Goal: Task Accomplishment & Management: Manage account settings

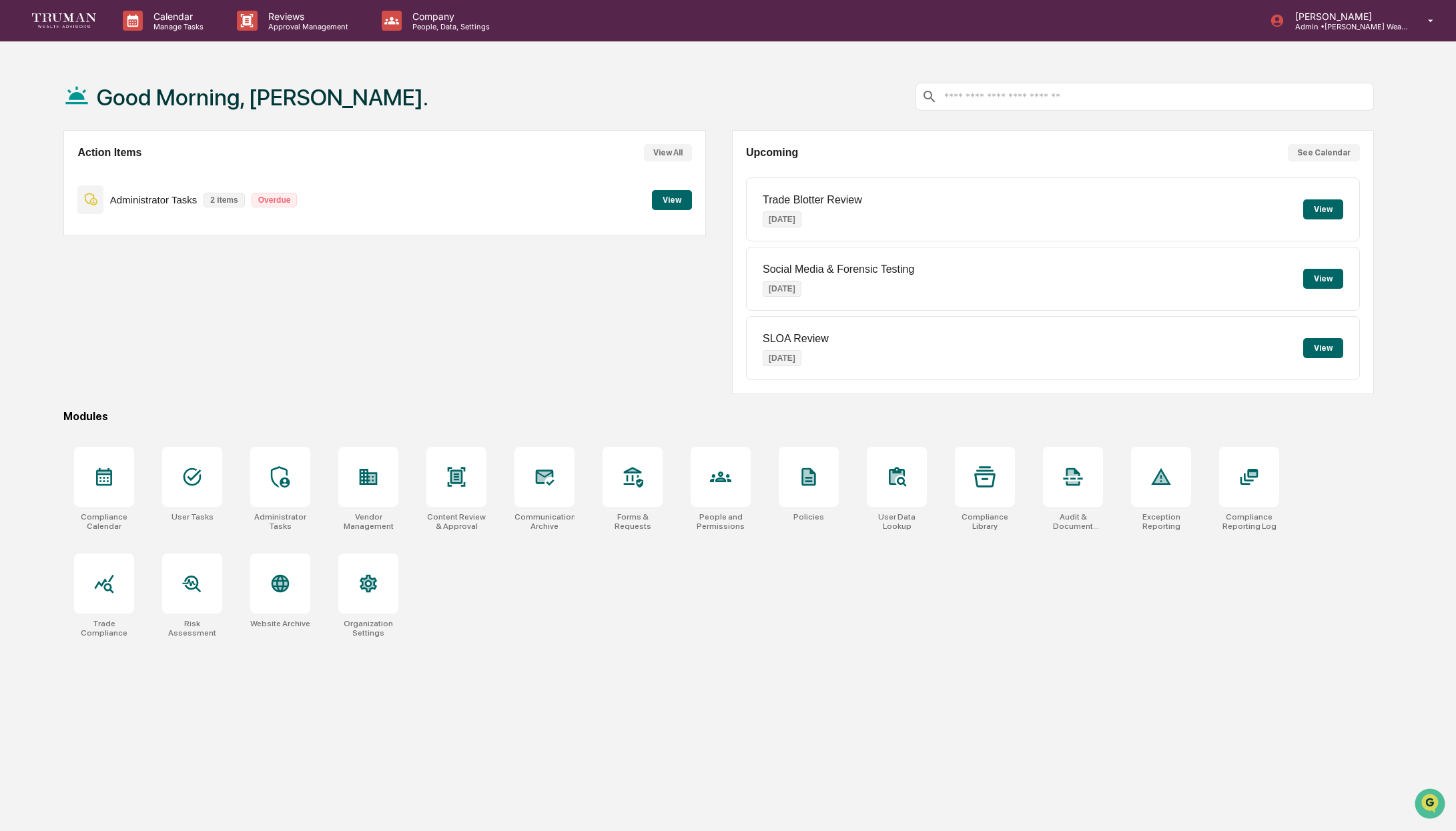
click at [663, 201] on button "View" at bounding box center [672, 200] width 40 height 20
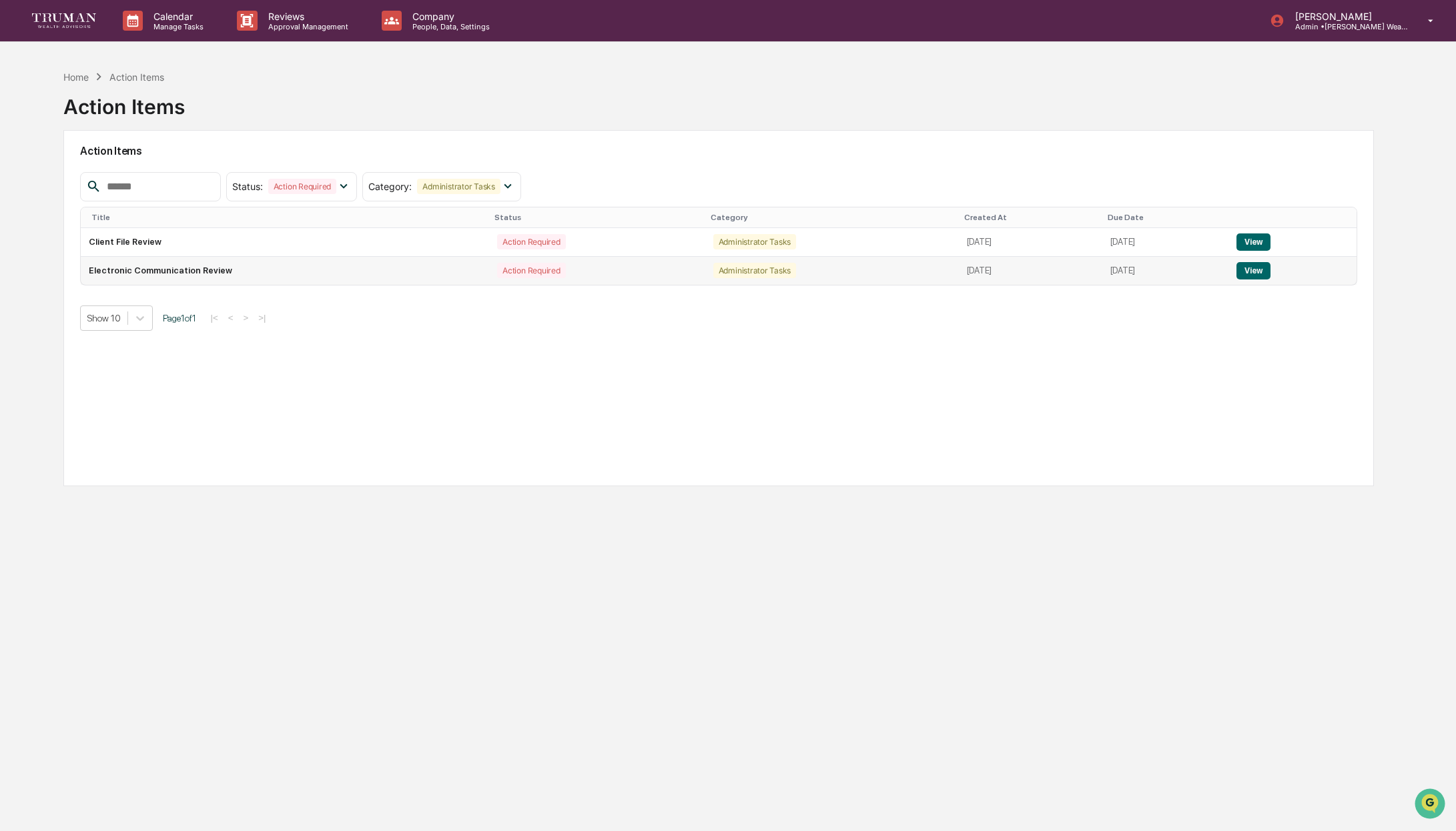
click at [1260, 269] on button "View" at bounding box center [1253, 271] width 34 height 17
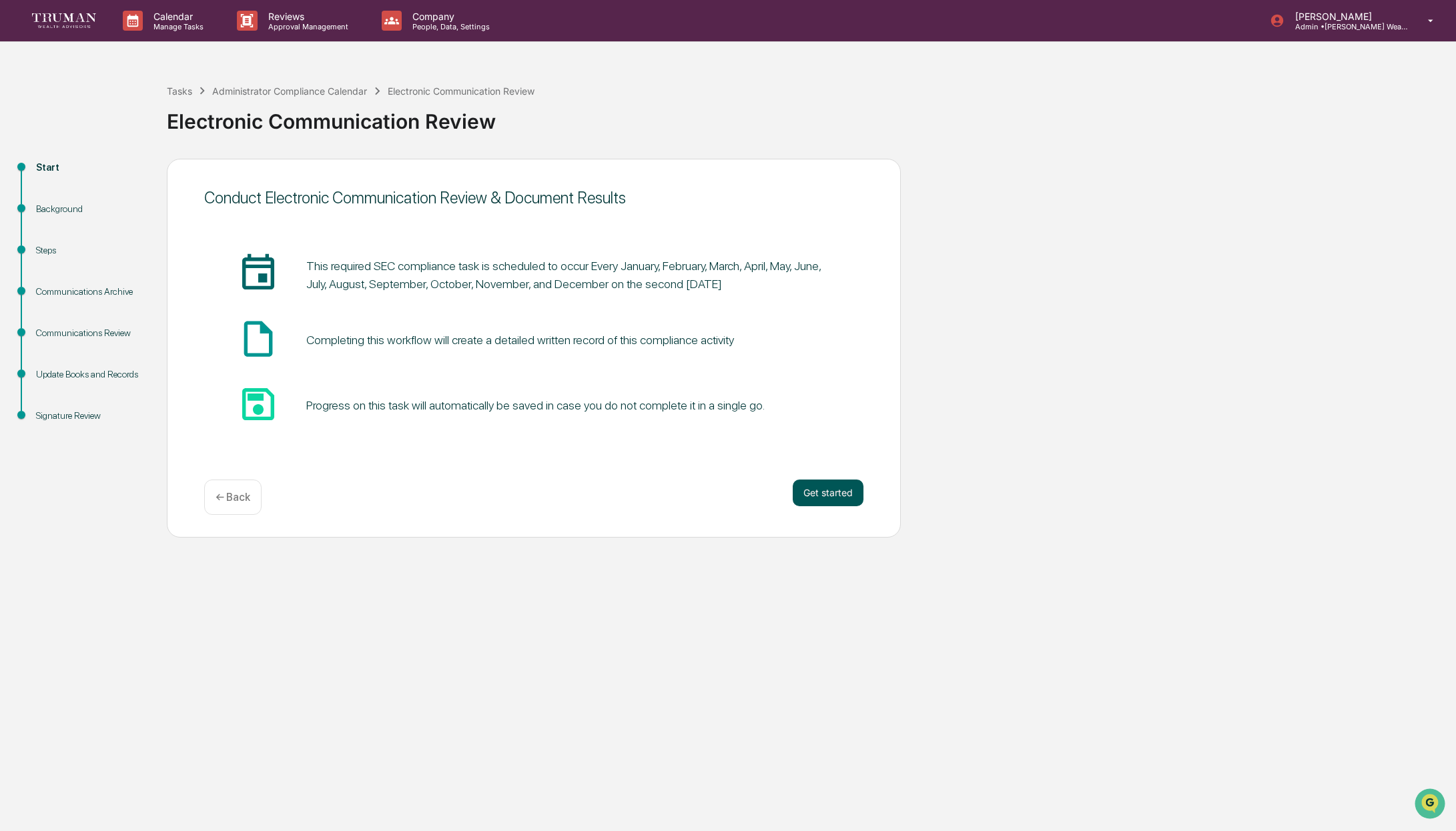
click at [835, 494] on button "Get started" at bounding box center [828, 492] width 71 height 26
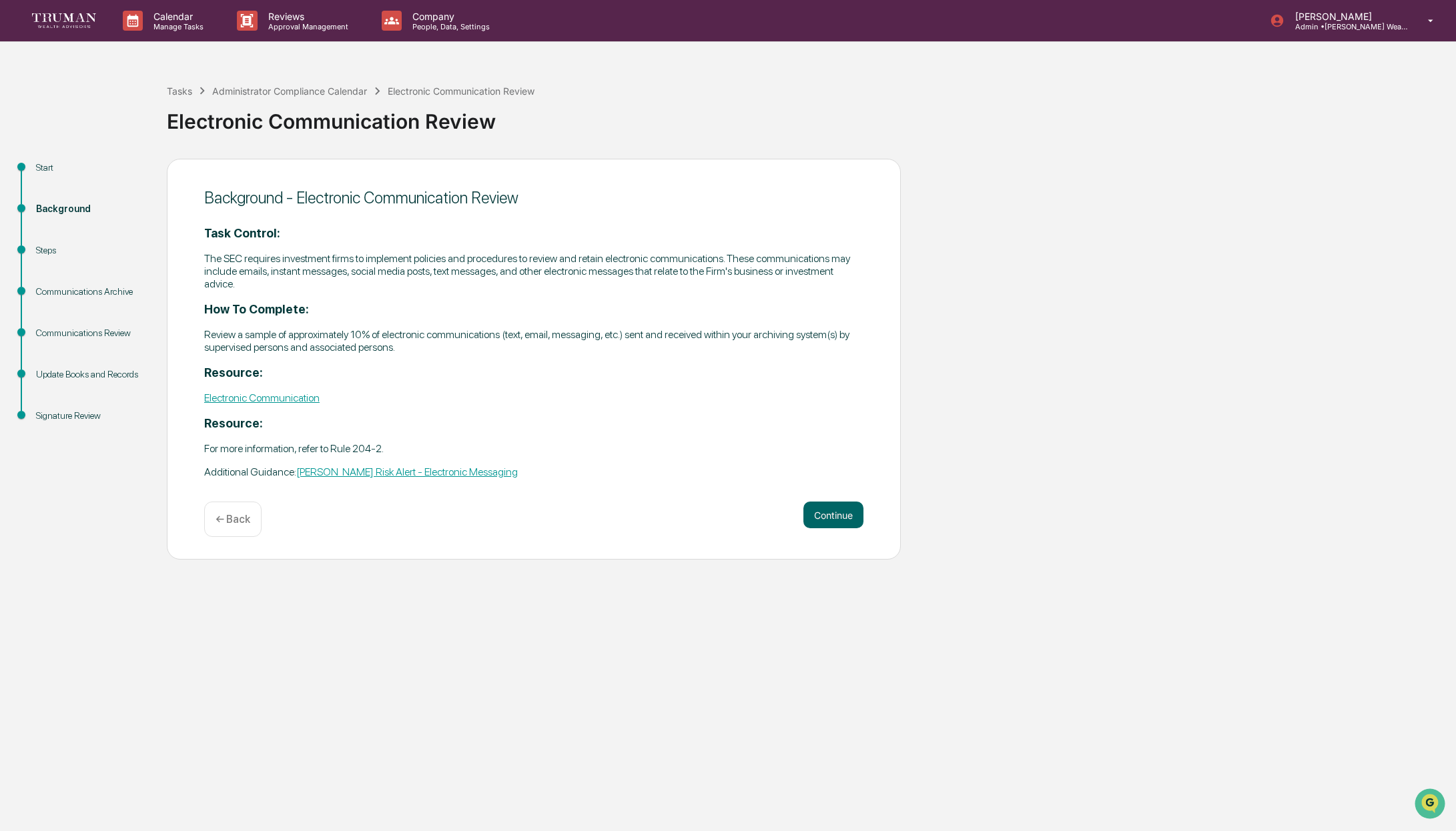
click at [833, 489] on div "Background - Electronic Communication Review Task Control: The SEC requires inv…" at bounding box center [534, 360] width 734 height 402
click at [827, 506] on button "Continue" at bounding box center [833, 514] width 60 height 26
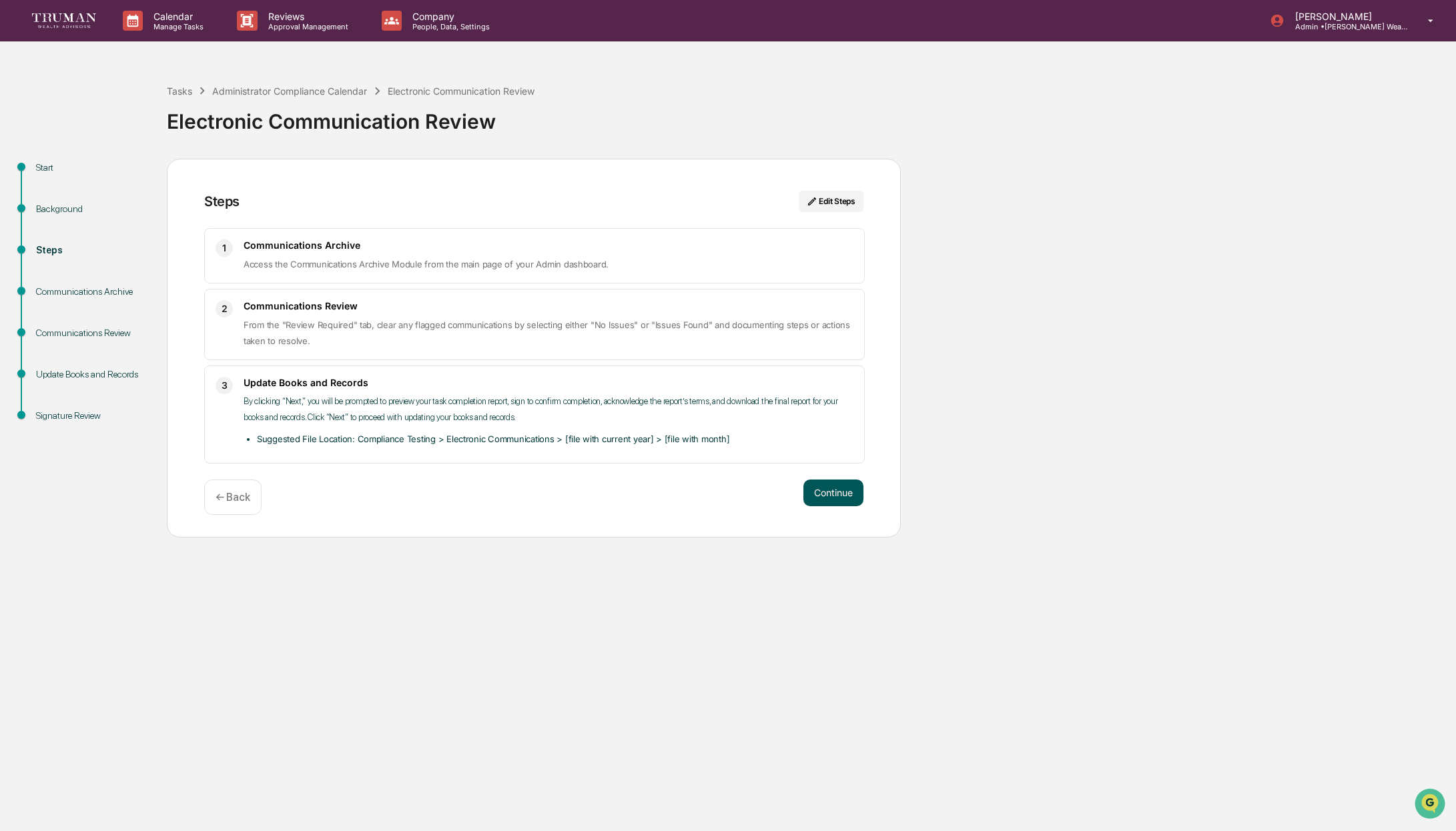
click at [827, 506] on button "Continue" at bounding box center [833, 492] width 60 height 26
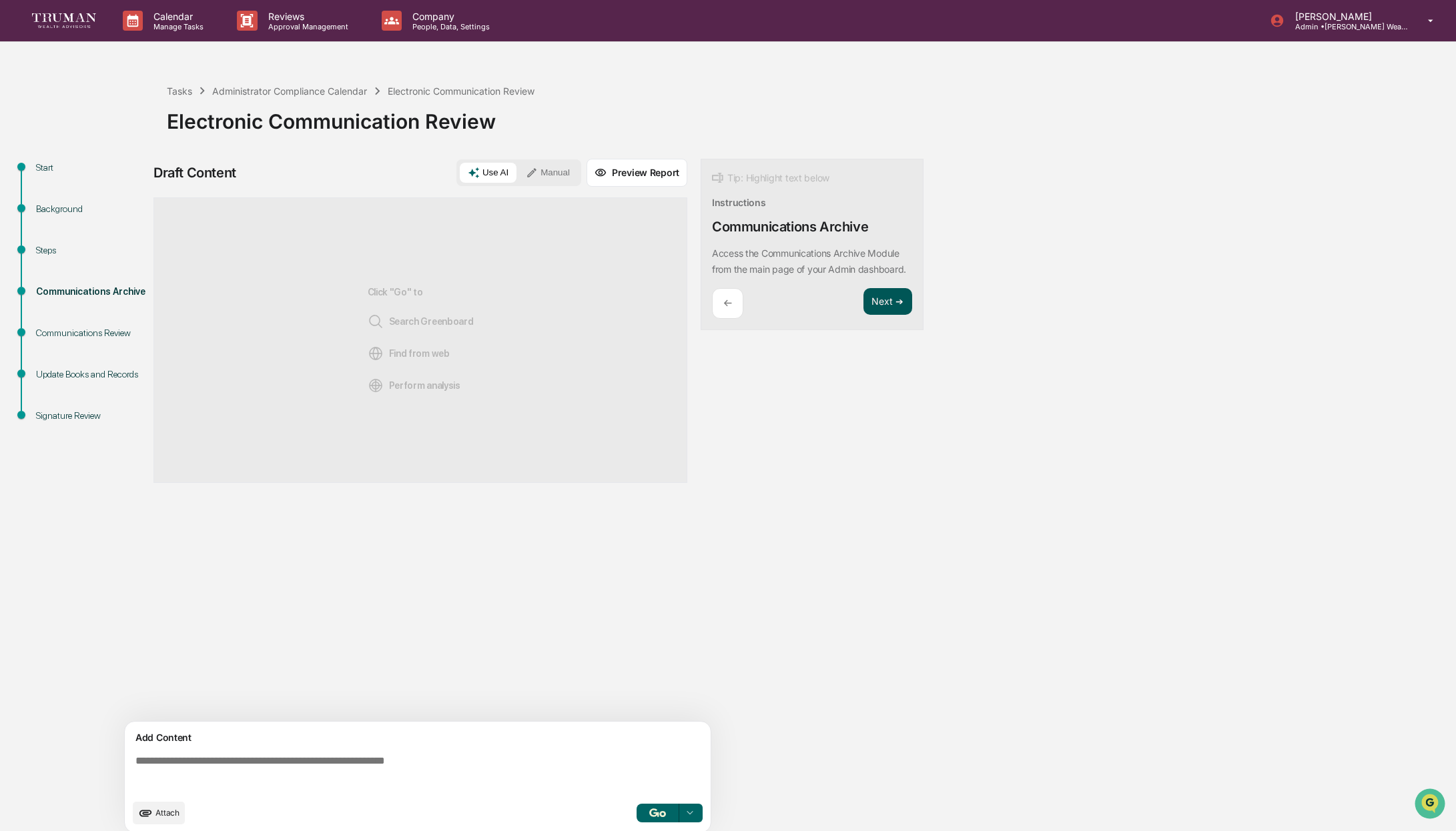
click at [887, 312] on button "Next ➔" at bounding box center [887, 302] width 49 height 27
click at [723, 346] on p "←" at bounding box center [728, 352] width 9 height 13
click at [336, 94] on div "Administrator Compliance Calendar" at bounding box center [289, 91] width 155 height 11
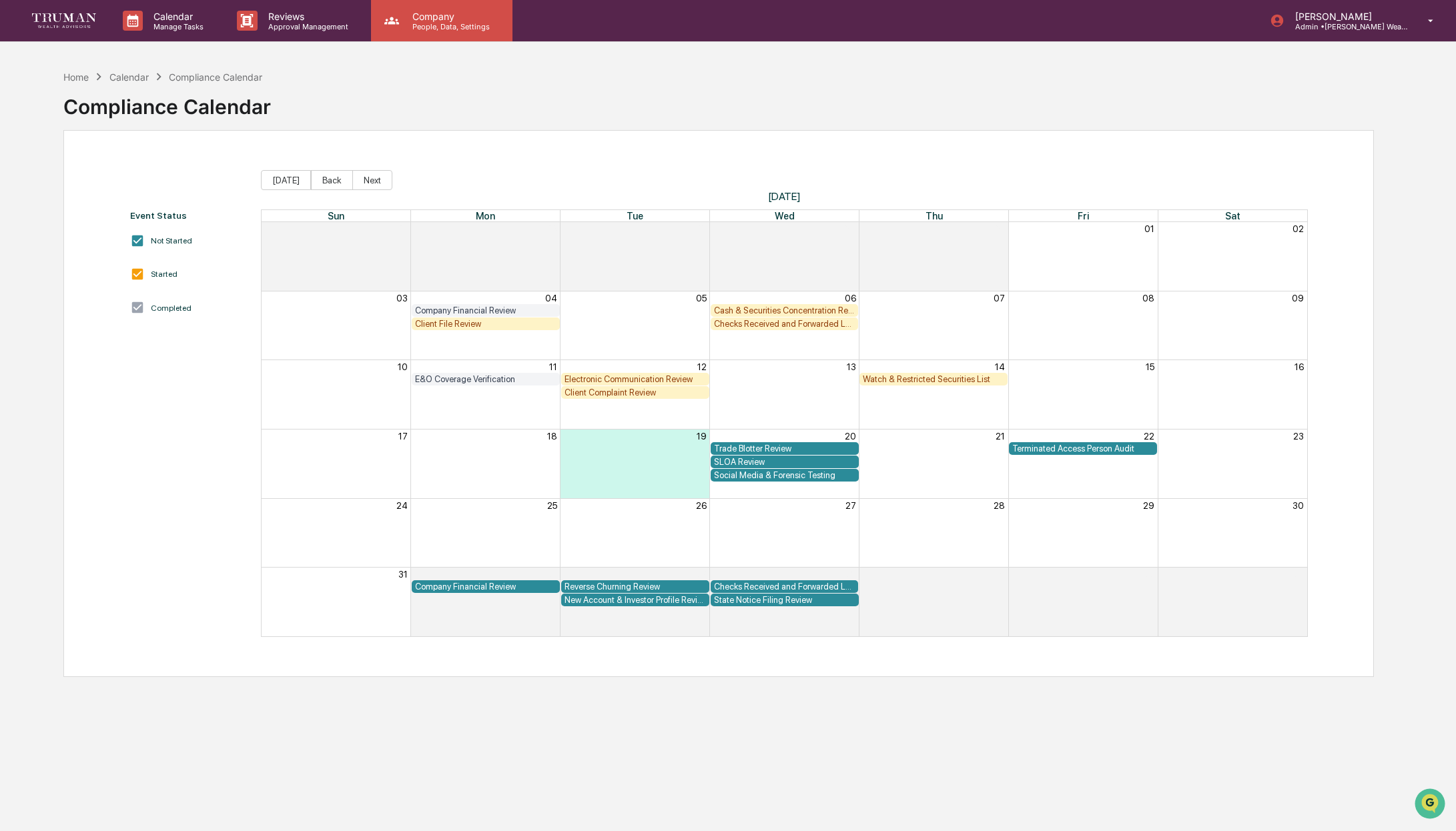
click at [464, 27] on p "People, Data, Settings" at bounding box center [449, 26] width 95 height 9
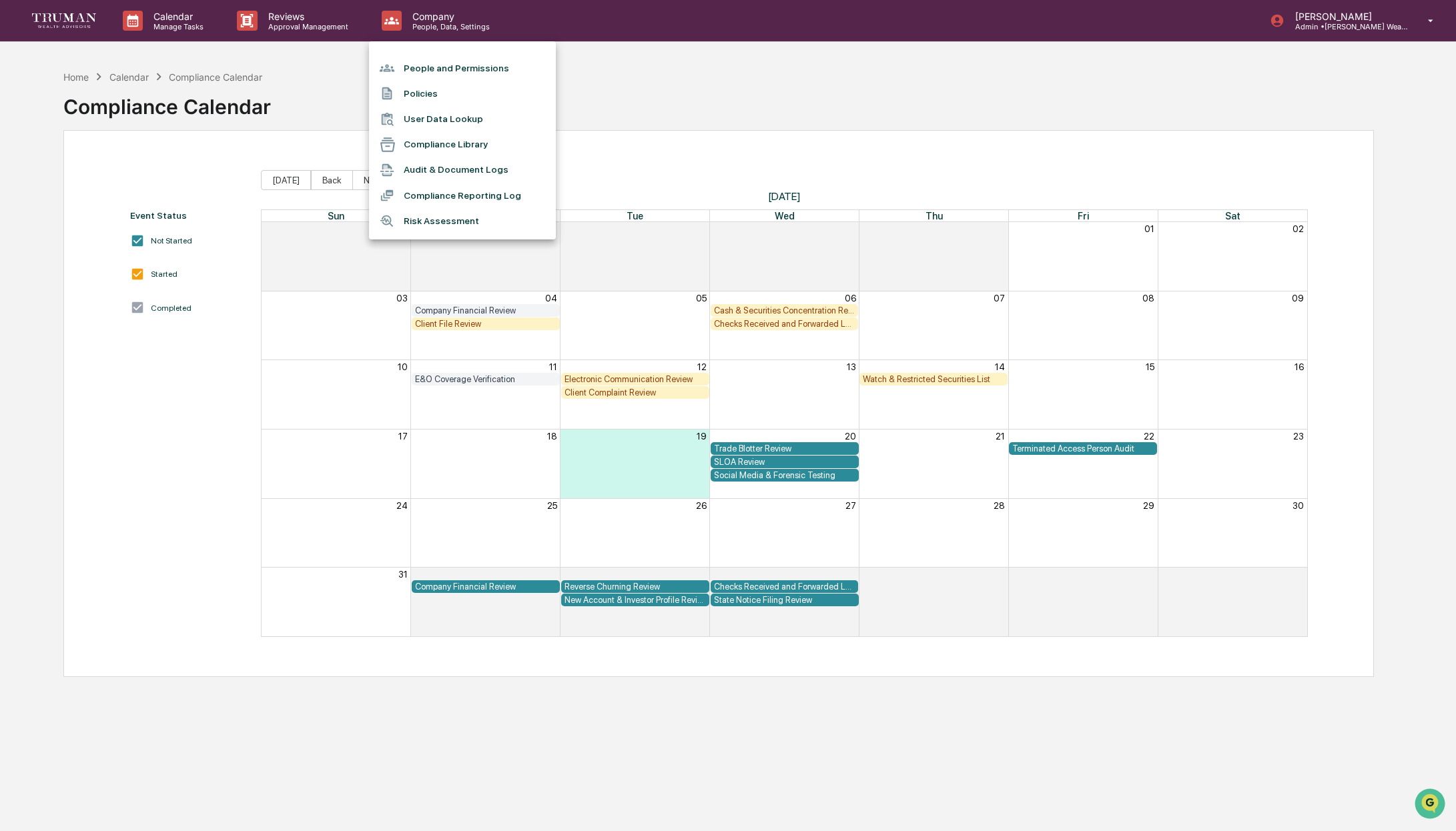
click at [277, 26] on div at bounding box center [728, 415] width 1456 height 831
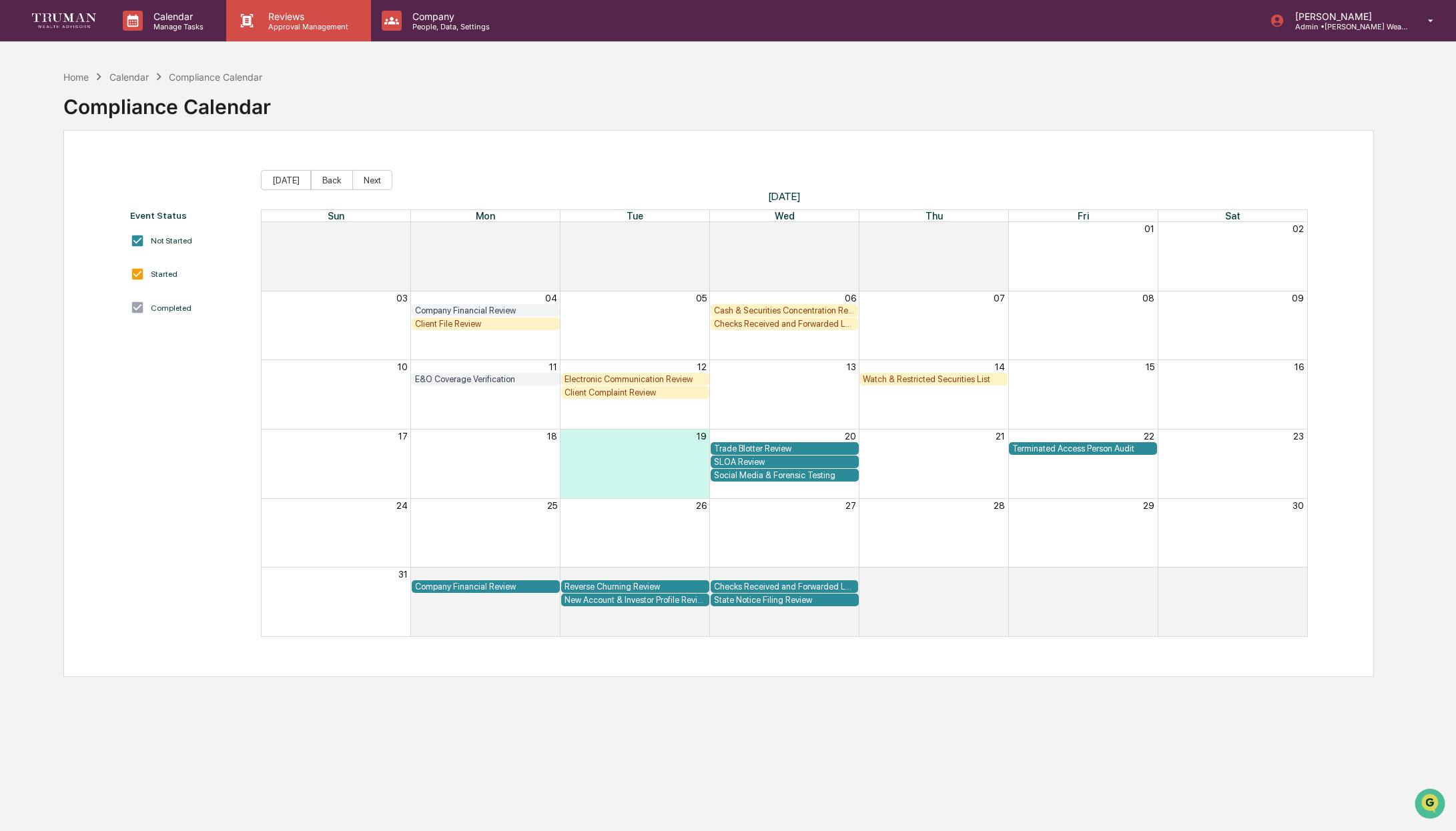
click at [293, 22] on p "Approval Management" at bounding box center [306, 26] width 98 height 9
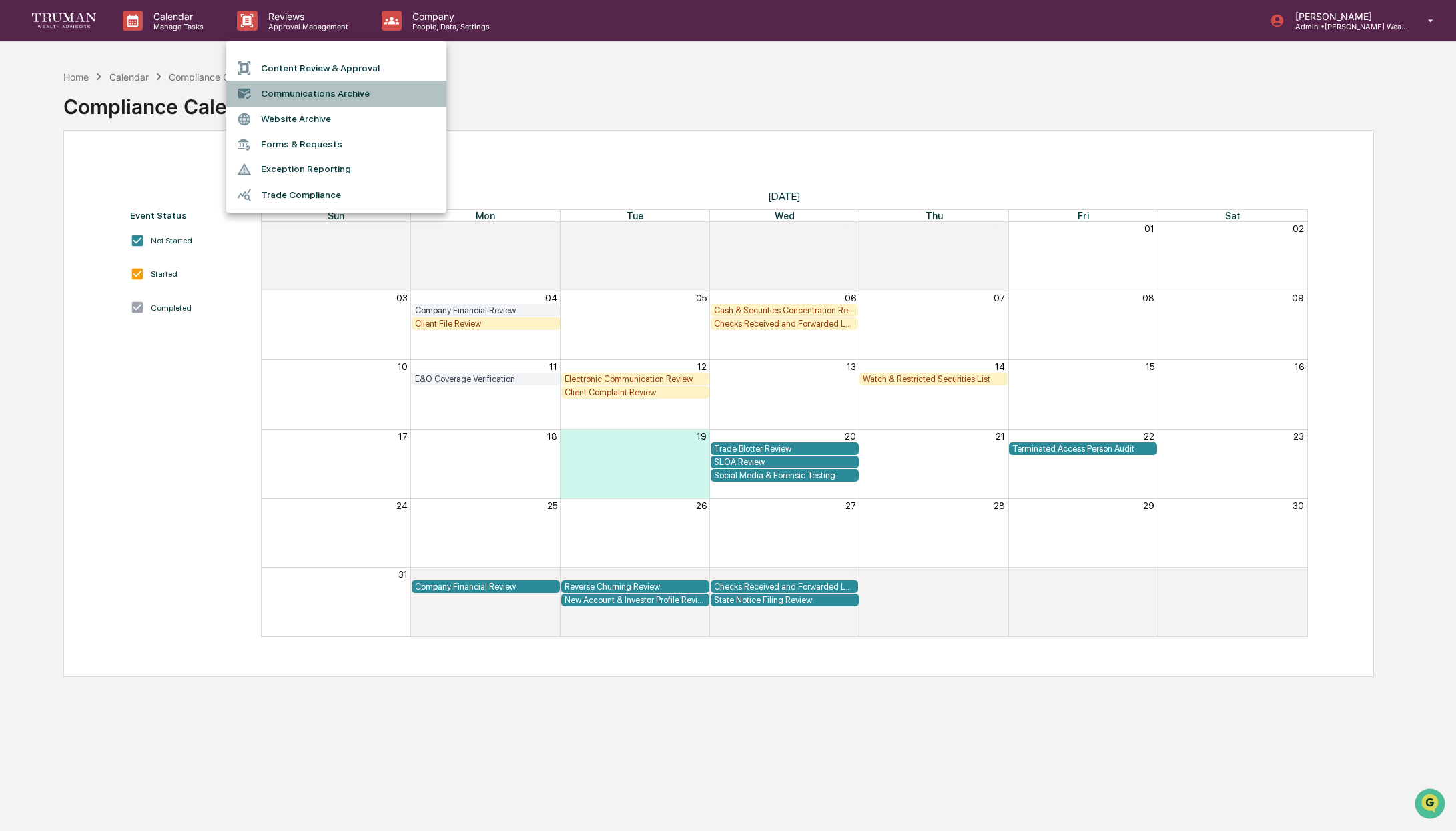
click at [344, 96] on li "Communications Archive" at bounding box center [336, 93] width 220 height 26
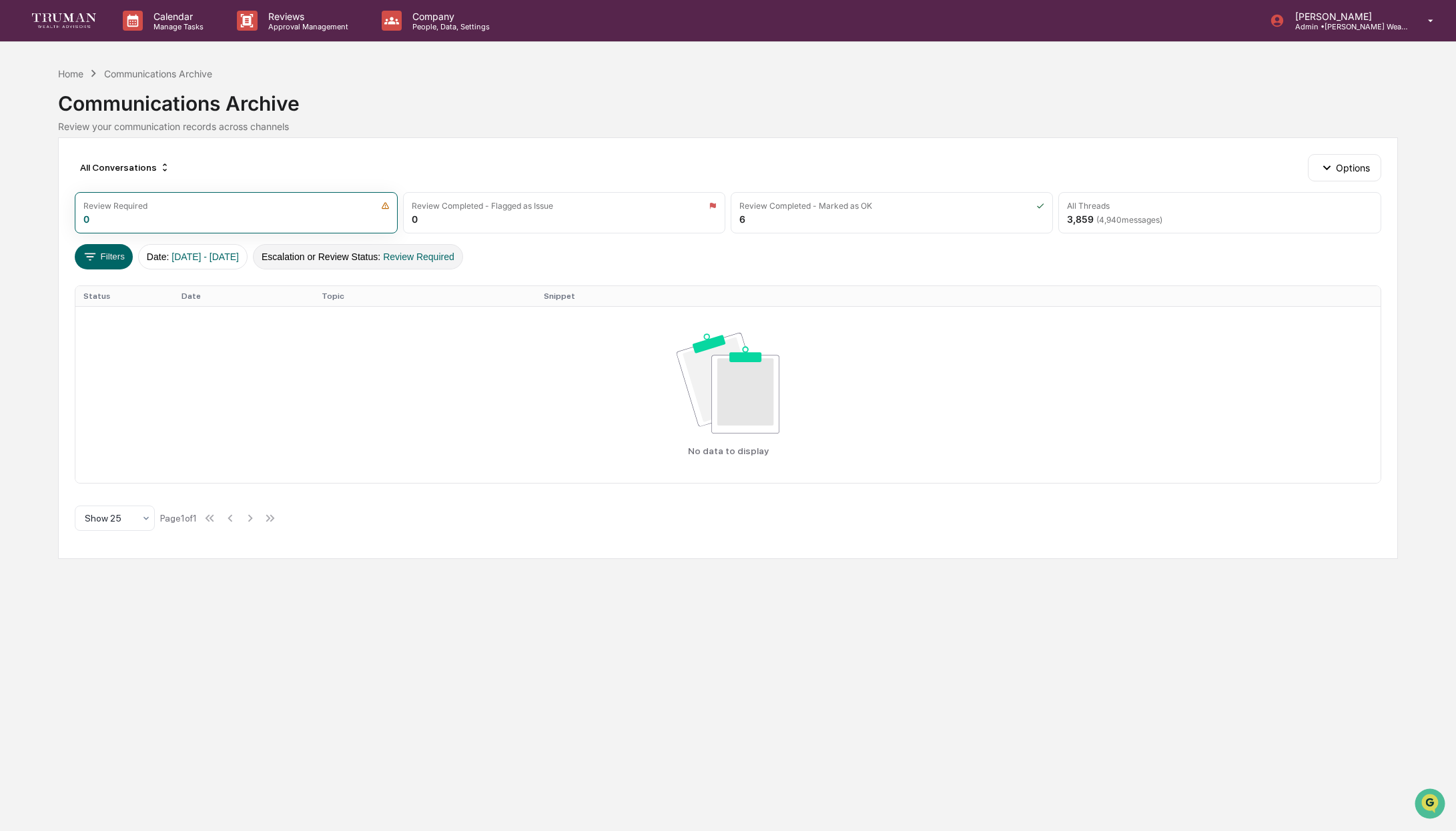
click at [421, 258] on span "Review Required" at bounding box center [419, 257] width 71 height 11
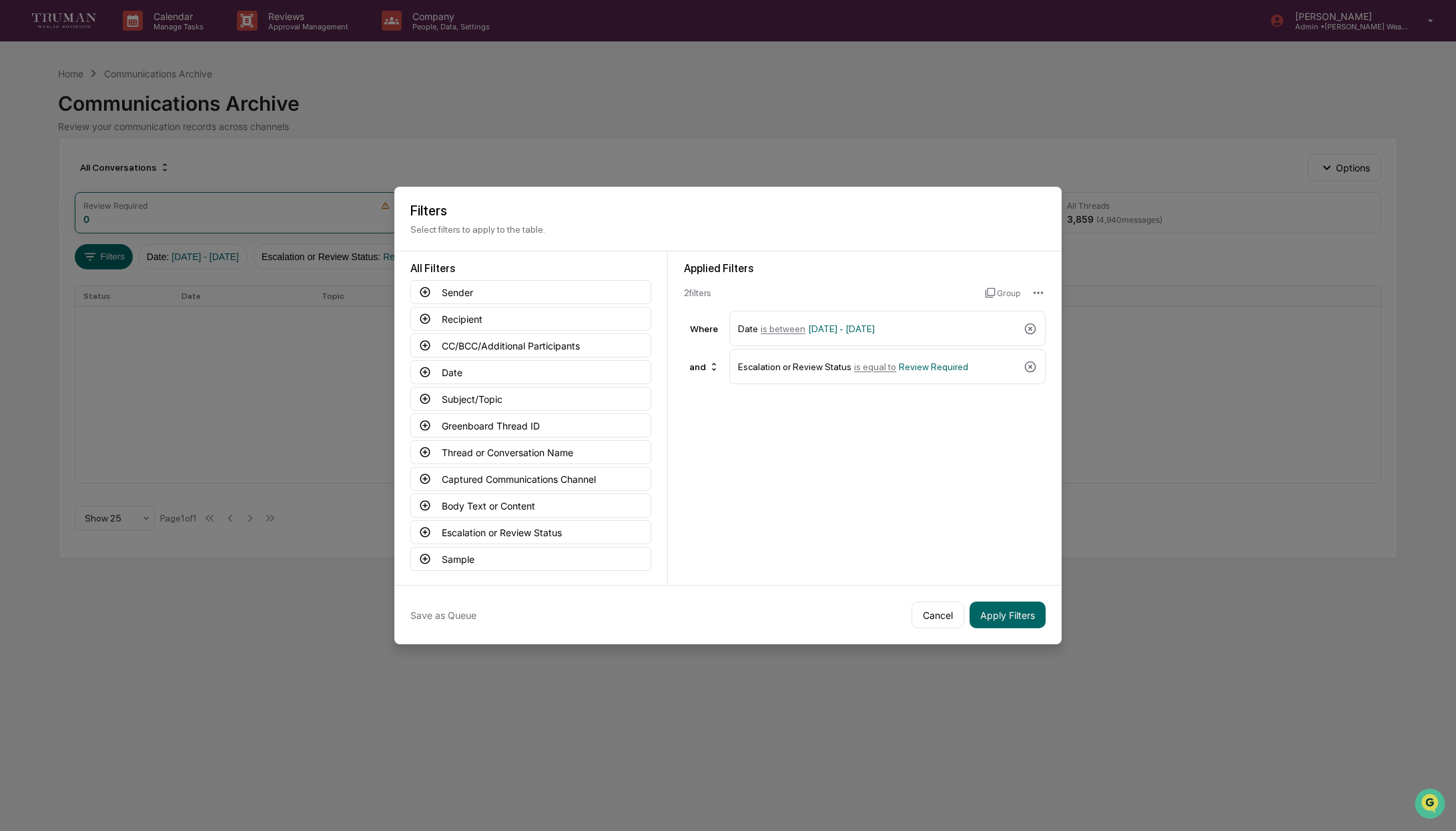
drag, startPoint x: 934, startPoint y: 613, endPoint x: 939, endPoint y: 606, distance: 8.6
click at [934, 613] on button "Cancel" at bounding box center [938, 615] width 53 height 26
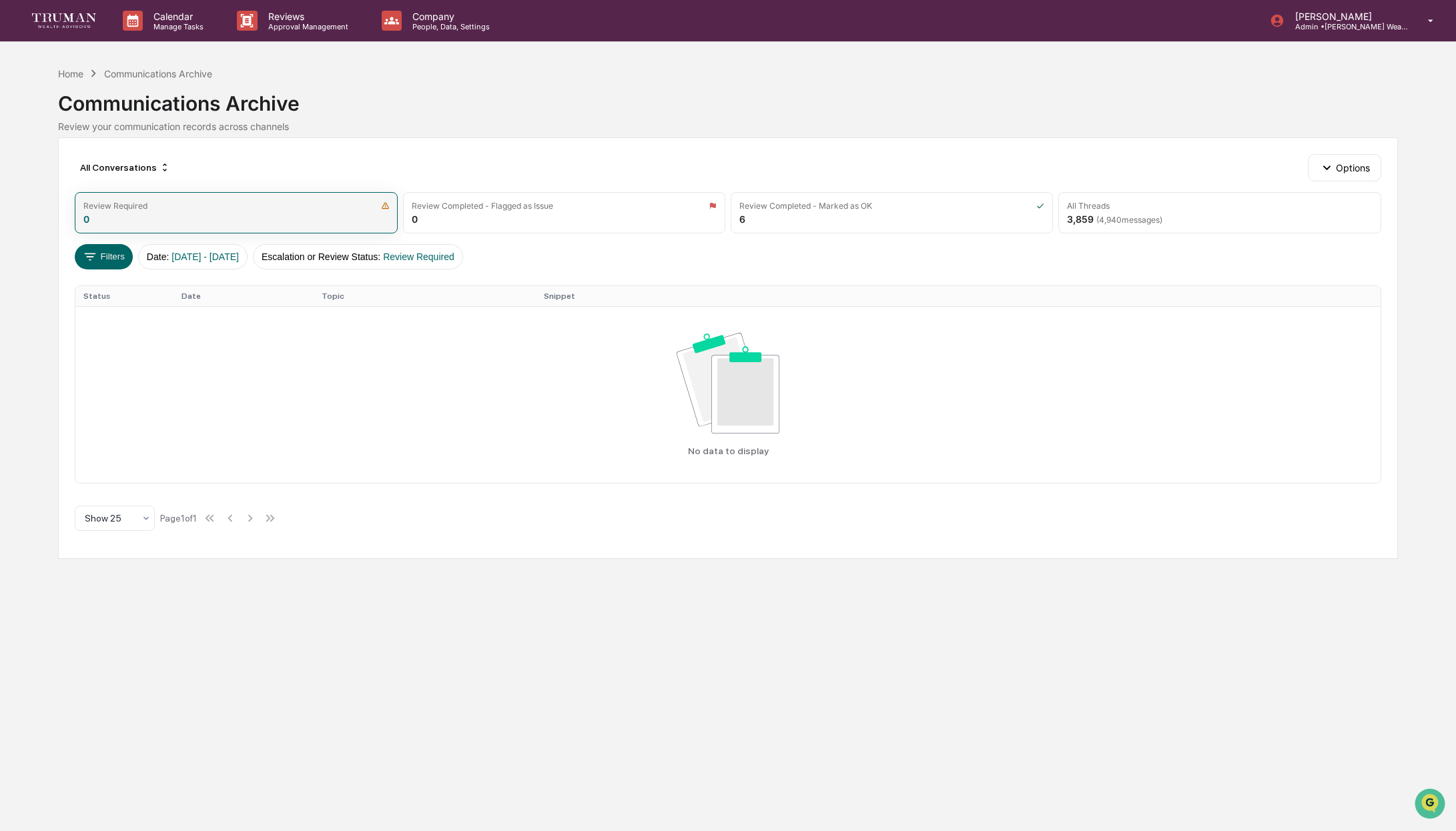
click at [345, 217] on div "Review Required 0" at bounding box center [236, 213] width 322 height 41
click at [1337, 169] on button "Options" at bounding box center [1344, 167] width 73 height 26
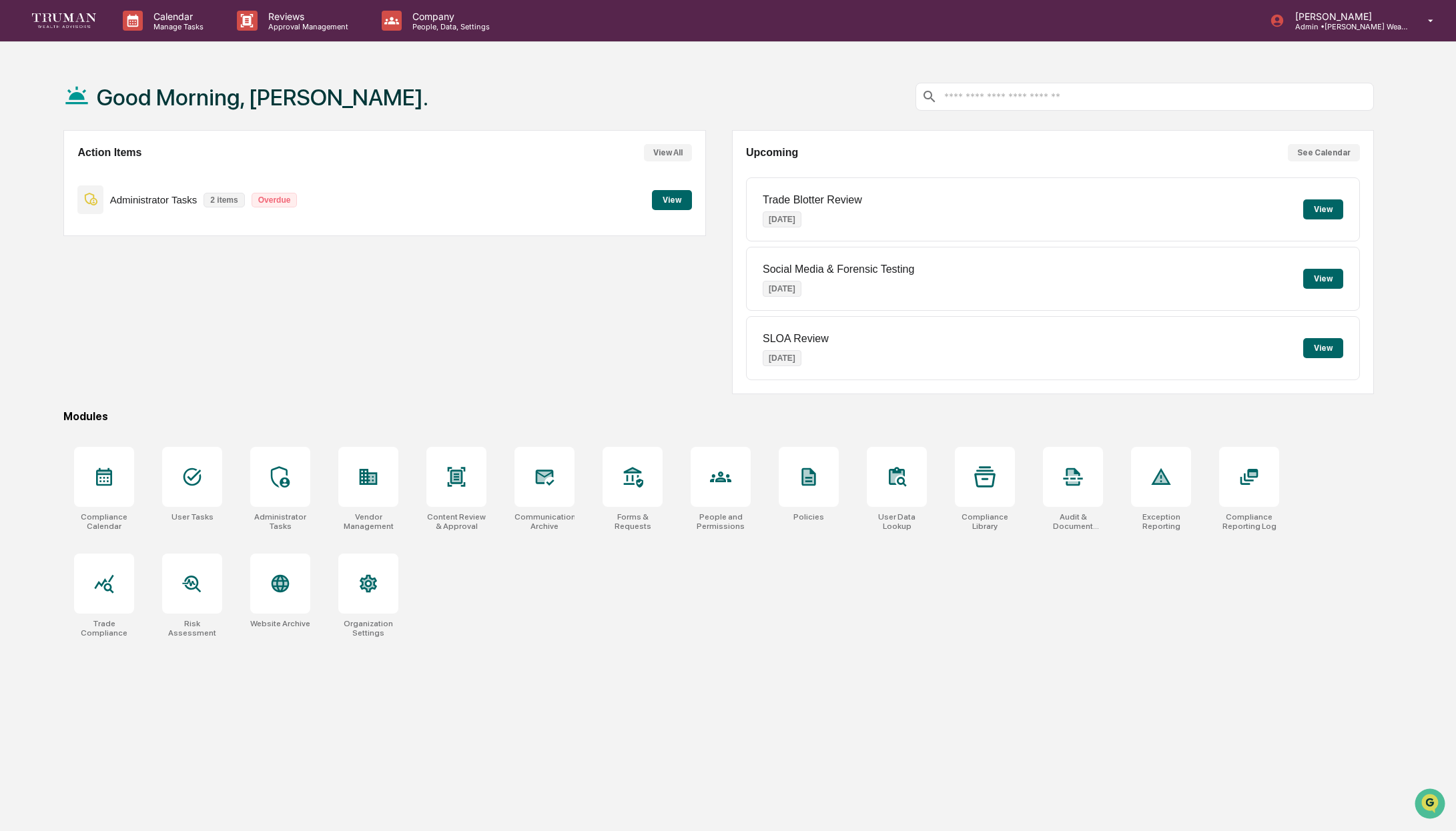
click at [667, 201] on button "View" at bounding box center [672, 200] width 40 height 20
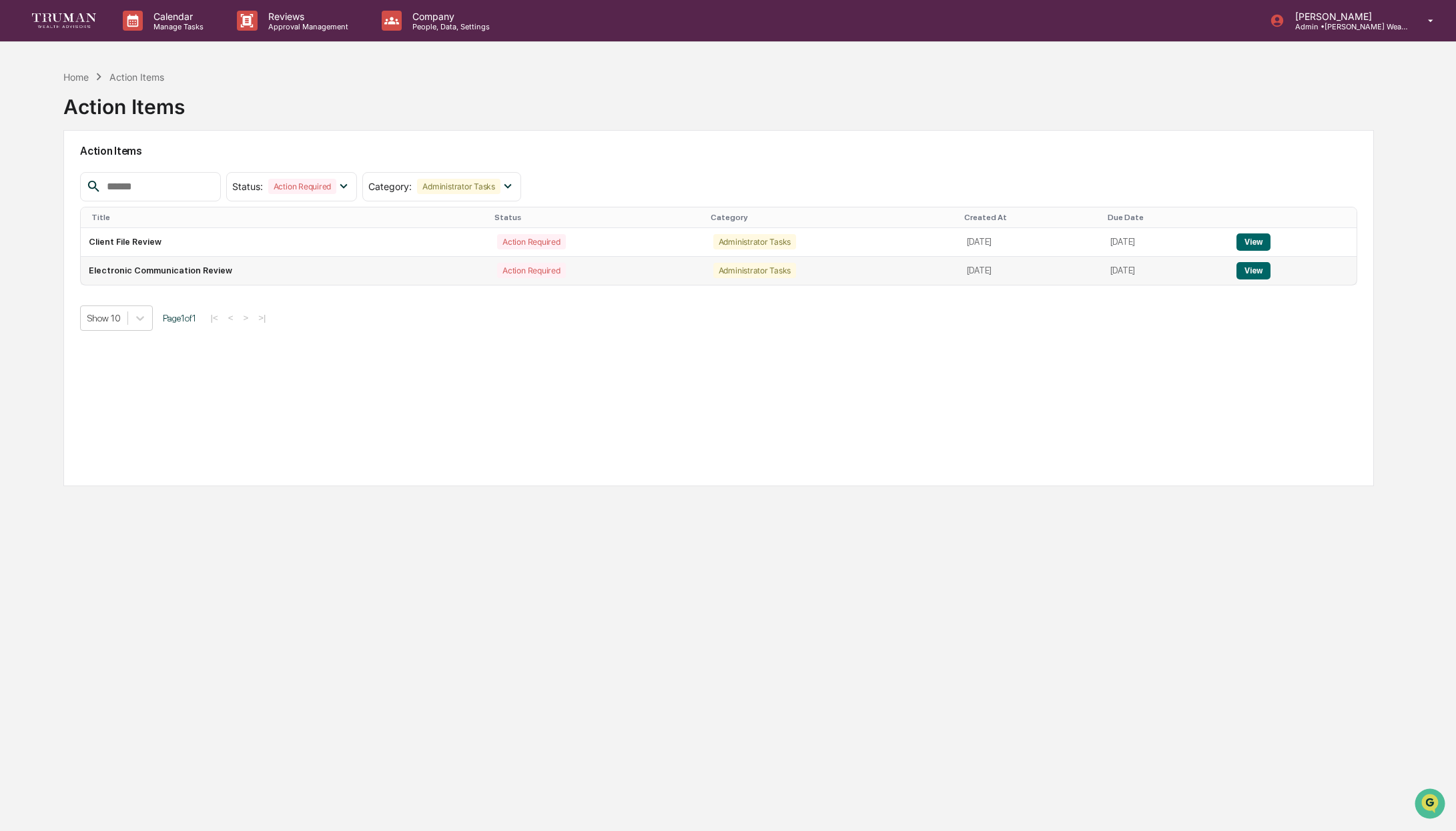
click at [1251, 267] on button "View" at bounding box center [1253, 271] width 34 height 17
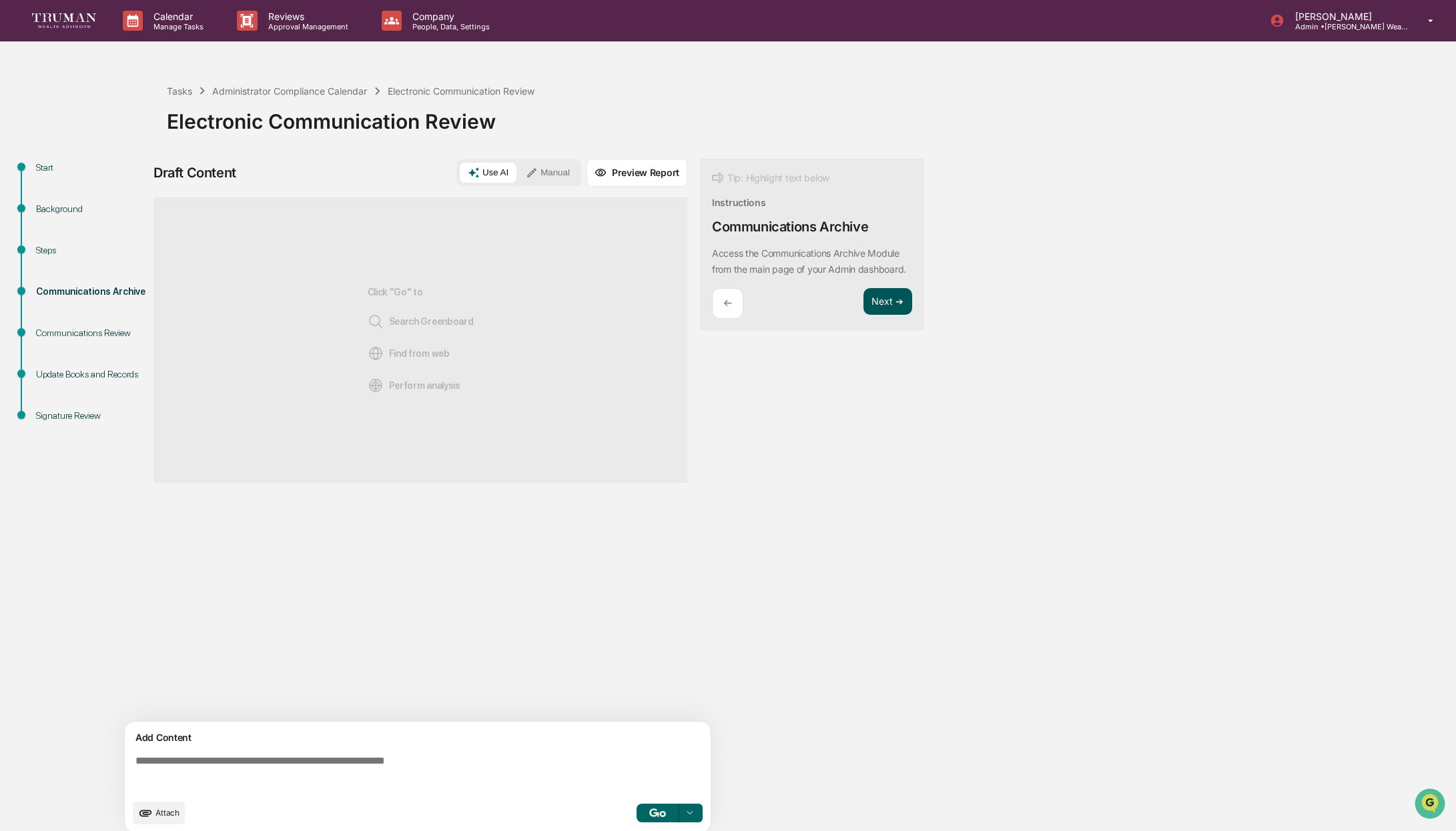
click at [880, 315] on button "Next ➔" at bounding box center [887, 302] width 49 height 27
click at [892, 352] on button "Next ➔" at bounding box center [887, 350] width 49 height 27
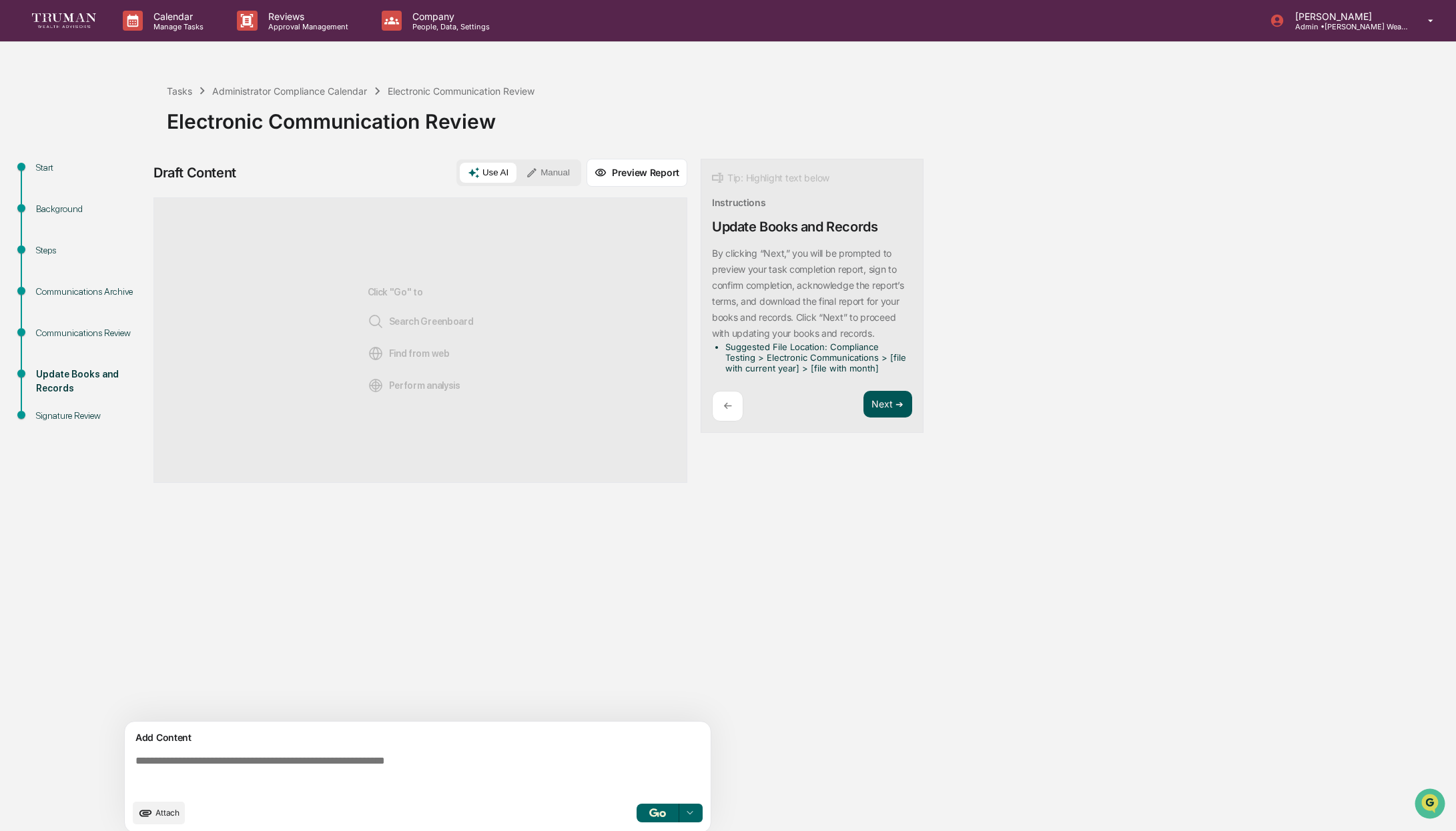
click at [892, 401] on button "Next ➔" at bounding box center [887, 404] width 49 height 27
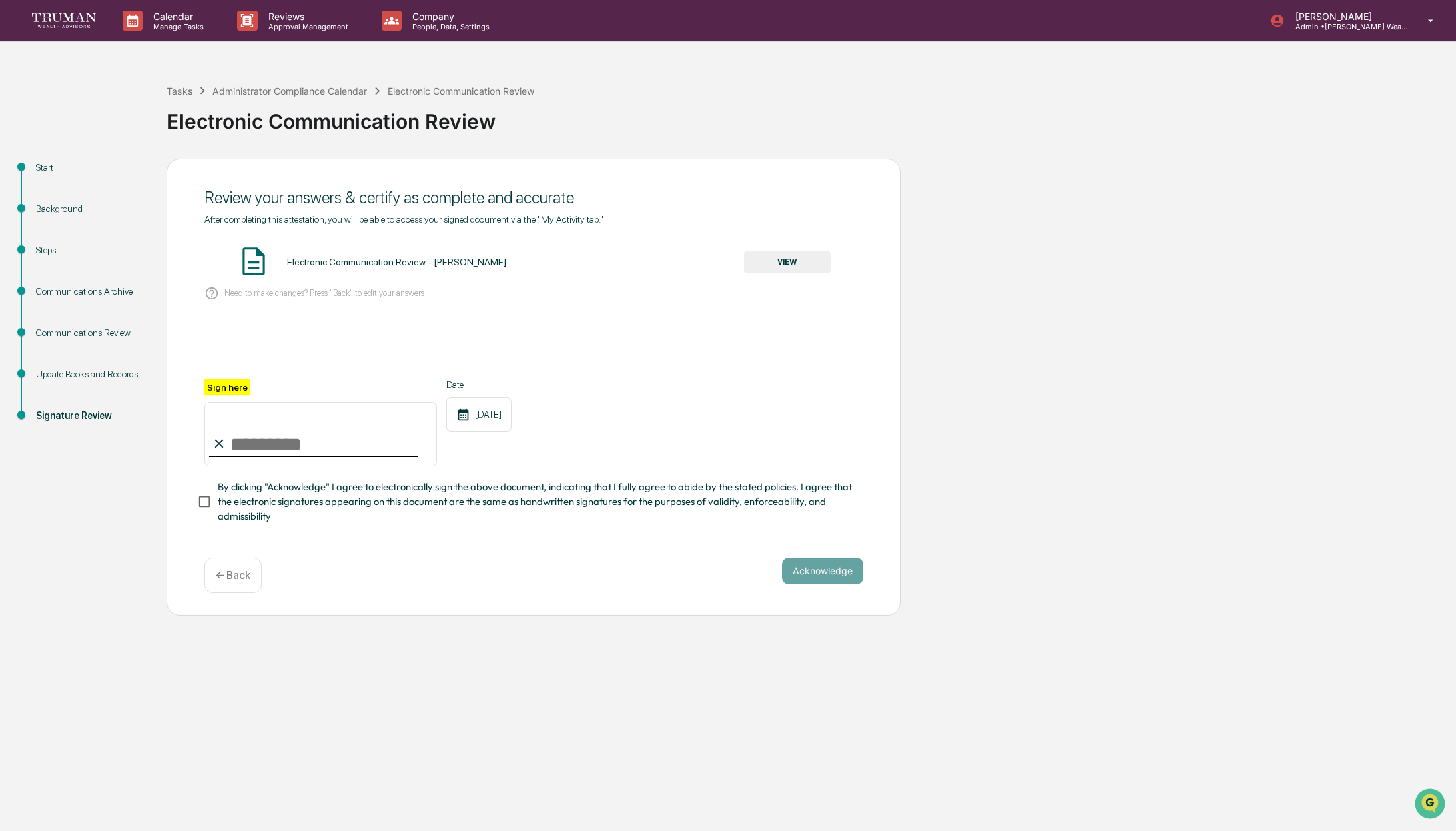
click at [775, 261] on button "VIEW" at bounding box center [788, 262] width 87 height 23
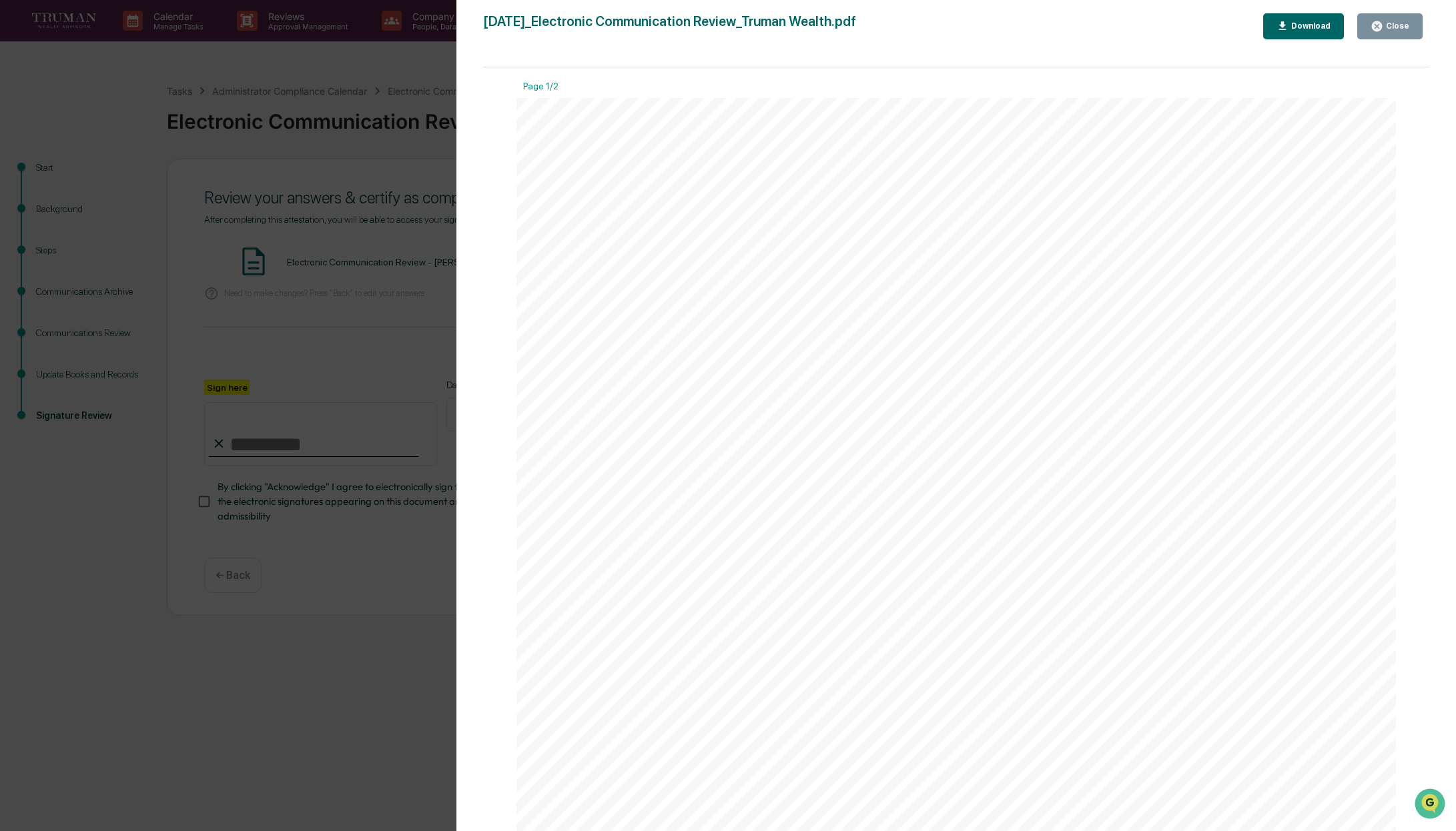
click at [1410, 24] on button "Close" at bounding box center [1390, 26] width 66 height 26
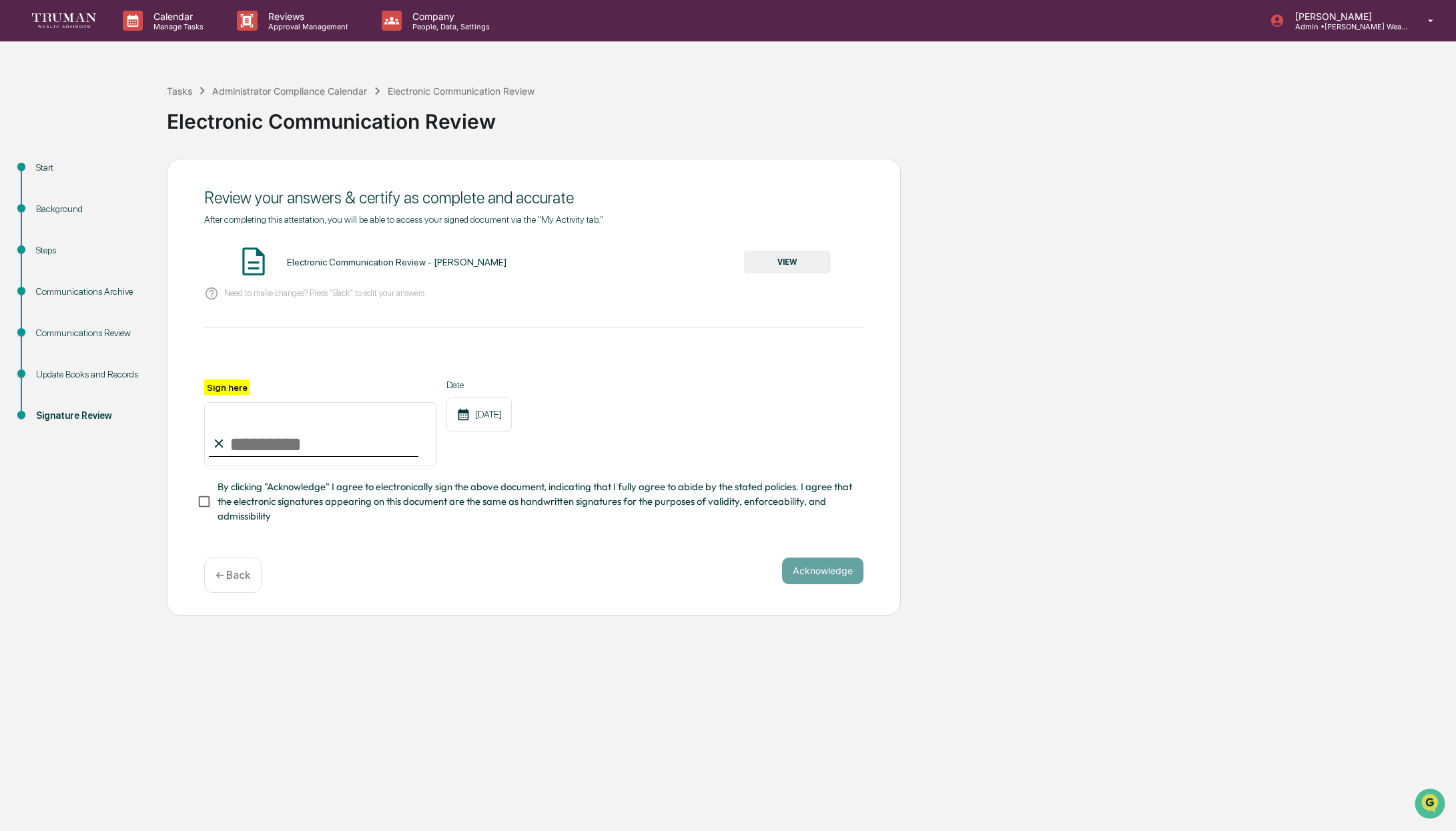
click at [614, 275] on div "Electronic Communication Review - Mindy McCubbin VIEW" at bounding box center [534, 262] width 659 height 36
click at [235, 573] on p "← Back" at bounding box center [233, 576] width 35 height 13
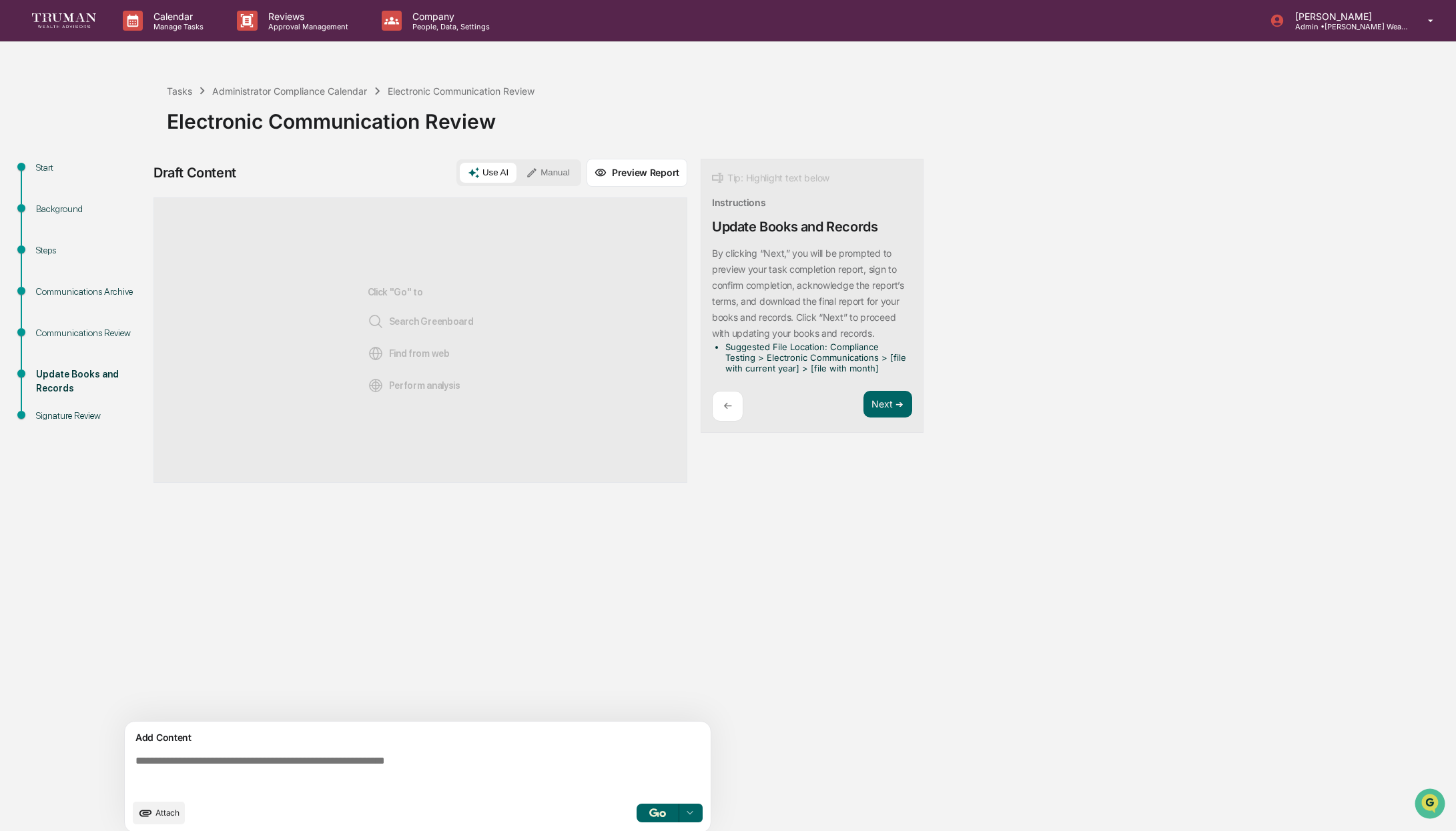
scroll to position [10, 0]
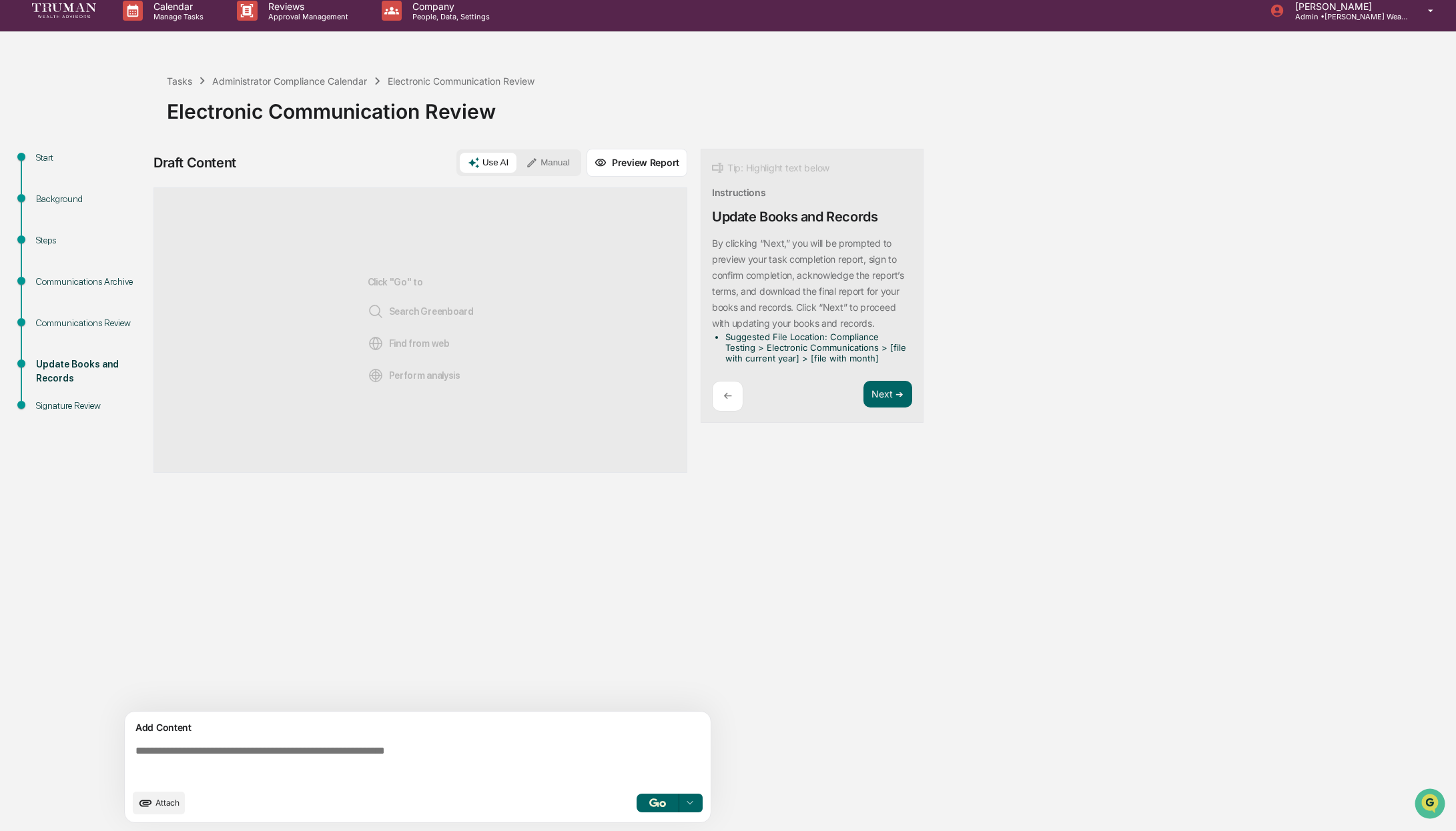
click at [727, 391] on p "←" at bounding box center [728, 396] width 9 height 13
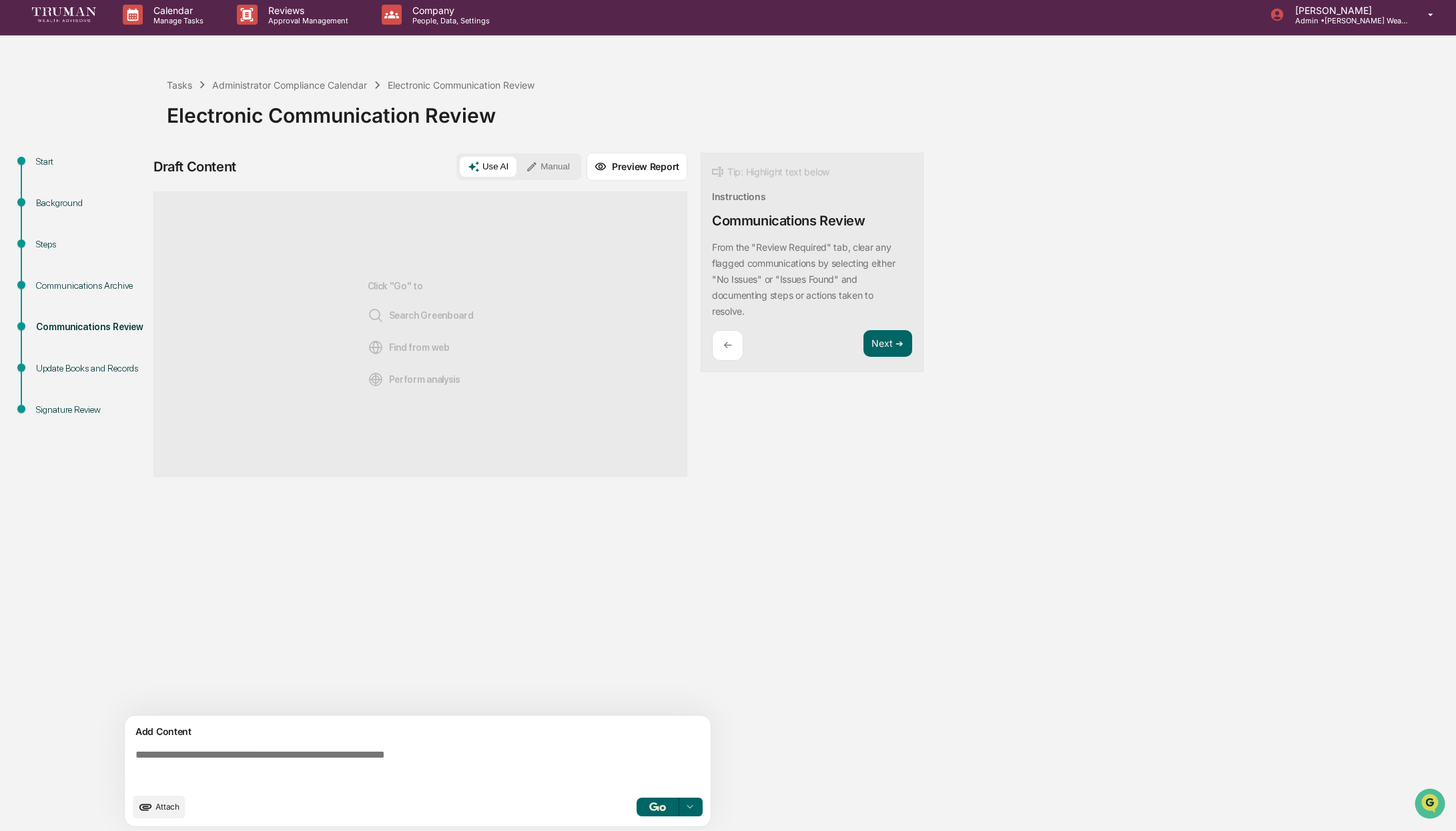
scroll to position [6, 0]
click at [727, 340] on p "←" at bounding box center [728, 345] width 9 height 13
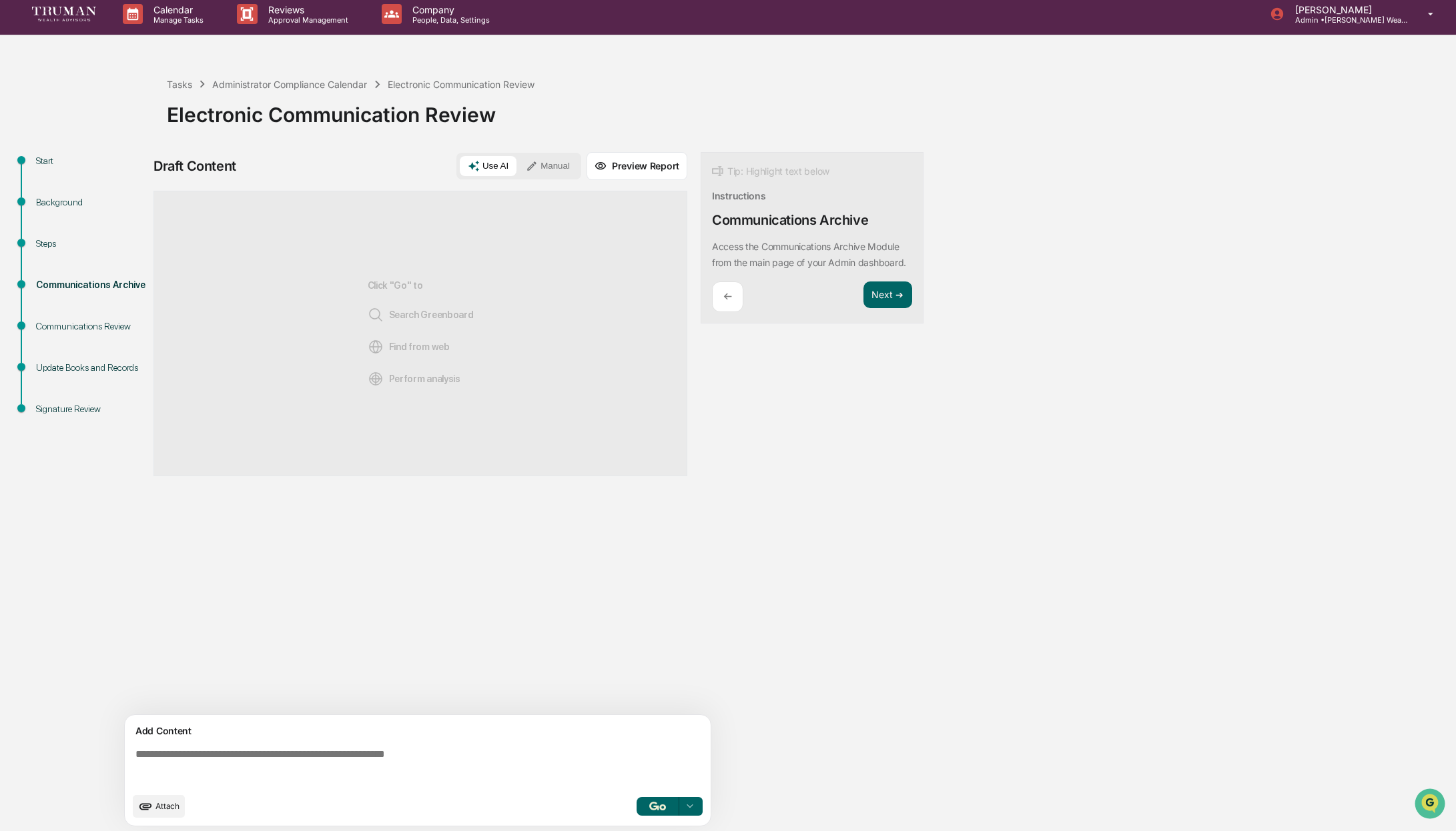
click at [733, 309] on div "←" at bounding box center [728, 297] width 31 height 31
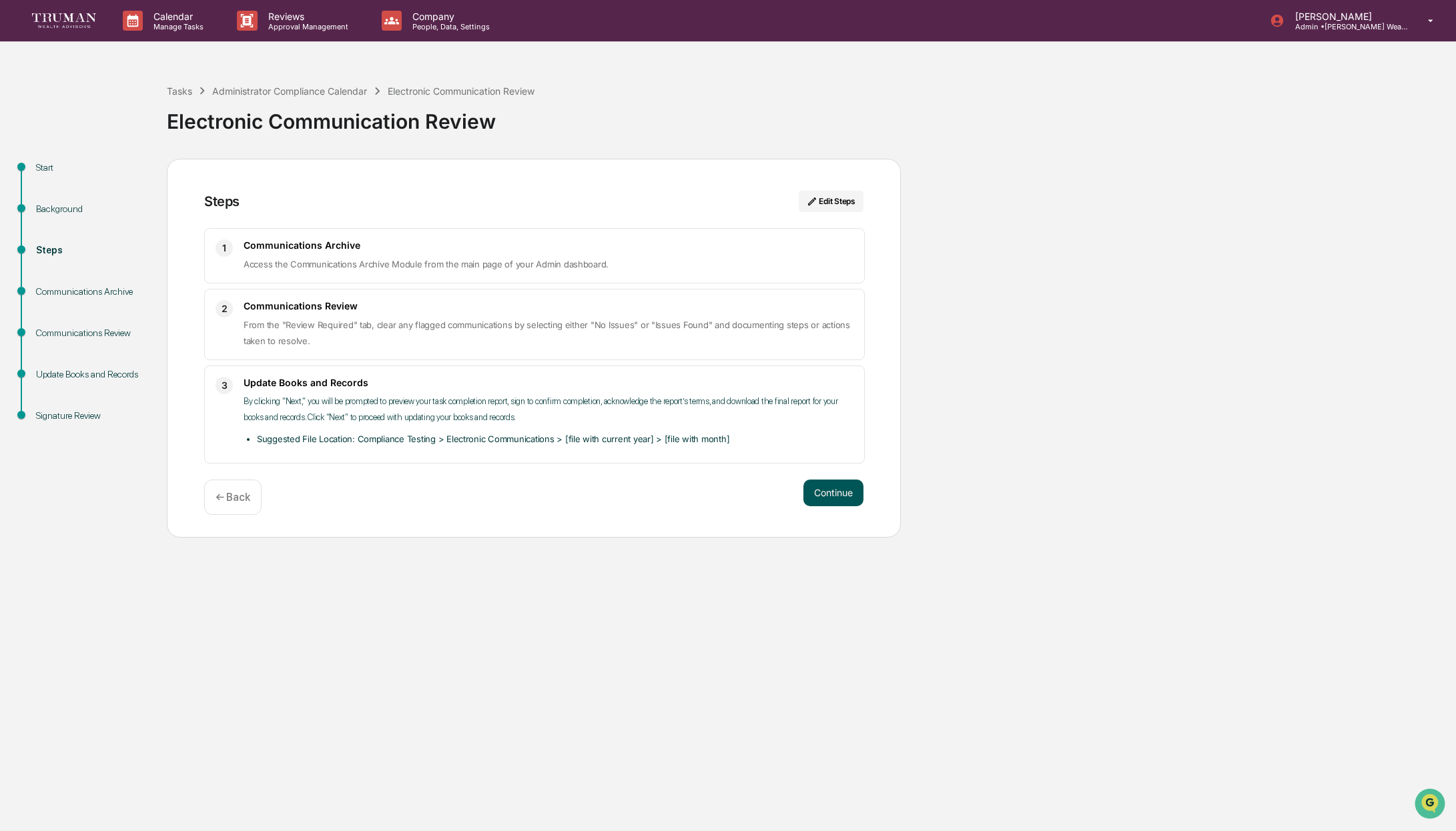
click at [845, 494] on button "Continue" at bounding box center [833, 492] width 60 height 26
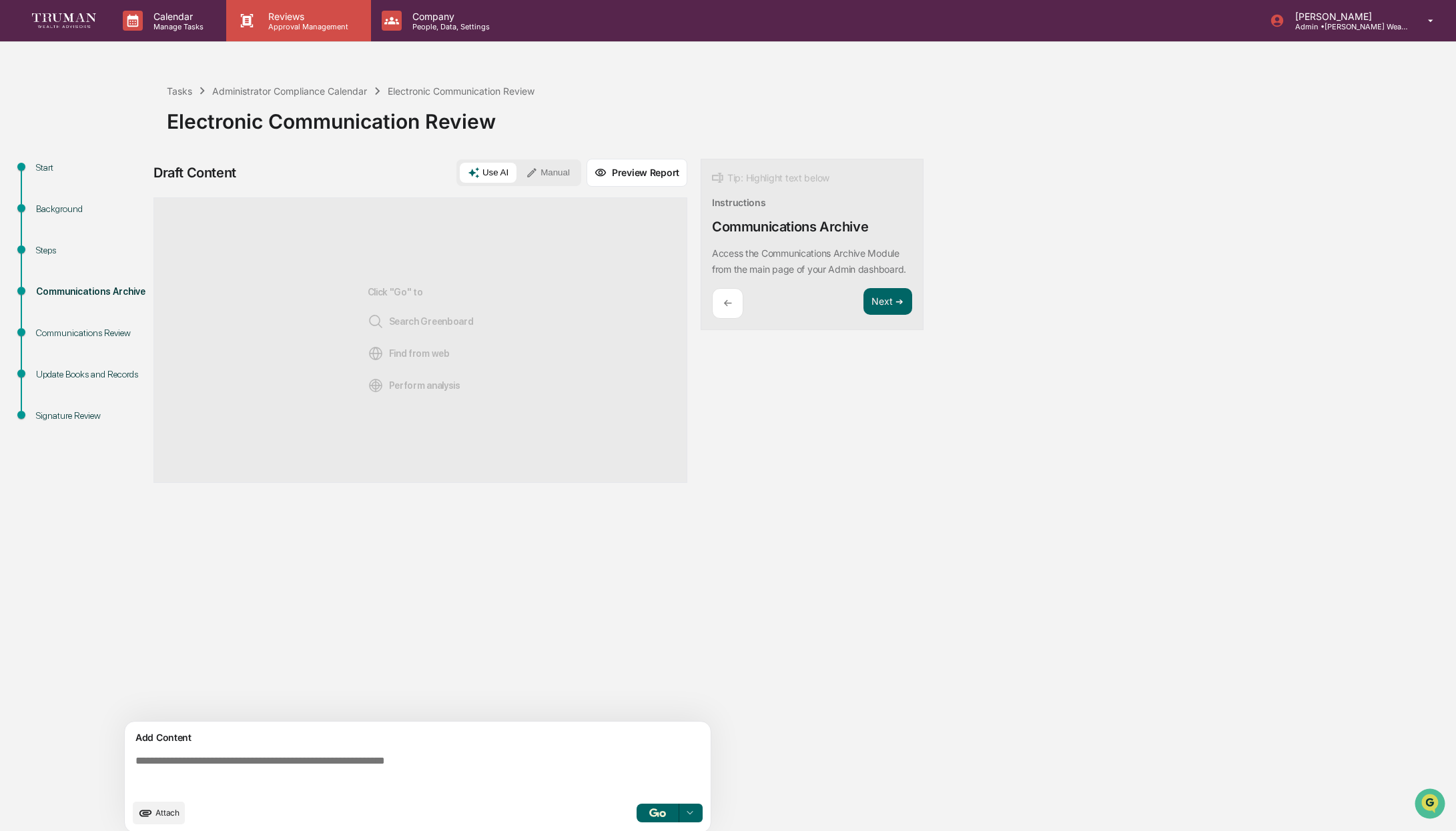
click at [307, 31] on p "Approval Management" at bounding box center [306, 26] width 98 height 9
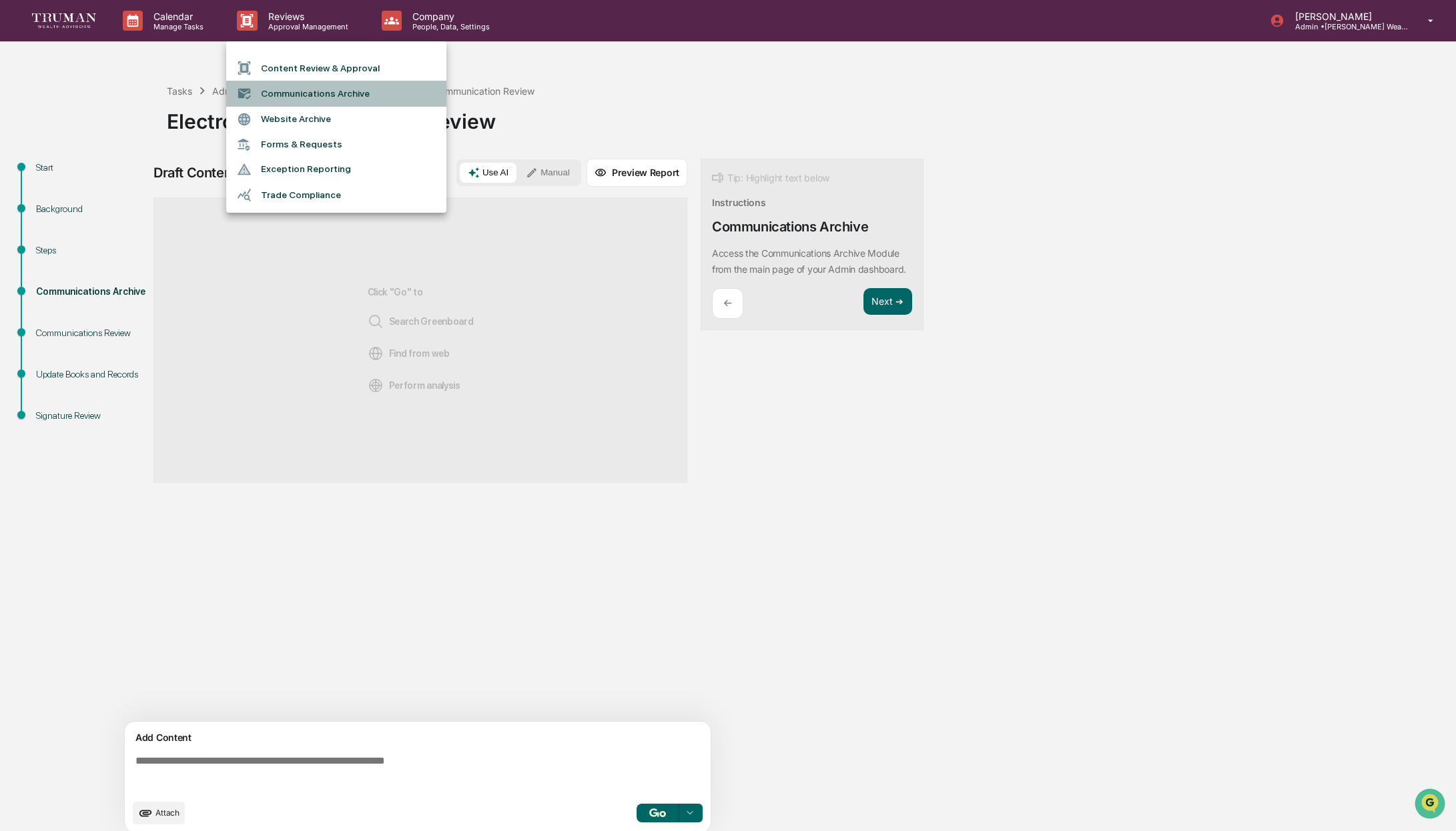
click at [348, 90] on li "Communications Archive" at bounding box center [336, 93] width 220 height 26
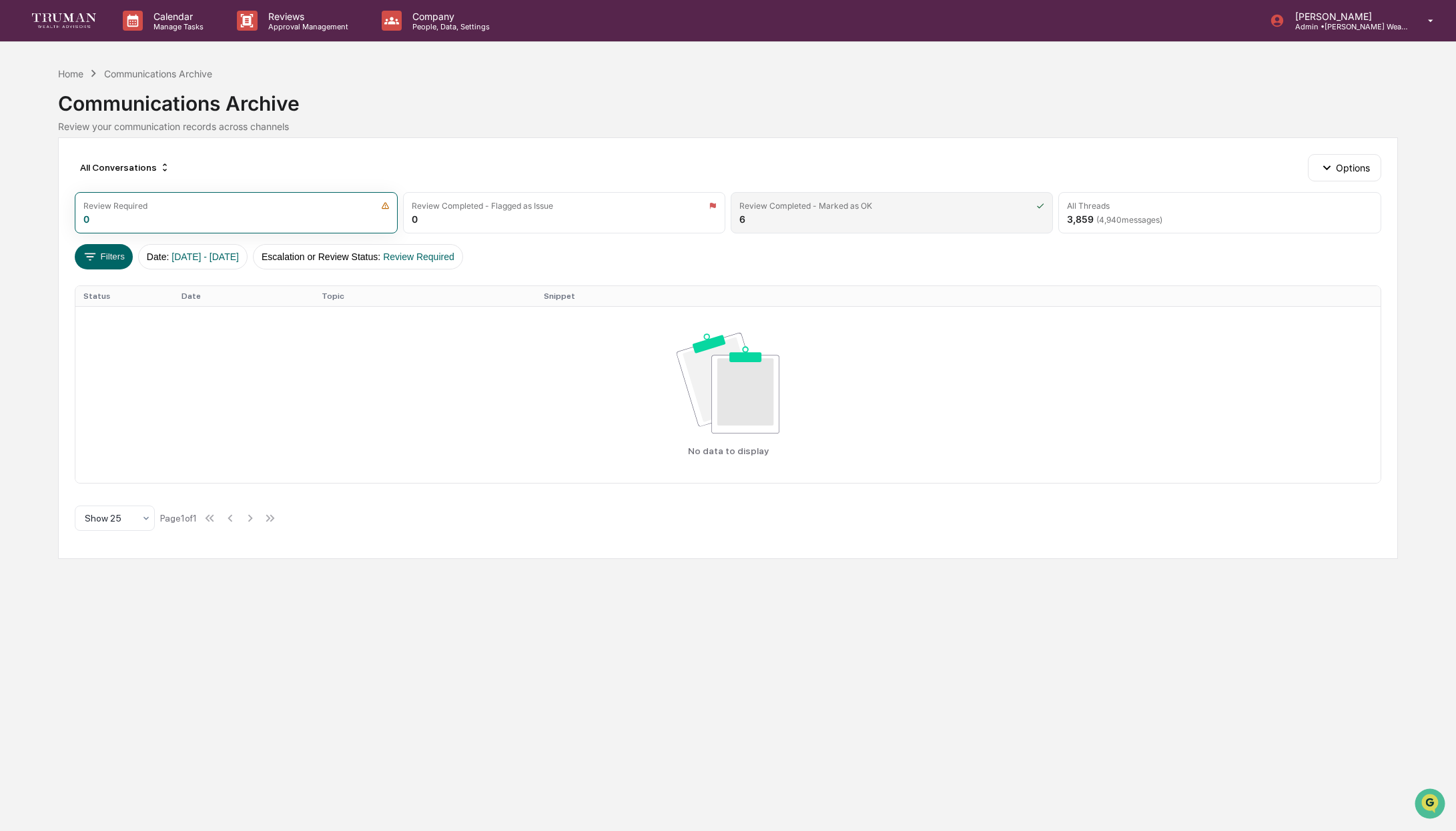
click at [884, 215] on div "Review Completed - Marked as OK 6" at bounding box center [892, 213] width 322 height 41
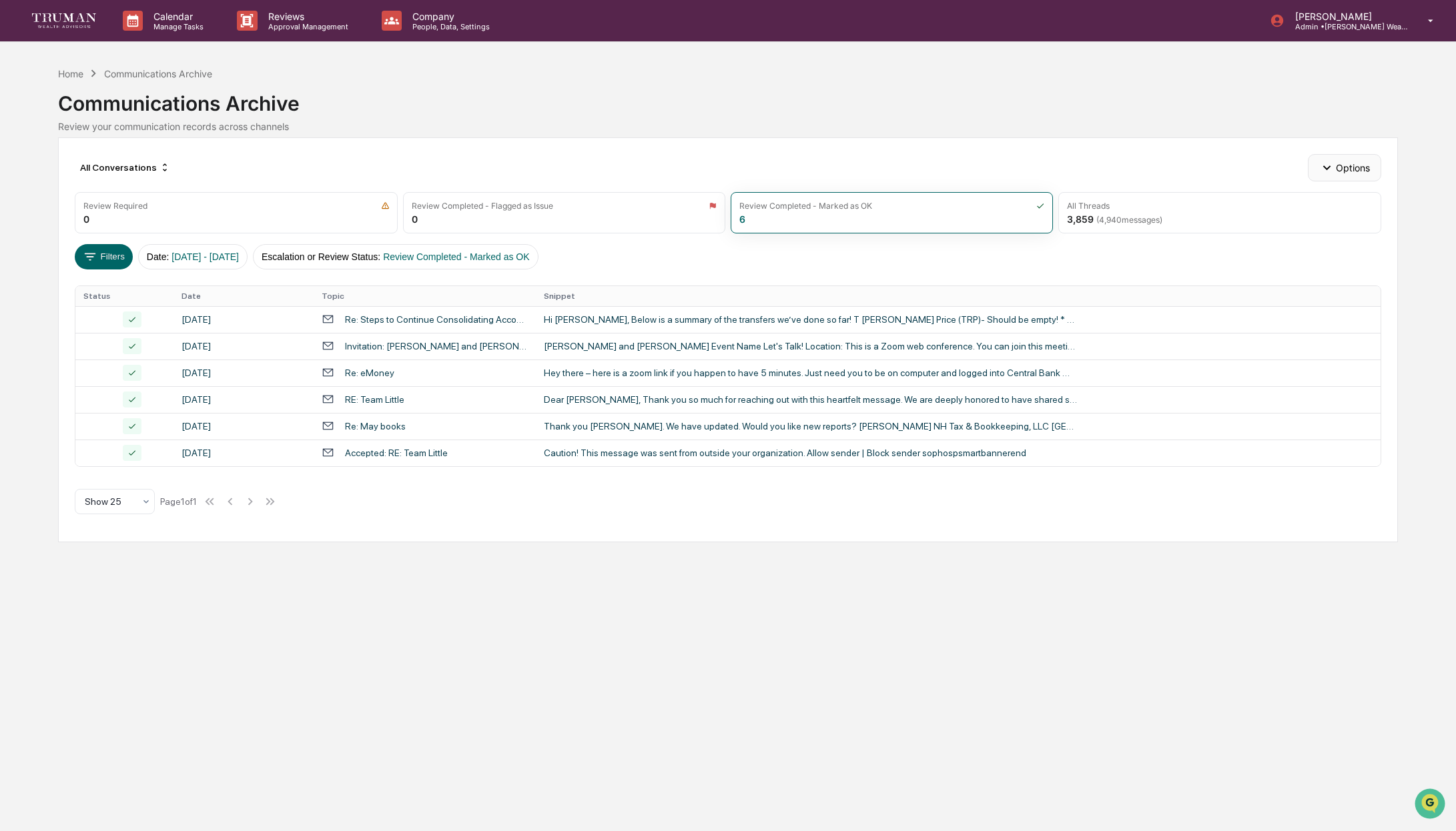
click at [1328, 170] on icon "button" at bounding box center [1326, 167] width 15 height 15
click at [1350, 201] on div "Generate Supervision Report" at bounding box center [1341, 198] width 156 height 21
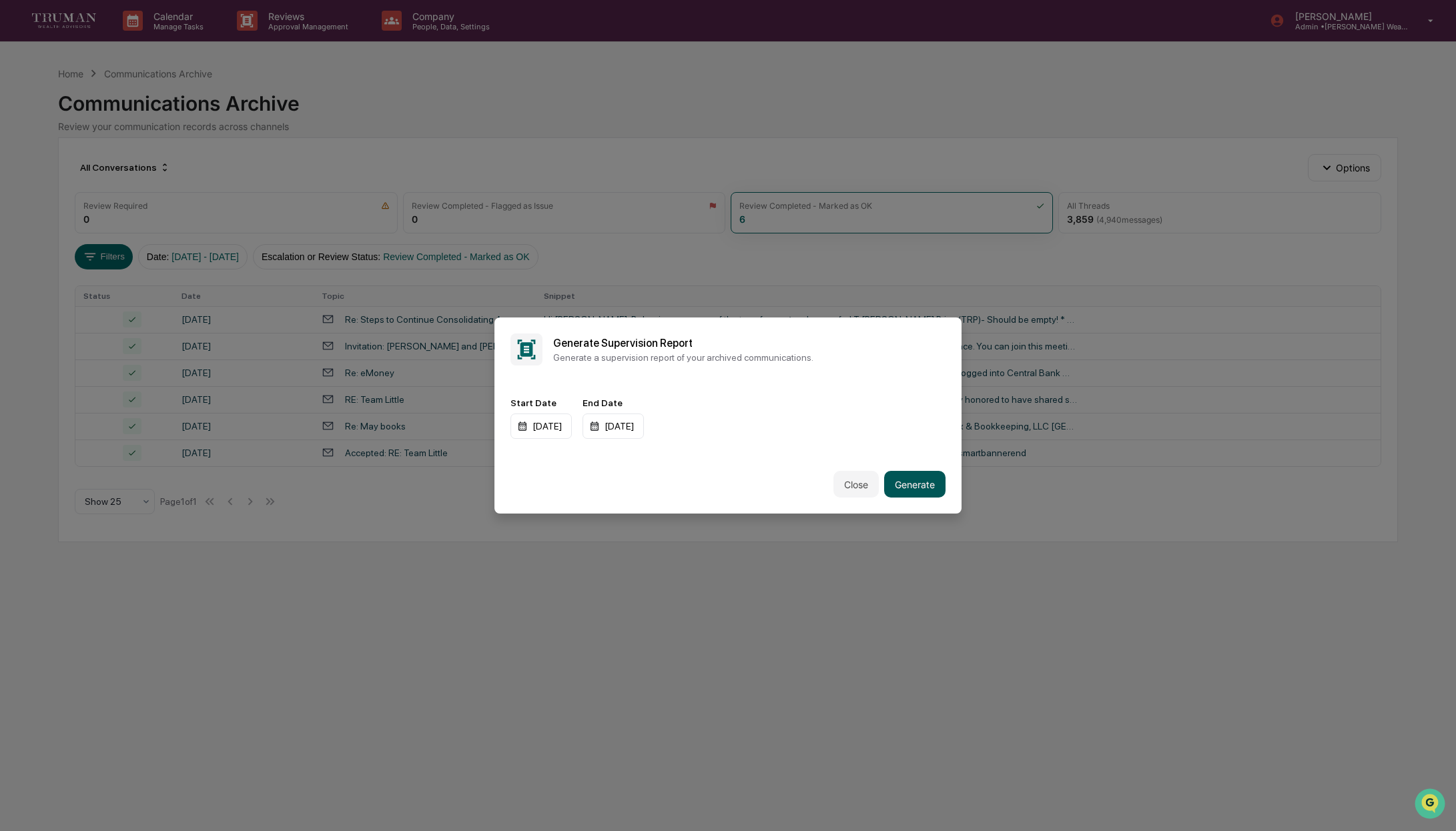
click at [925, 481] on button "Generate" at bounding box center [915, 484] width 61 height 26
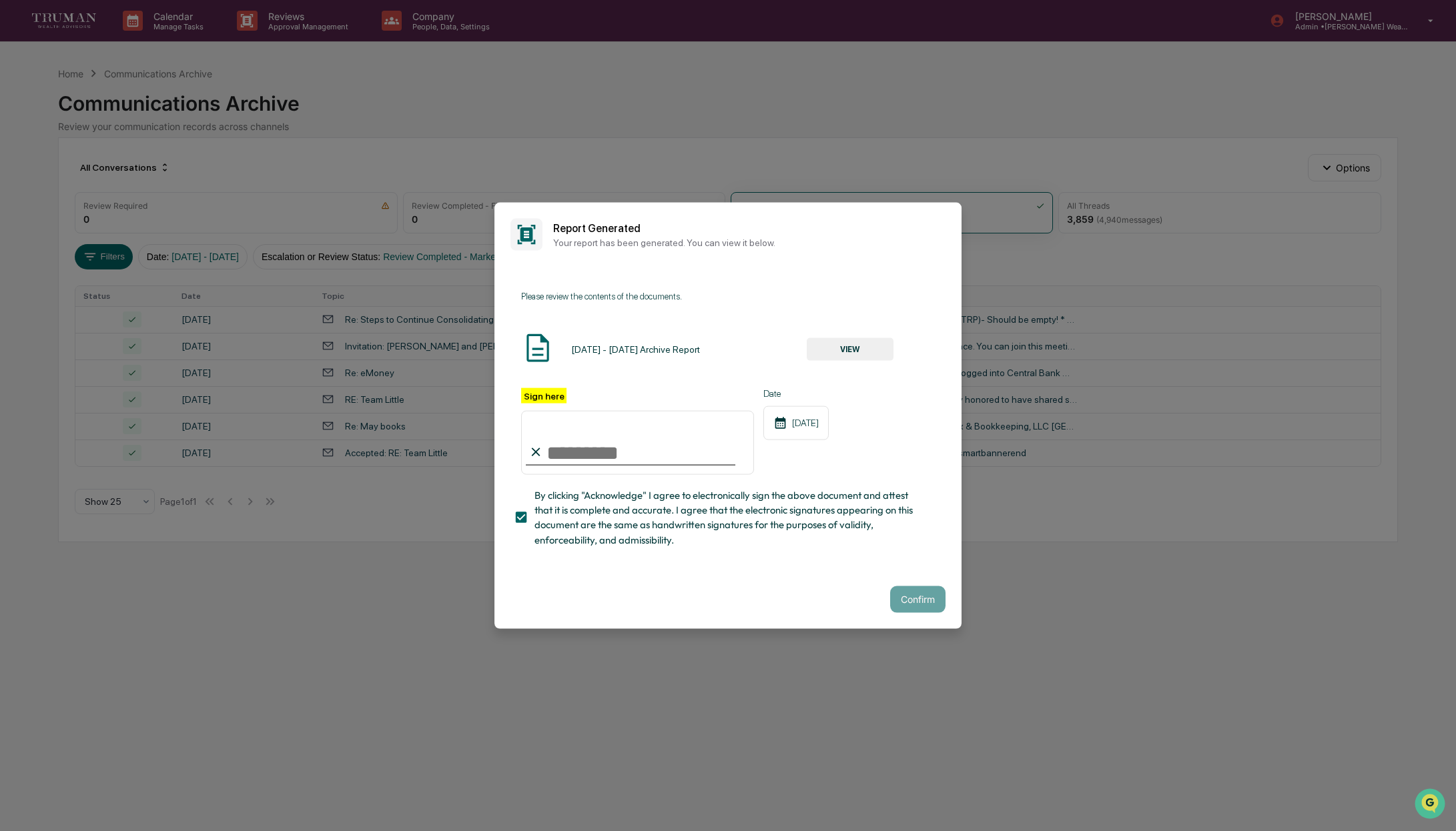
click at [895, 554] on div "Please review the contents of the documents. 01/01/2024 - 12/31/2025 Archive Re…" at bounding box center [728, 419] width 467 height 304
click at [634, 459] on input "Sign here" at bounding box center [637, 442] width 233 height 64
type input "**********"
click at [920, 592] on button "Confirm" at bounding box center [918, 598] width 56 height 26
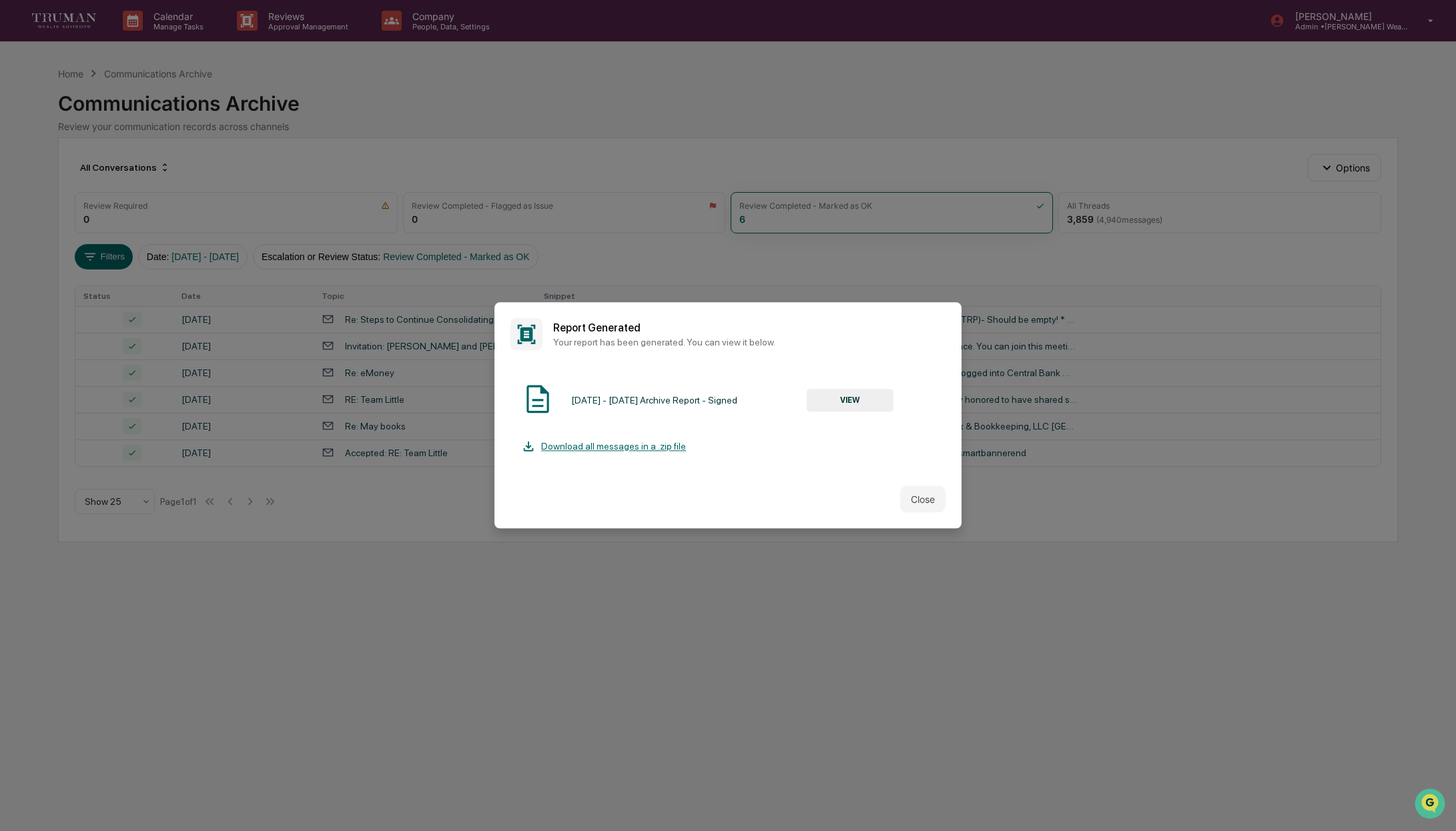
click at [658, 444] on div "Download all messages in a .zip file" at bounding box center [603, 446] width 165 height 15
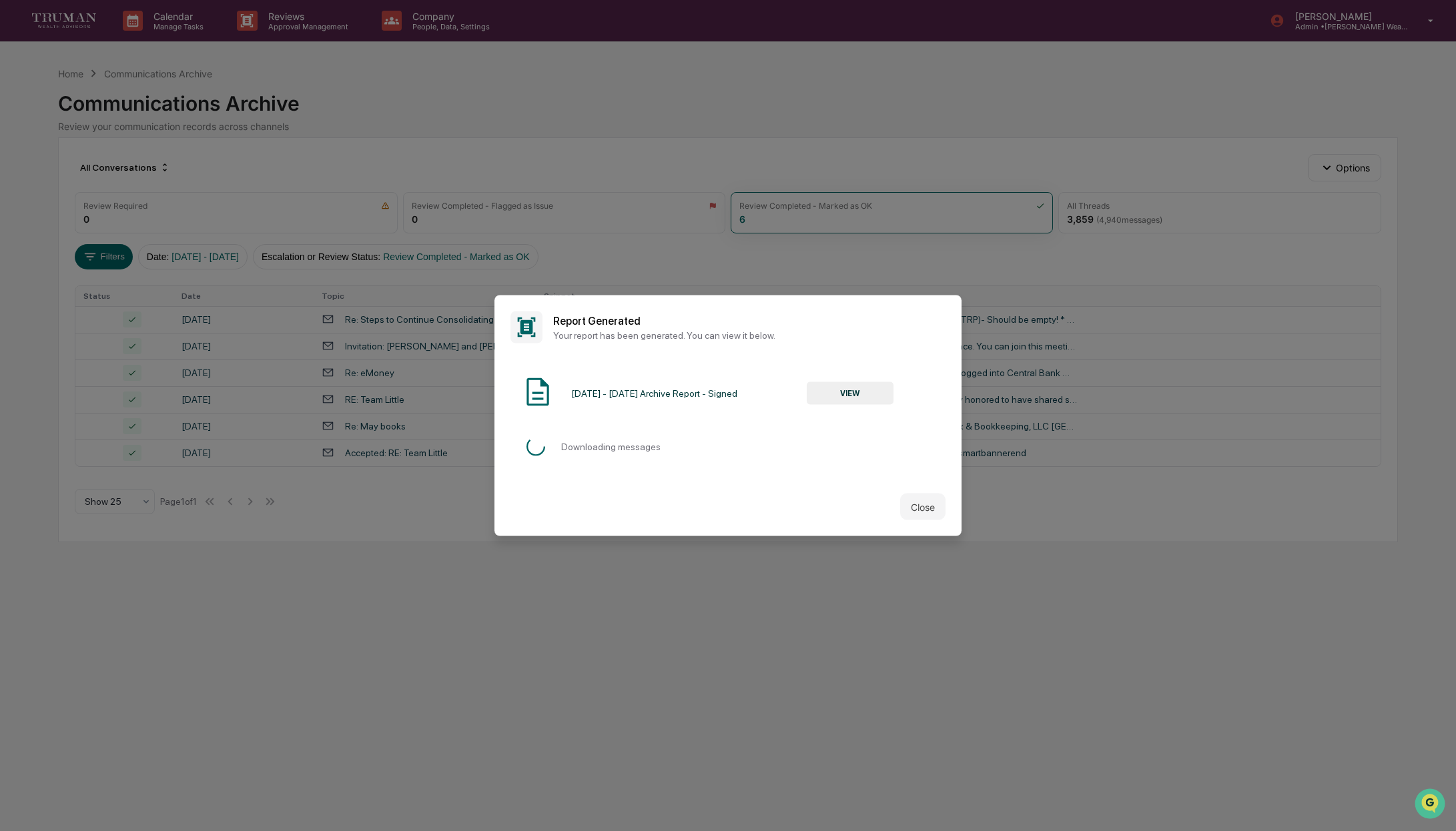
click at [855, 389] on button "VIEW" at bounding box center [850, 393] width 87 height 23
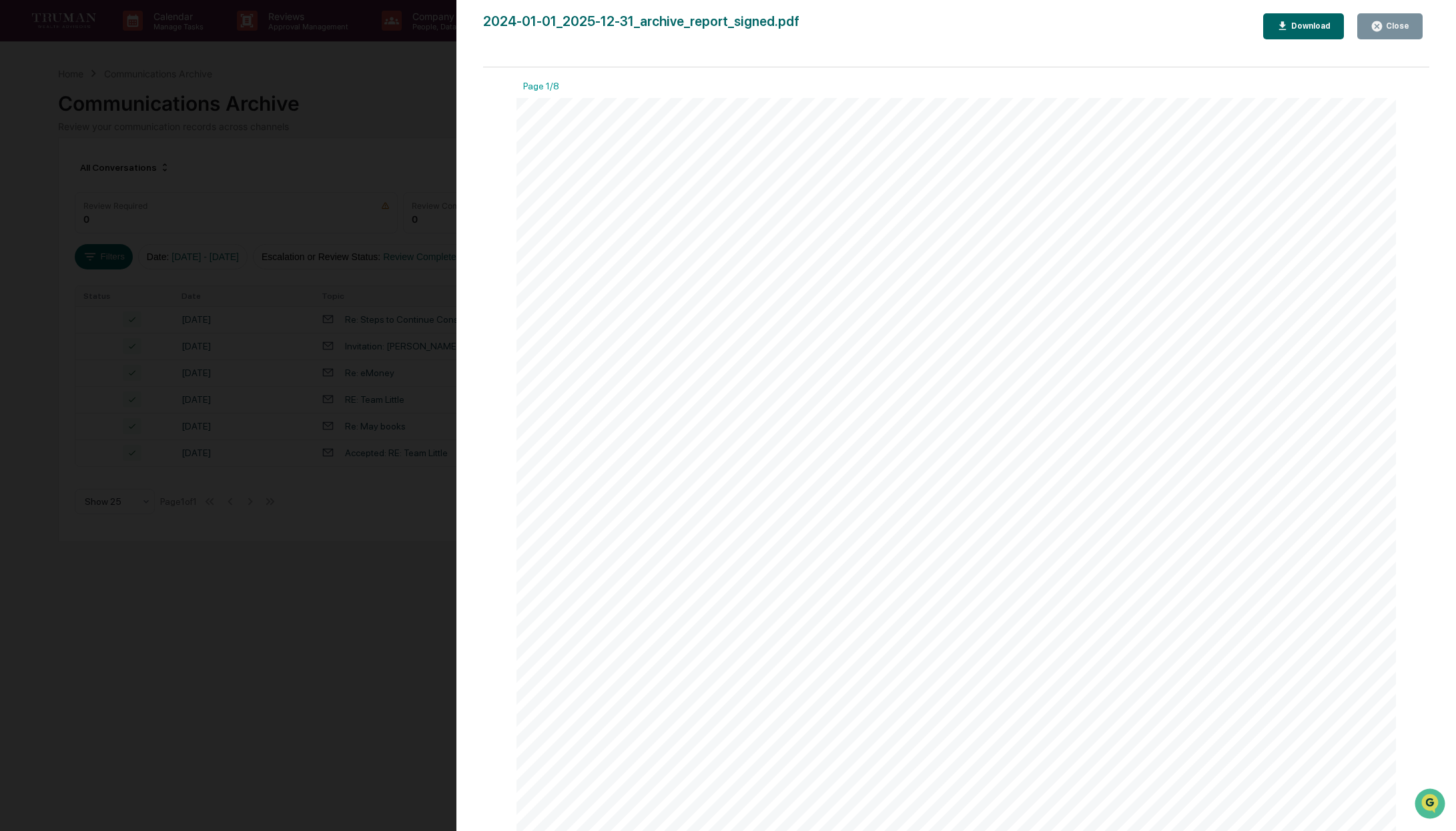
click at [1303, 25] on div "Download" at bounding box center [1309, 26] width 42 height 9
click at [1390, 21] on div "Close" at bounding box center [1396, 26] width 26 height 9
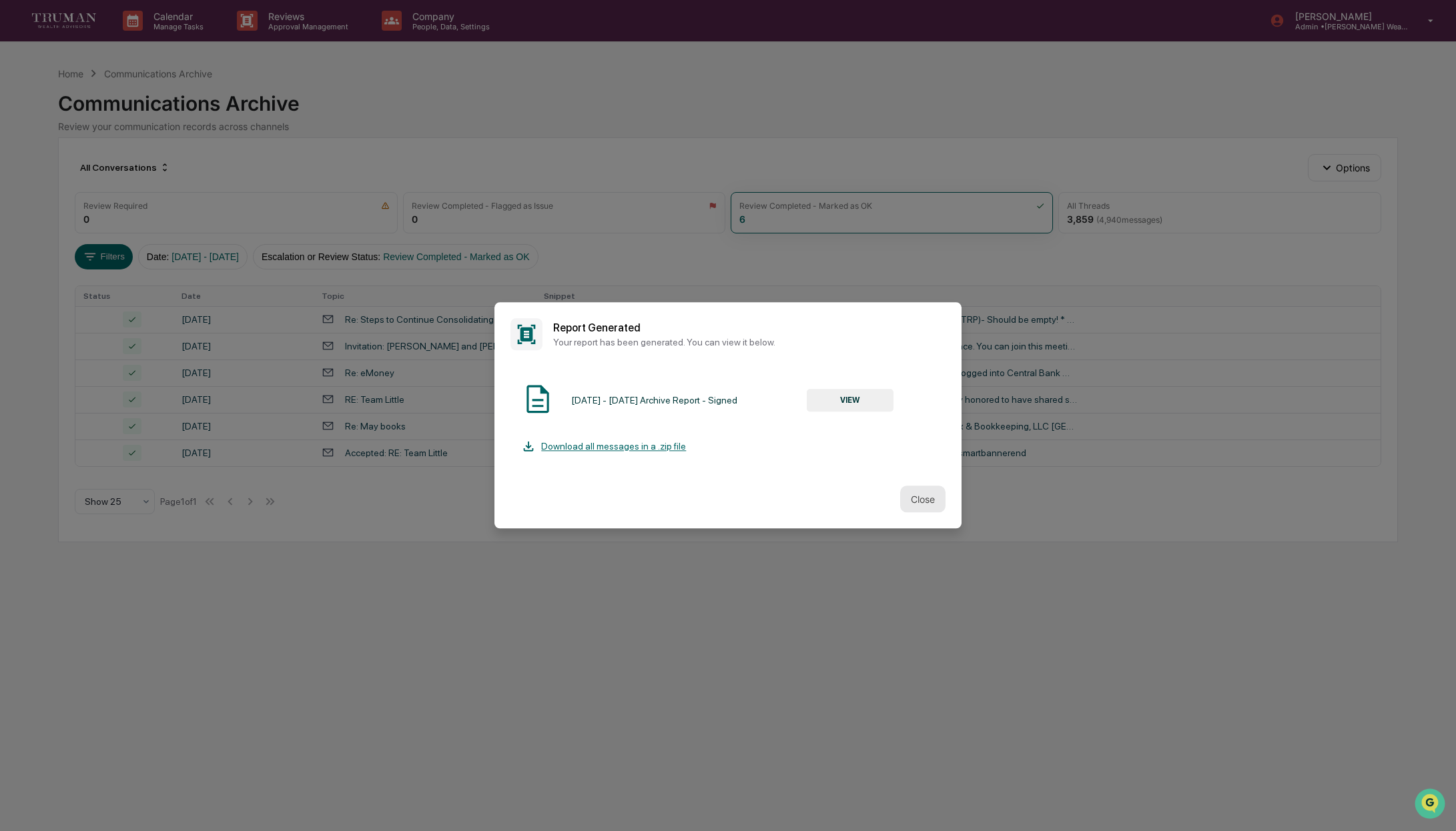
click at [932, 501] on button "Close" at bounding box center [923, 499] width 46 height 26
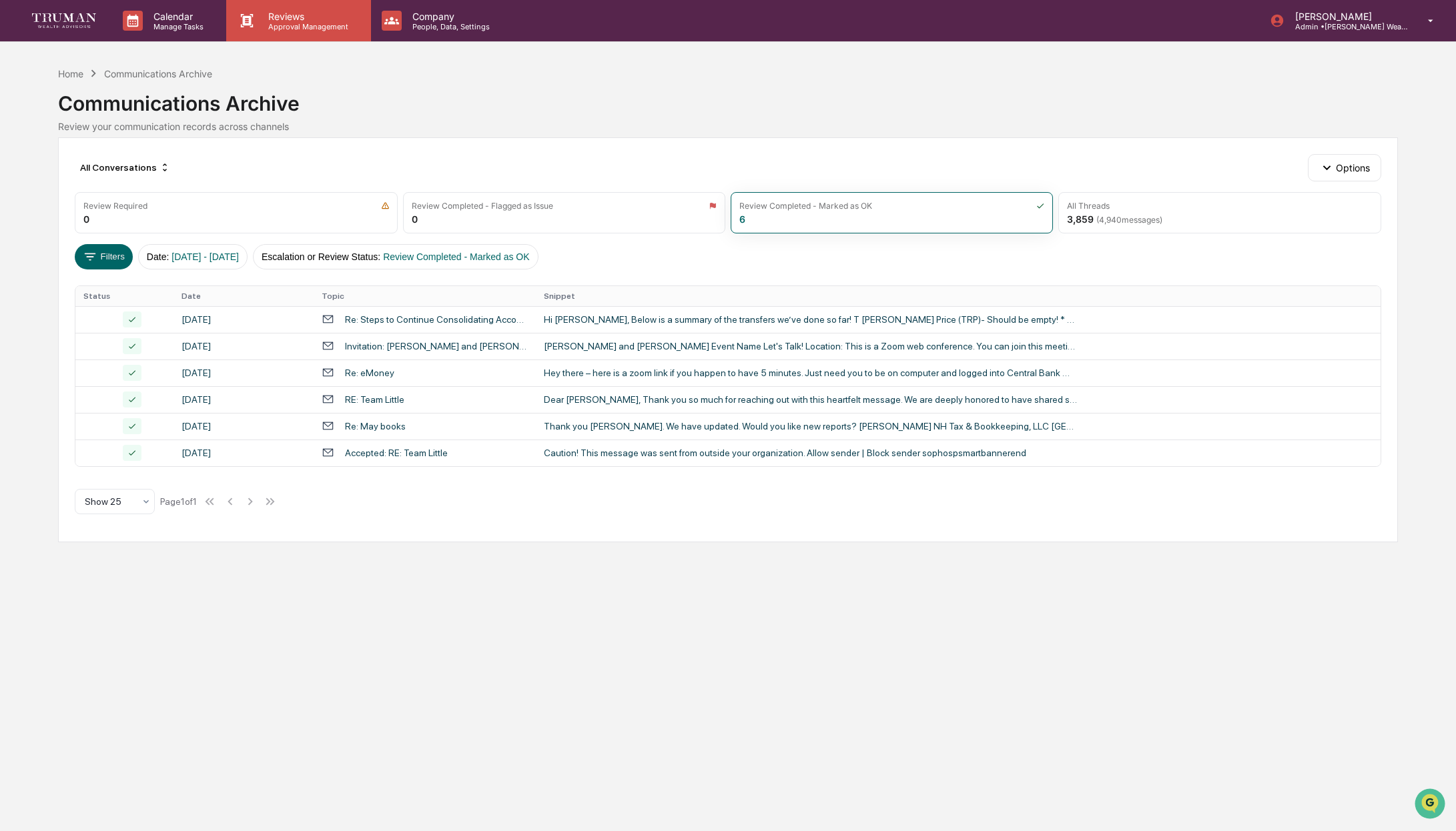
click at [295, 32] on div "Reviews Approval Management" at bounding box center [298, 21] width 144 height 41
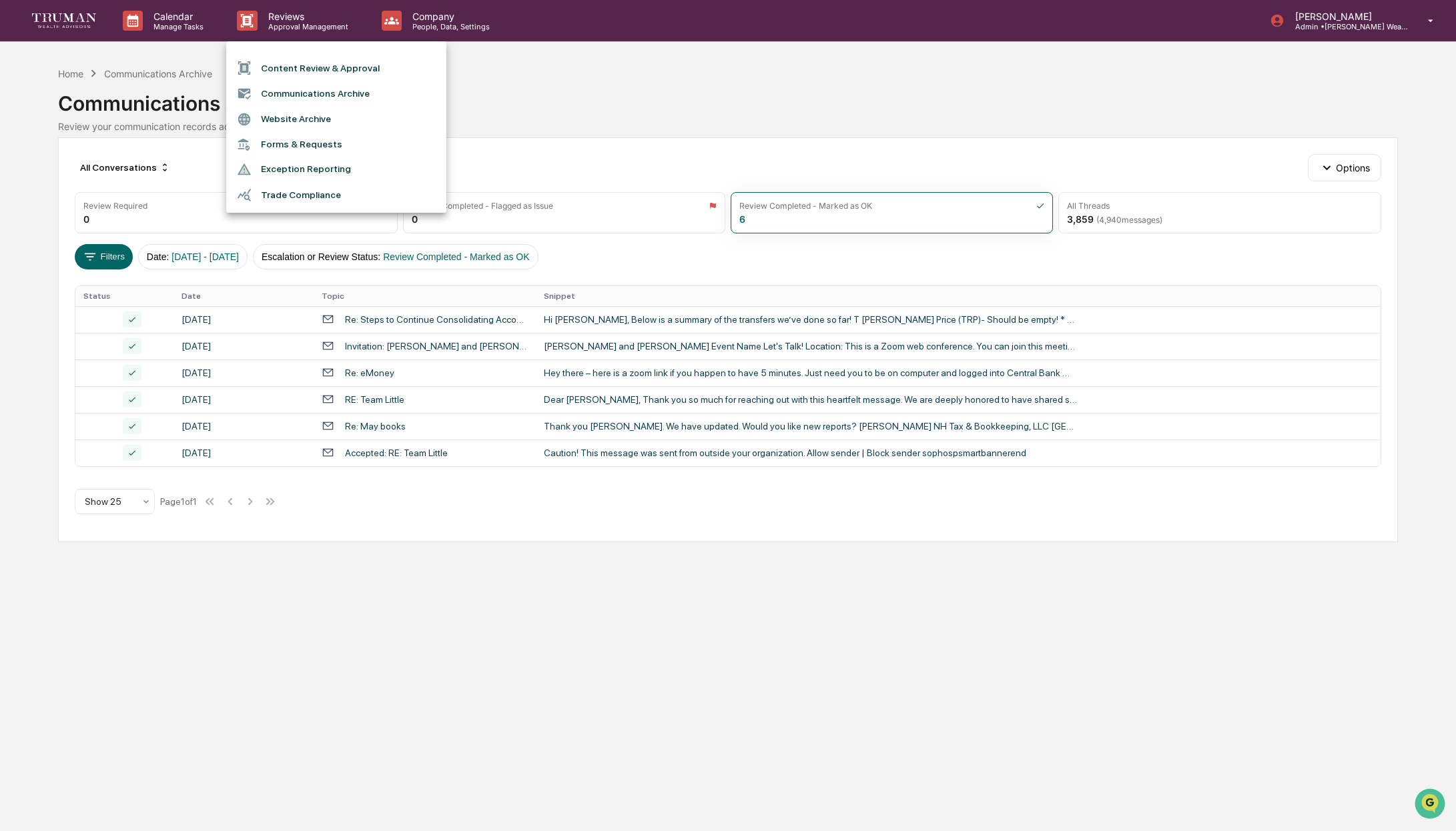
drag, startPoint x: 579, startPoint y: 73, endPoint x: 544, endPoint y: 75, distance: 35.1
click at [579, 73] on div at bounding box center [728, 415] width 1456 height 831
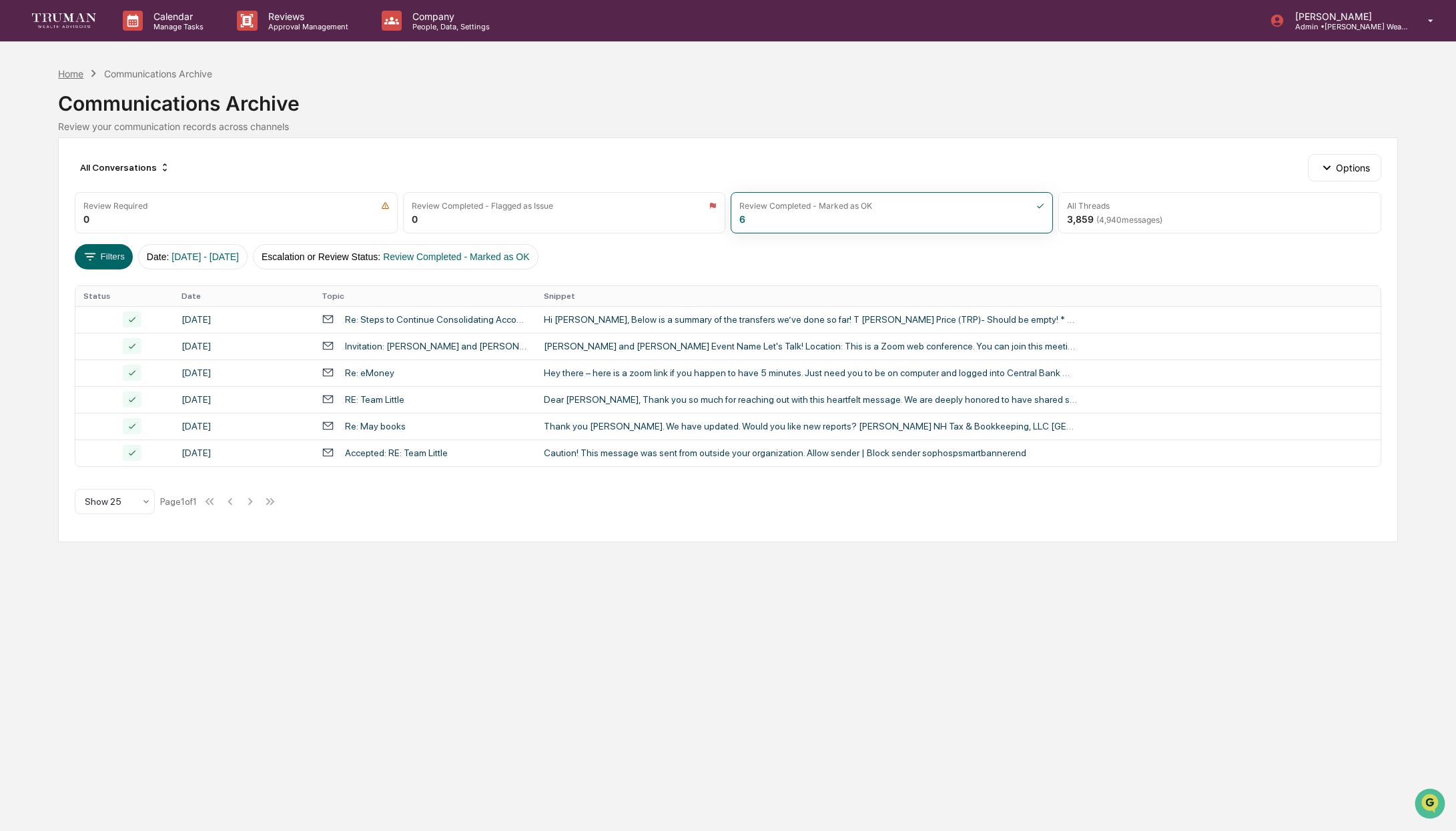
click at [74, 71] on div "Home" at bounding box center [71, 73] width 26 height 11
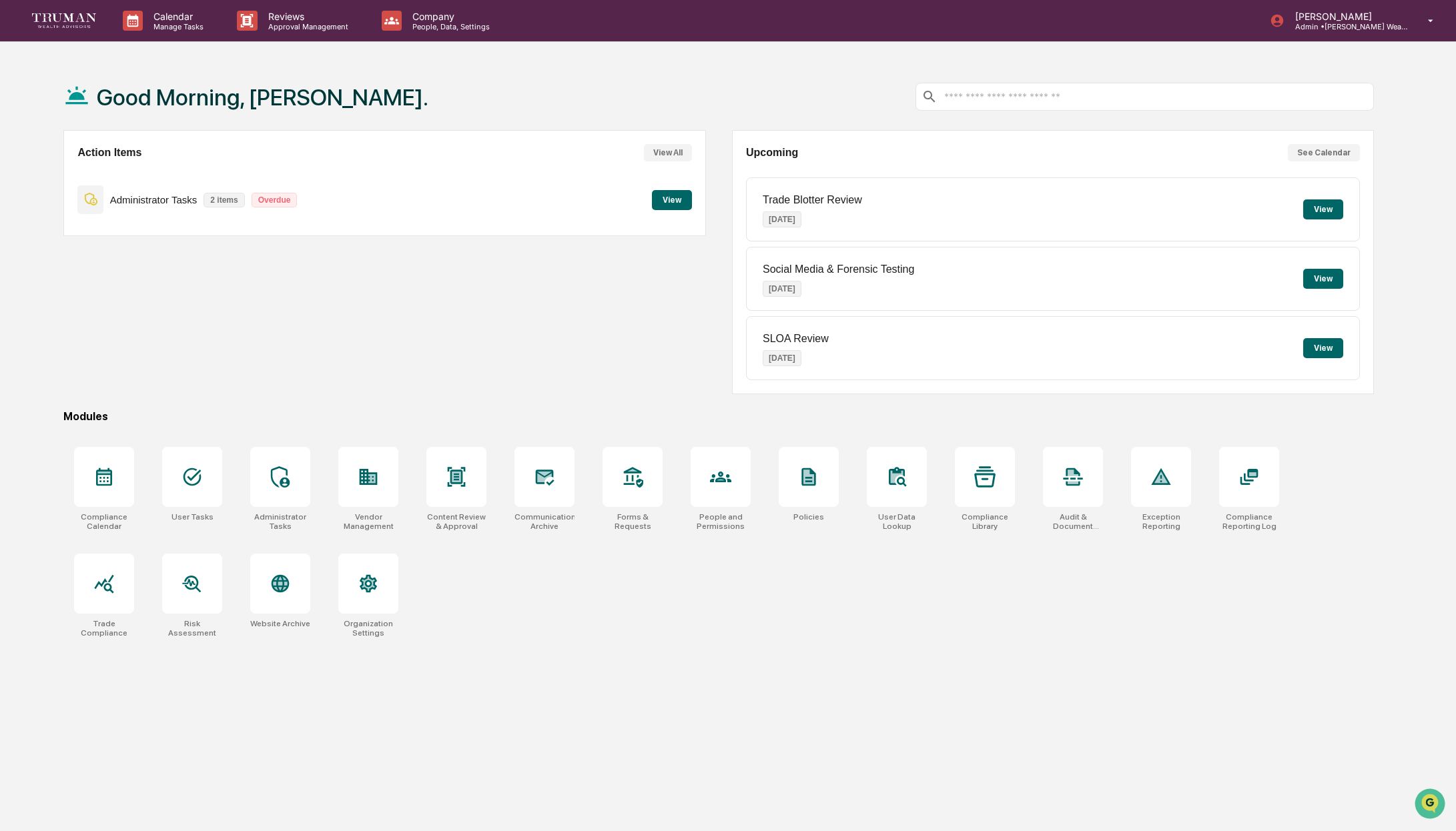
click at [686, 198] on button "View" at bounding box center [672, 200] width 40 height 20
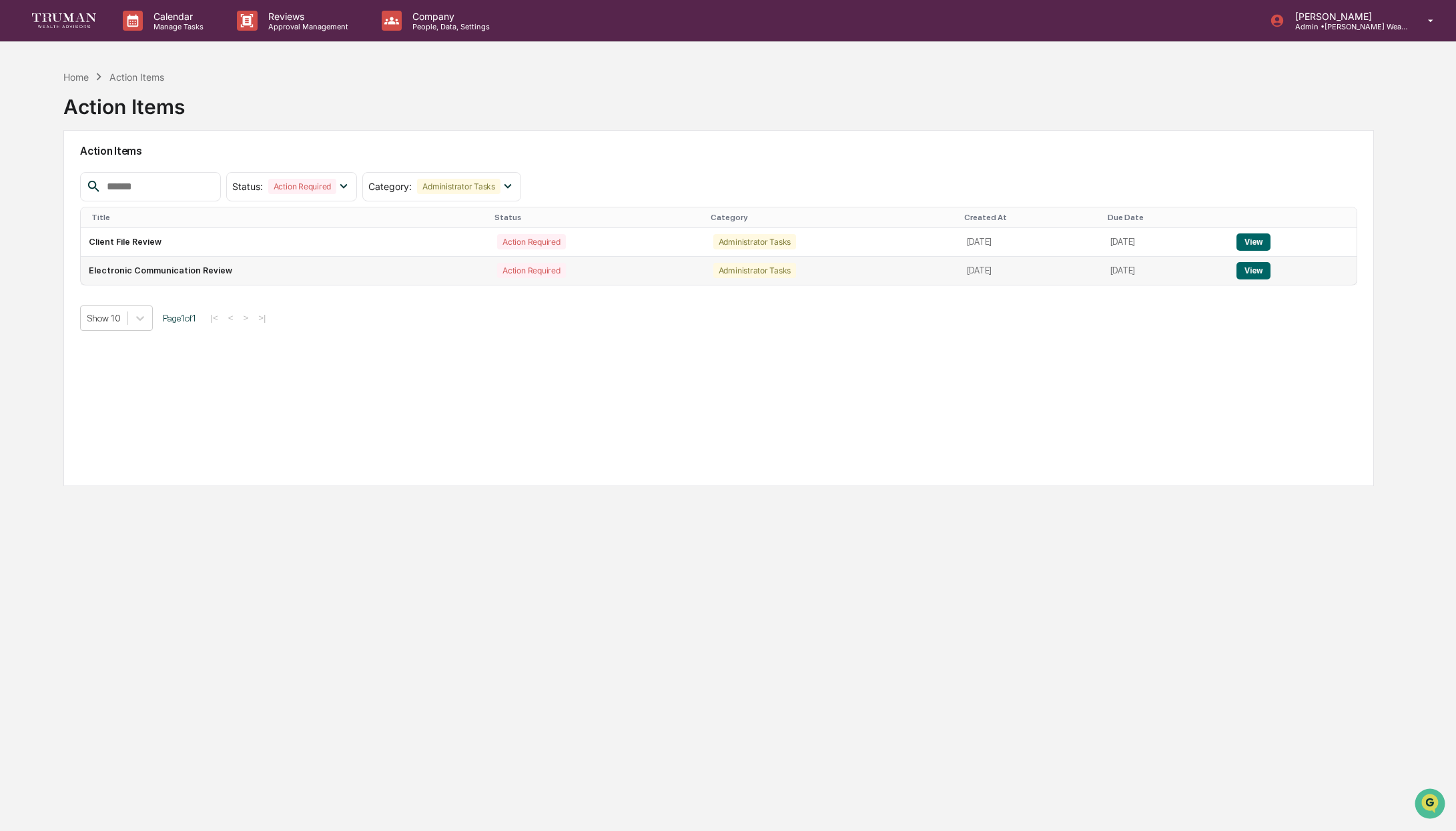
click at [1271, 272] on button "View" at bounding box center [1253, 271] width 34 height 17
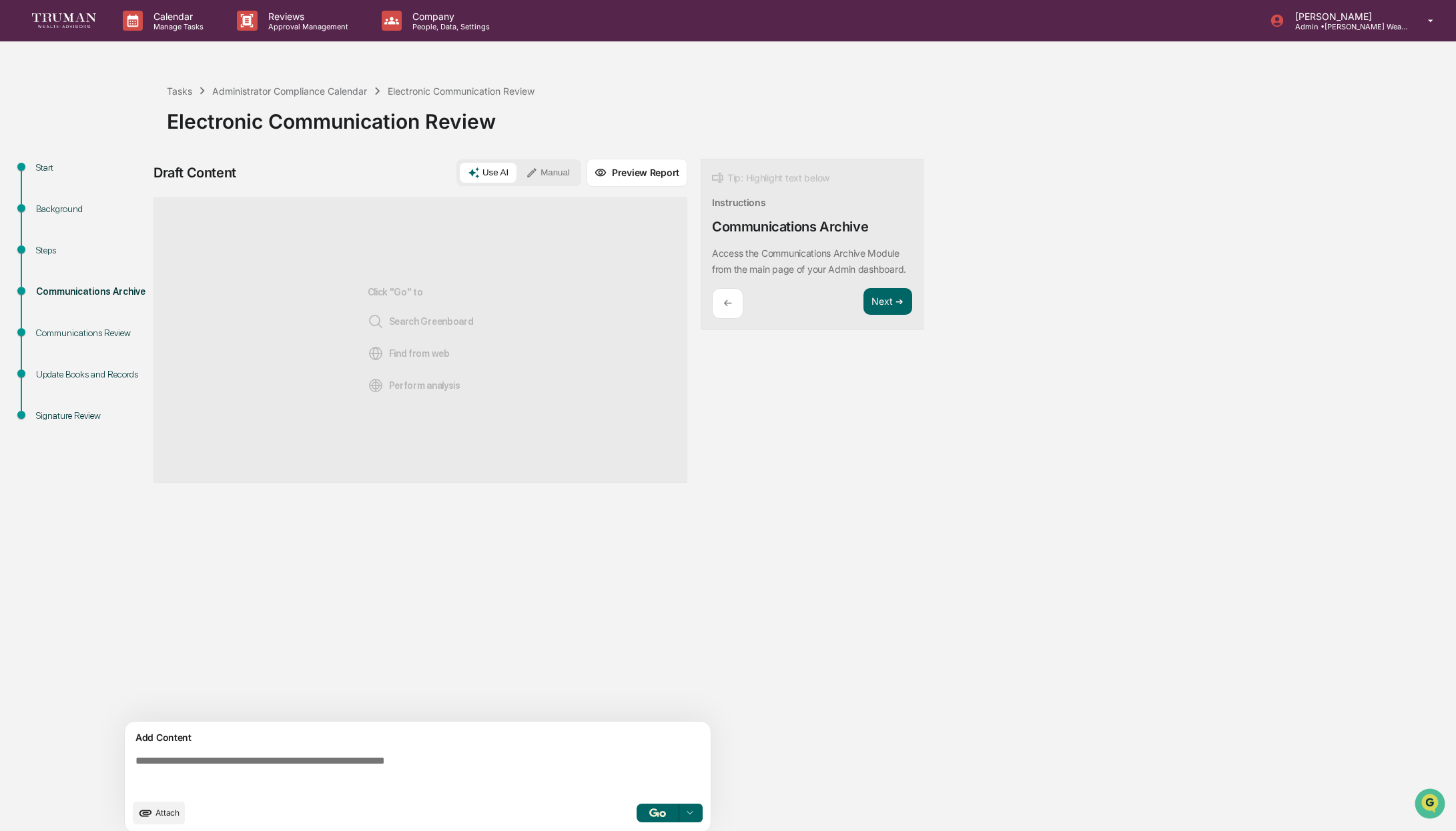
scroll to position [10, 0]
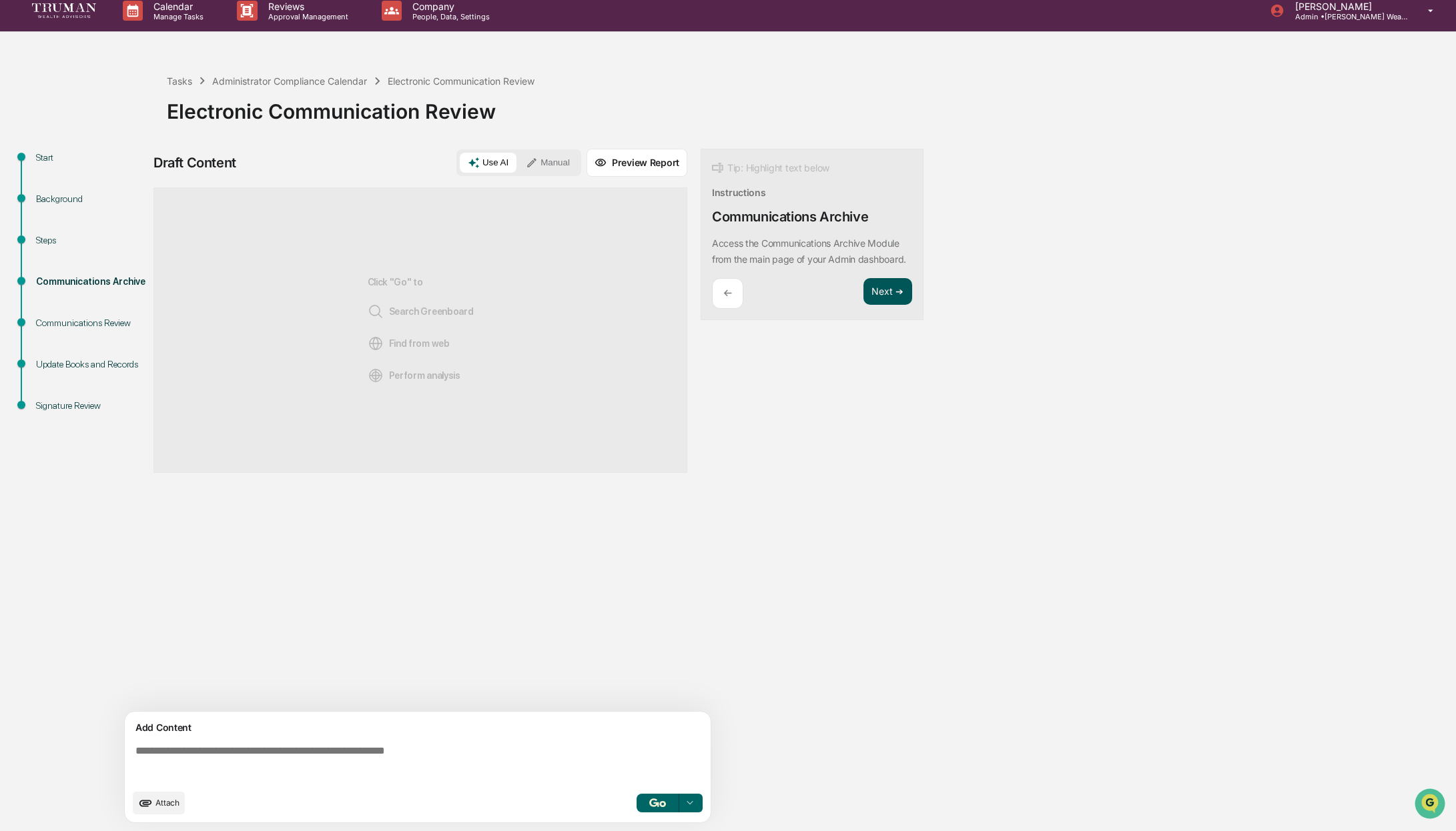
click at [902, 305] on button "Next ➔" at bounding box center [887, 292] width 49 height 27
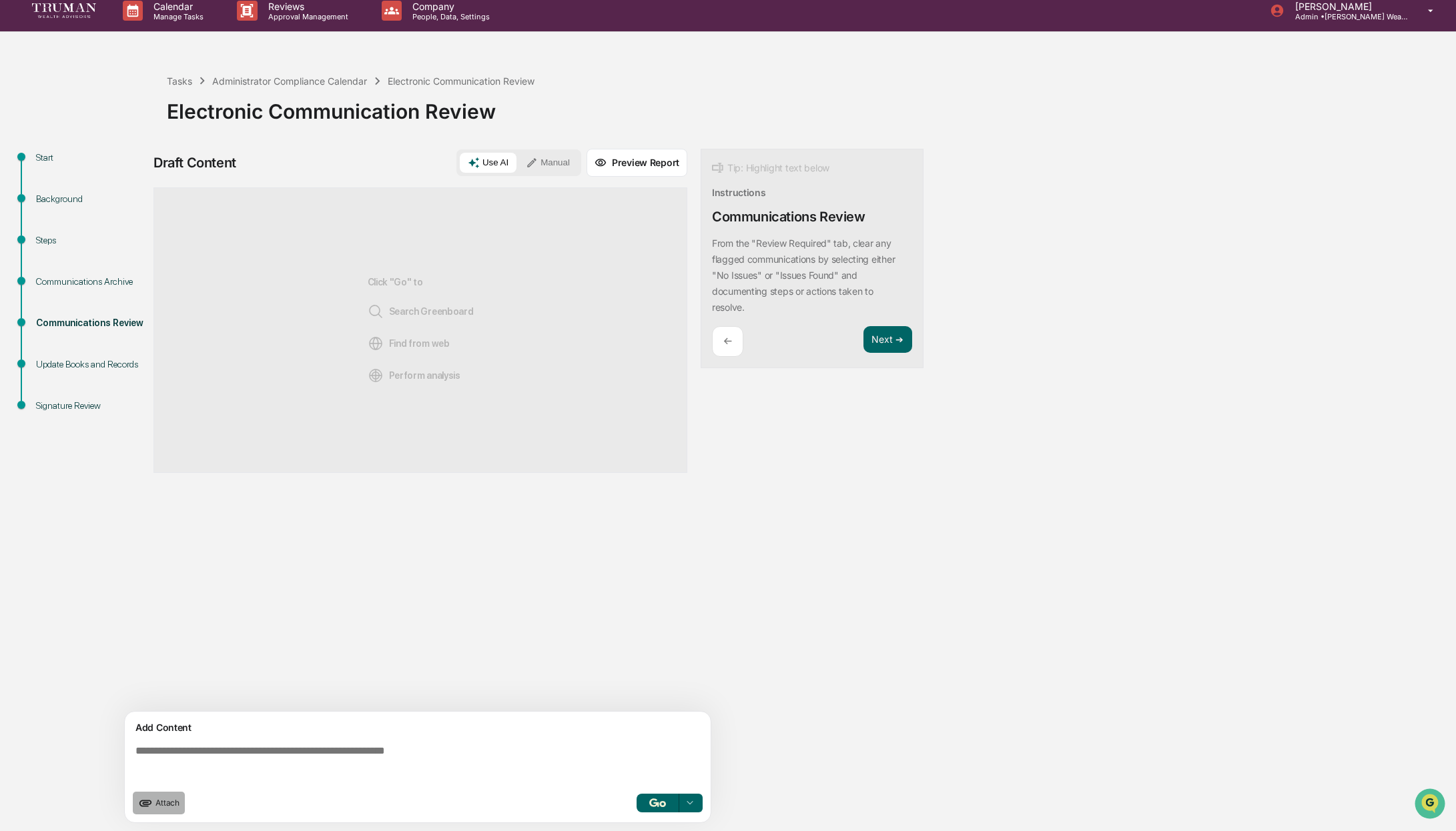
click at [162, 798] on span "Attach" at bounding box center [168, 803] width 24 height 10
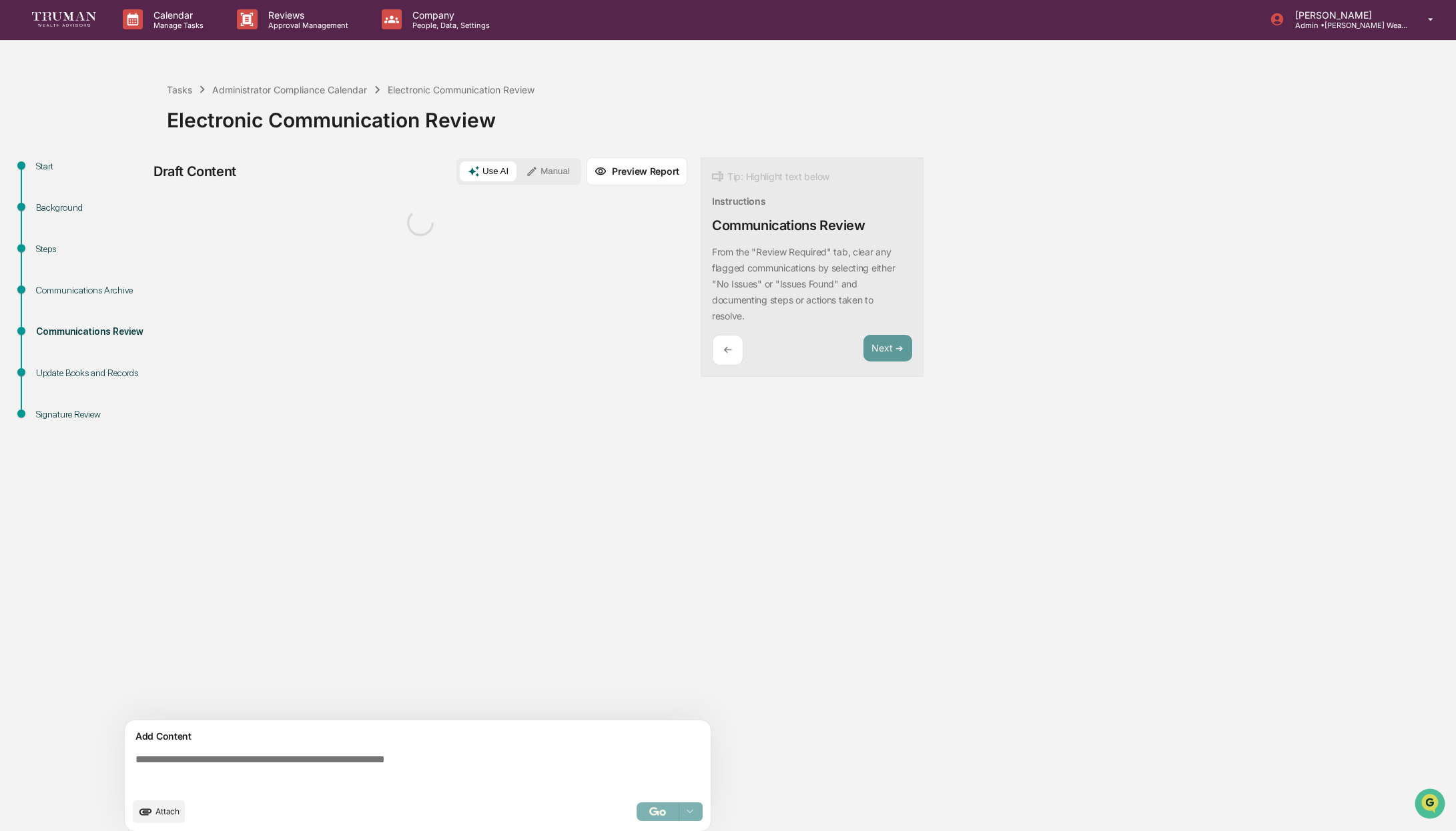
scroll to position [3, 0]
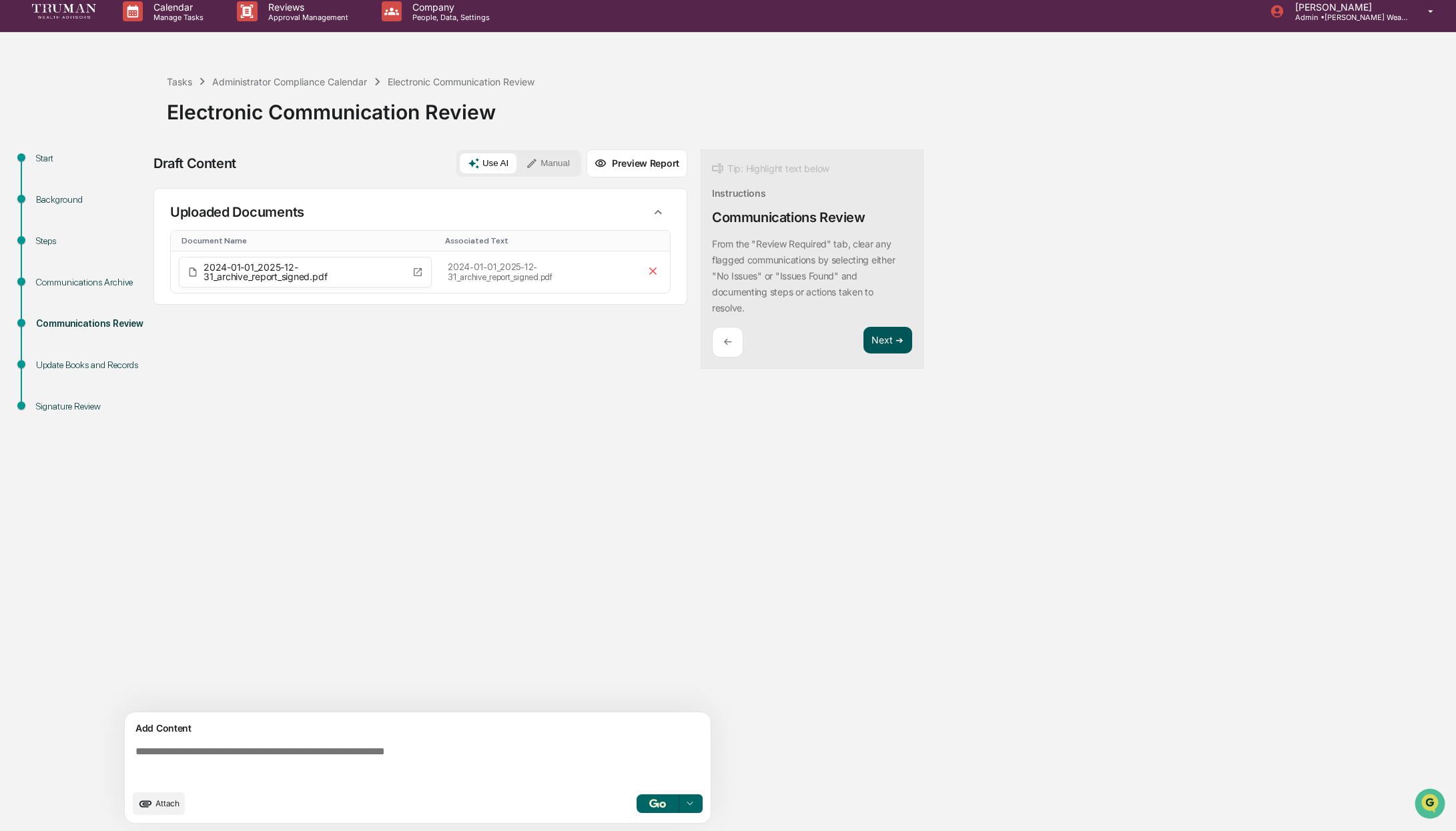
click at [882, 347] on button "Next ➔" at bounding box center [887, 340] width 49 height 27
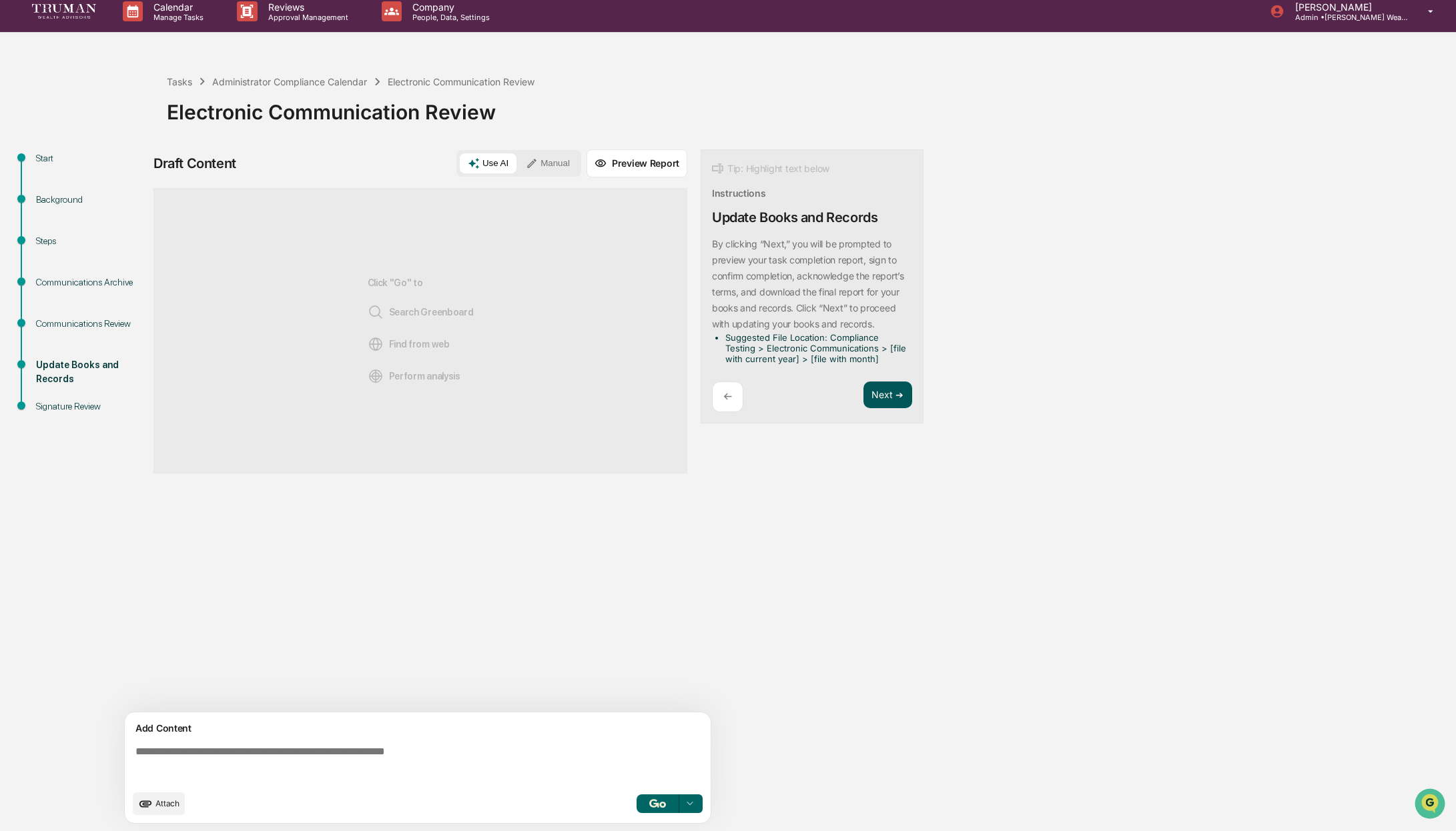
scroll to position [8, 0]
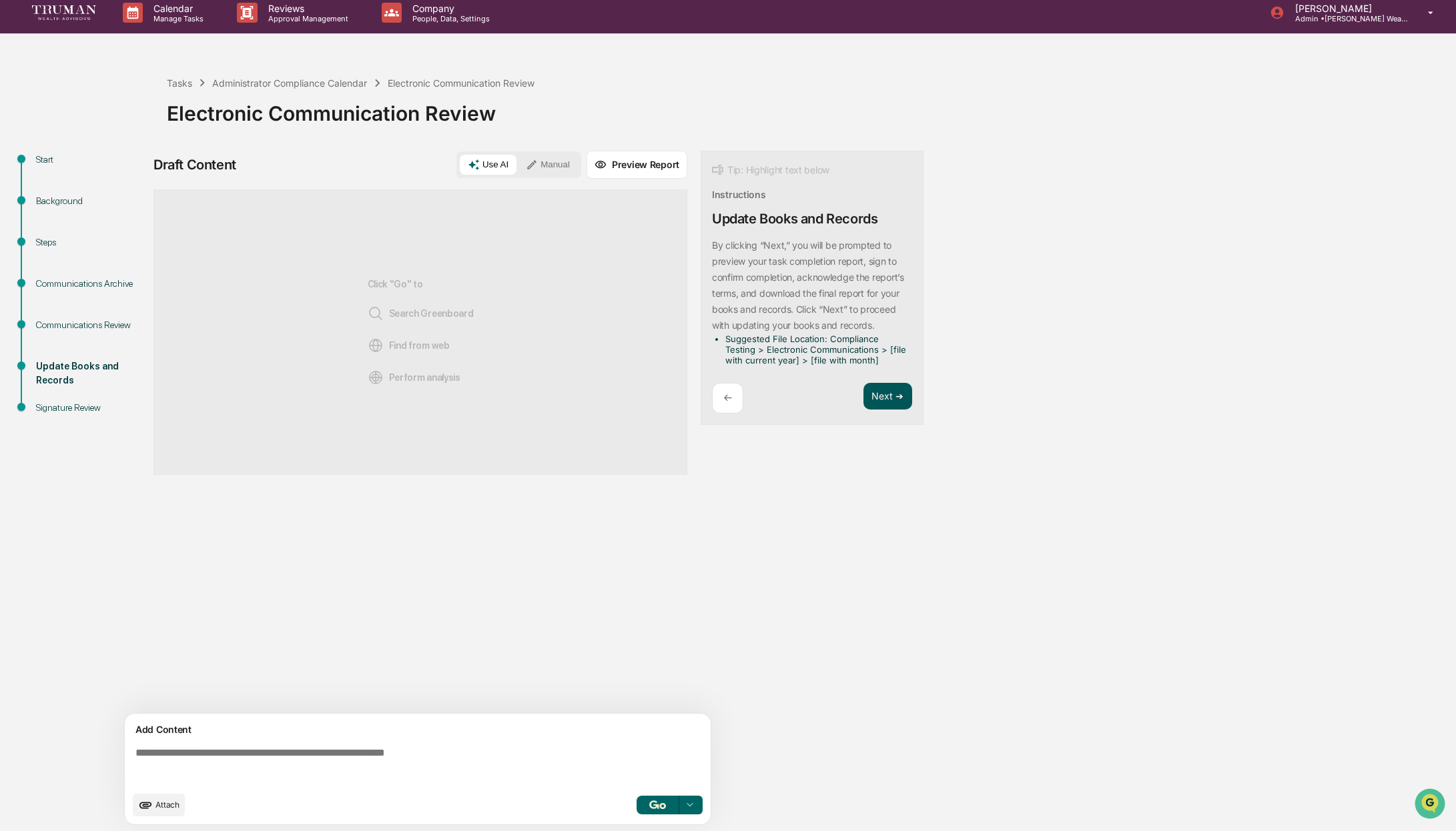
click at [886, 392] on button "Next ➔" at bounding box center [887, 397] width 49 height 27
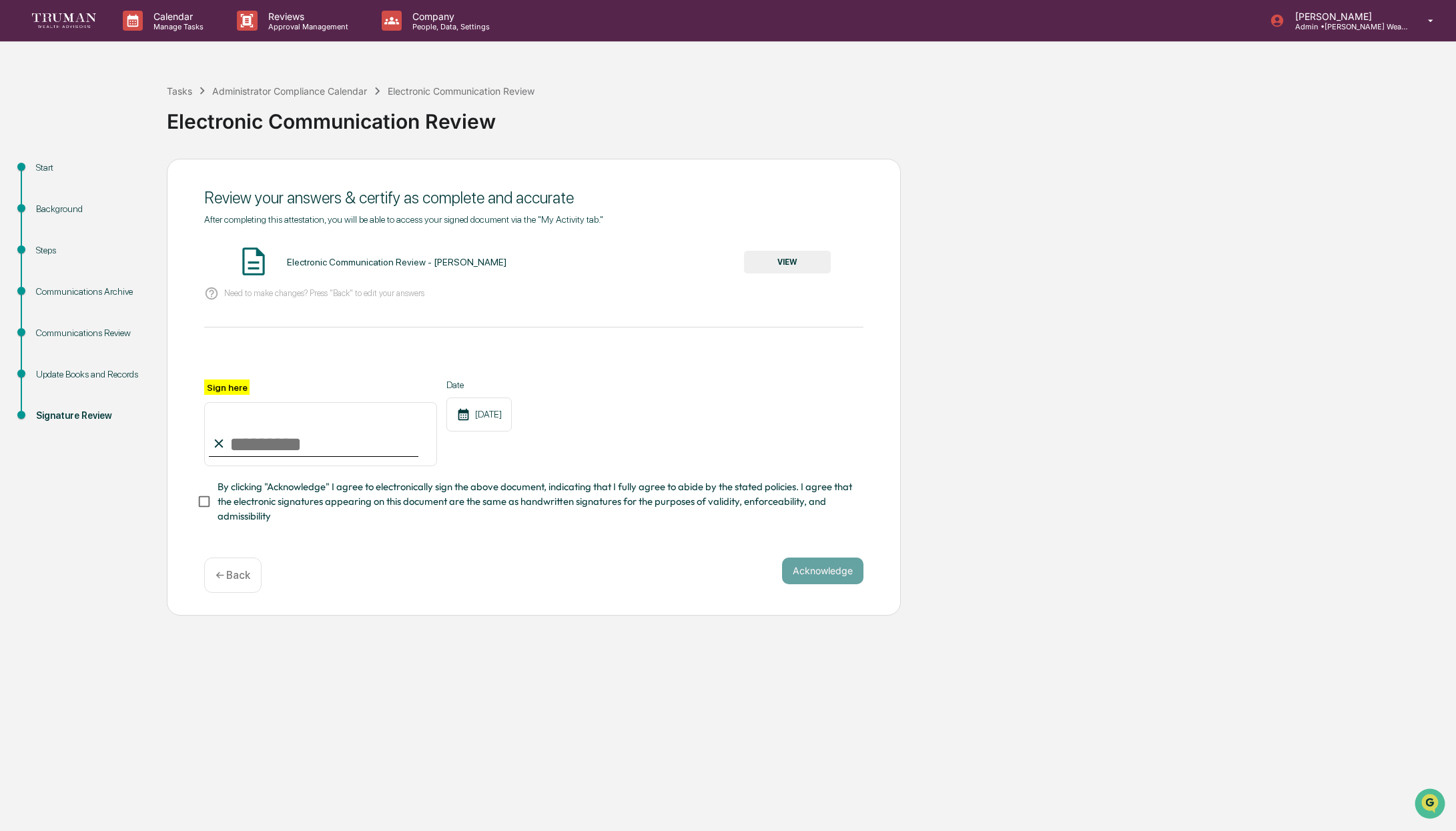
drag, startPoint x: 365, startPoint y: 450, endPoint x: 380, endPoint y: 448, distance: 15.1
click at [365, 450] on input "Sign here" at bounding box center [320, 434] width 233 height 64
drag, startPoint x: 285, startPoint y: 449, endPoint x: 294, endPoint y: 449, distance: 9.0
click at [286, 449] on input "Sign here" at bounding box center [320, 434] width 233 height 64
type input "**********"
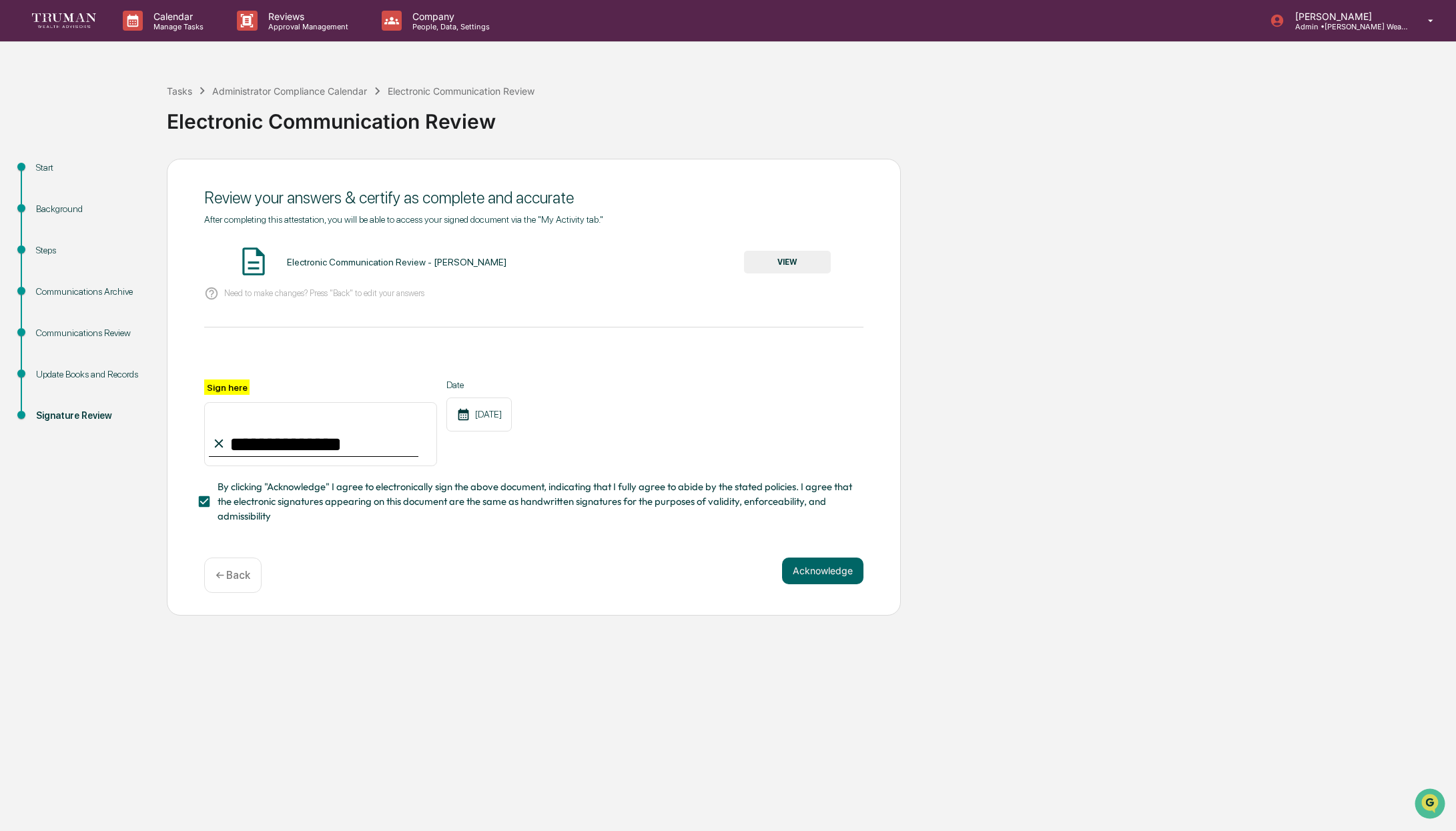
click at [820, 566] on button "Acknowledge" at bounding box center [823, 571] width 81 height 26
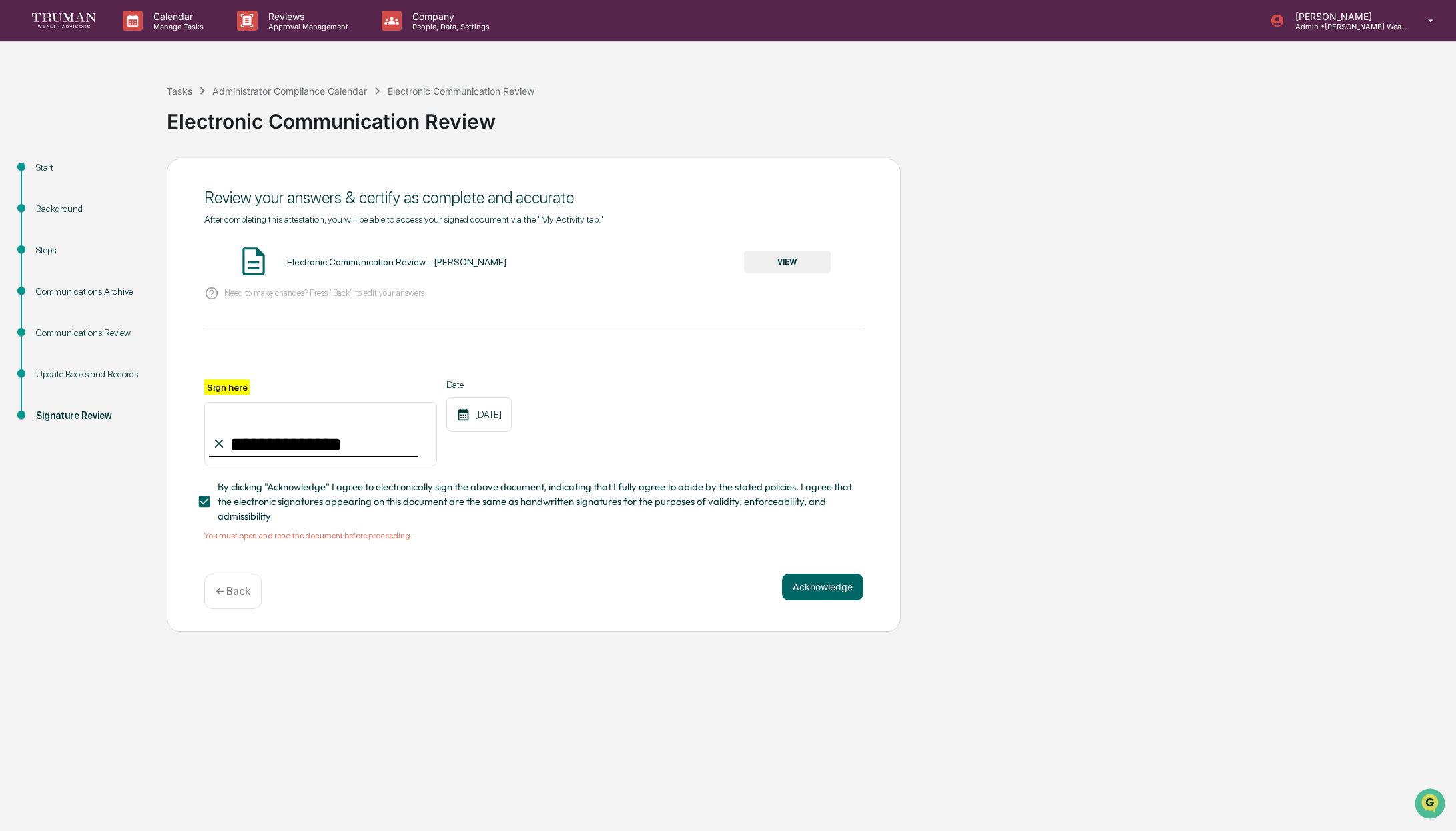
click at [805, 253] on button "VIEW" at bounding box center [788, 262] width 87 height 23
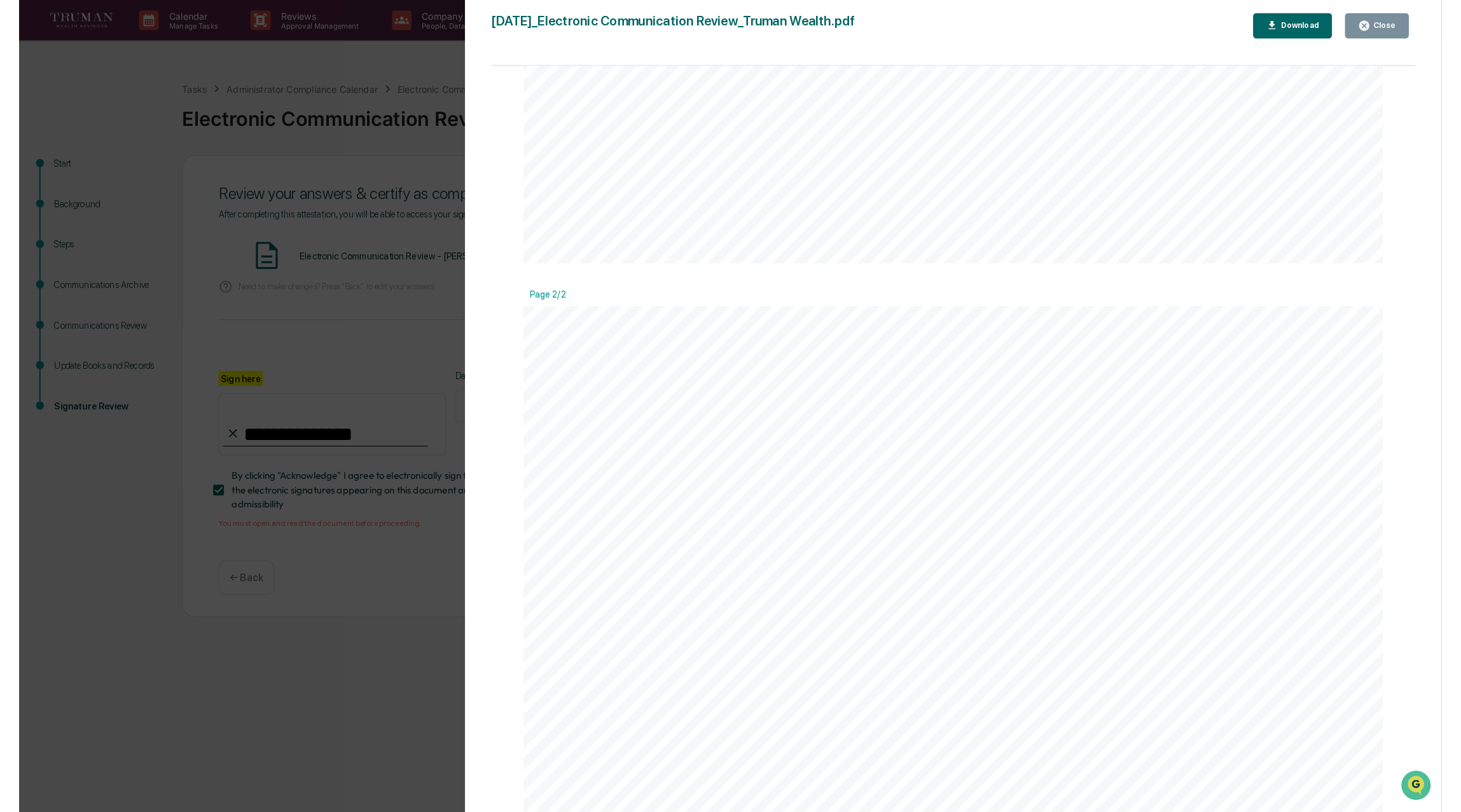
scroll to position [1004, 0]
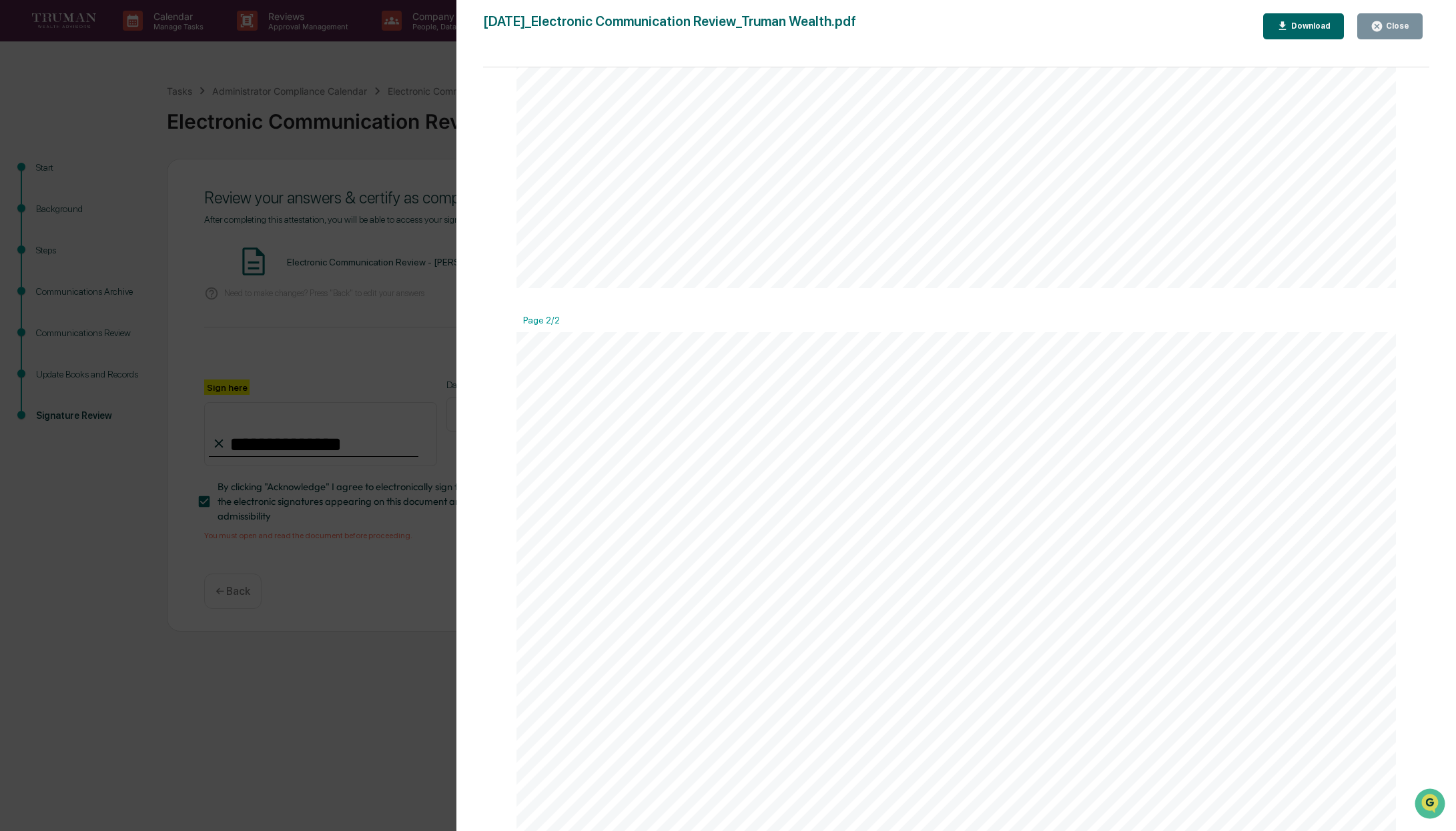
click at [1385, 23] on div "Close" at bounding box center [1396, 26] width 26 height 9
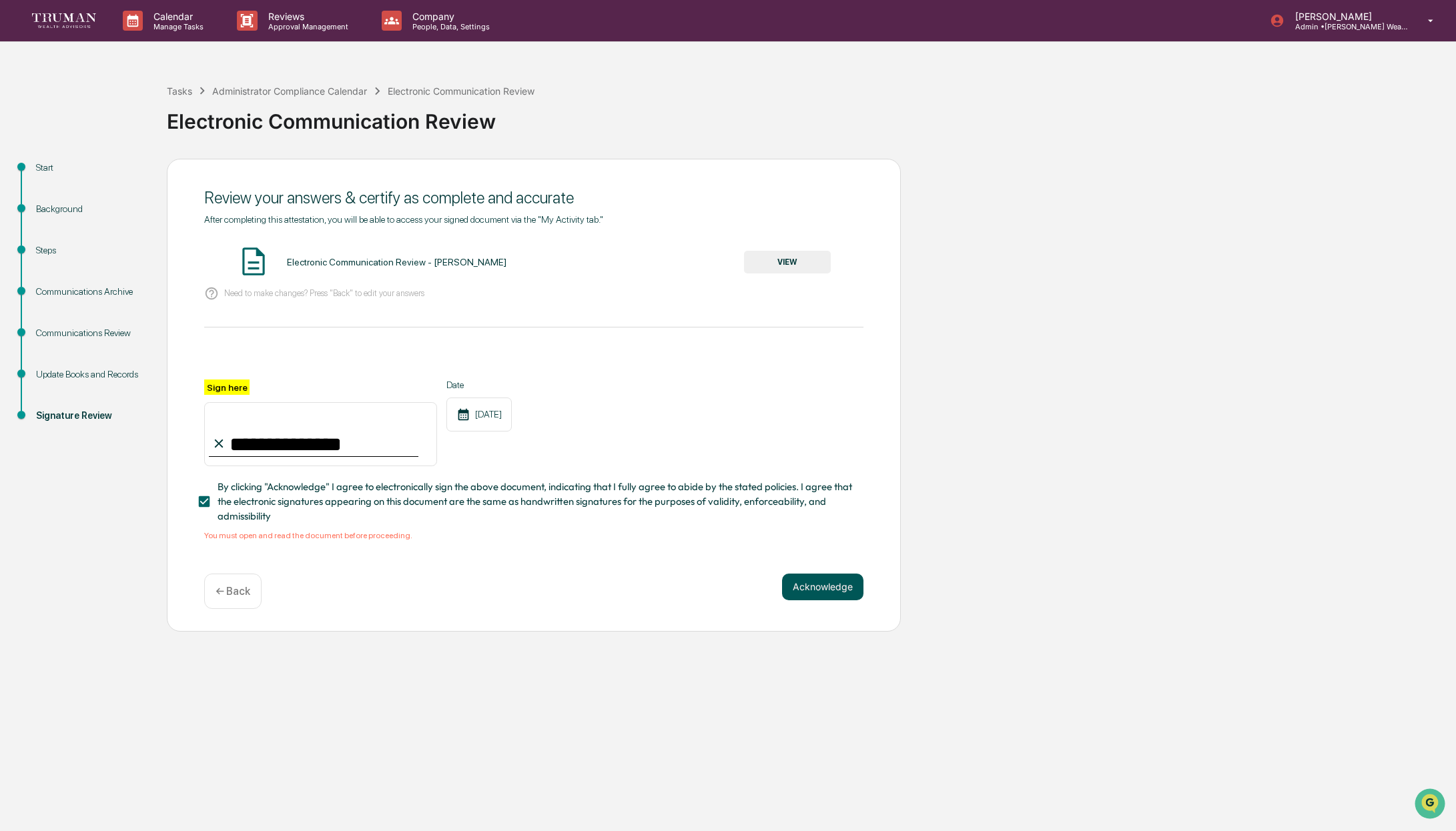
click at [808, 594] on button "Acknowledge" at bounding box center [823, 586] width 81 height 26
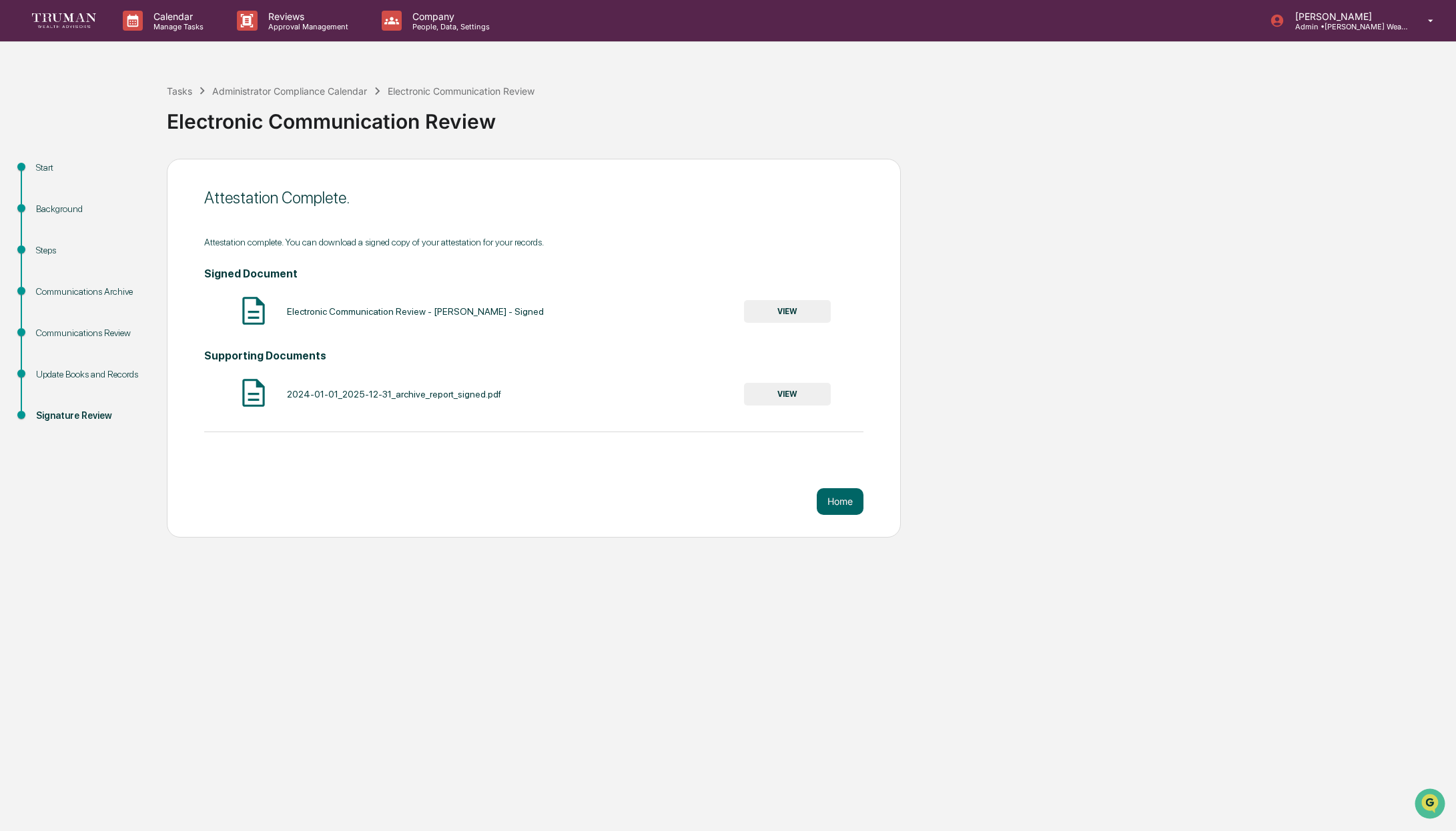
click at [794, 309] on button "VIEW" at bounding box center [788, 312] width 87 height 23
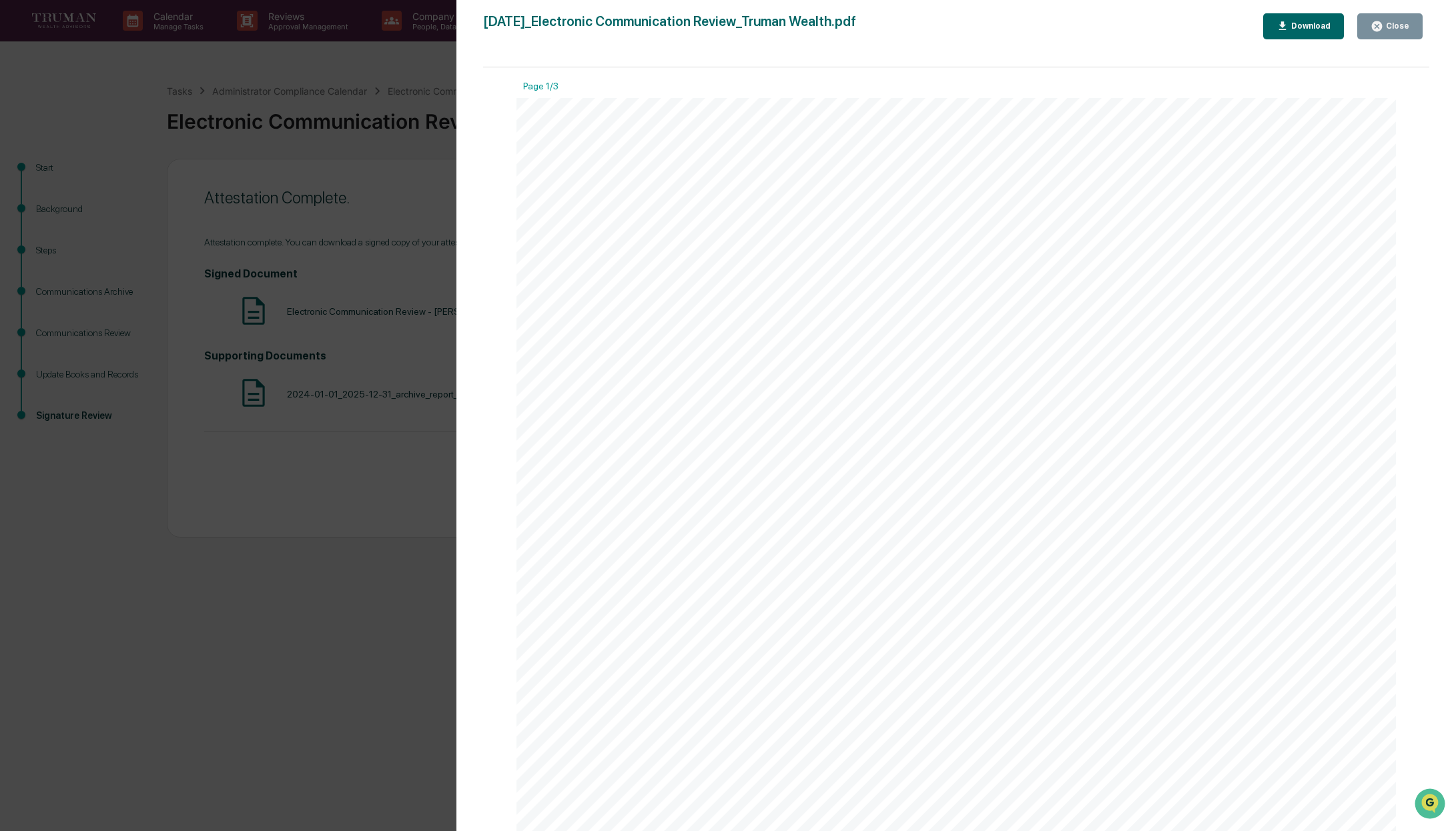
click at [1305, 27] on div "Download" at bounding box center [1309, 26] width 42 height 9
click at [1390, 25] on div "Close" at bounding box center [1396, 26] width 26 height 9
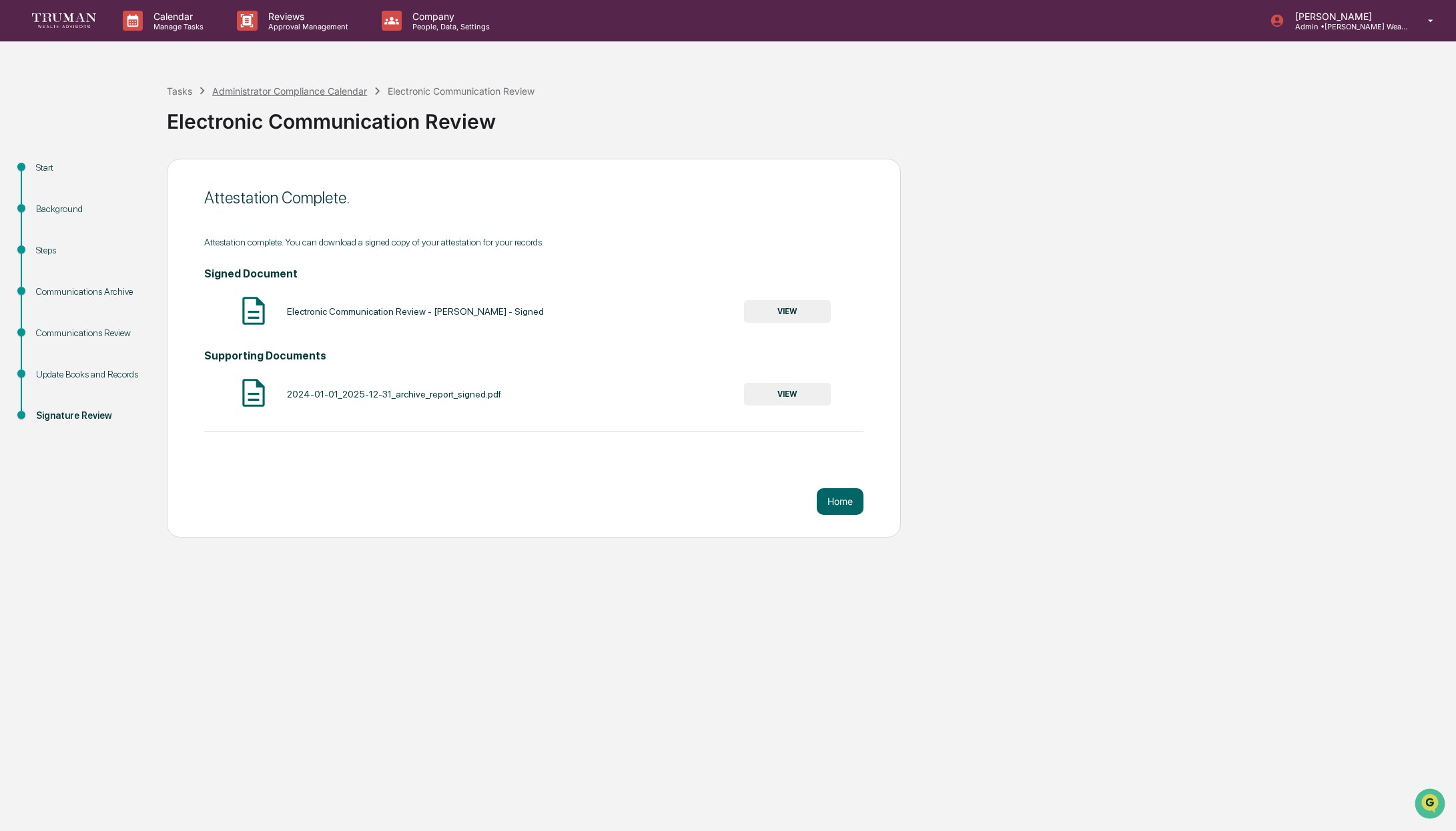
click at [289, 91] on div "Administrator Compliance Calendar" at bounding box center [289, 91] width 155 height 11
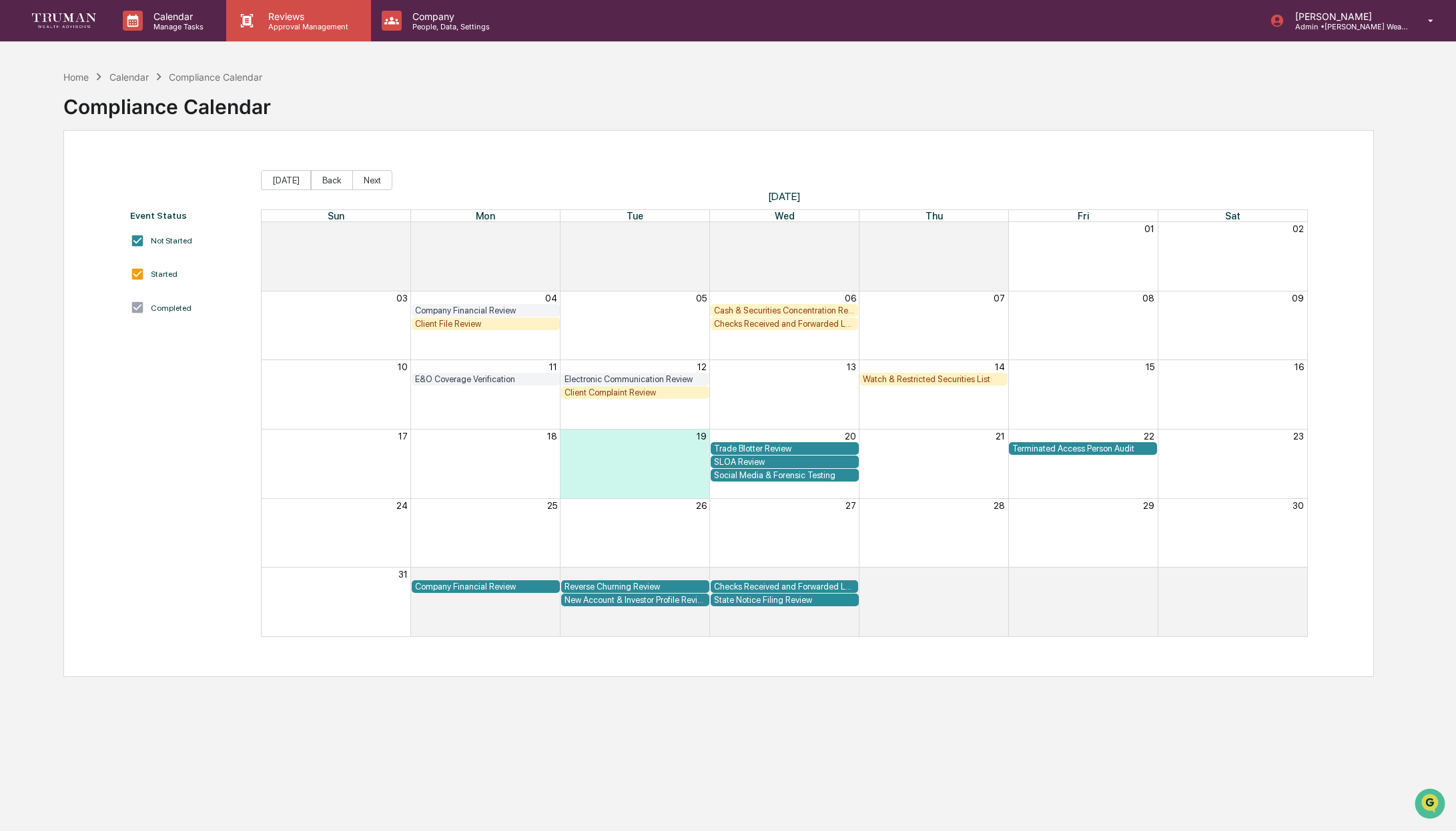
click at [314, 22] on p "Approval Management" at bounding box center [306, 26] width 98 height 9
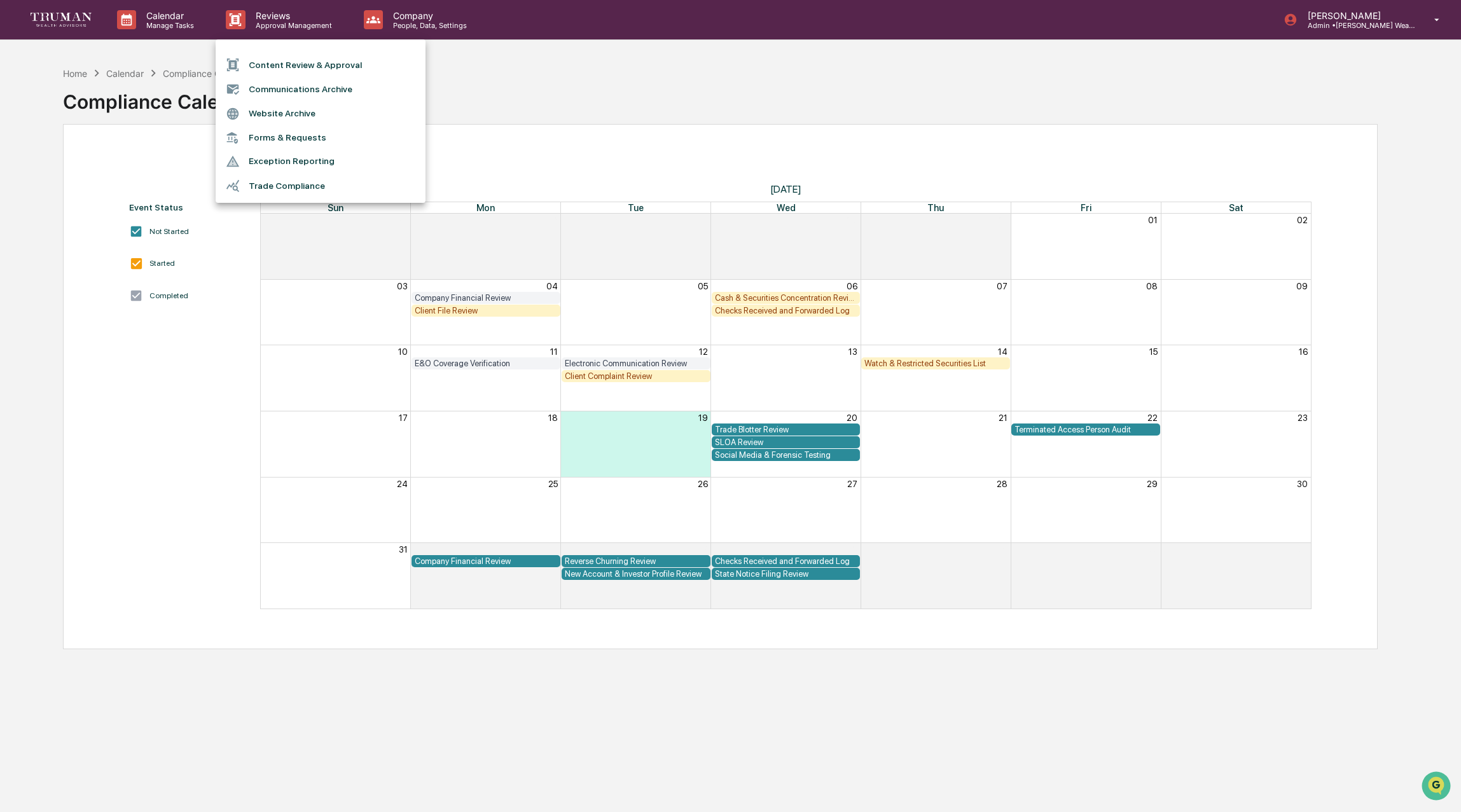
click at [78, 71] on div at bounding box center [730, 406] width 1461 height 812
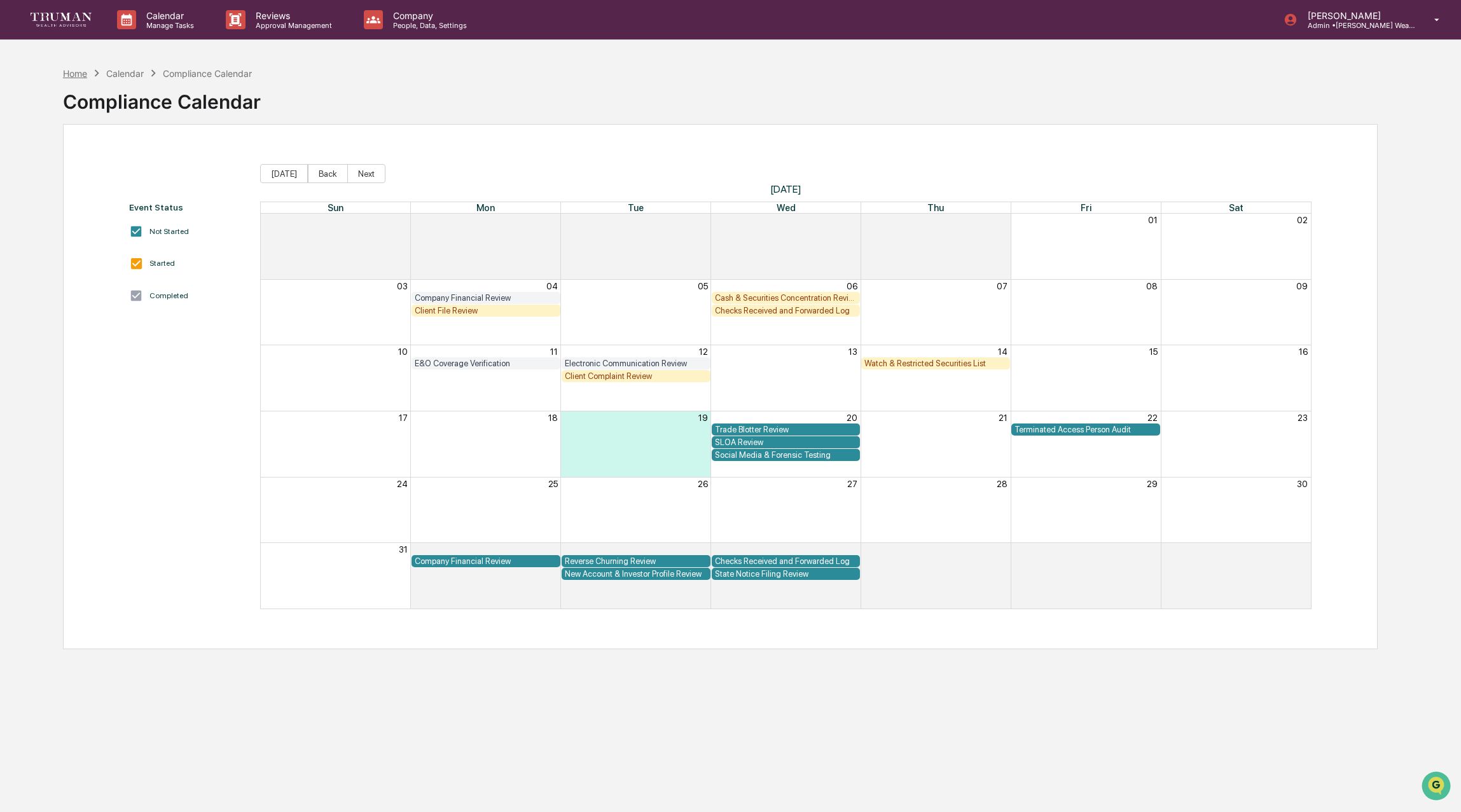
scroll to position [4, 0]
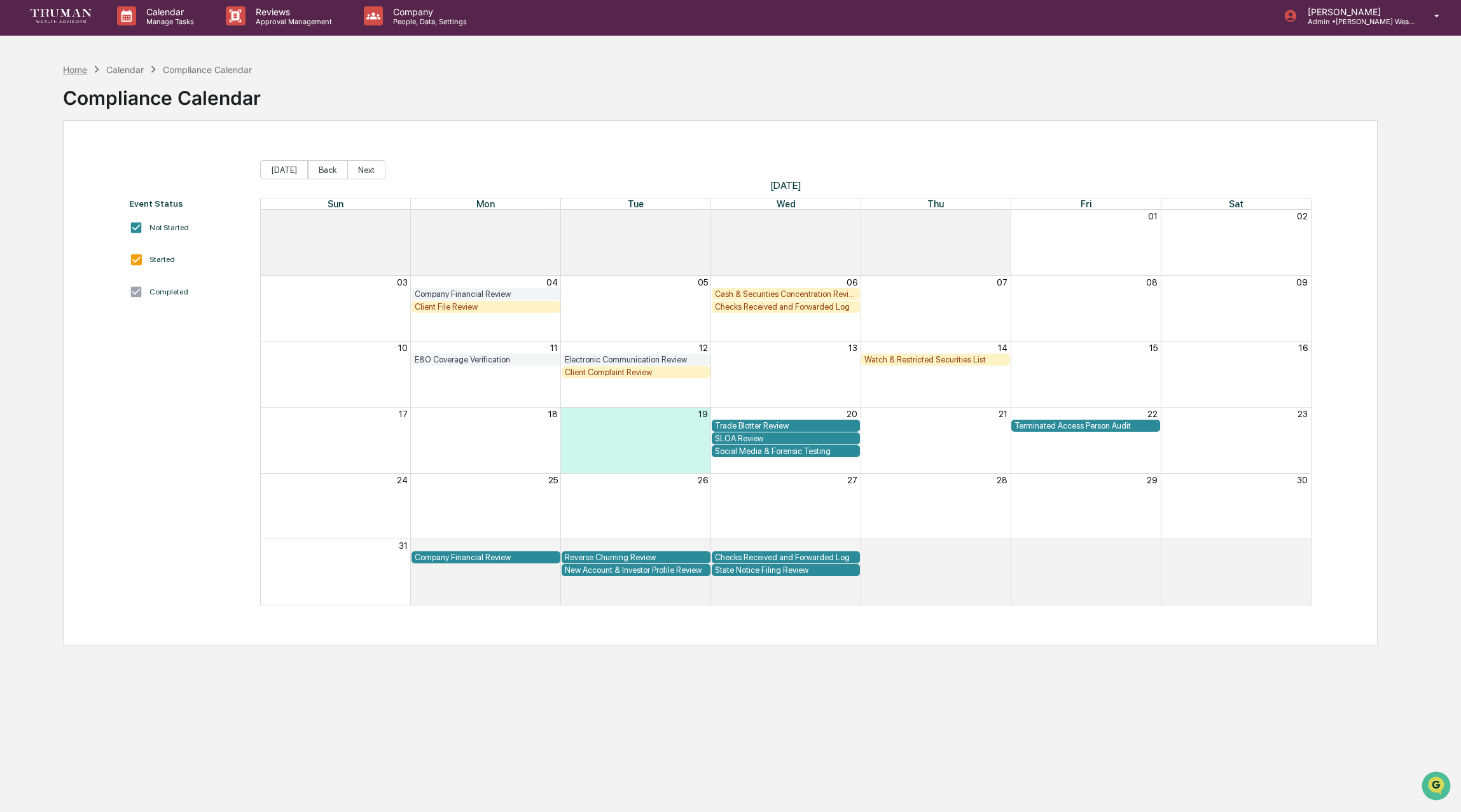
click at [76, 74] on div "Home" at bounding box center [75, 69] width 24 height 11
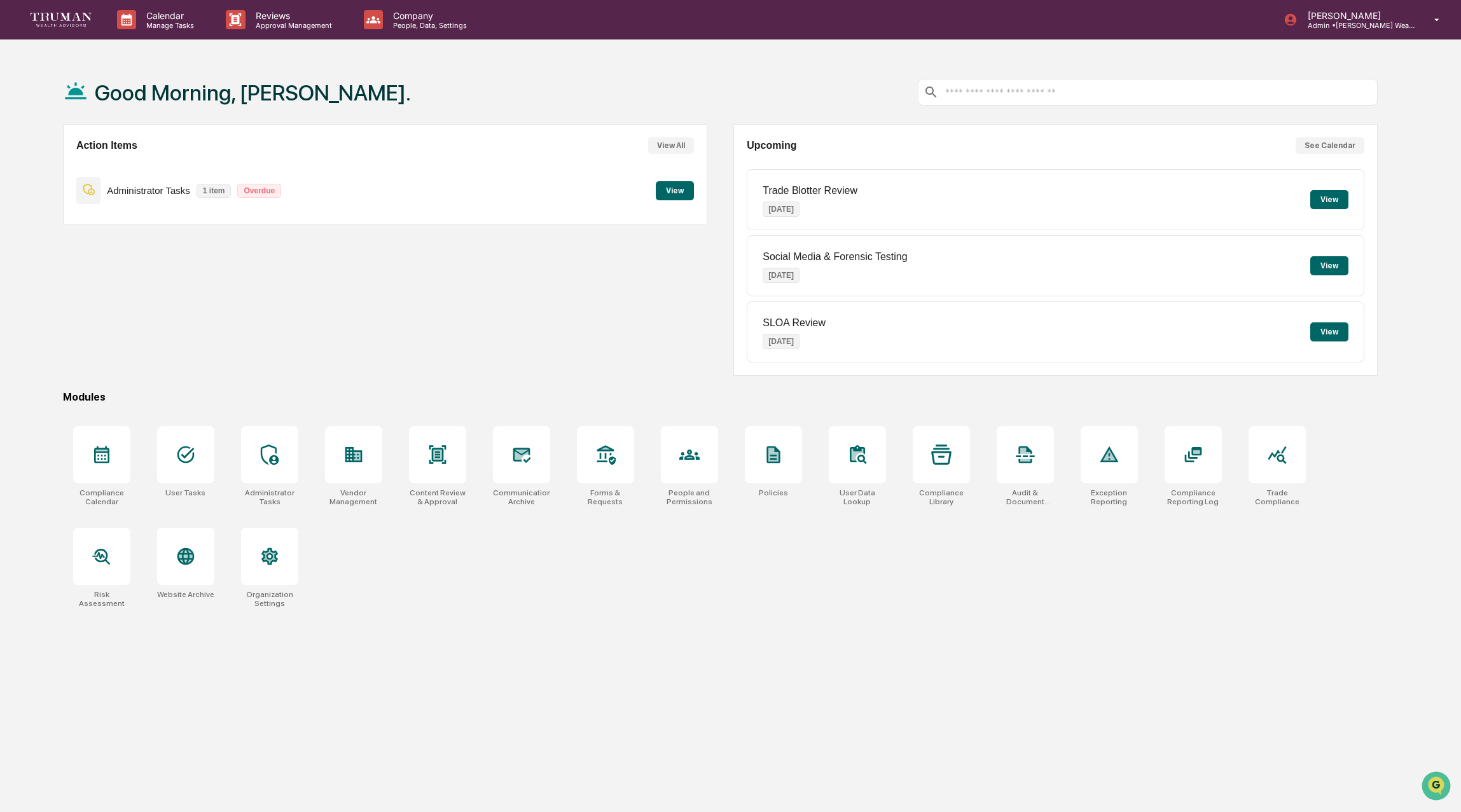
click at [679, 191] on button "View" at bounding box center [675, 191] width 38 height 19
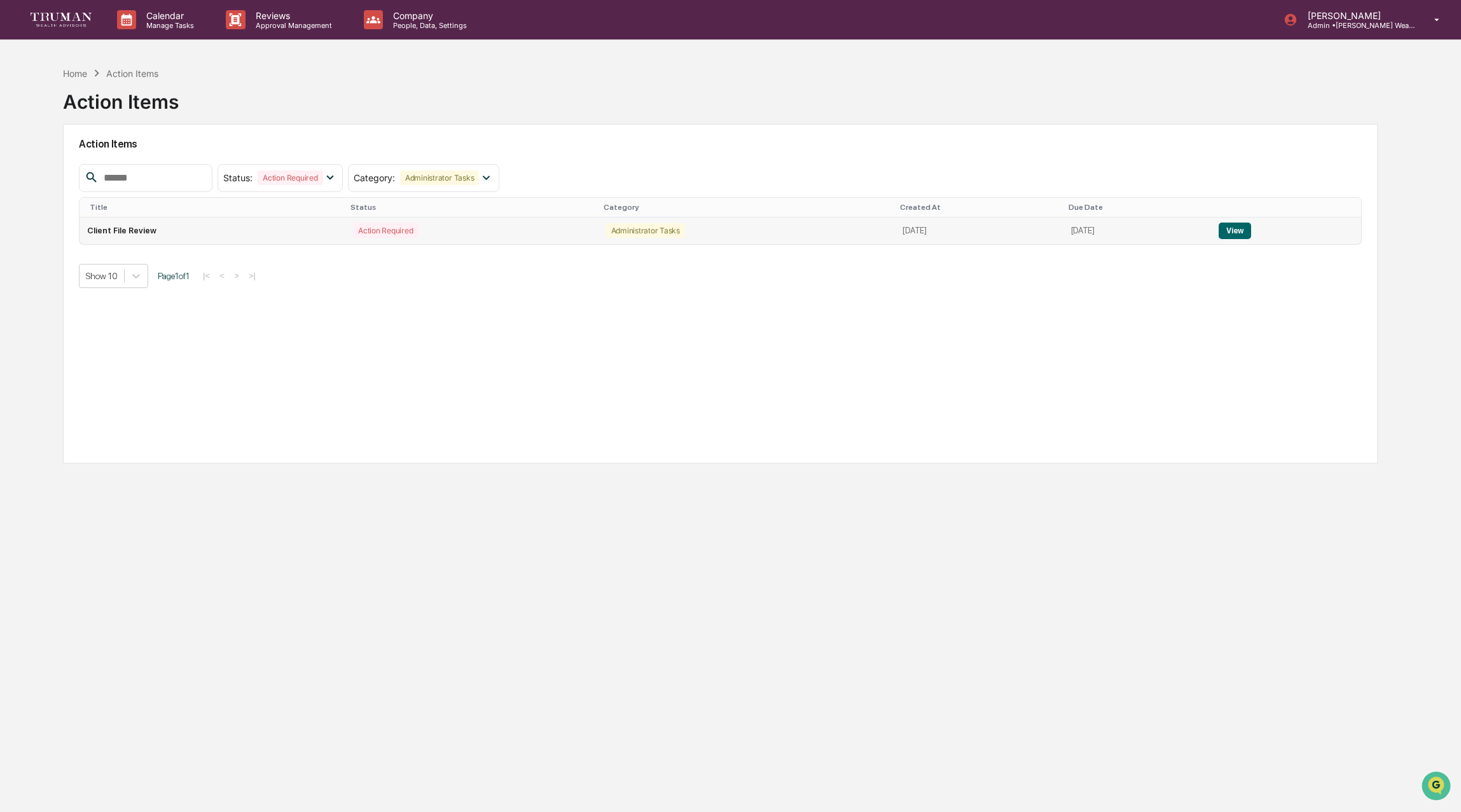
click at [1252, 229] on button "View" at bounding box center [1235, 231] width 33 height 16
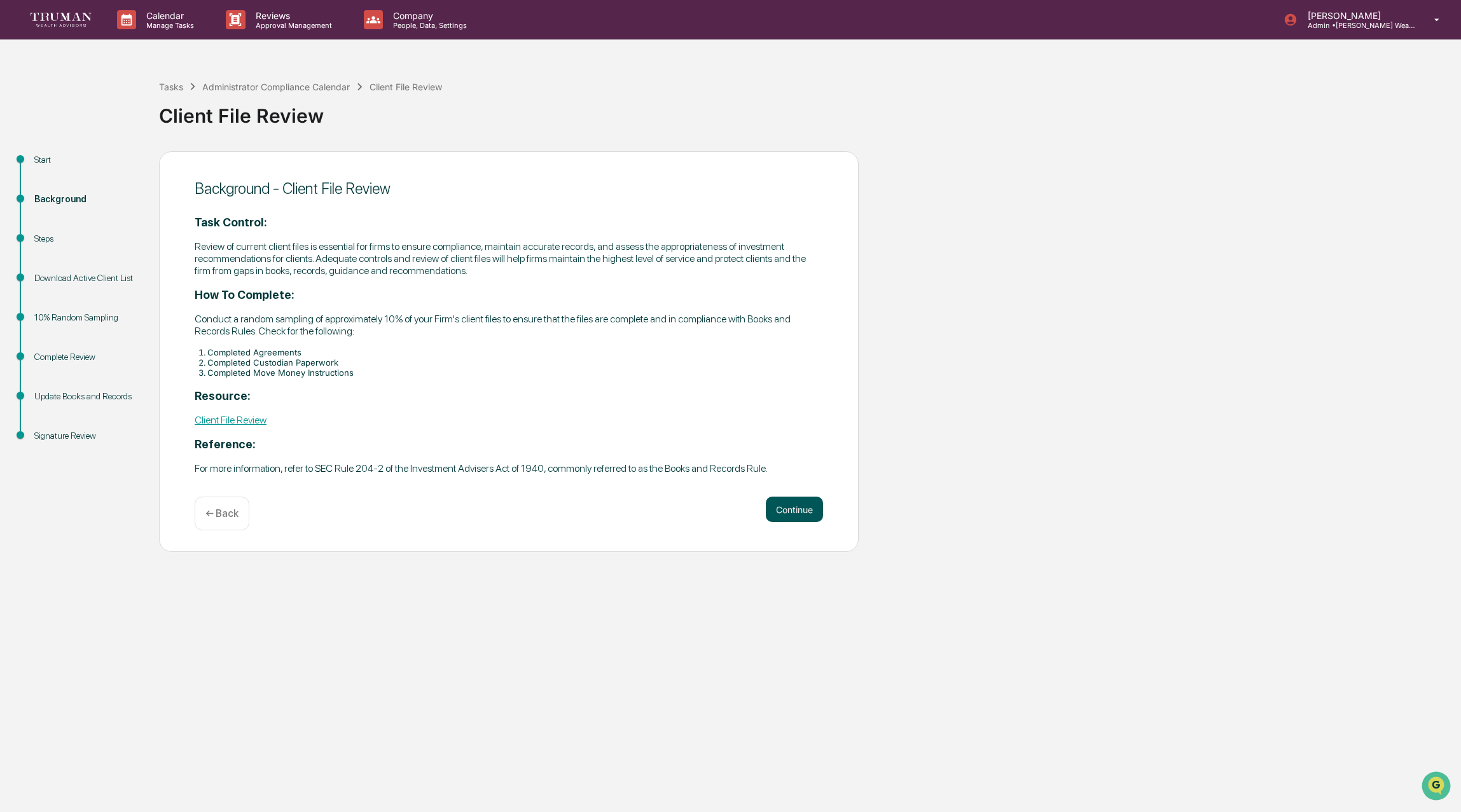
click at [782, 511] on button "Continue" at bounding box center [794, 509] width 57 height 25
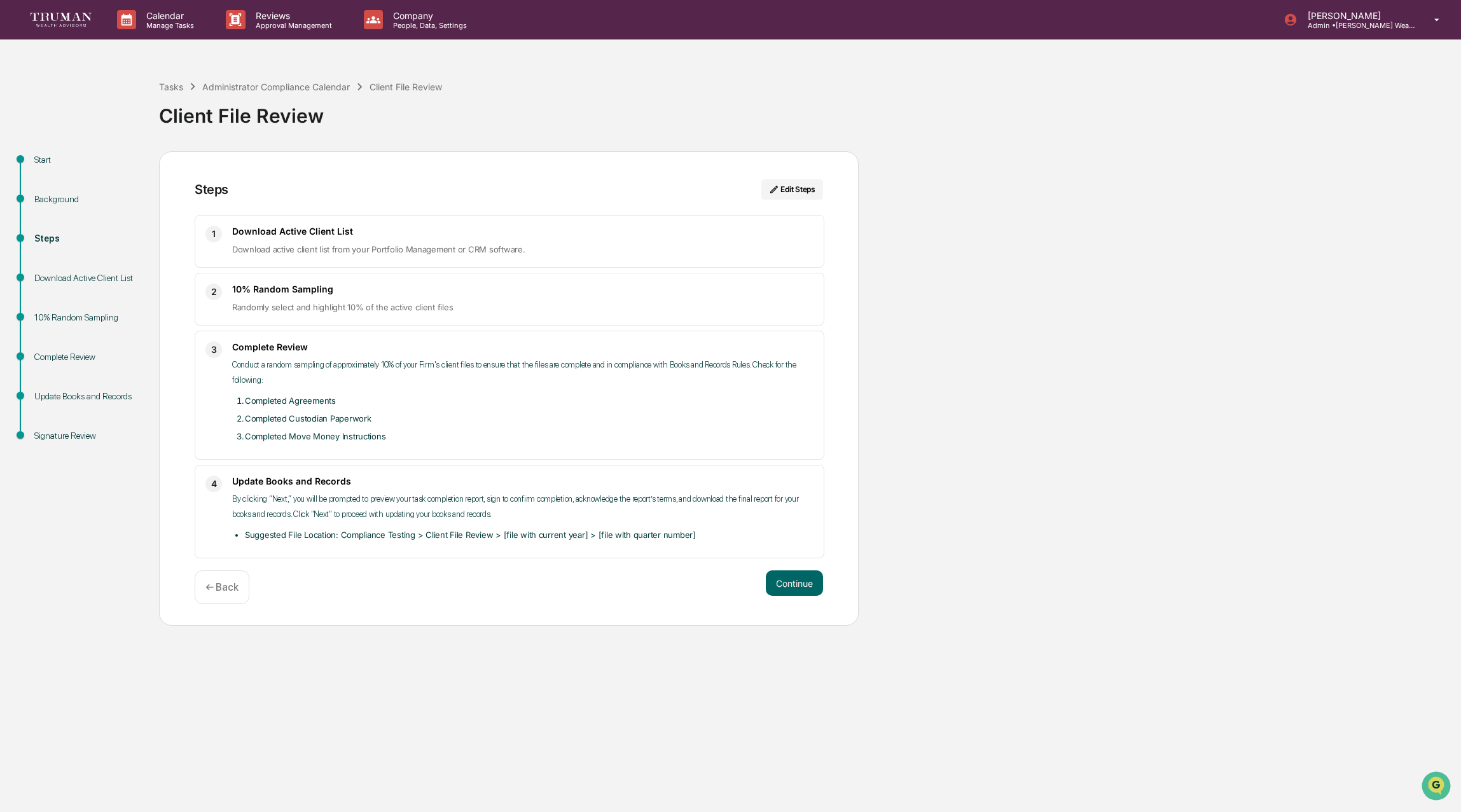
drag, startPoint x: 103, startPoint y: 277, endPoint x: 110, endPoint y: 274, distance: 7.6
click at [103, 277] on div "Download Active Client List" at bounding box center [86, 278] width 104 height 14
click at [176, 24] on p "Manage Tasks" at bounding box center [168, 25] width 64 height 9
click at [306, 23] on div at bounding box center [730, 406] width 1461 height 812
click at [317, 84] on div "Administrator Compliance Calendar" at bounding box center [275, 87] width 148 height 11
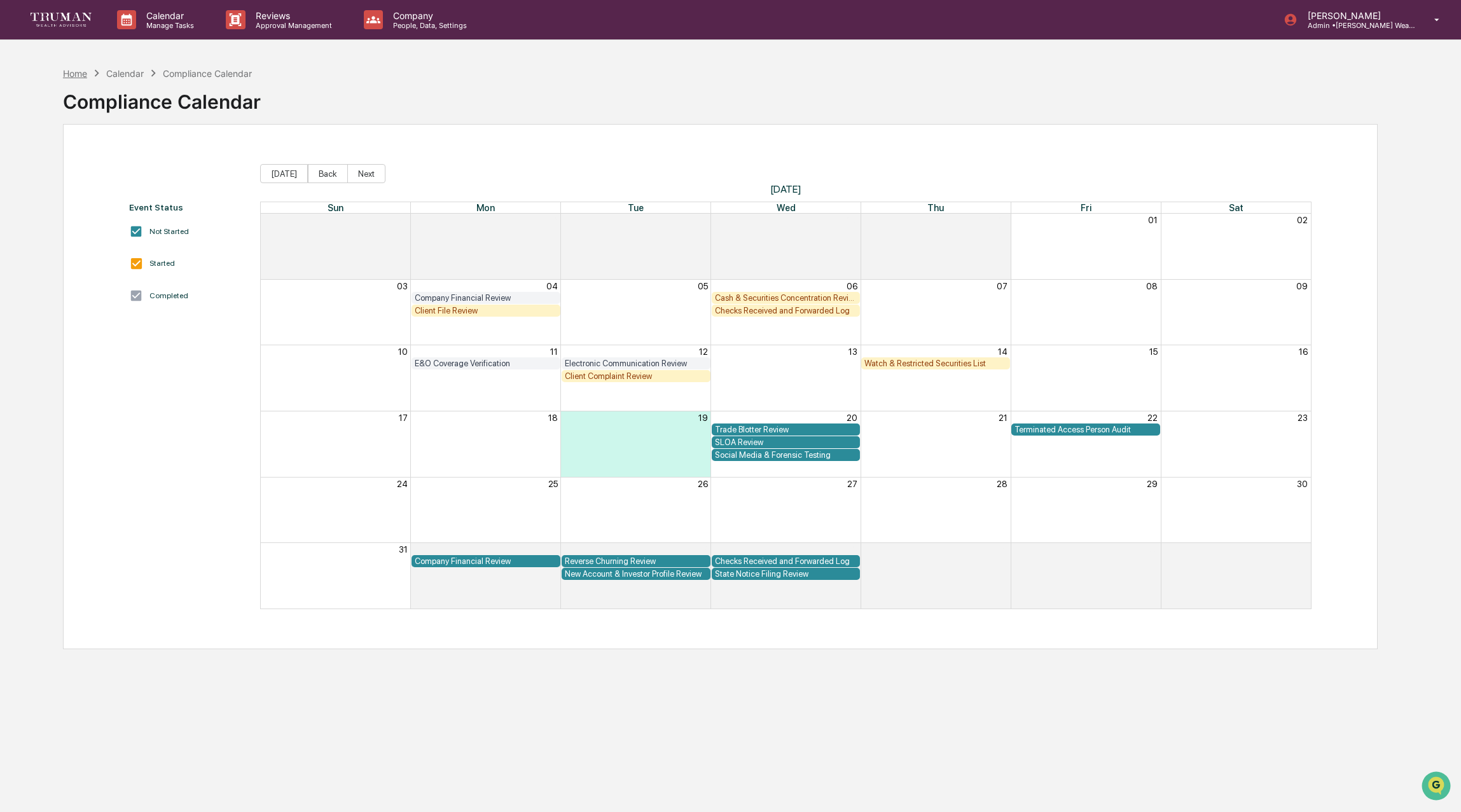
click at [71, 73] on div "Home" at bounding box center [75, 73] width 24 height 11
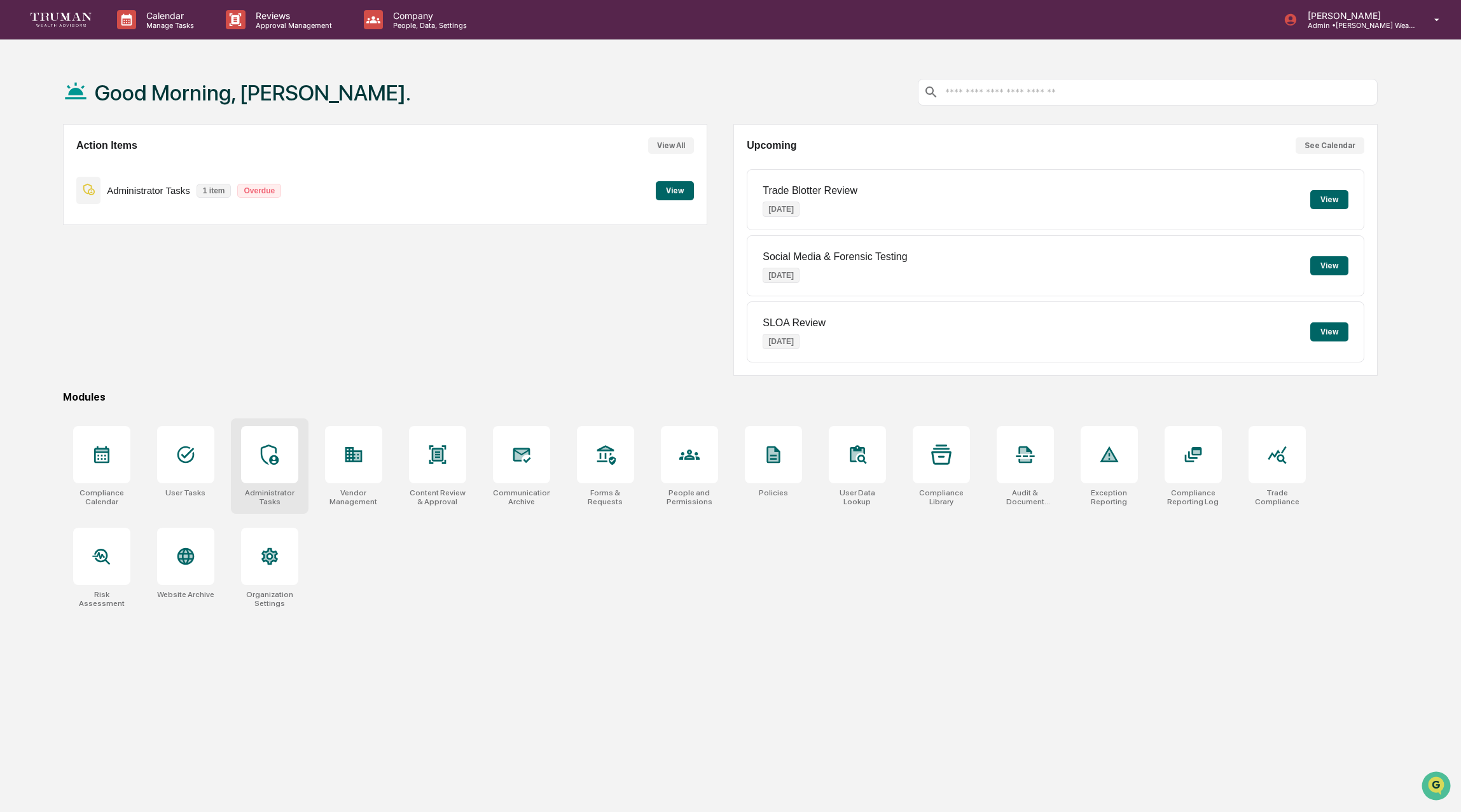
click at [278, 456] on icon at bounding box center [270, 455] width 20 height 20
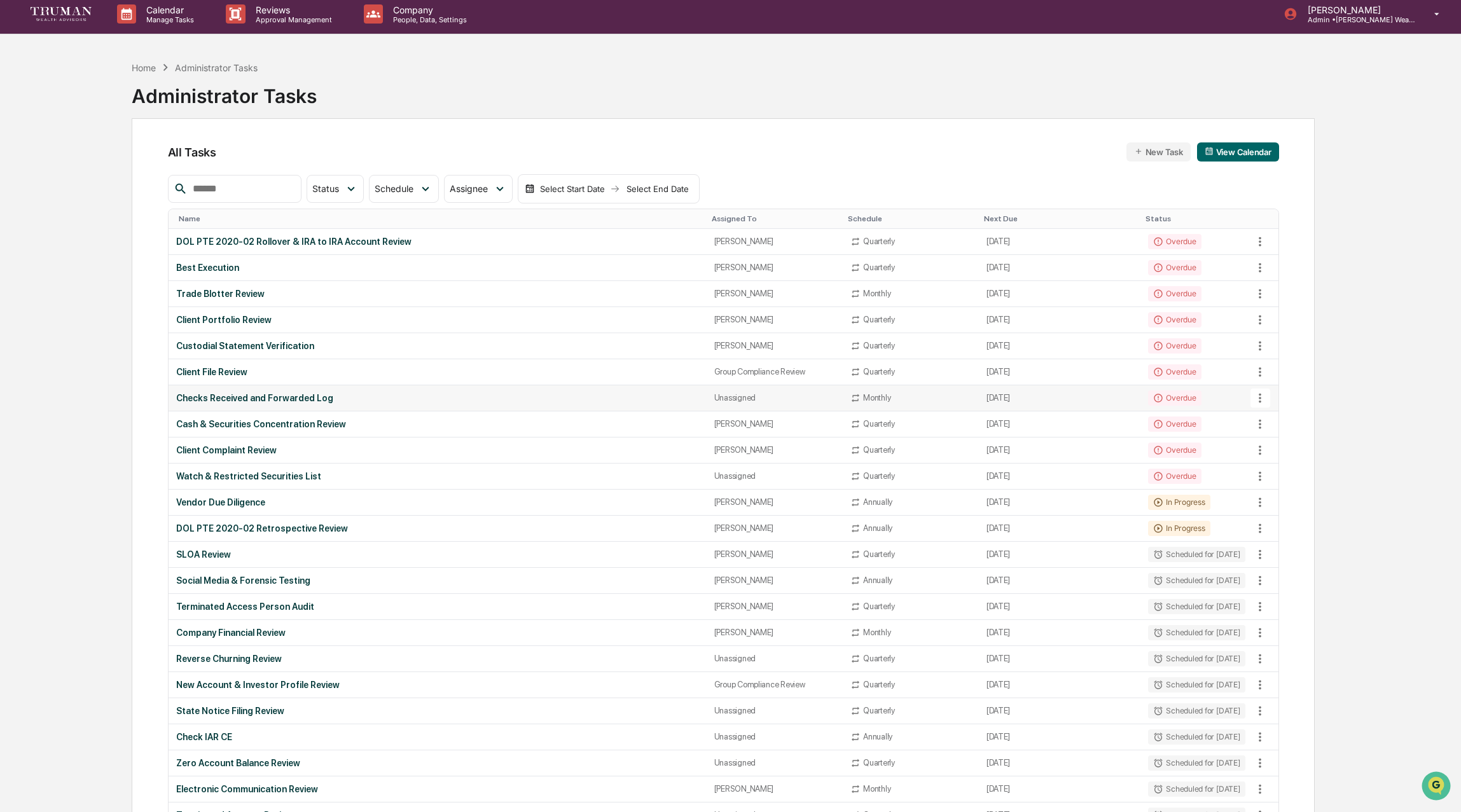
click at [741, 398] on div "Unassigned" at bounding box center [775, 398] width 122 height 10
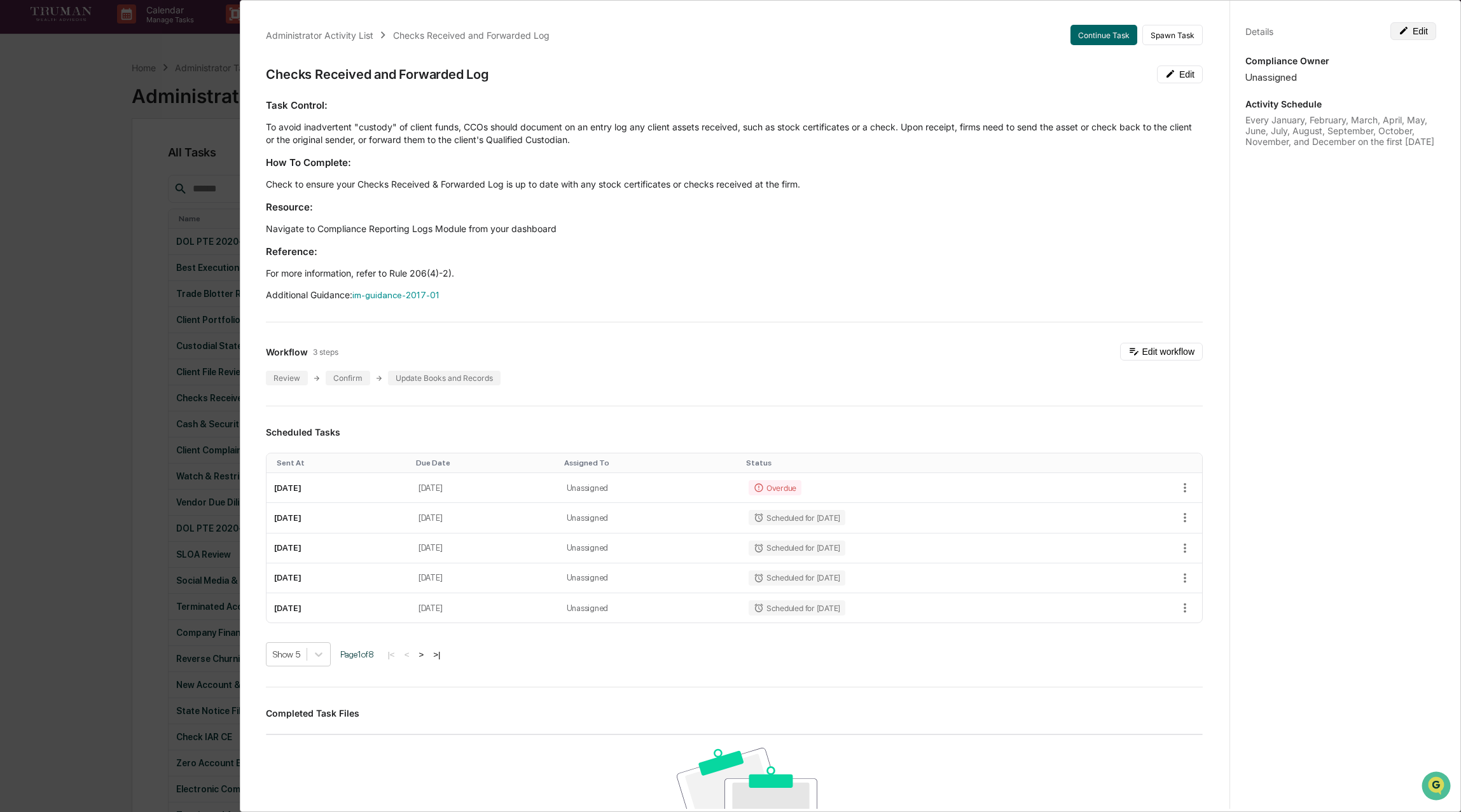
click at [1422, 31] on button "Edit" at bounding box center [1413, 31] width 46 height 18
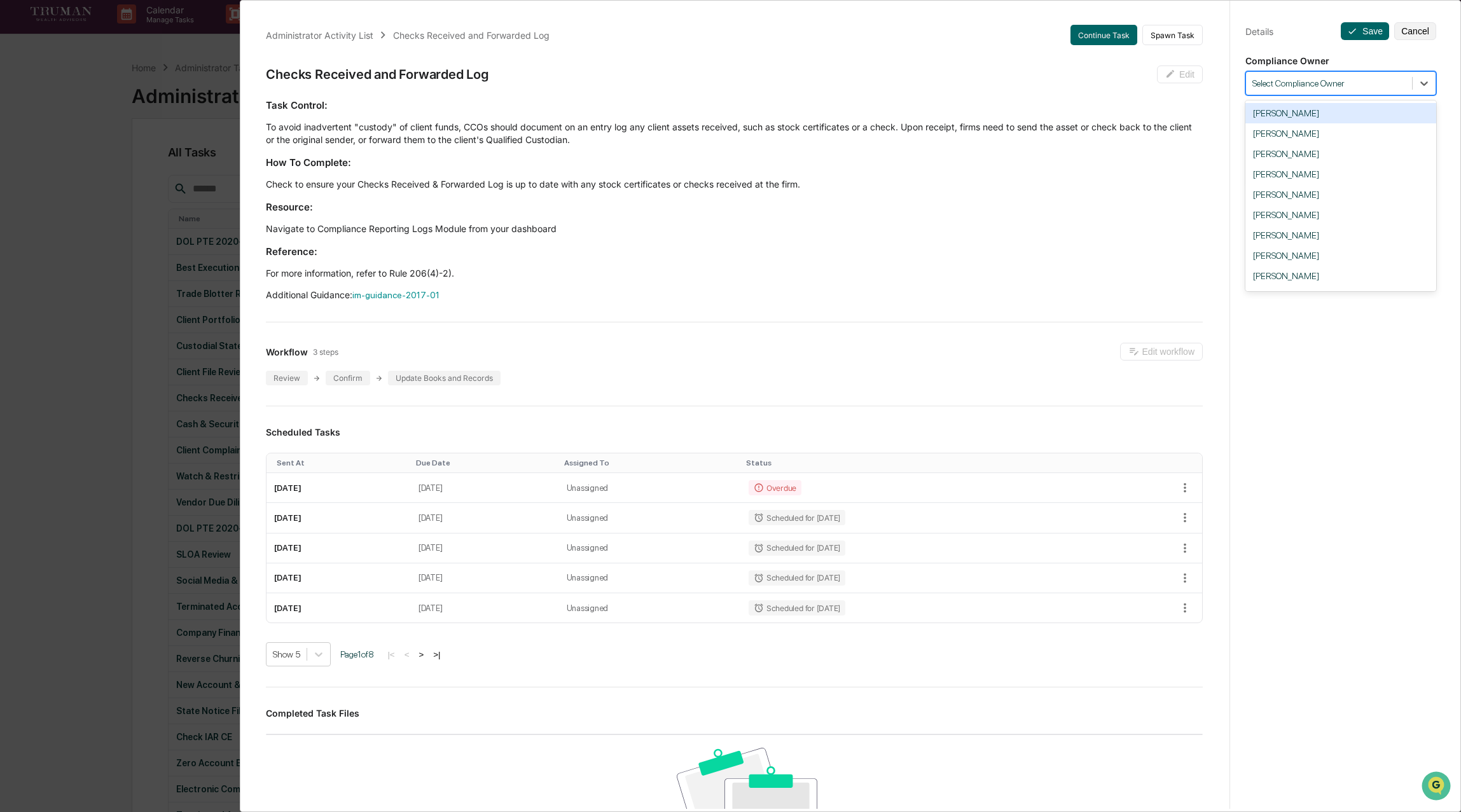
click at [1337, 88] on div at bounding box center [1329, 84] width 153 height 12
type input "****"
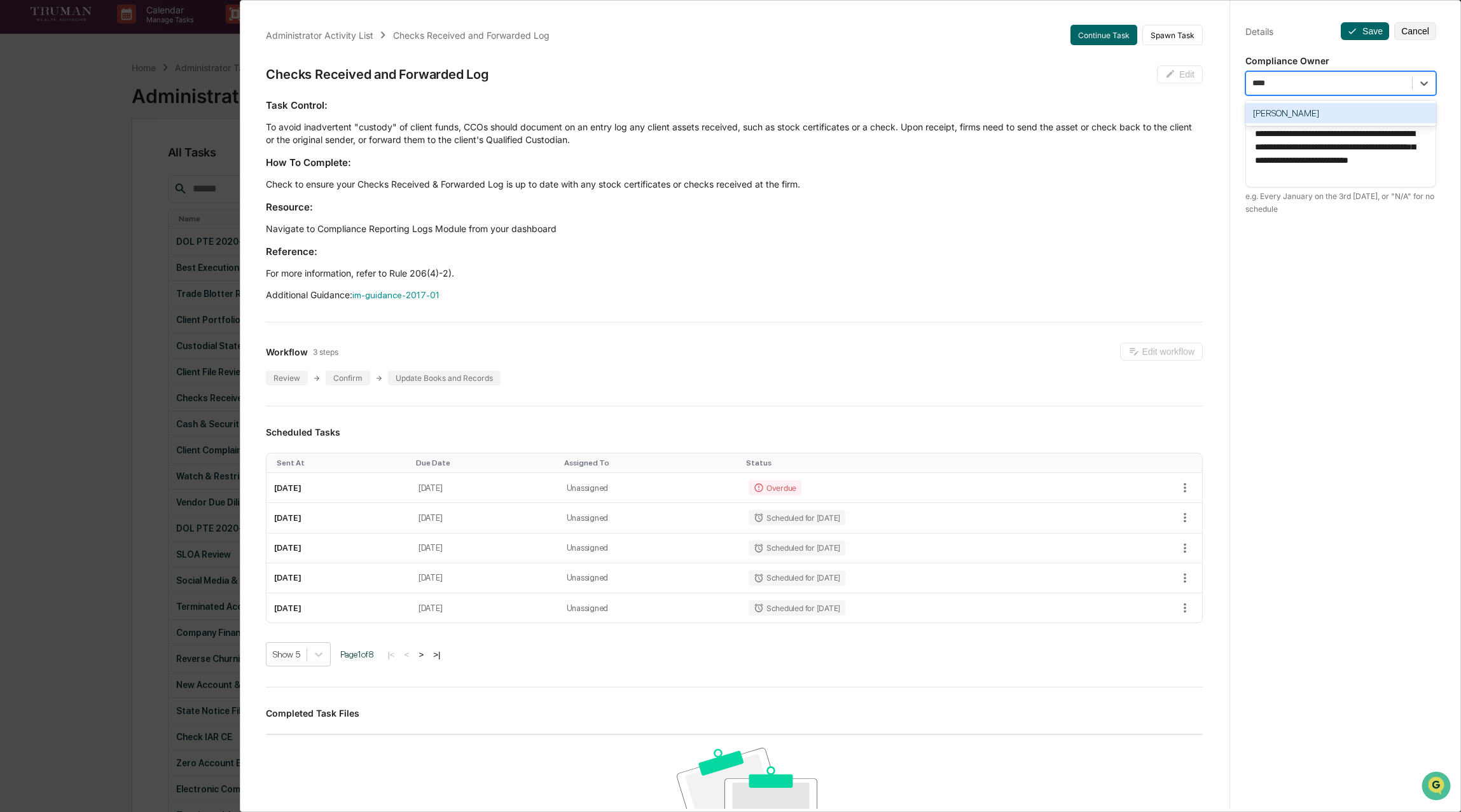
click at [1334, 112] on div "[PERSON_NAME]" at bounding box center [1341, 114] width 191 height 20
click at [1366, 24] on button "Save" at bounding box center [1365, 31] width 48 height 18
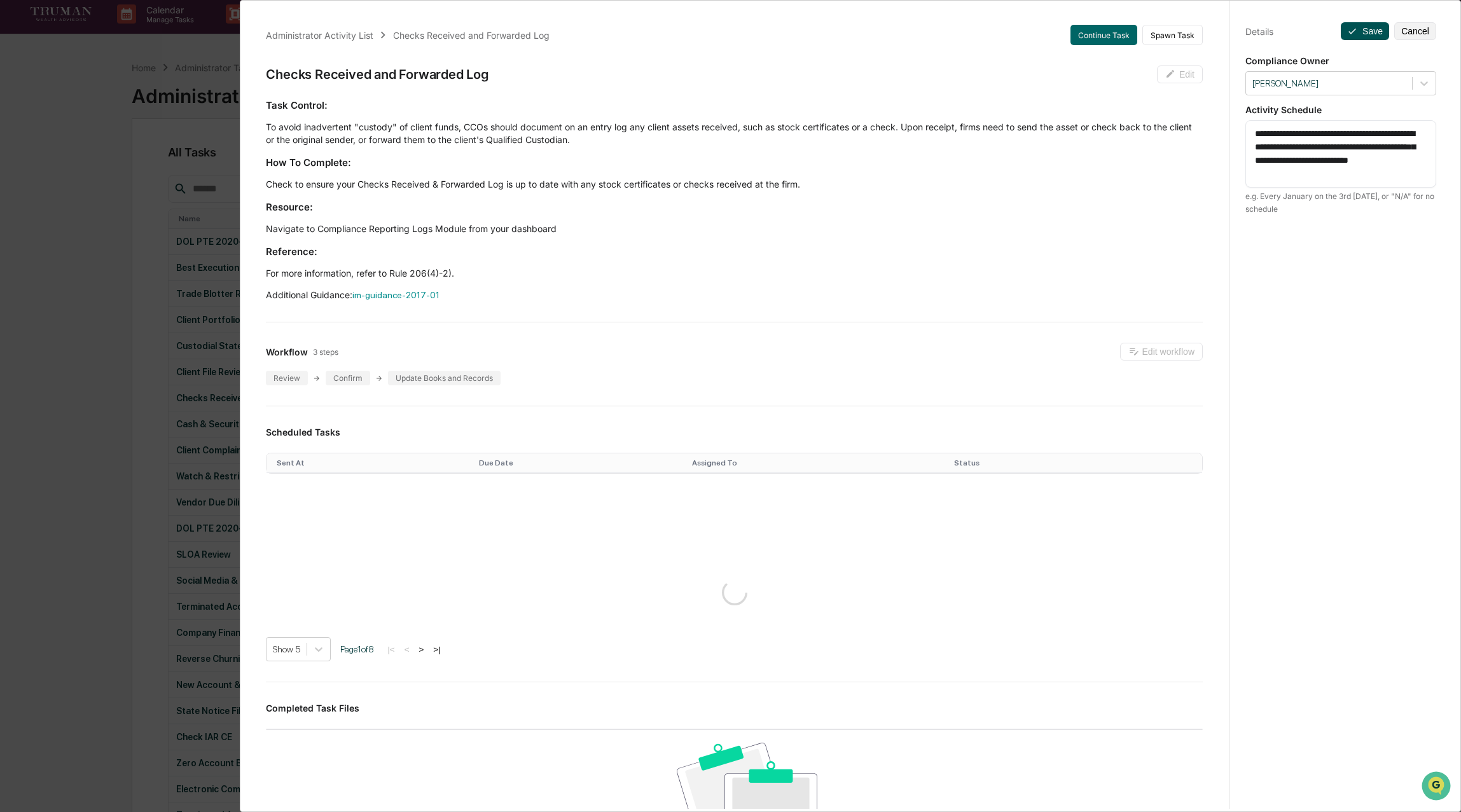
click at [1367, 26] on button "Save" at bounding box center [1365, 31] width 48 height 18
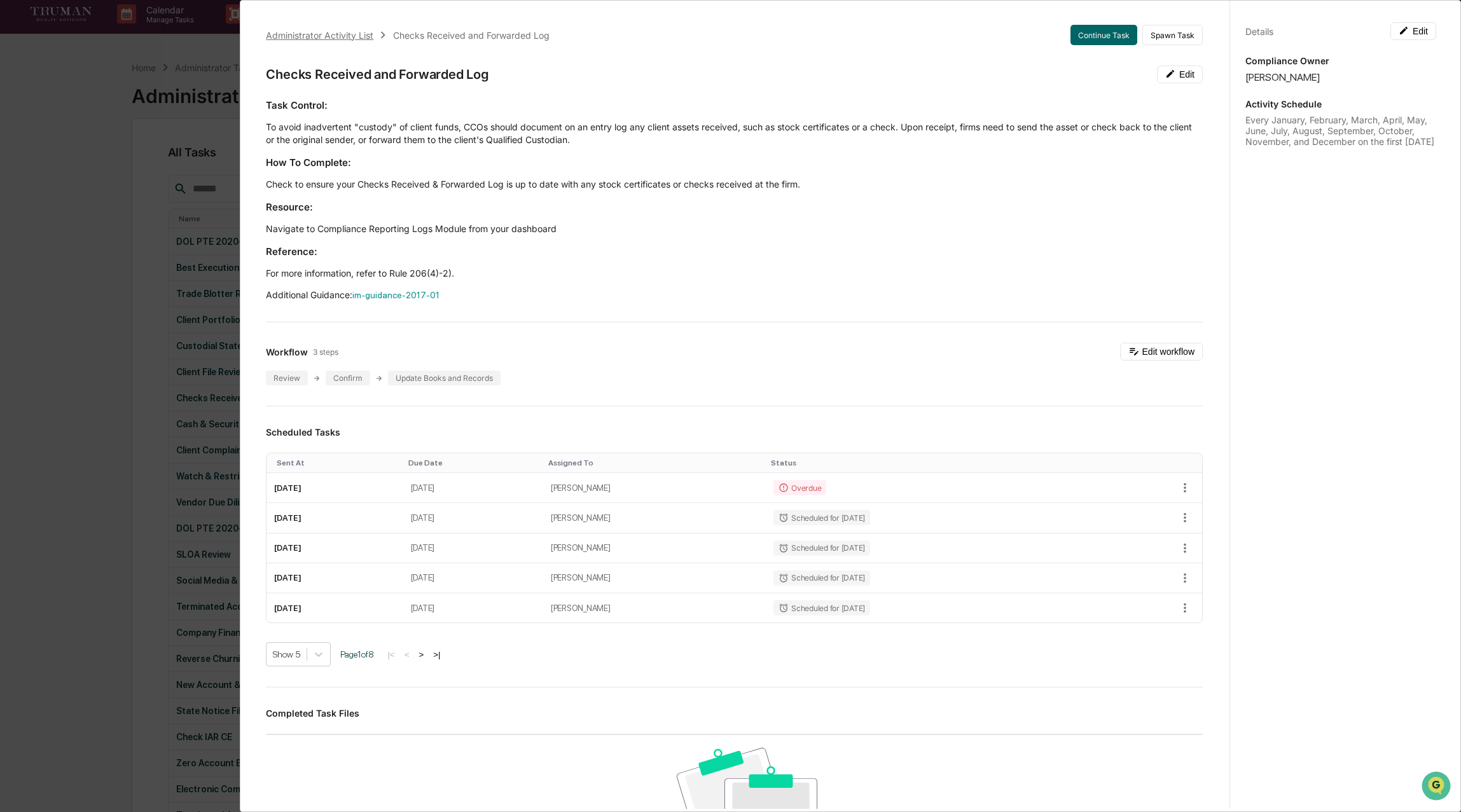
click at [338, 33] on div "Administrator Activity List" at bounding box center [320, 35] width 107 height 11
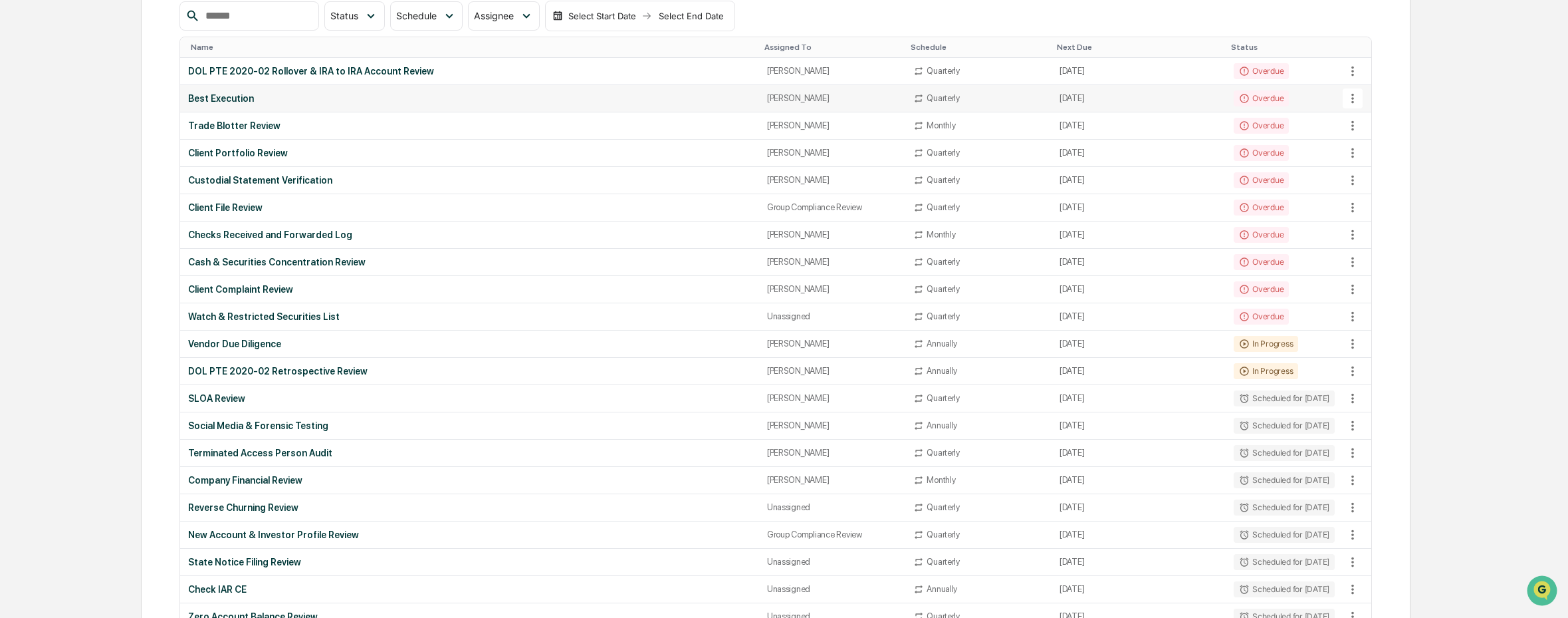
scroll to position [203, 0]
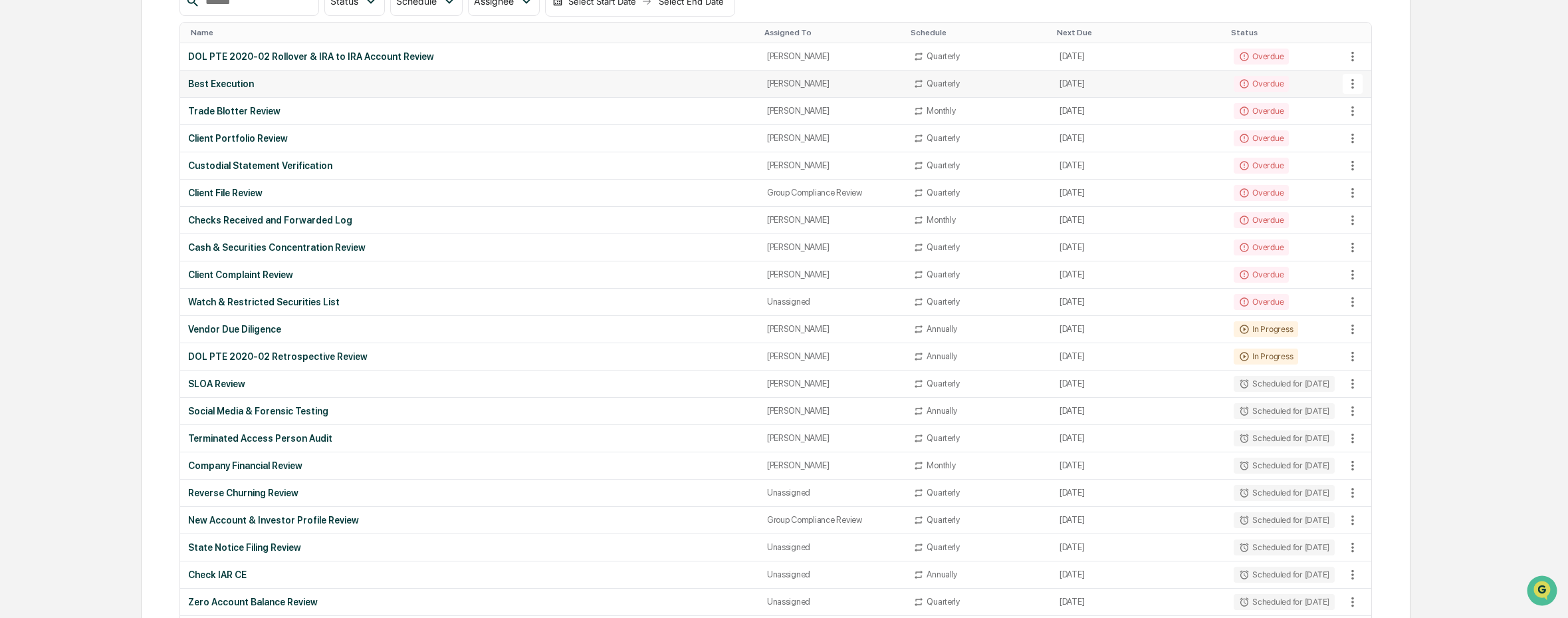
click at [242, 78] on div "Best Execution" at bounding box center [470, 83] width 563 height 11
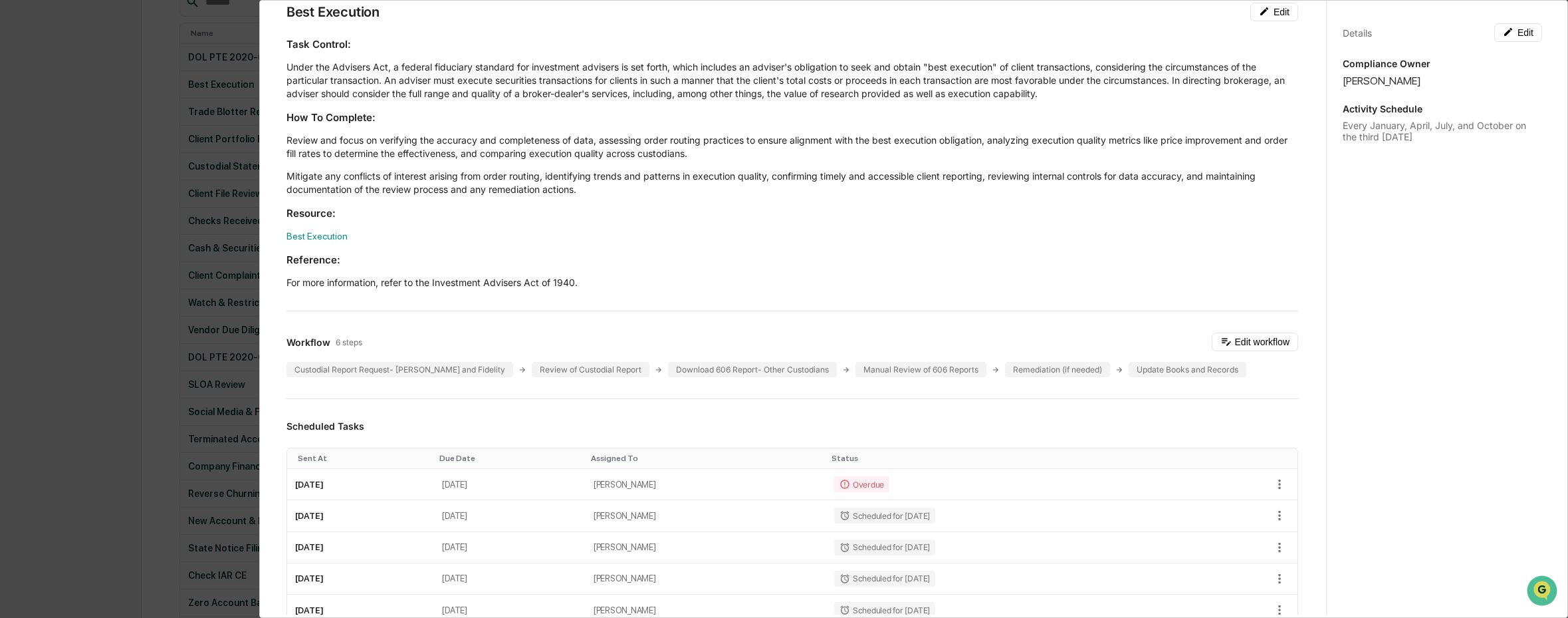
scroll to position [65, 0]
click at [433, 377] on div "Custodial Report Request- Schwab and Fidelity" at bounding box center [399, 371] width 227 height 16
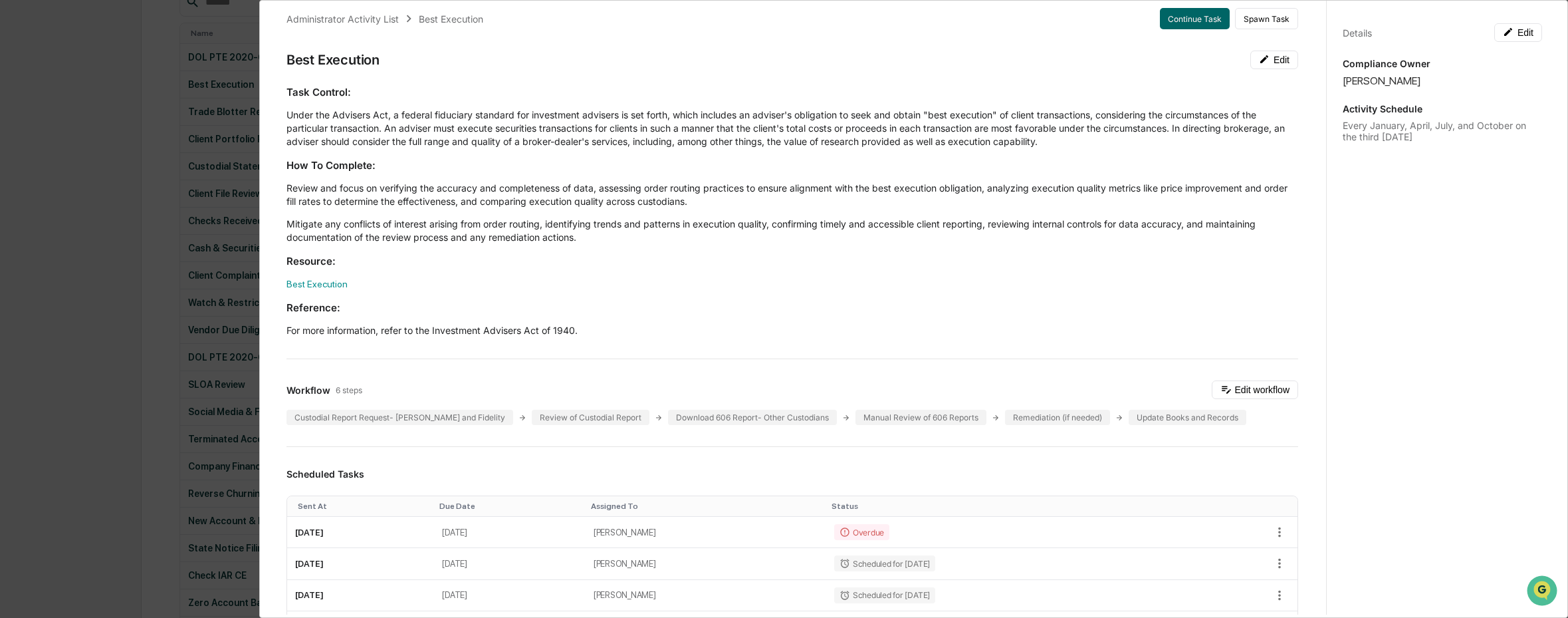
scroll to position [0, 0]
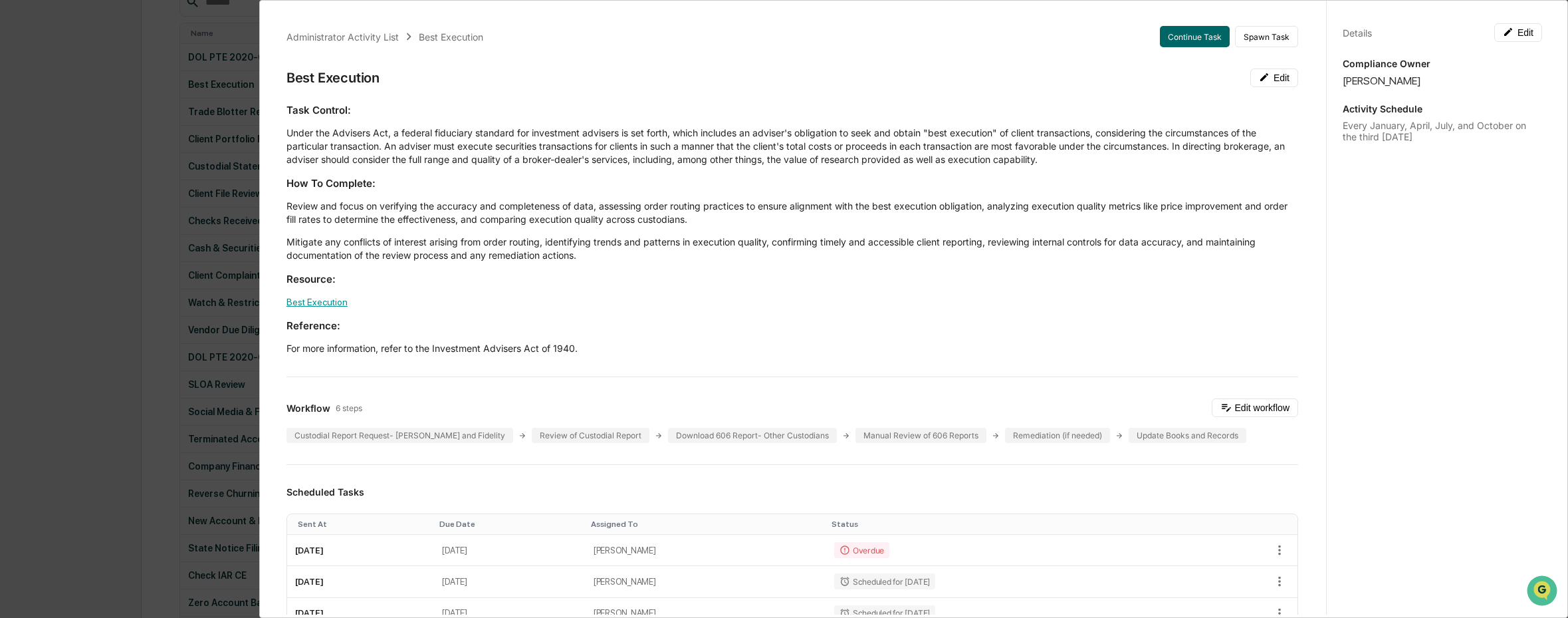
click at [326, 299] on link "Best Execution" at bounding box center [317, 302] width 61 height 11
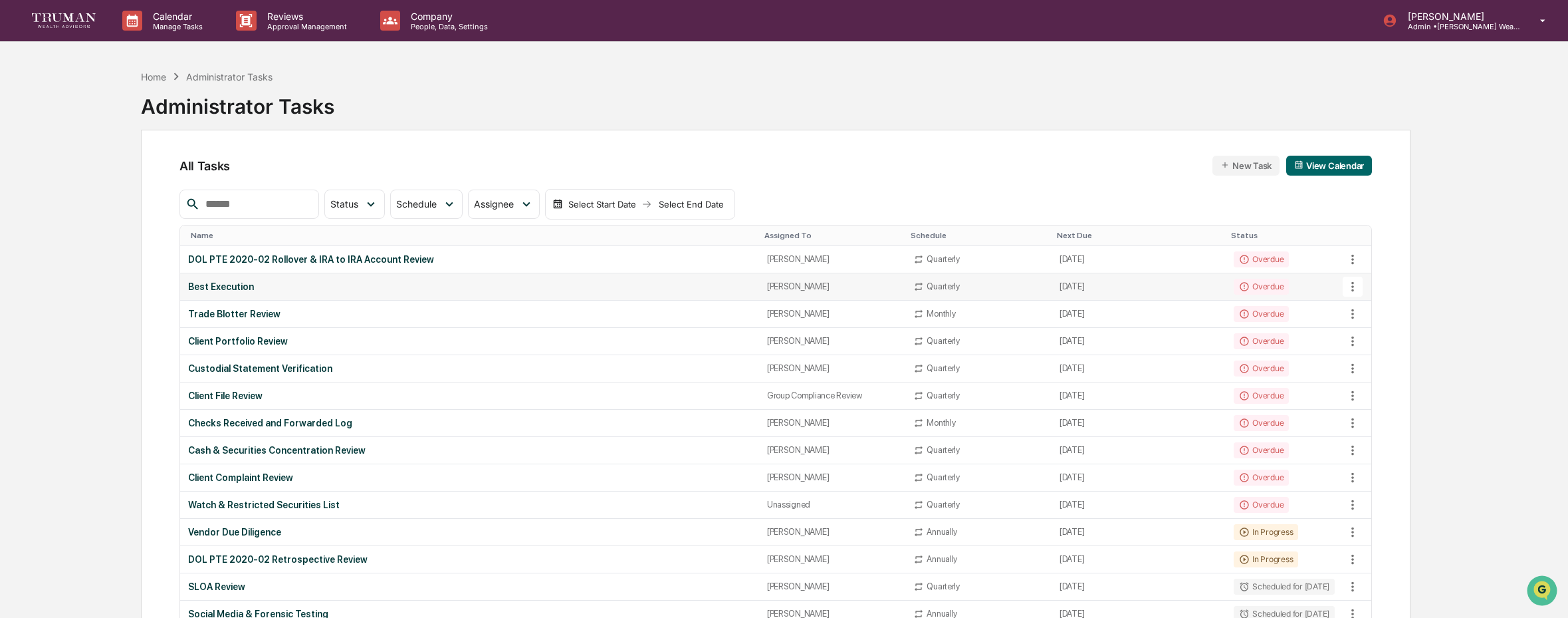
click at [790, 286] on div "[PERSON_NAME]" at bounding box center [832, 287] width 131 height 10
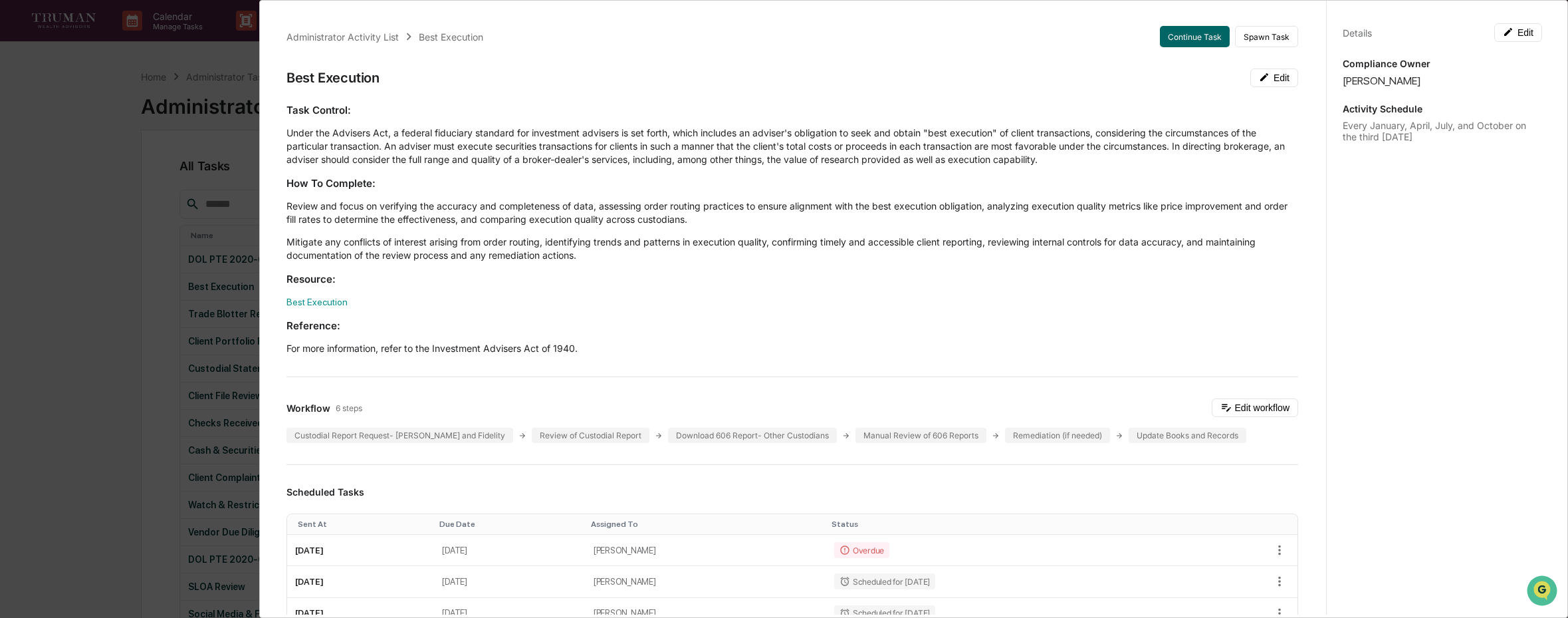
click at [229, 144] on div "Administrator Activity List Best Execution Continue Task Spawn Task Best Execut…" at bounding box center [784, 309] width 1568 height 618
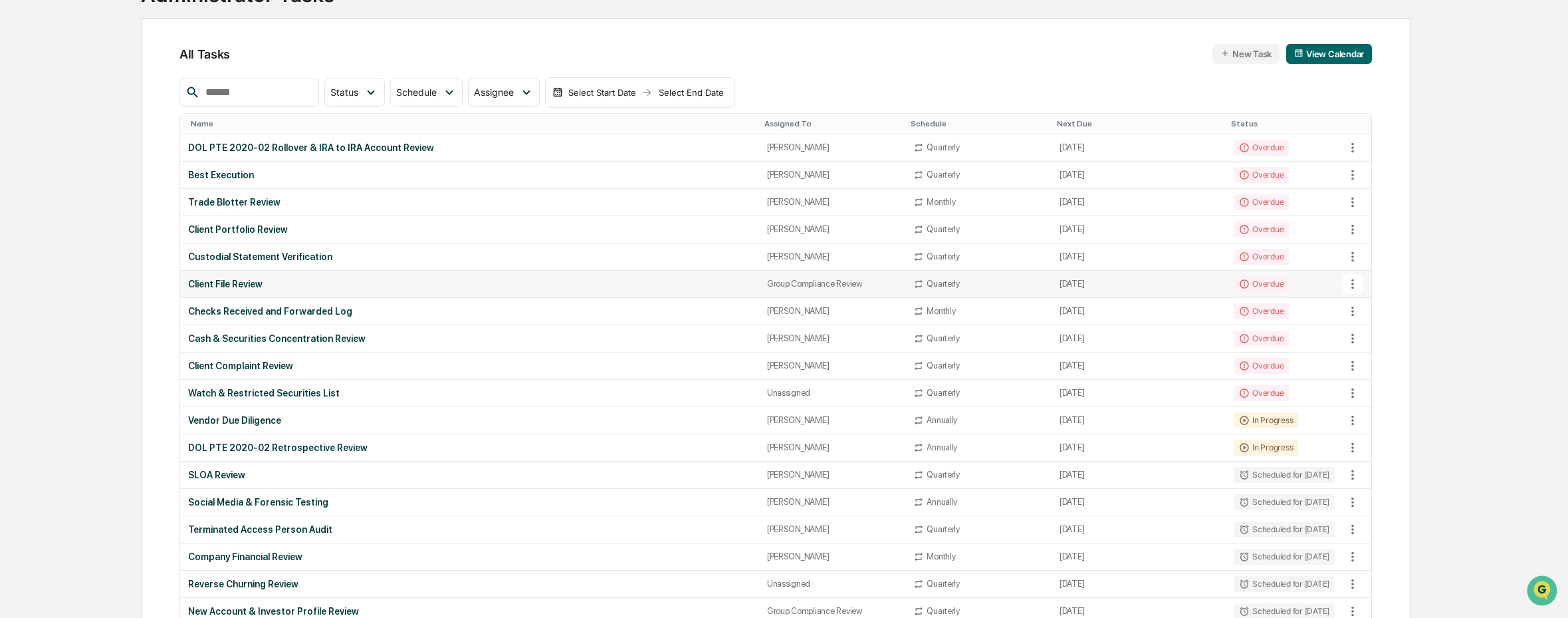
scroll to position [116, 0]
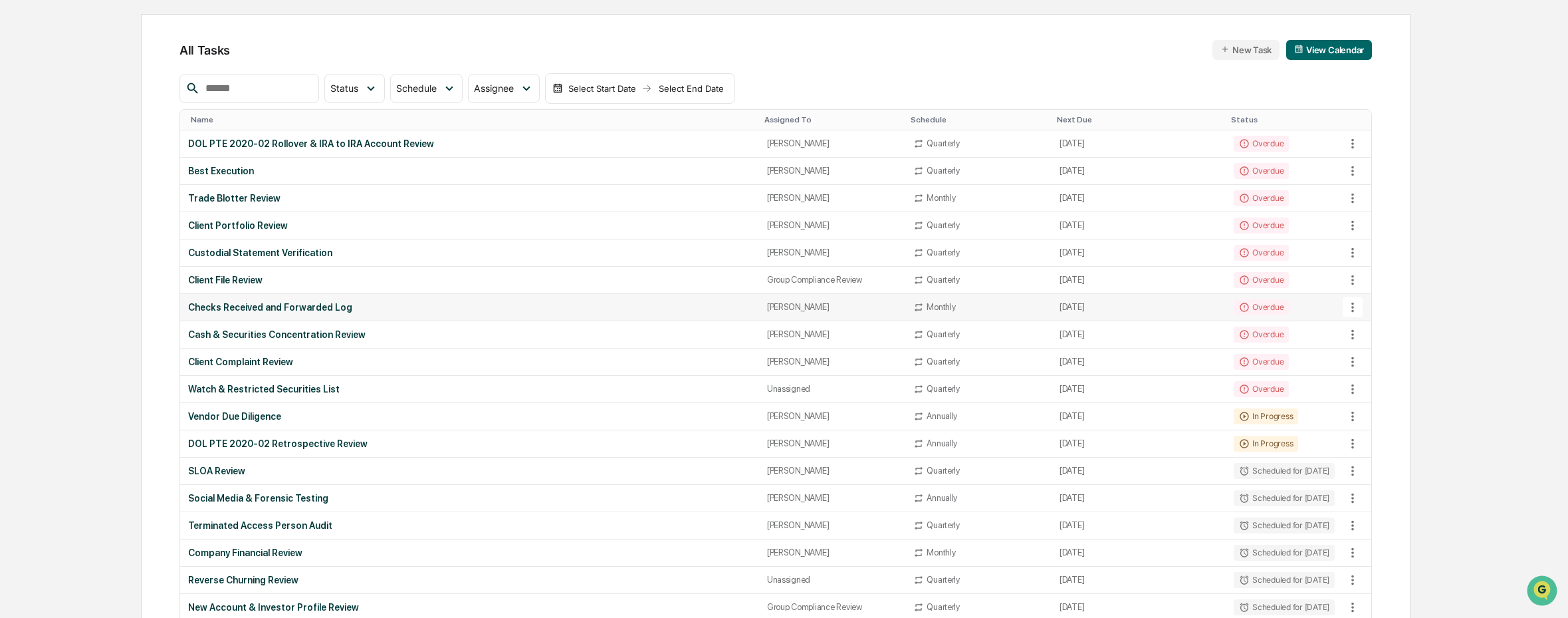
click at [604, 303] on div "Checks Received and Forwarded Log" at bounding box center [470, 307] width 563 height 11
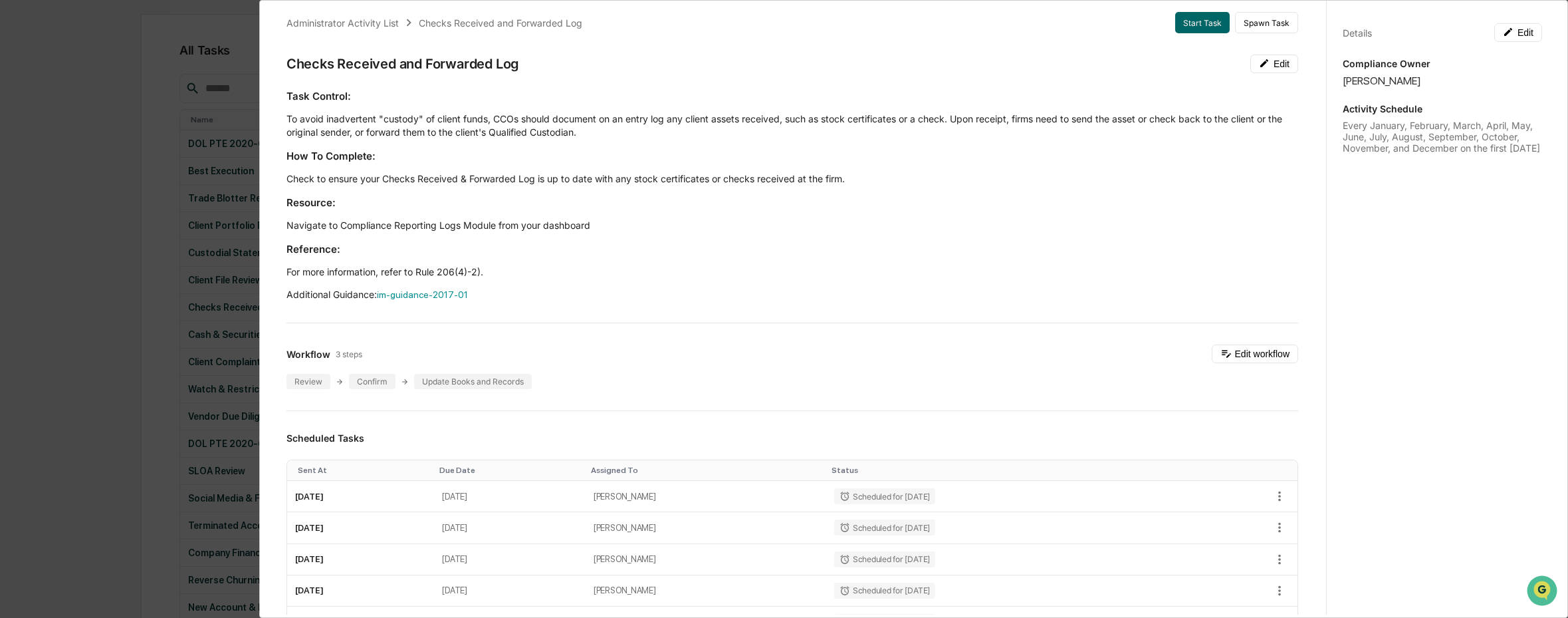
scroll to position [0, 0]
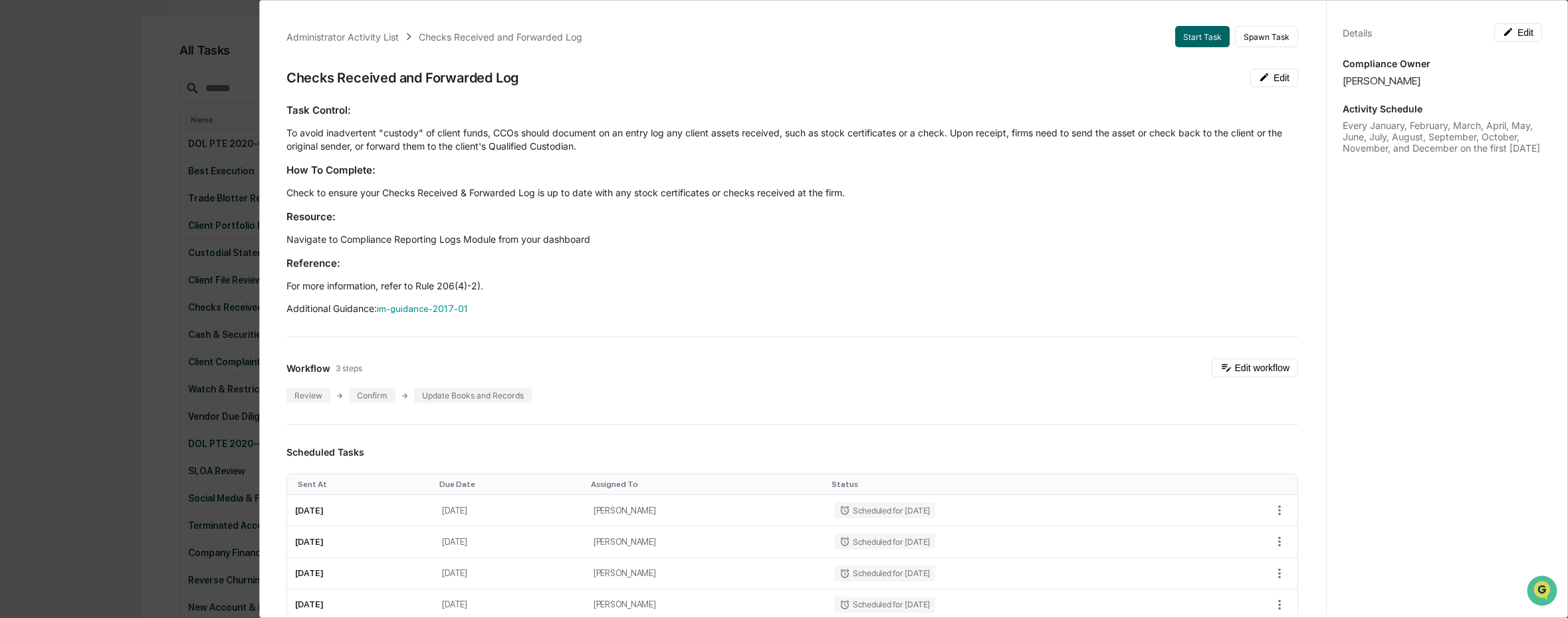
drag, startPoint x: 227, startPoint y: 76, endPoint x: 240, endPoint y: 75, distance: 13.0
click at [227, 76] on div "Administrator Activity List Checks Received and Forwarded Log Start Task Spawn …" at bounding box center [784, 309] width 1568 height 618
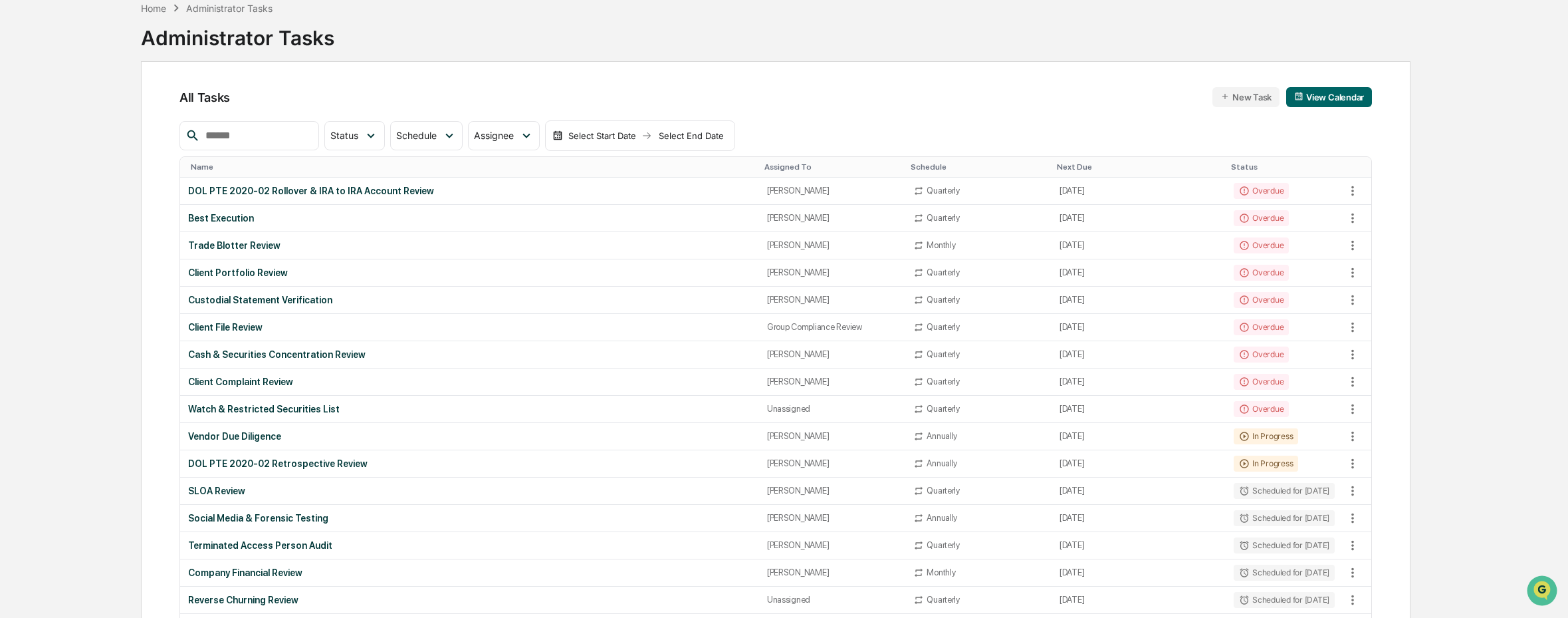
scroll to position [122, 0]
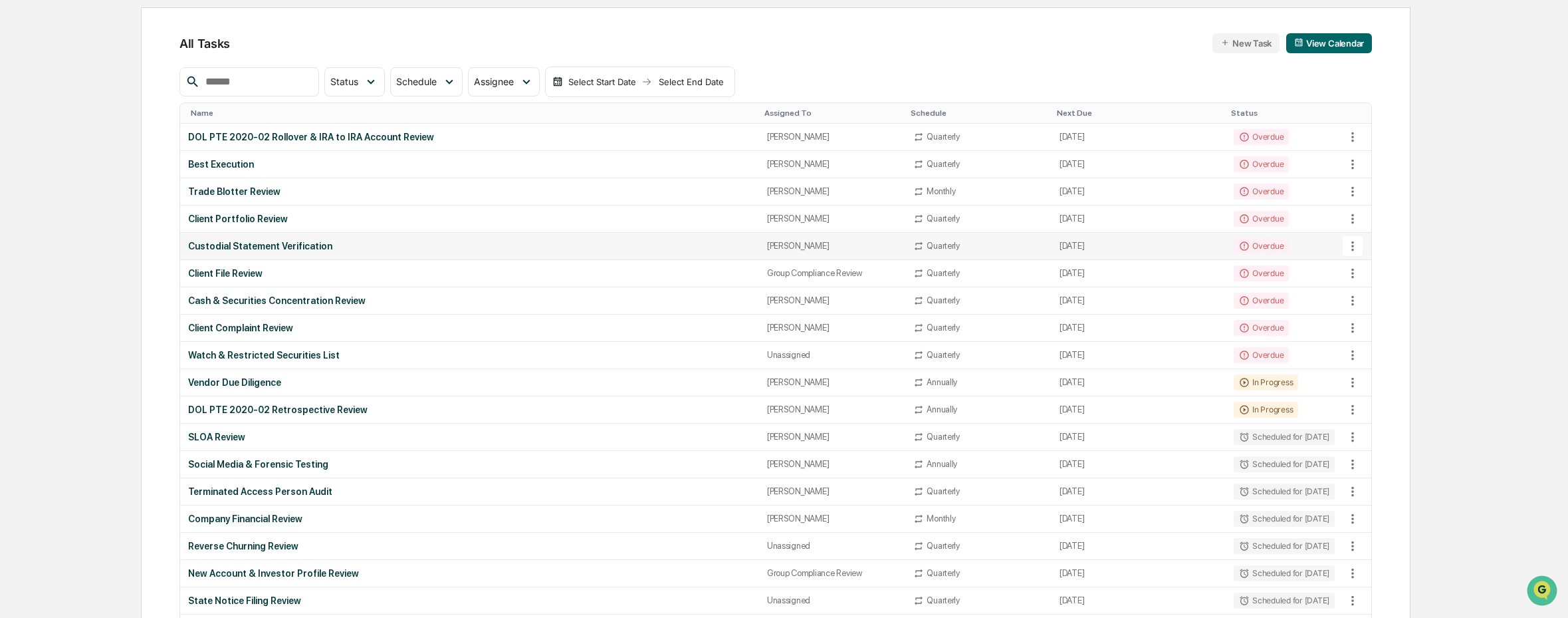
click at [361, 252] on div "Custodial Statement Verification" at bounding box center [470, 246] width 563 height 11
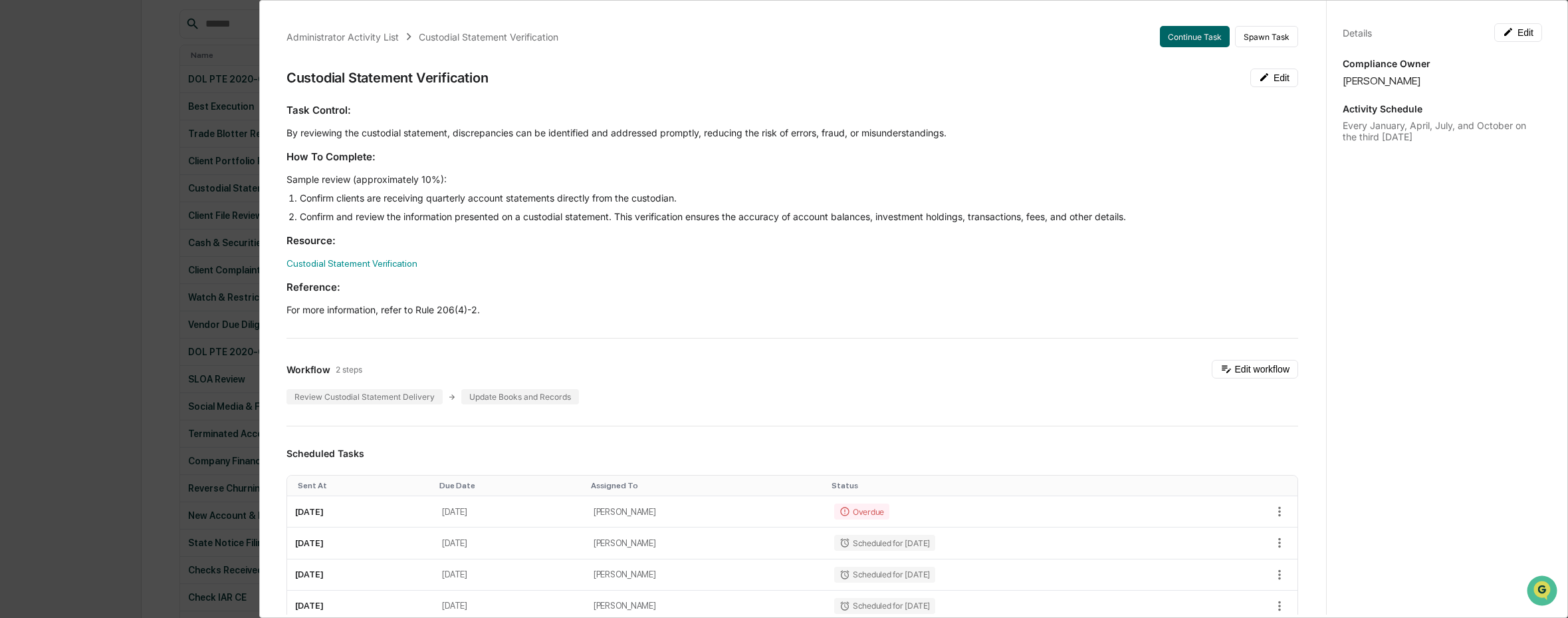
scroll to position [179, 0]
click at [214, 230] on div "Administrator Activity List Custodial Statement Verification Continue Task Spaw…" at bounding box center [784, 309] width 1568 height 618
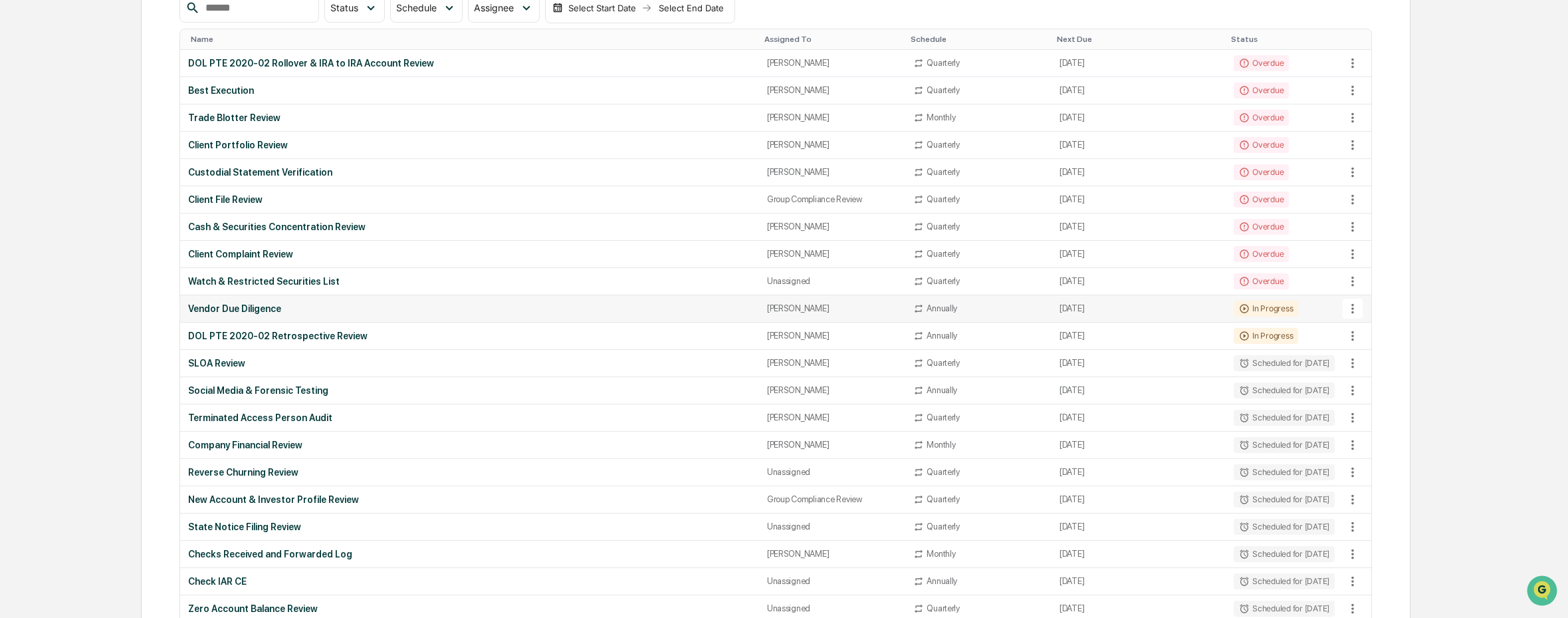
scroll to position [194, 0]
click at [784, 282] on div "Unassigned" at bounding box center [832, 283] width 131 height 10
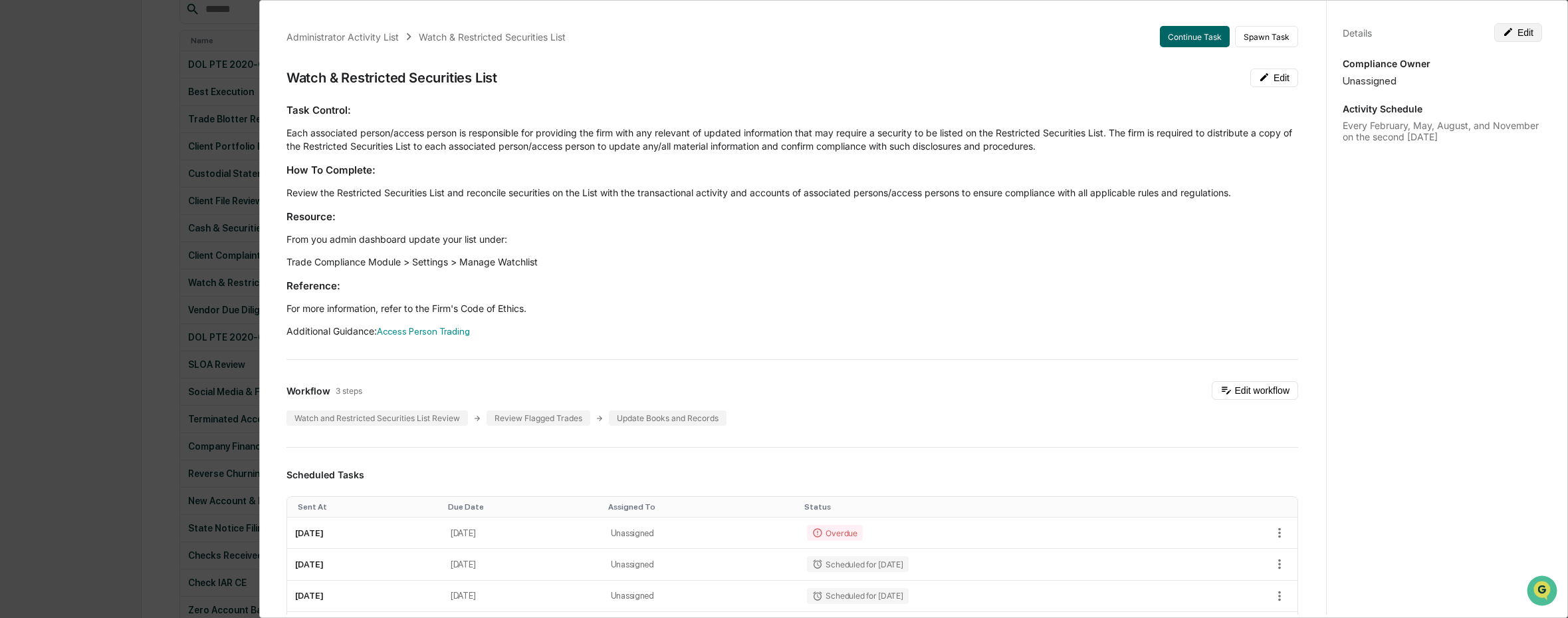
click at [1525, 31] on button "Edit" at bounding box center [1518, 33] width 48 height 18
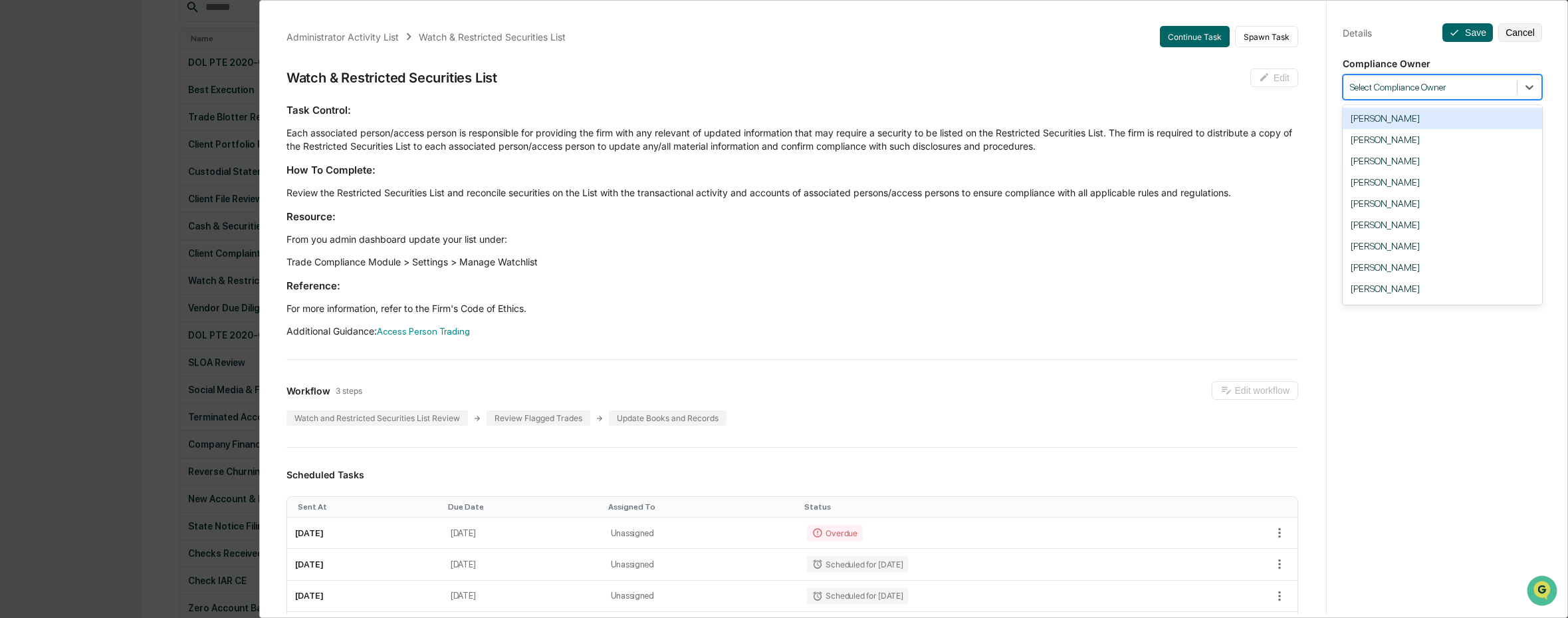
scroll to position [198, 0]
drag, startPoint x: 1419, startPoint y: 78, endPoint x: 1413, endPoint y: 82, distance: 7.2
click at [1417, 79] on div "Select Compliance Owner" at bounding box center [1430, 87] width 173 height 18
type input "*"
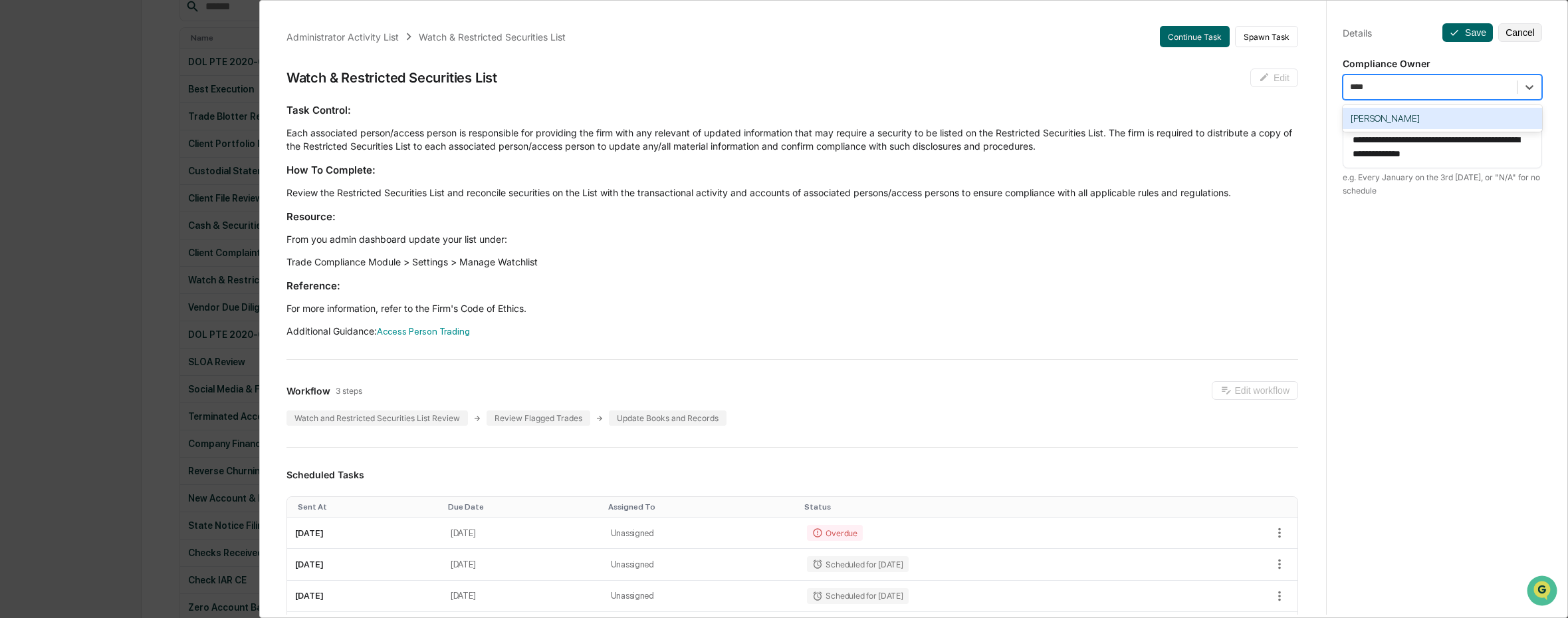
type input "*****"
click at [1403, 117] on div "[PERSON_NAME]" at bounding box center [1442, 119] width 200 height 21
click at [1464, 23] on div "**********" at bounding box center [1442, 321] width 232 height 650
click at [1459, 29] on icon at bounding box center [1454, 32] width 11 height 11
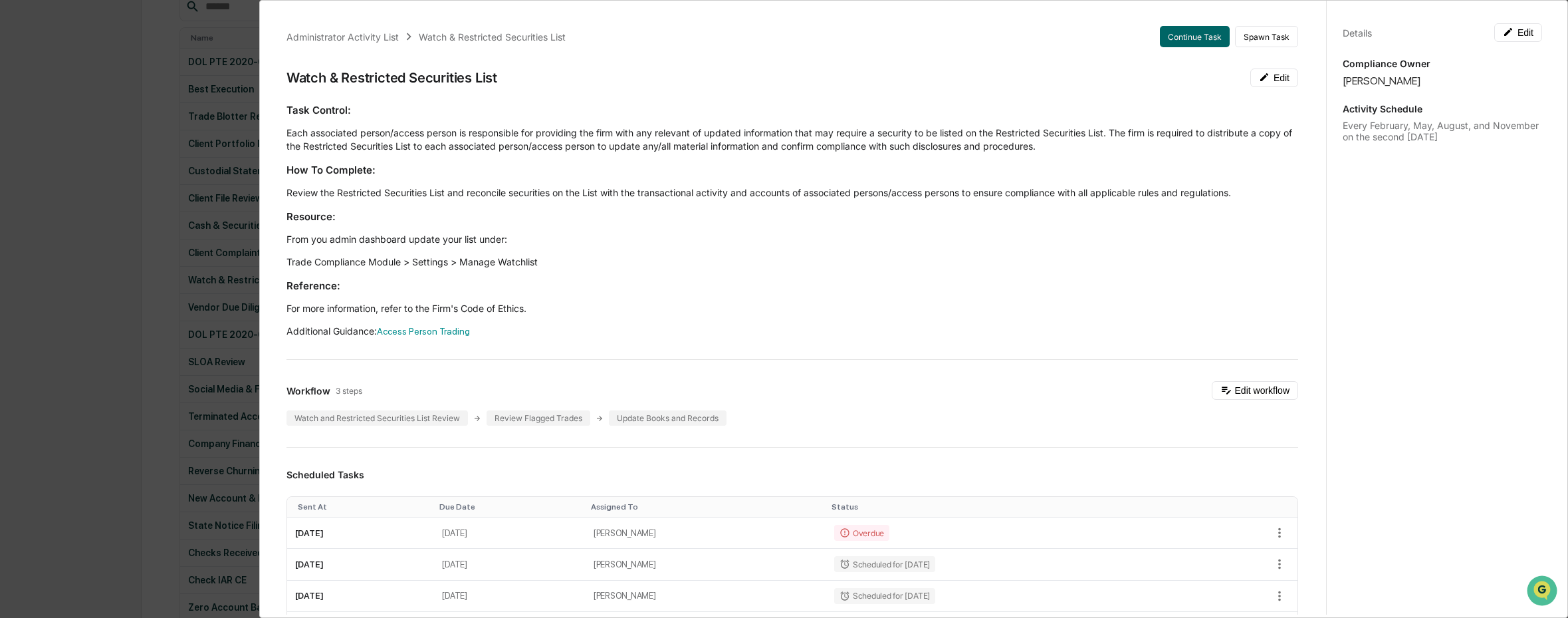
click at [390, 46] on div "Administrator Activity List Watch & Restricted Securities List Continue Task Sp…" at bounding box center [793, 36] width 1012 height 21
click at [391, 36] on div "Administrator Activity List" at bounding box center [343, 37] width 112 height 11
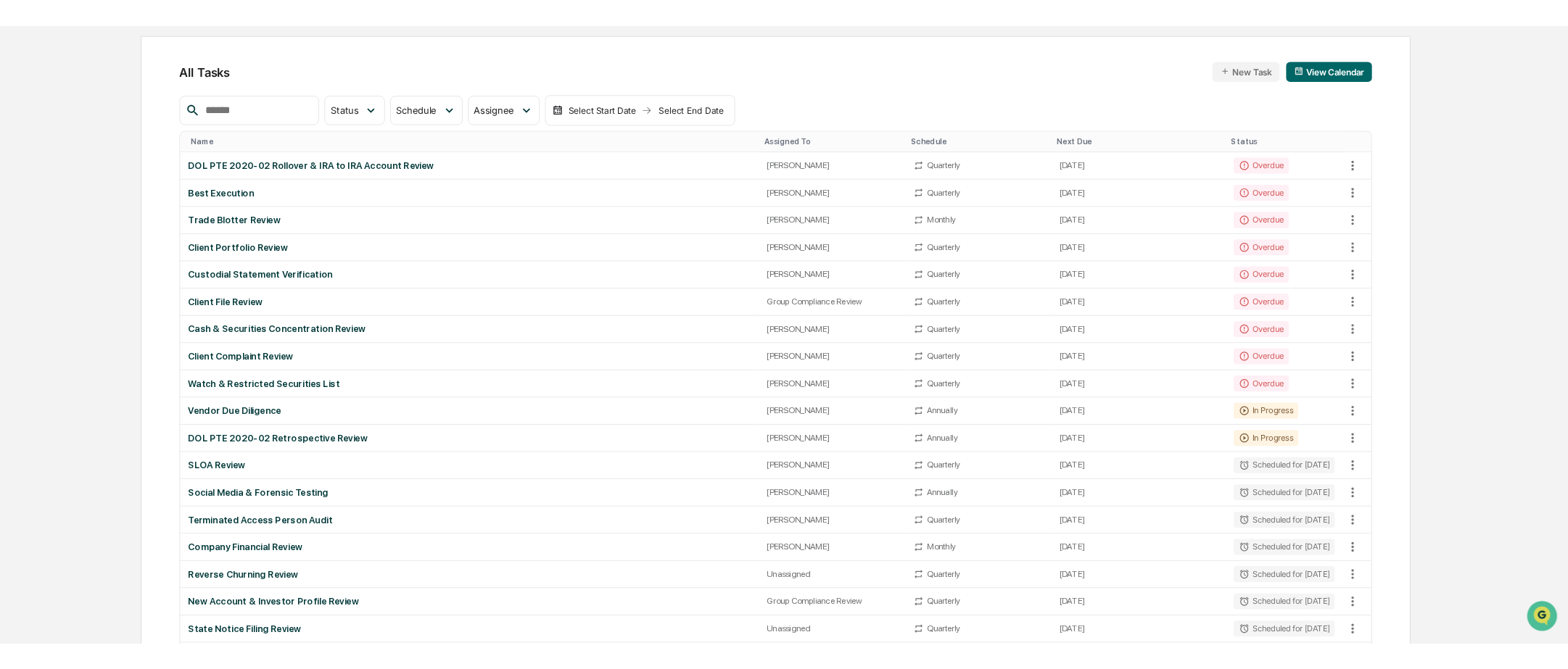
scroll to position [127, 0]
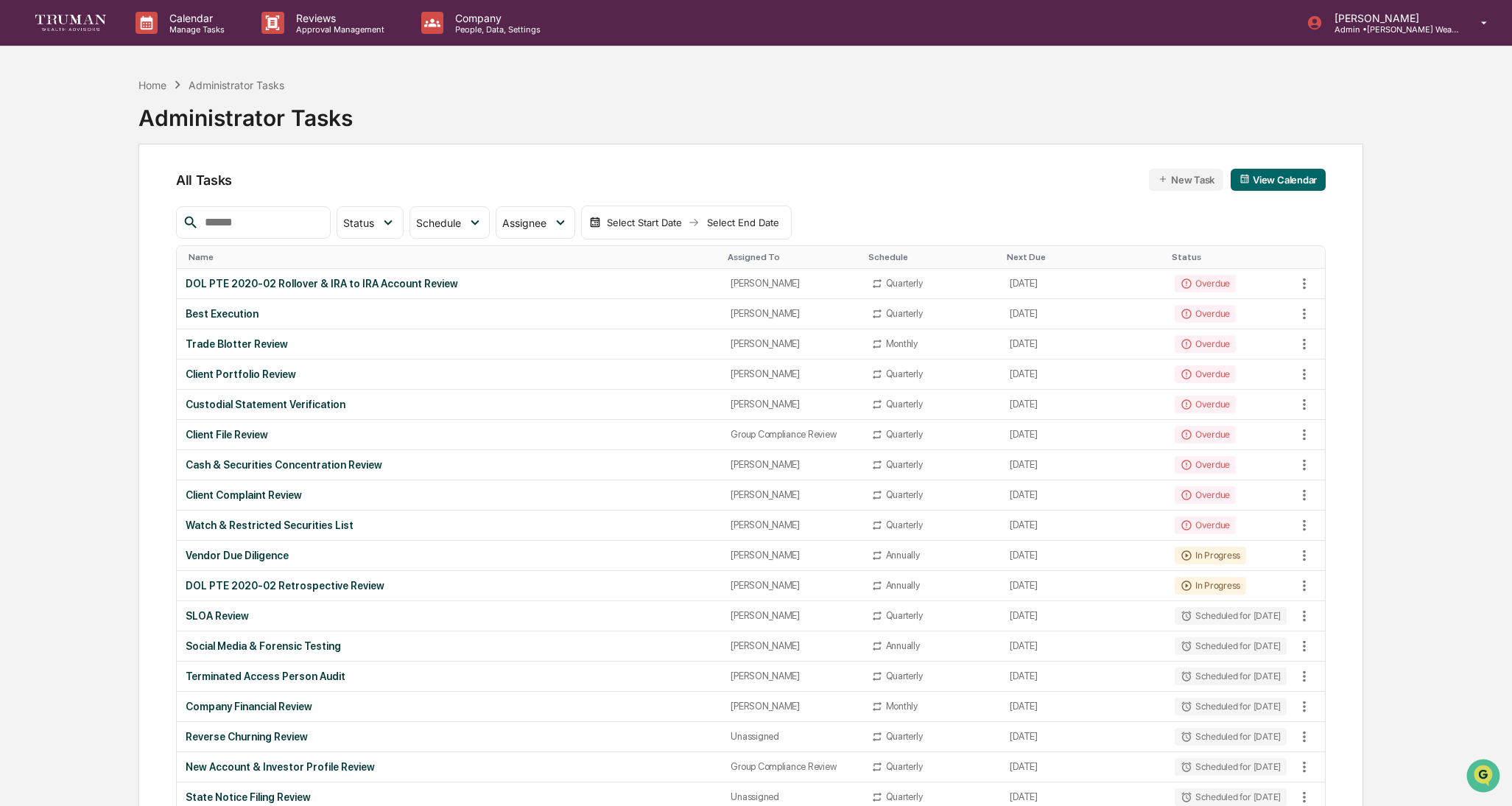
click at [457, 70] on div "Home Administrator Tasks Administrator Tasks" at bounding box center [750, 107] width 1225 height 74
click at [237, 314] on div "Best Execution" at bounding box center [450, 314] width 528 height 12
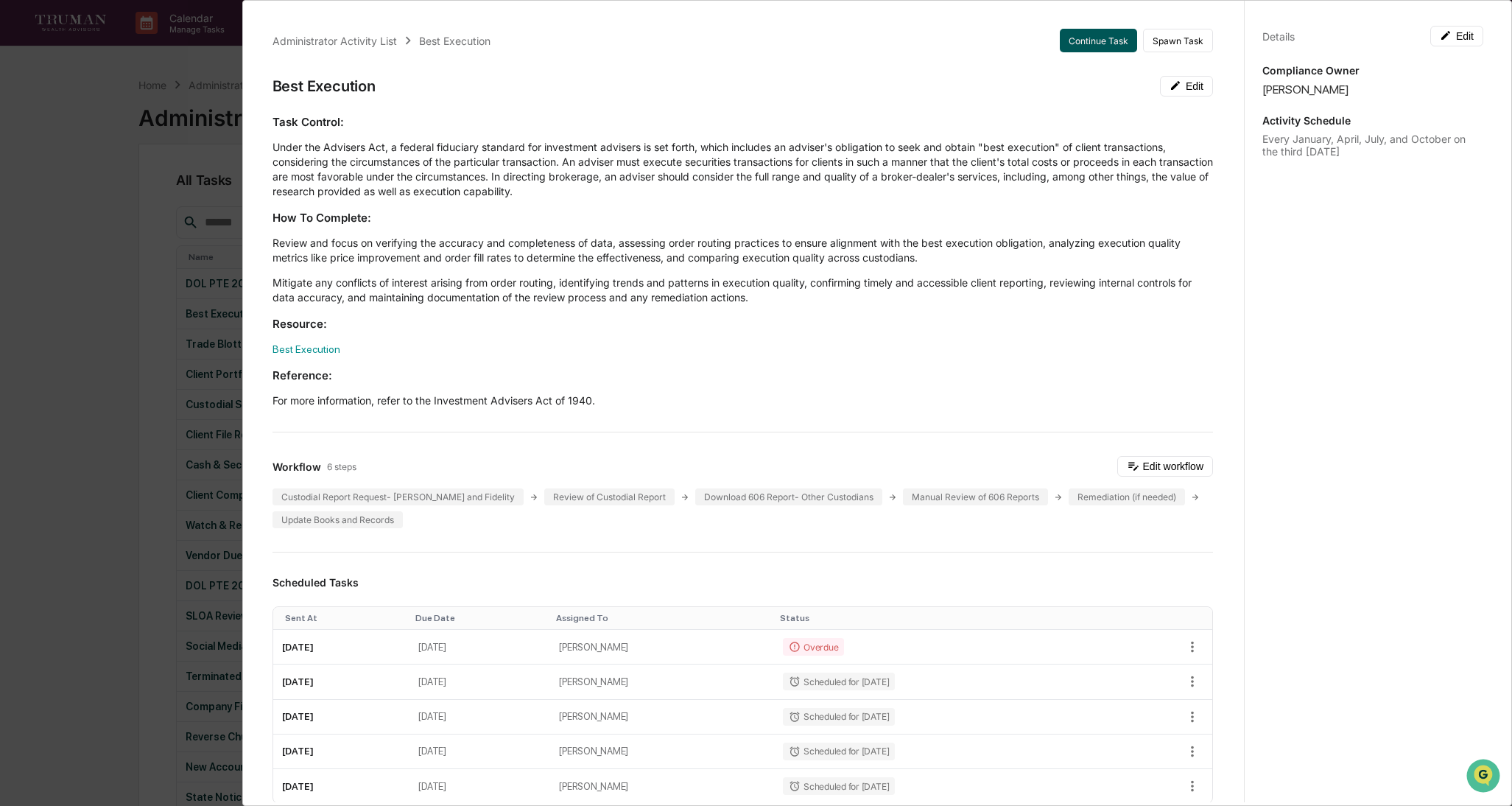
click at [1085, 45] on button "Continue Task" at bounding box center [1099, 40] width 77 height 24
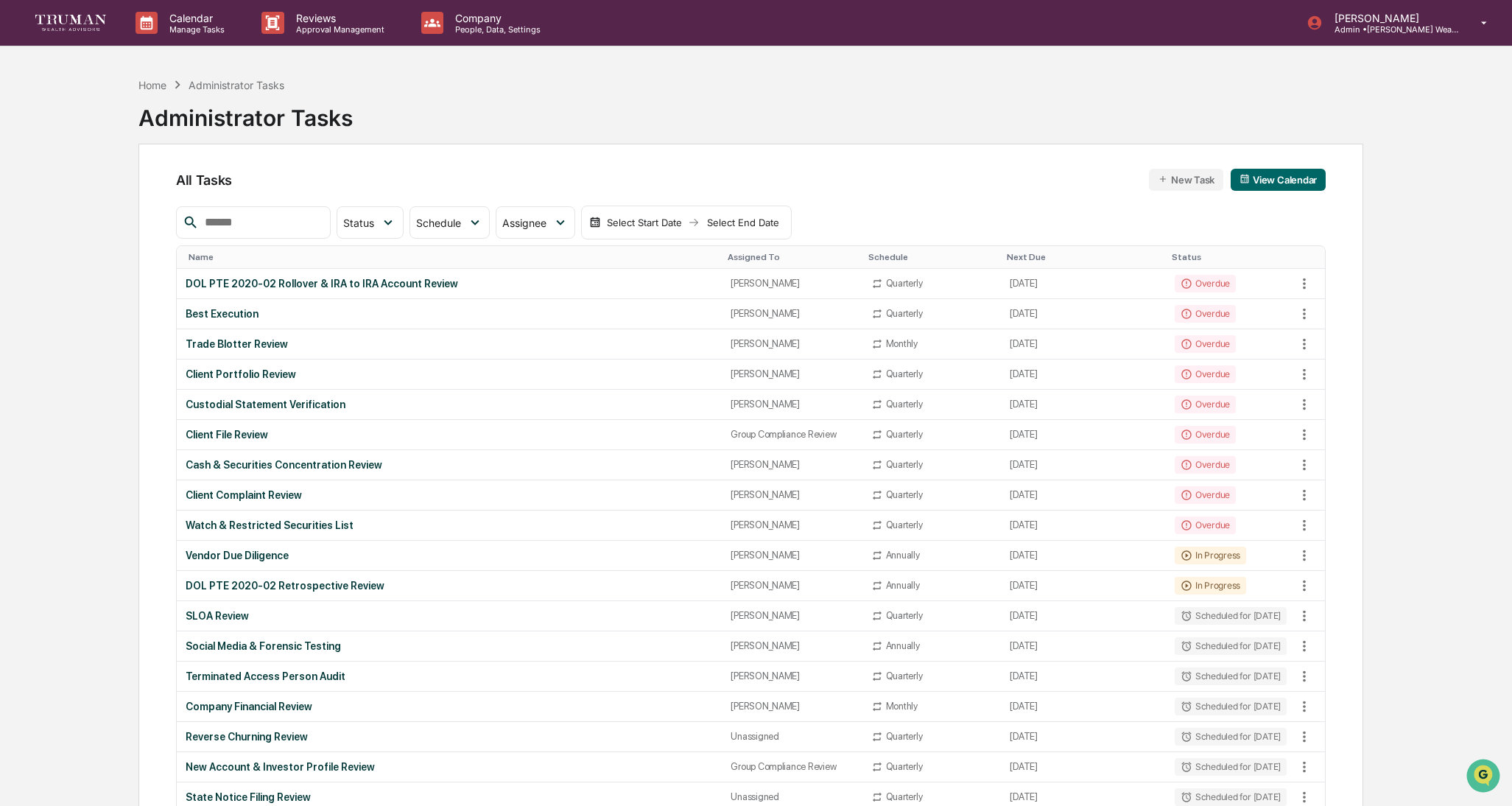
click at [854, 94] on div "Home Administrator Tasks Administrator Tasks" at bounding box center [750, 107] width 1225 height 74
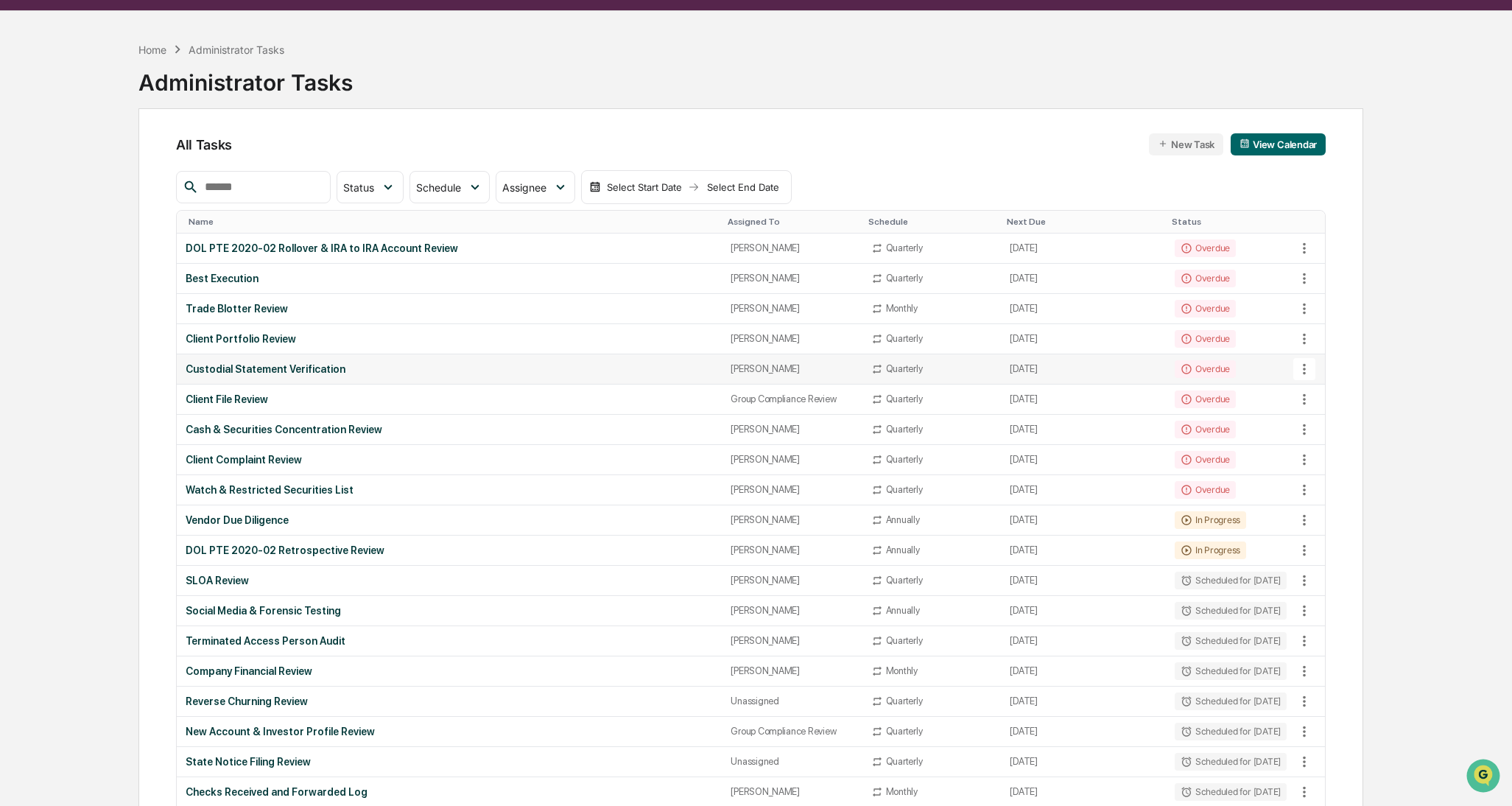
scroll to position [43, 0]
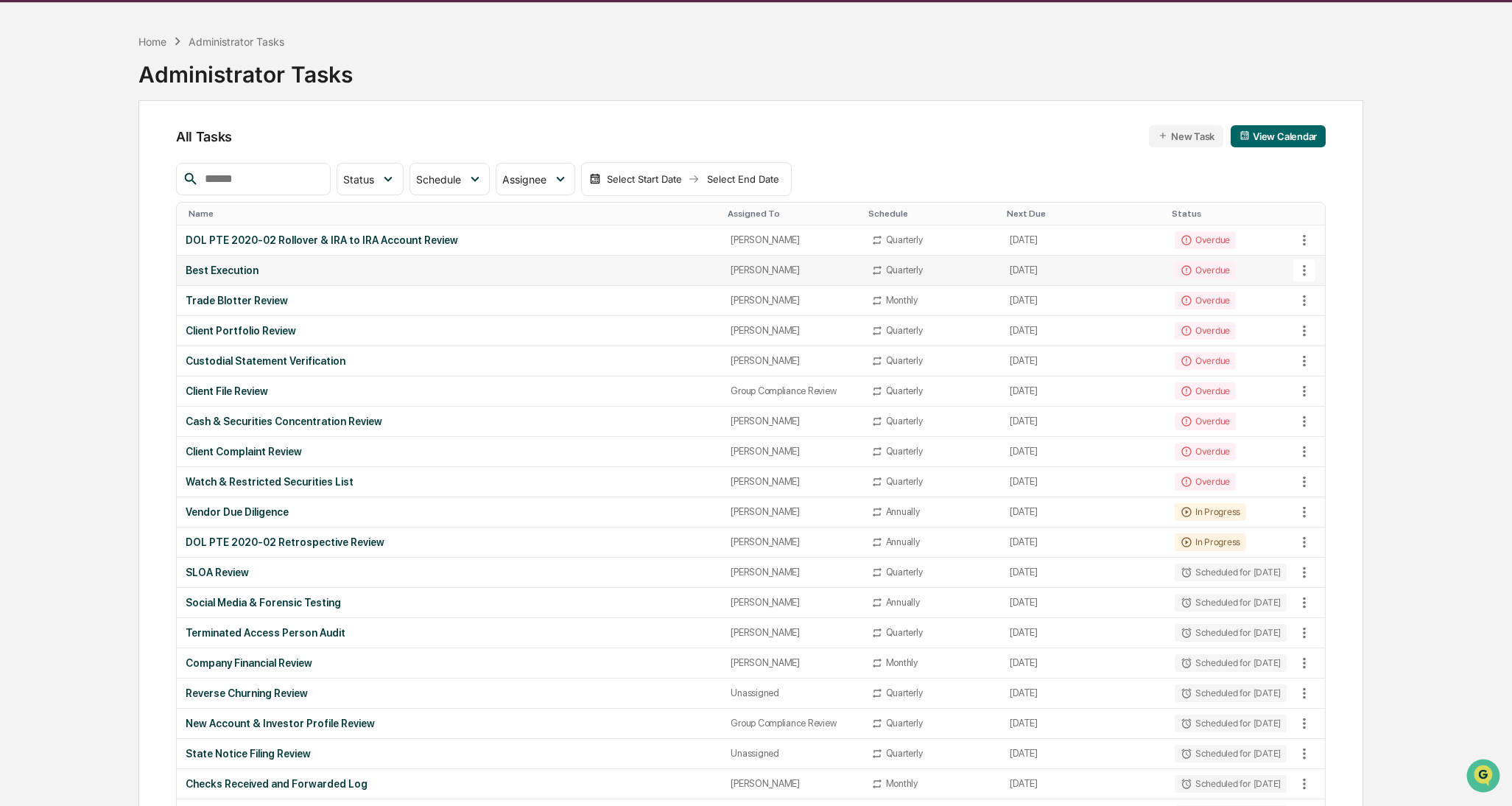
click at [220, 269] on div "Best Execution" at bounding box center [450, 270] width 528 height 12
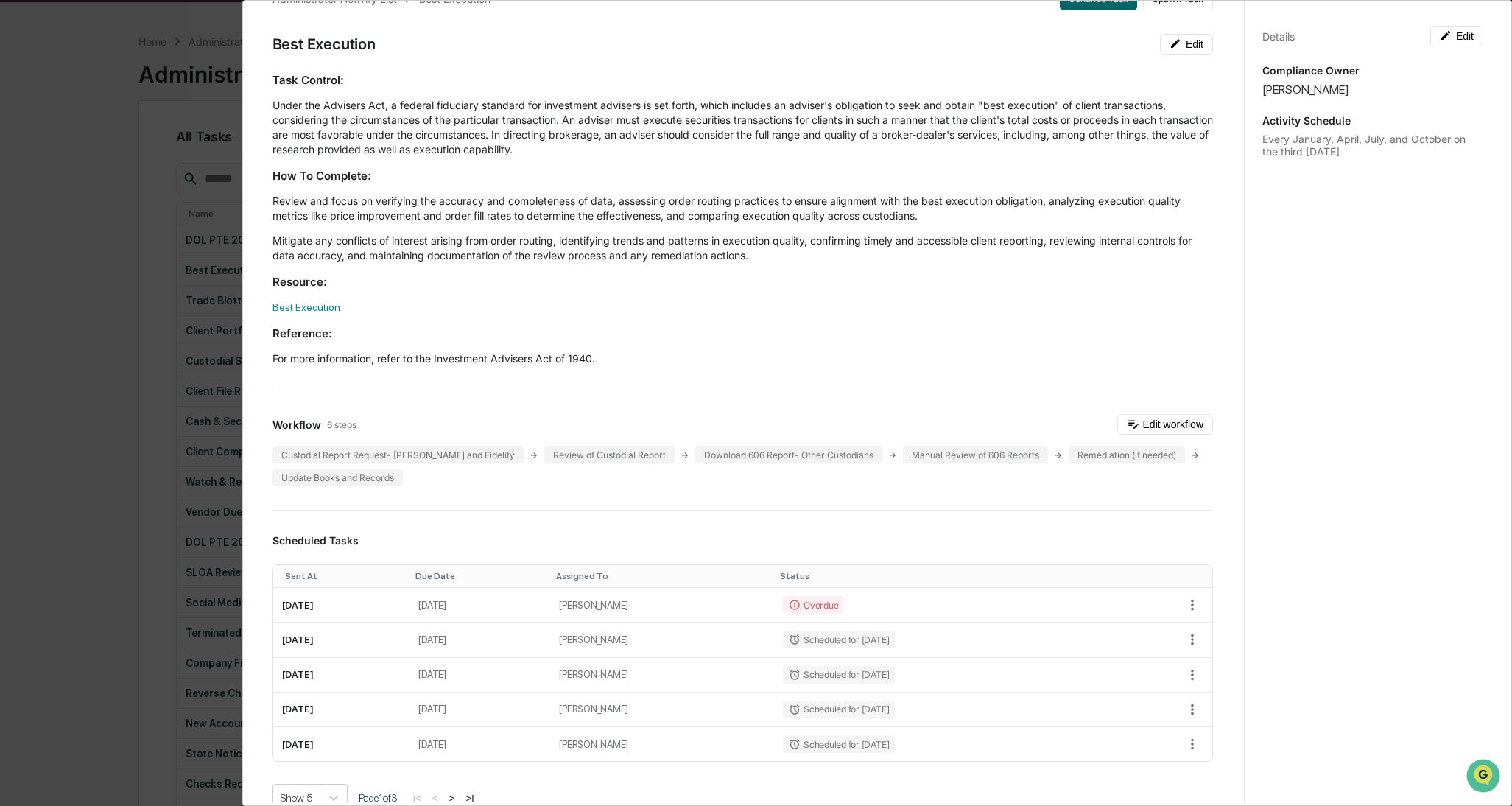
scroll to position [0, 0]
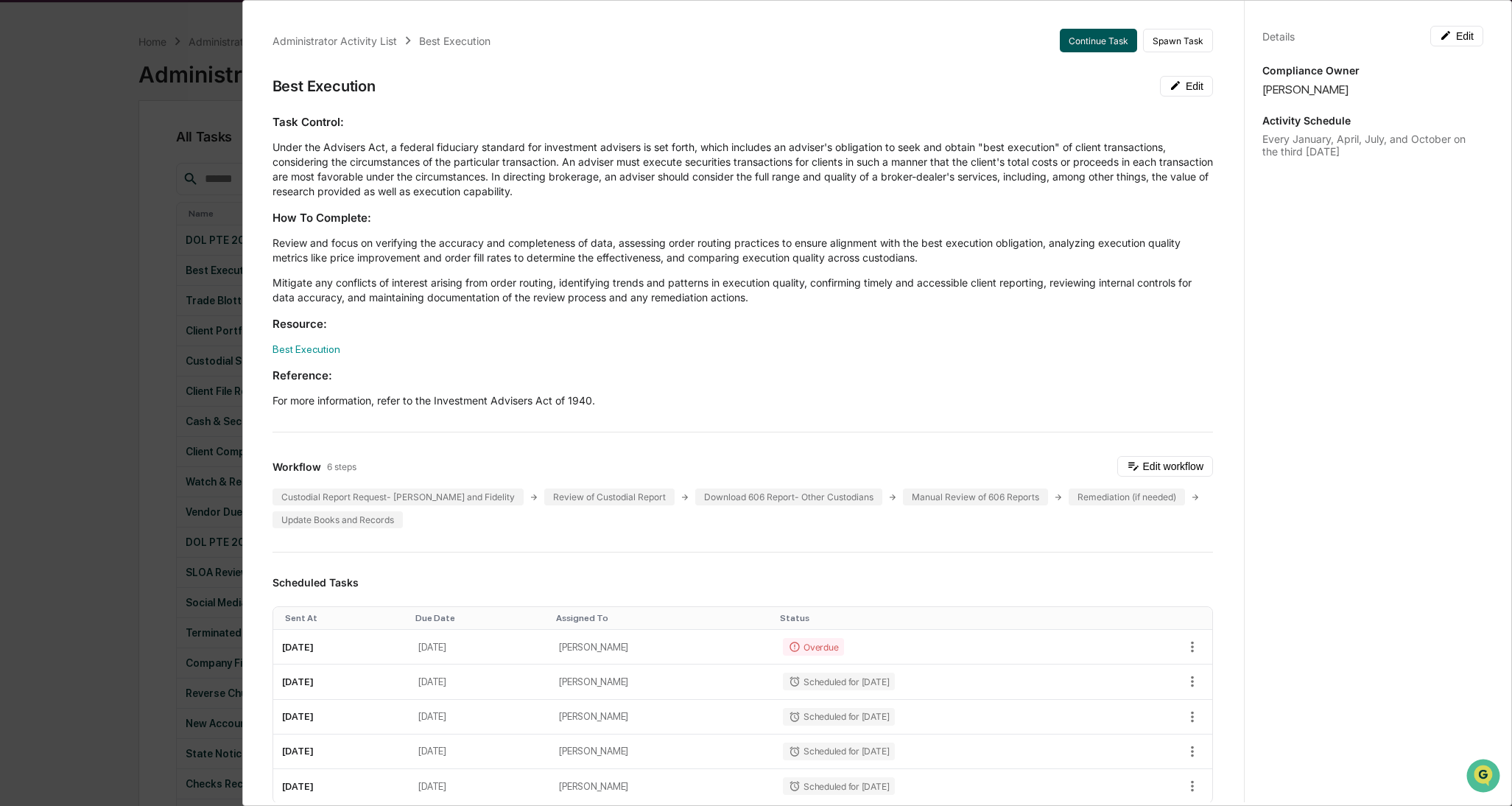
click at [1096, 40] on button "Continue Task" at bounding box center [1099, 40] width 77 height 24
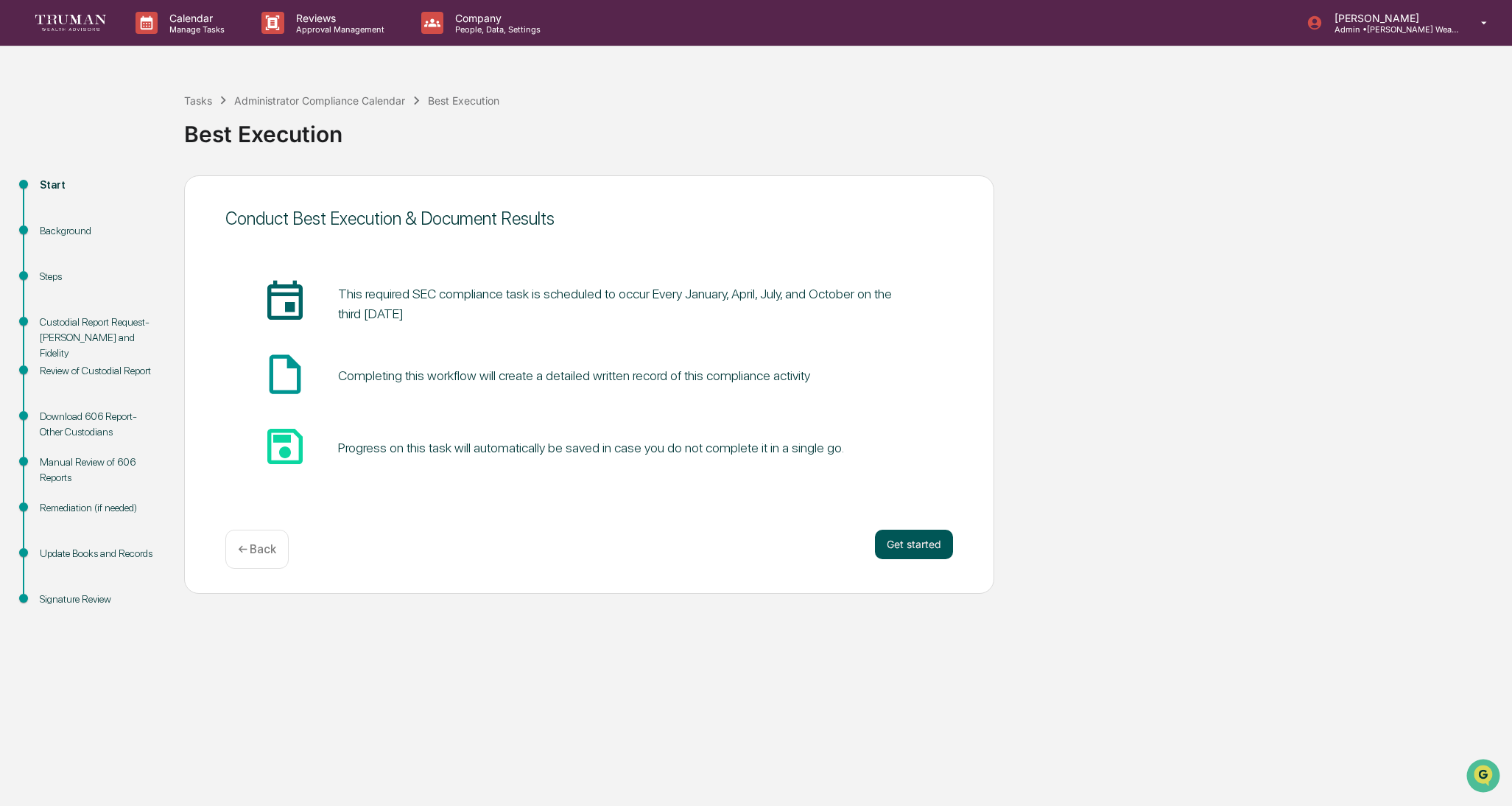
click at [924, 540] on button "Get started" at bounding box center [914, 544] width 78 height 29
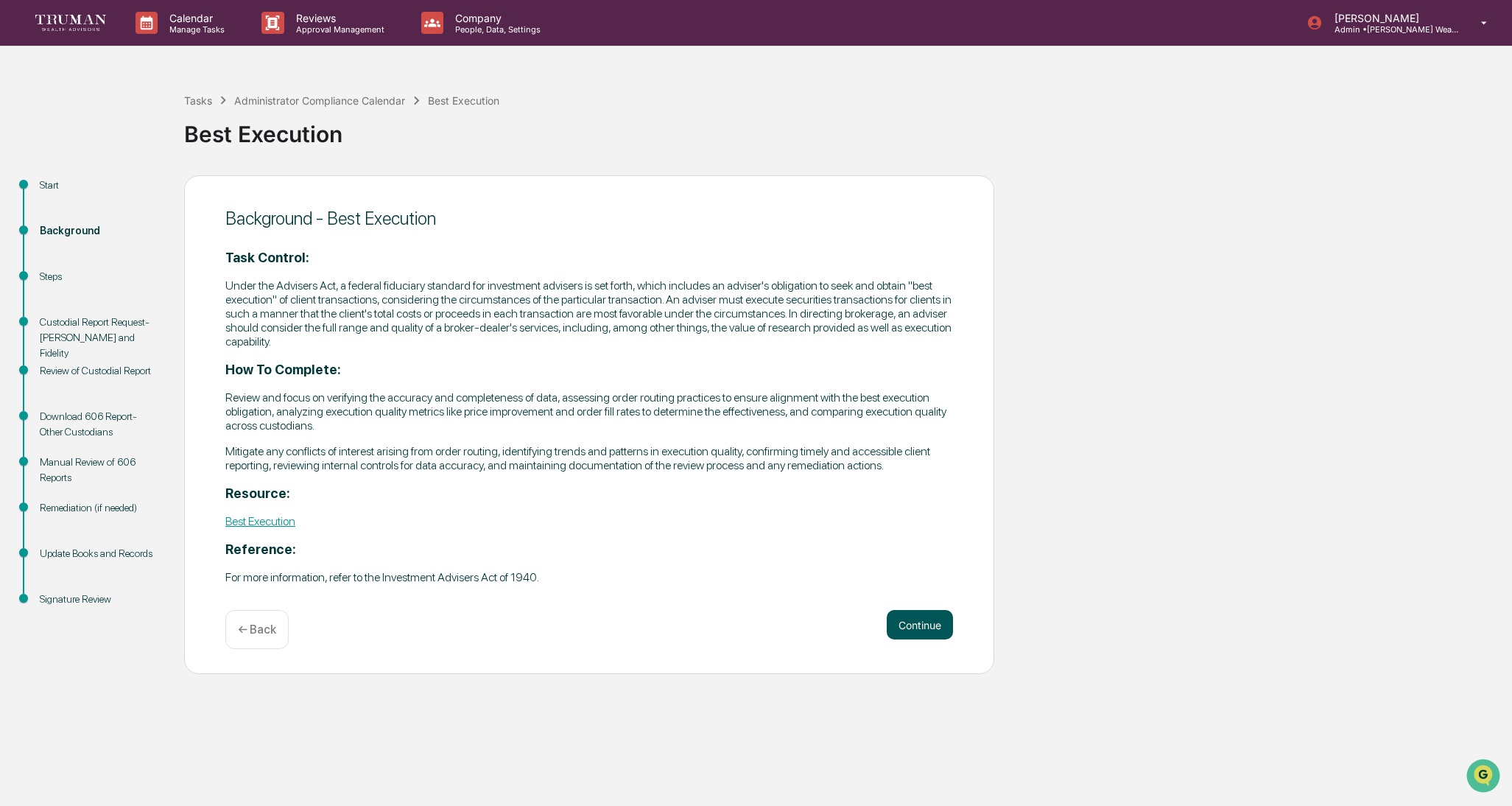
click at [922, 625] on button "Continue" at bounding box center [920, 624] width 66 height 29
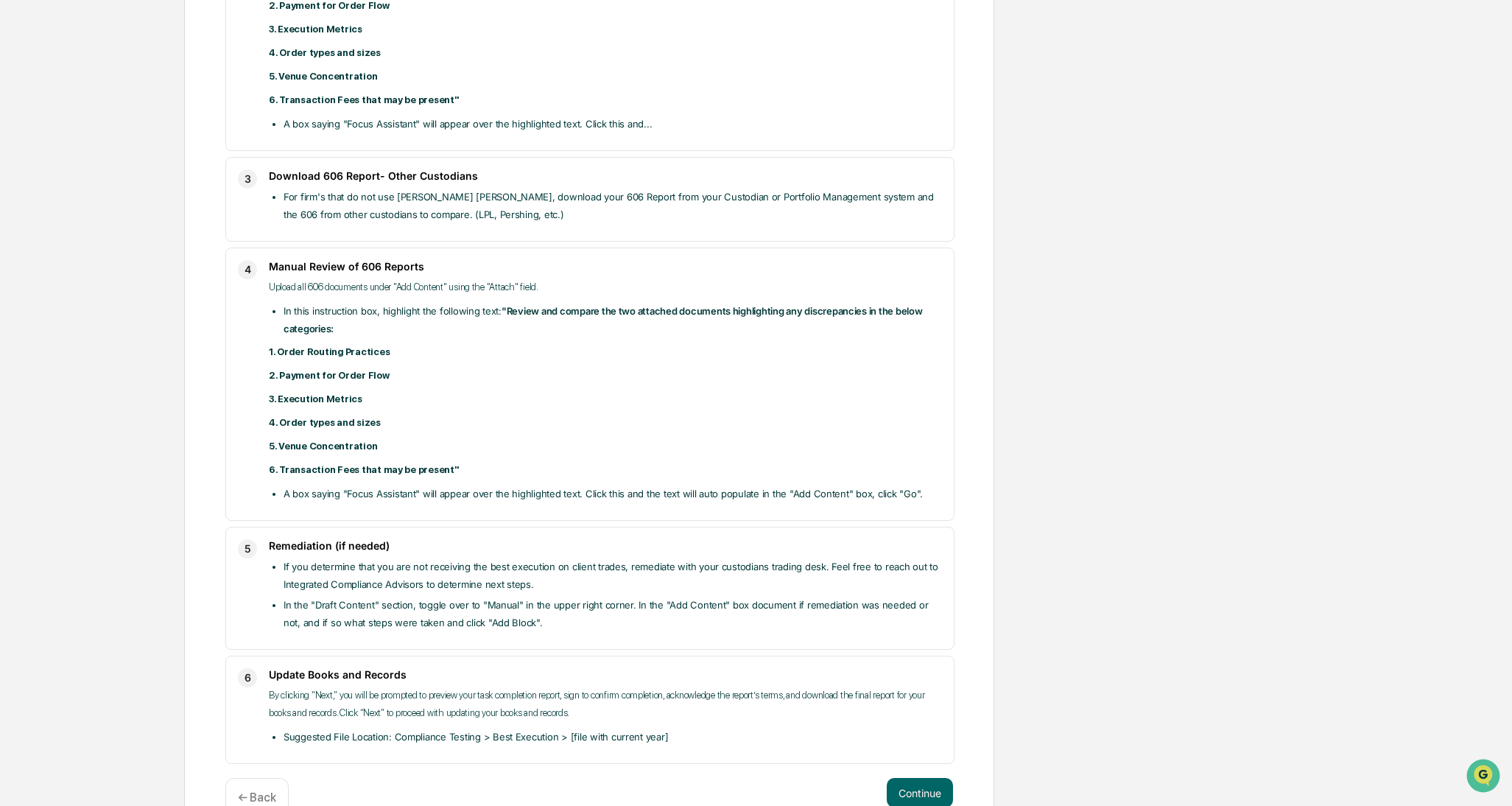
scroll to position [710, 0]
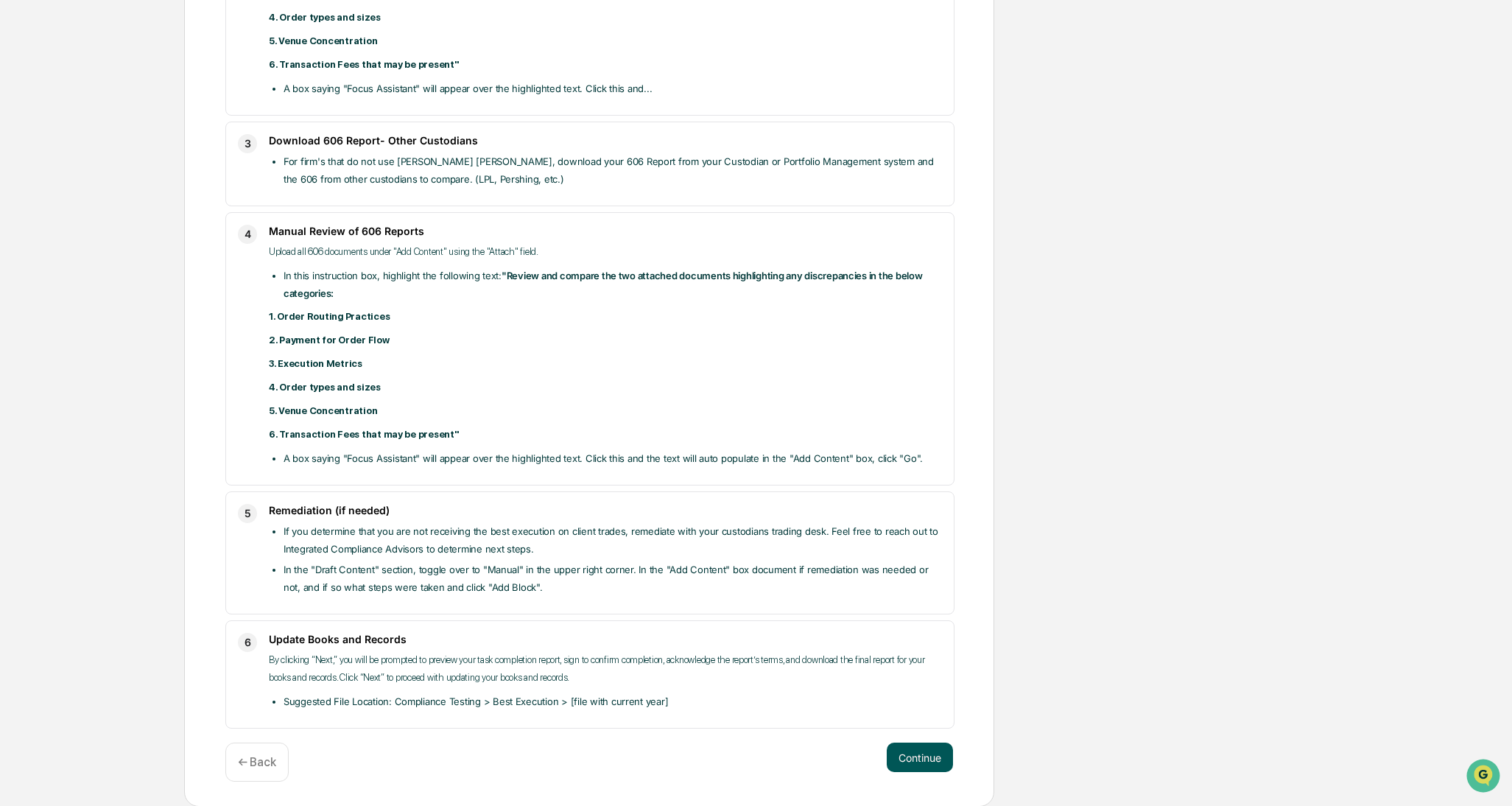
click at [930, 679] on button "Continue" at bounding box center [920, 757] width 66 height 29
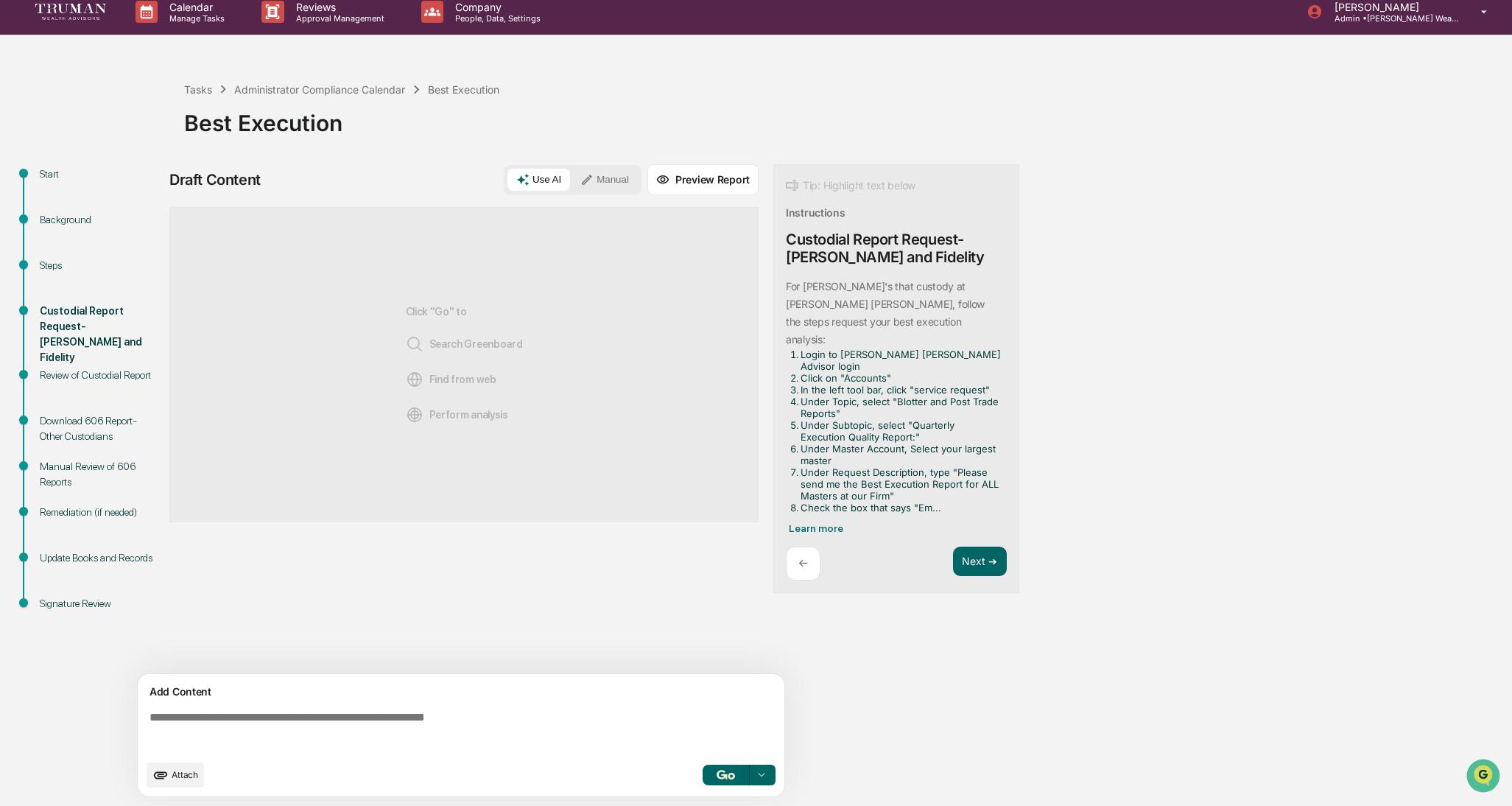
scroll to position [11, 0]
drag, startPoint x: 975, startPoint y: 530, endPoint x: 732, endPoint y: 563, distance: 245.2
click at [732, 563] on div "Draft Content Use AI Manual Preview Report Sources Click "Go" to Search Greenbo…" at bounding box center [582, 485] width 825 height 642
click at [174, 679] on span "Attach" at bounding box center [185, 774] width 27 height 11
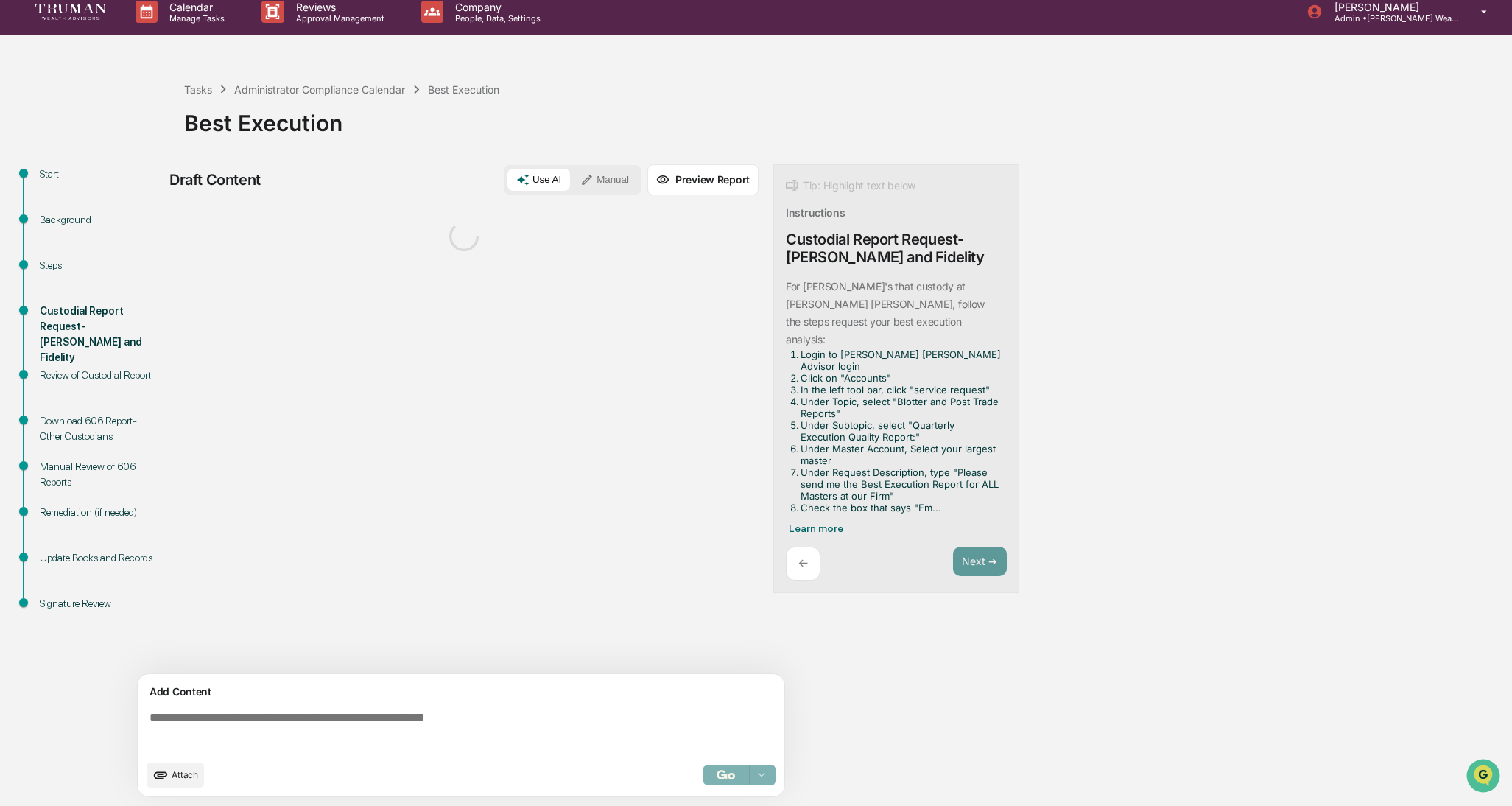
click at [178, 679] on span "Attach" at bounding box center [185, 774] width 27 height 11
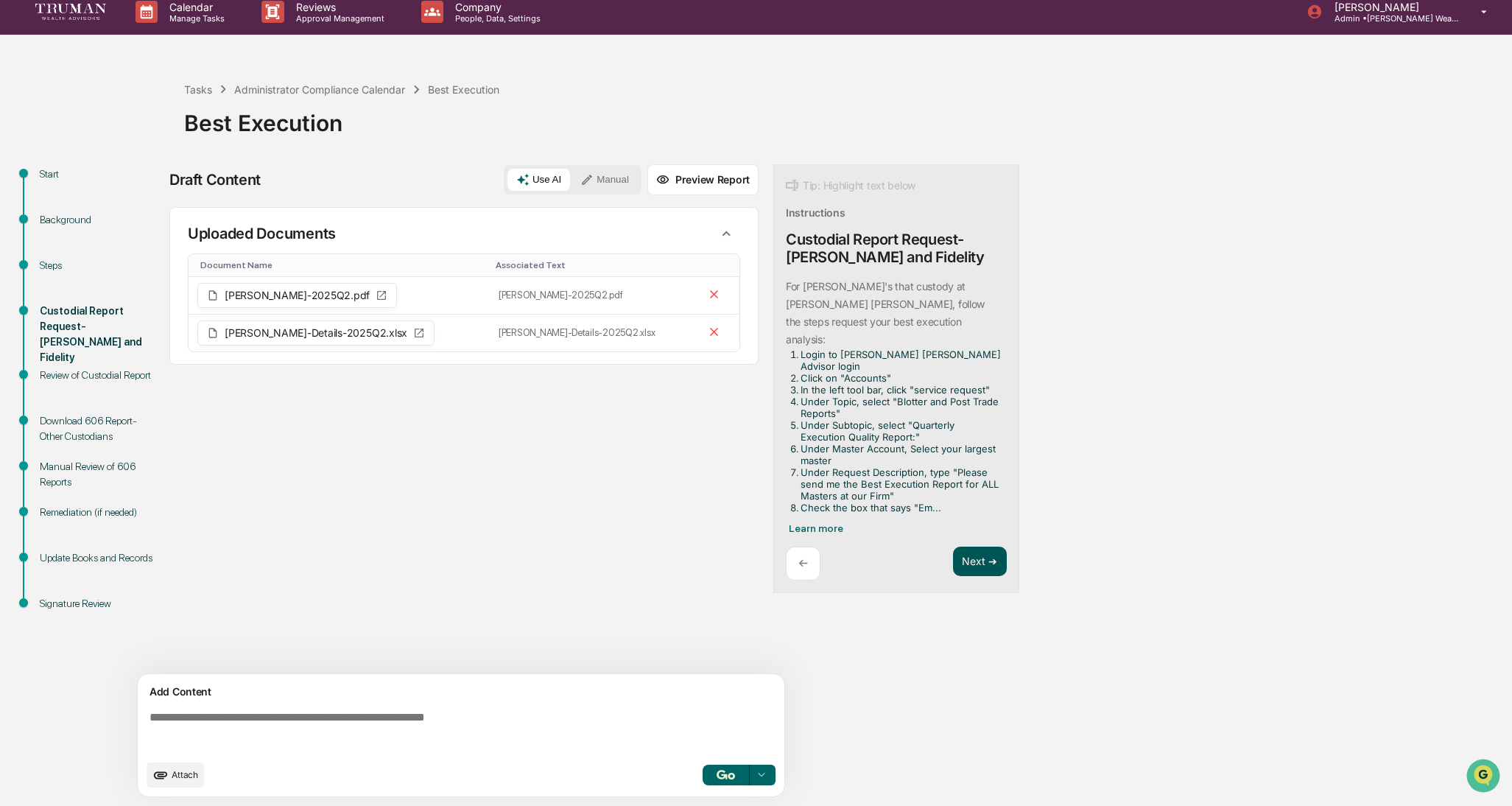
click at [984, 547] on button "Next ➔" at bounding box center [980, 562] width 54 height 30
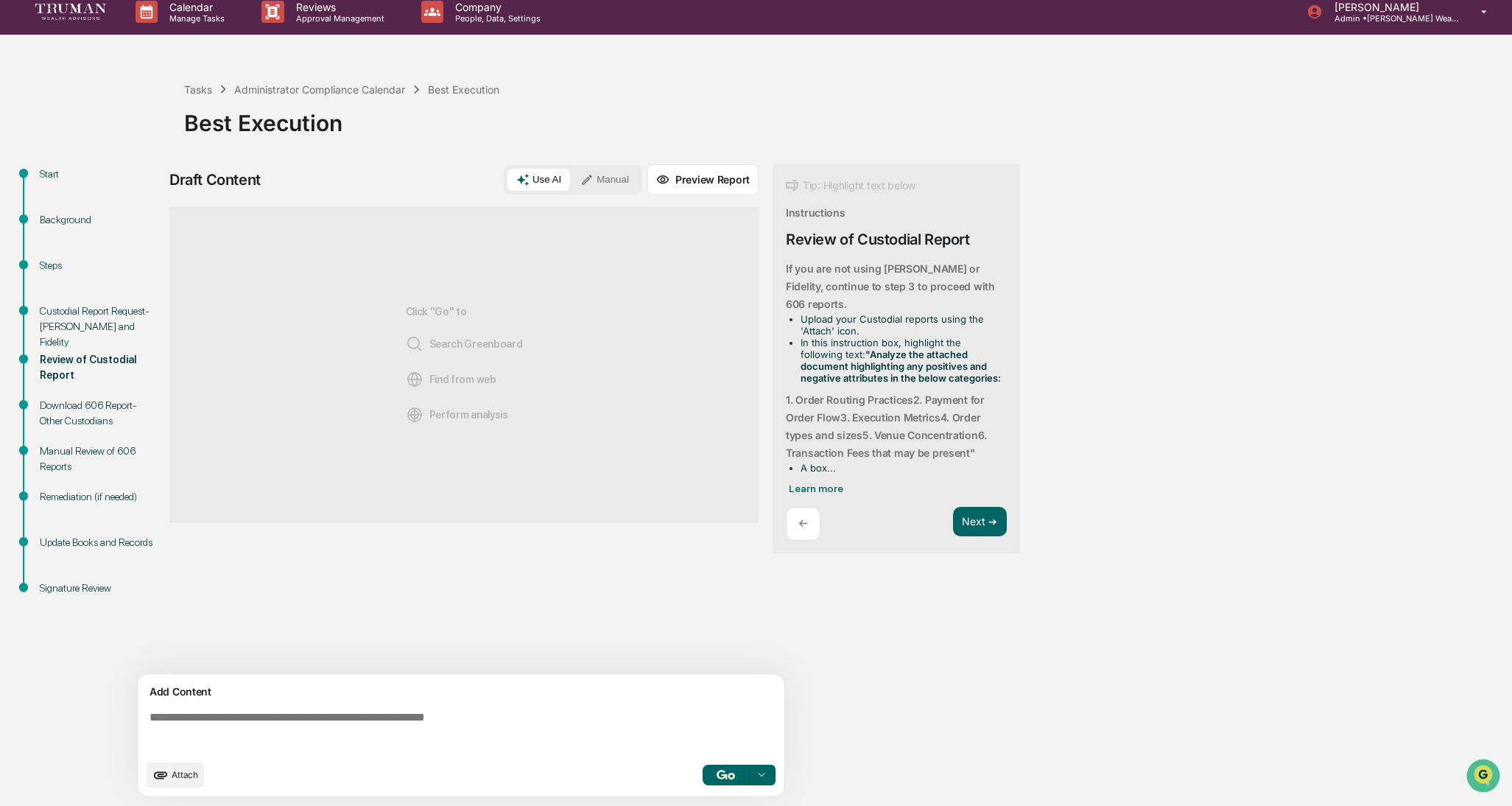
click at [797, 518] on div "←" at bounding box center [803, 524] width 35 height 35
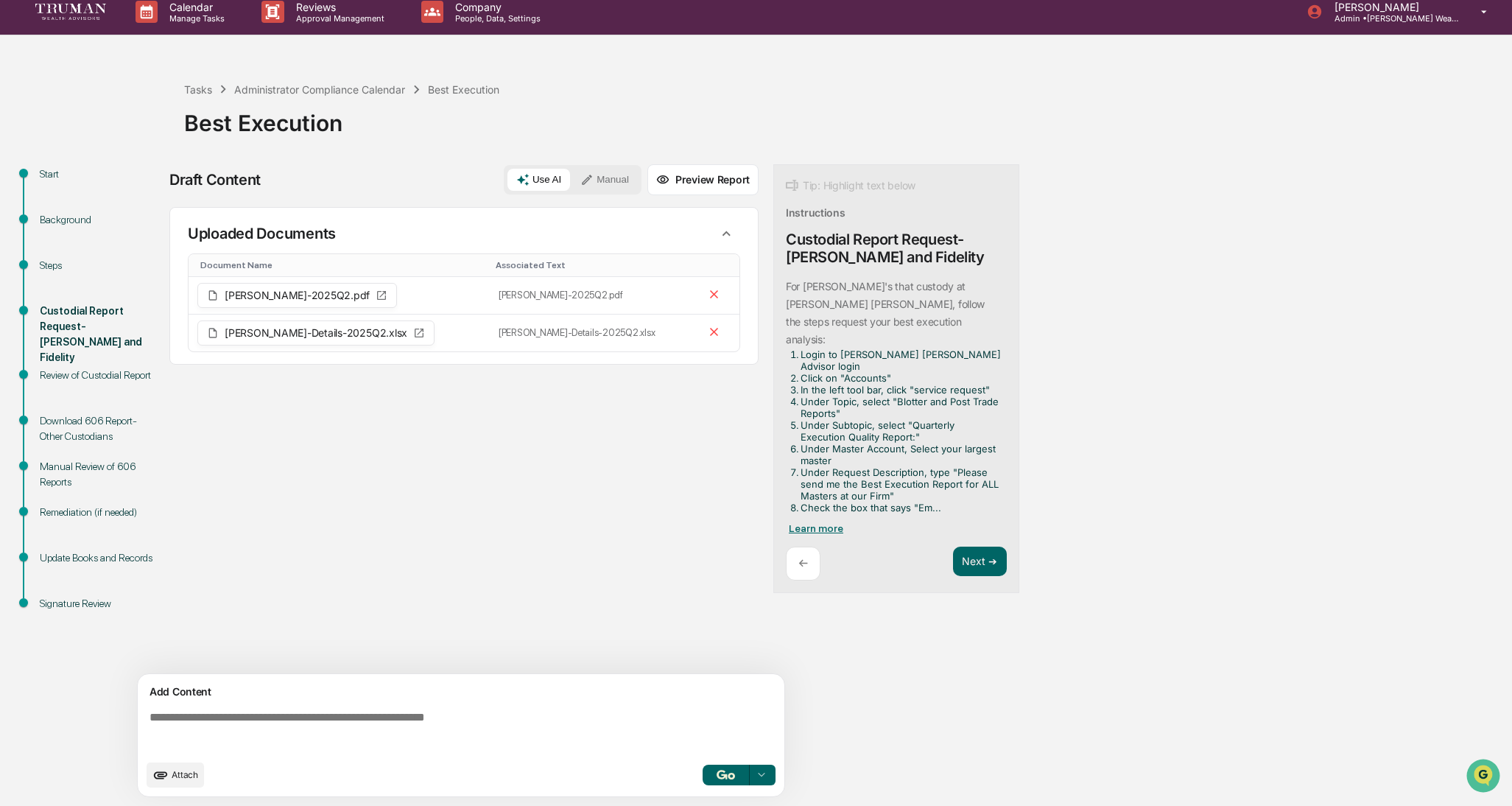
click at [820, 522] on span "Learn more" at bounding box center [816, 528] width 54 height 12
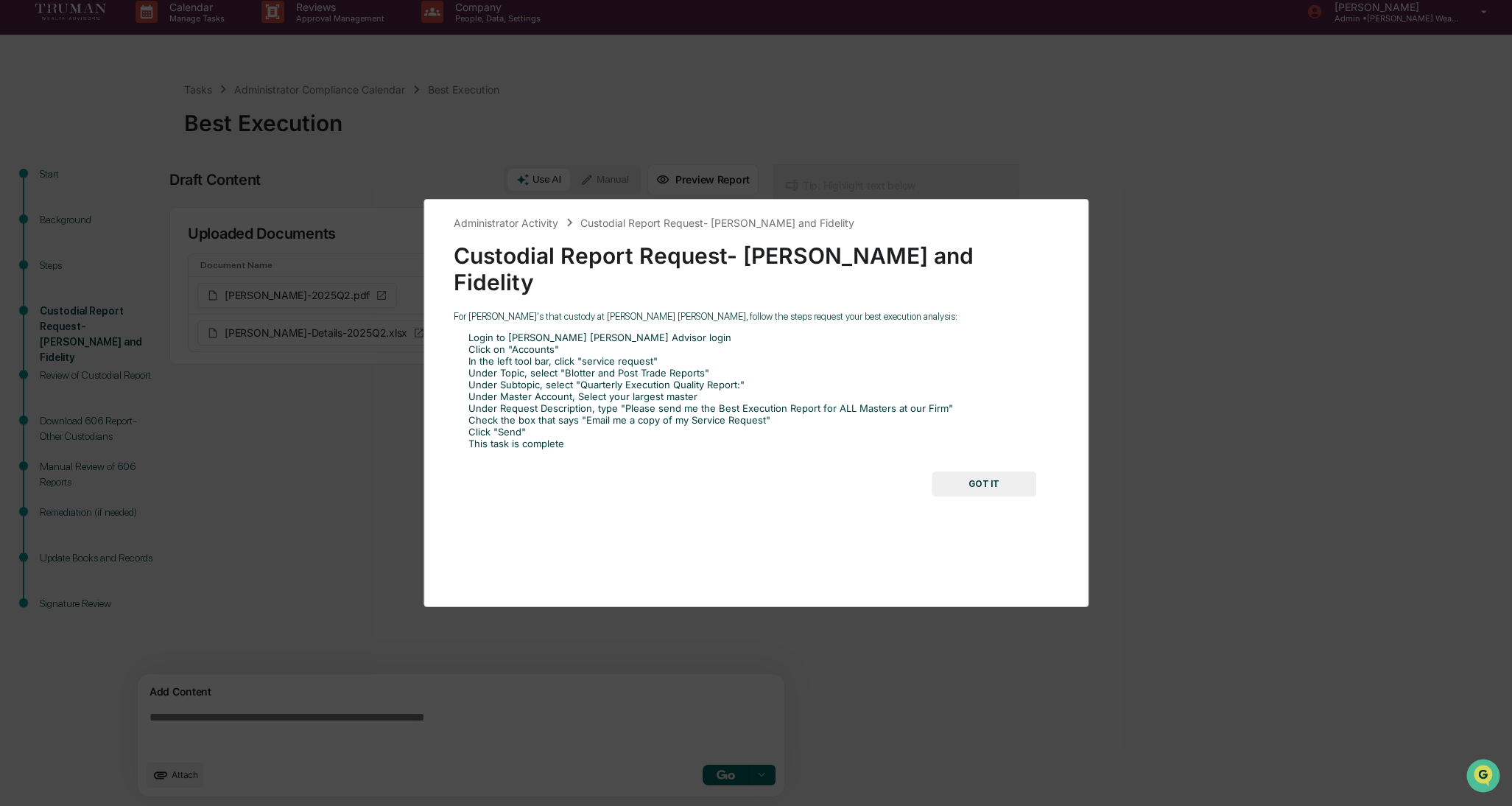
click at [987, 472] on button "GOT IT" at bounding box center [984, 485] width 105 height 25
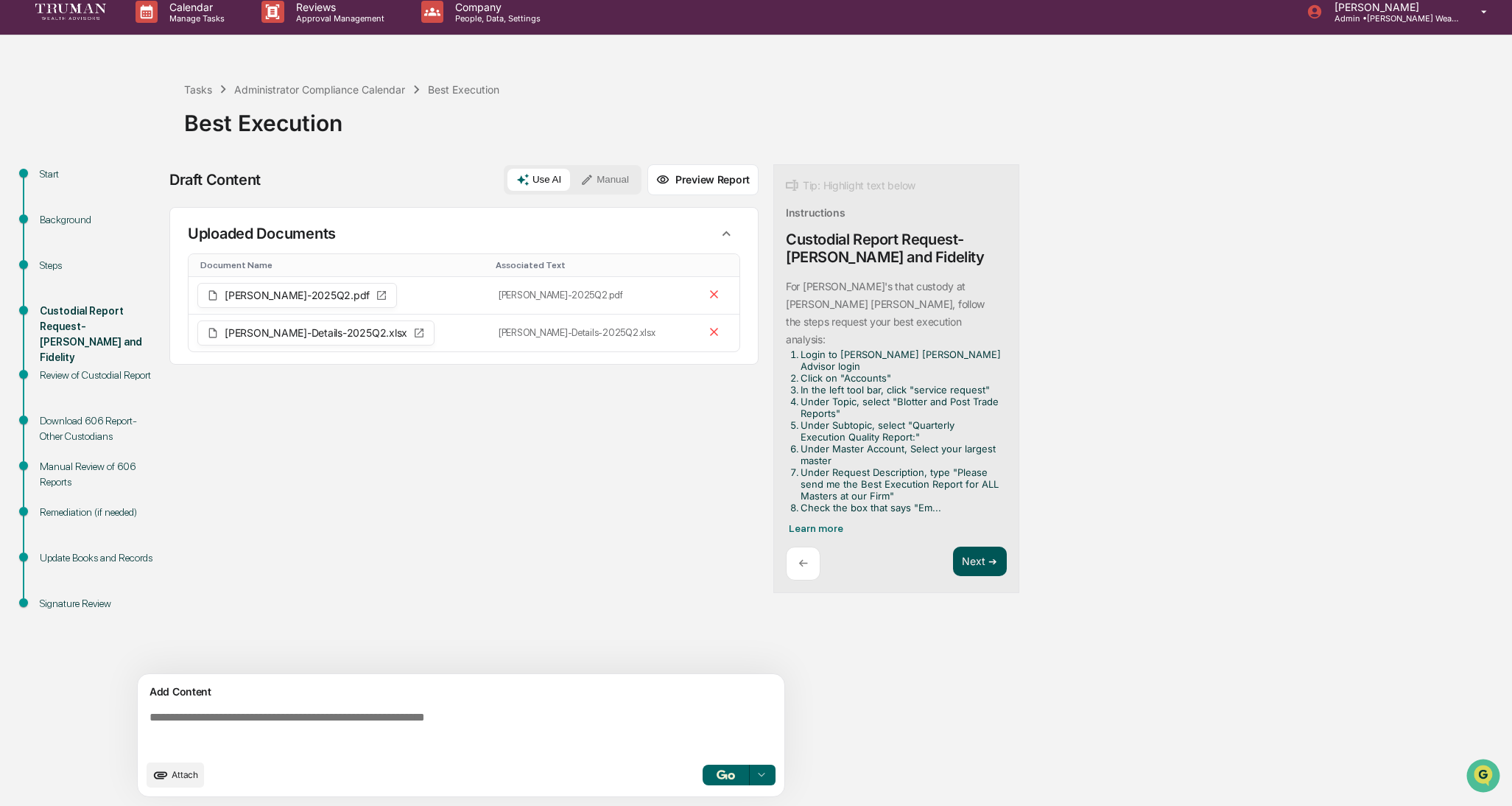
click at [971, 547] on button "Next ➔" at bounding box center [980, 562] width 54 height 30
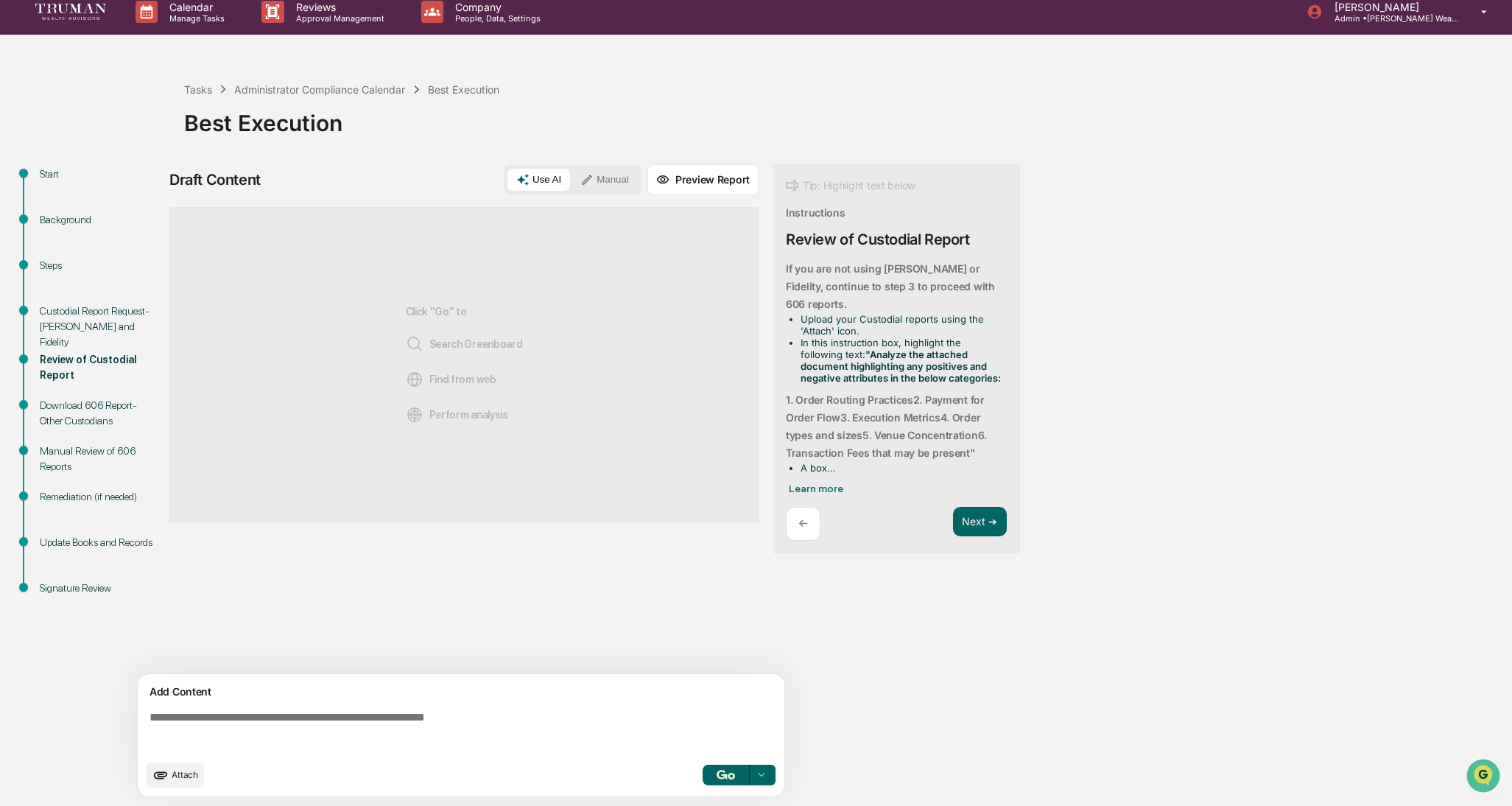
click at [176, 679] on span "Attach" at bounding box center [185, 774] width 27 height 11
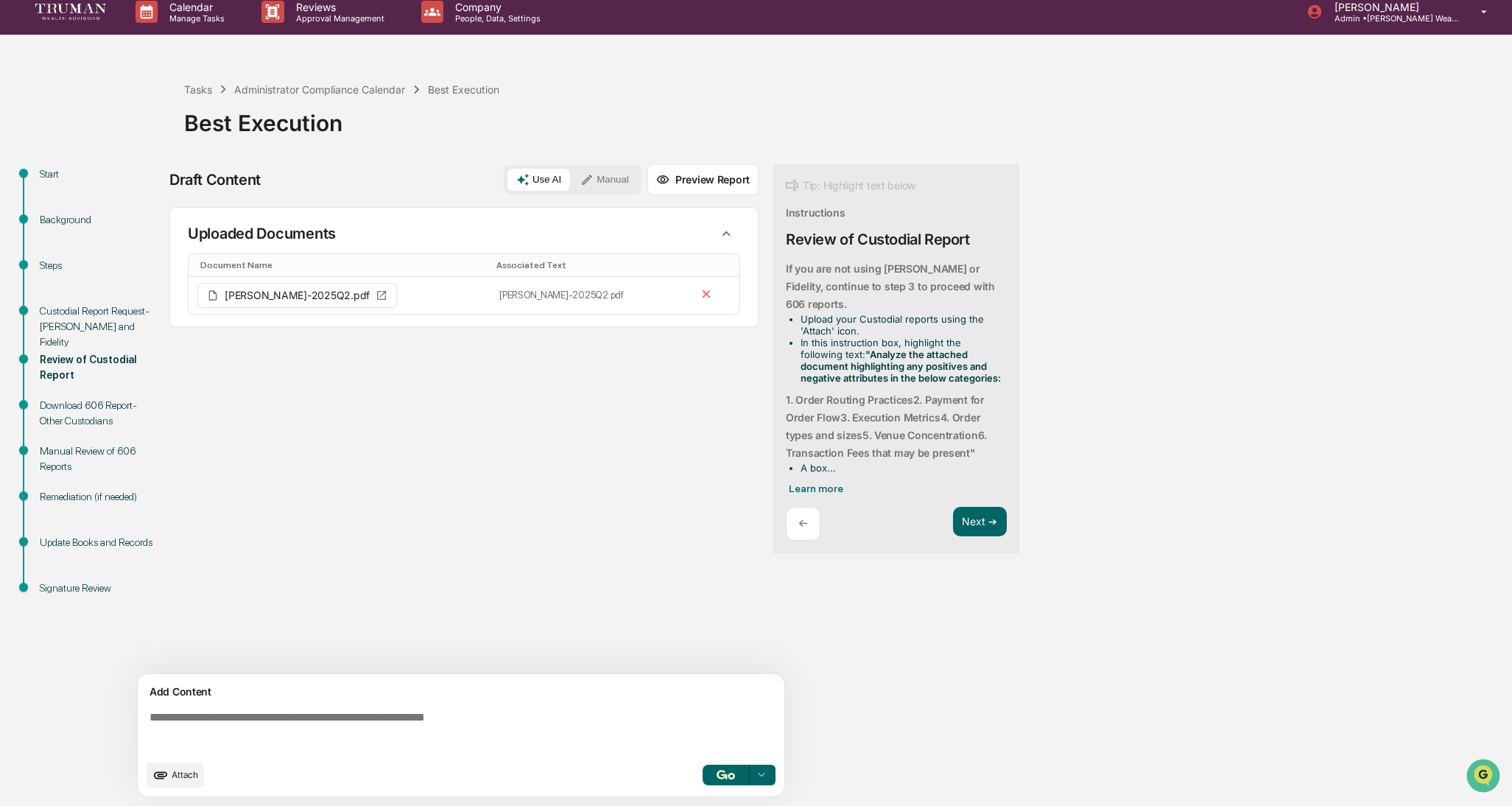
click at [952, 589] on div "Draft Content Use AI Manual Preview Report Sources Uploaded Documents Document …" at bounding box center [582, 485] width 825 height 642
click at [985, 513] on button "Next ➔" at bounding box center [980, 522] width 54 height 30
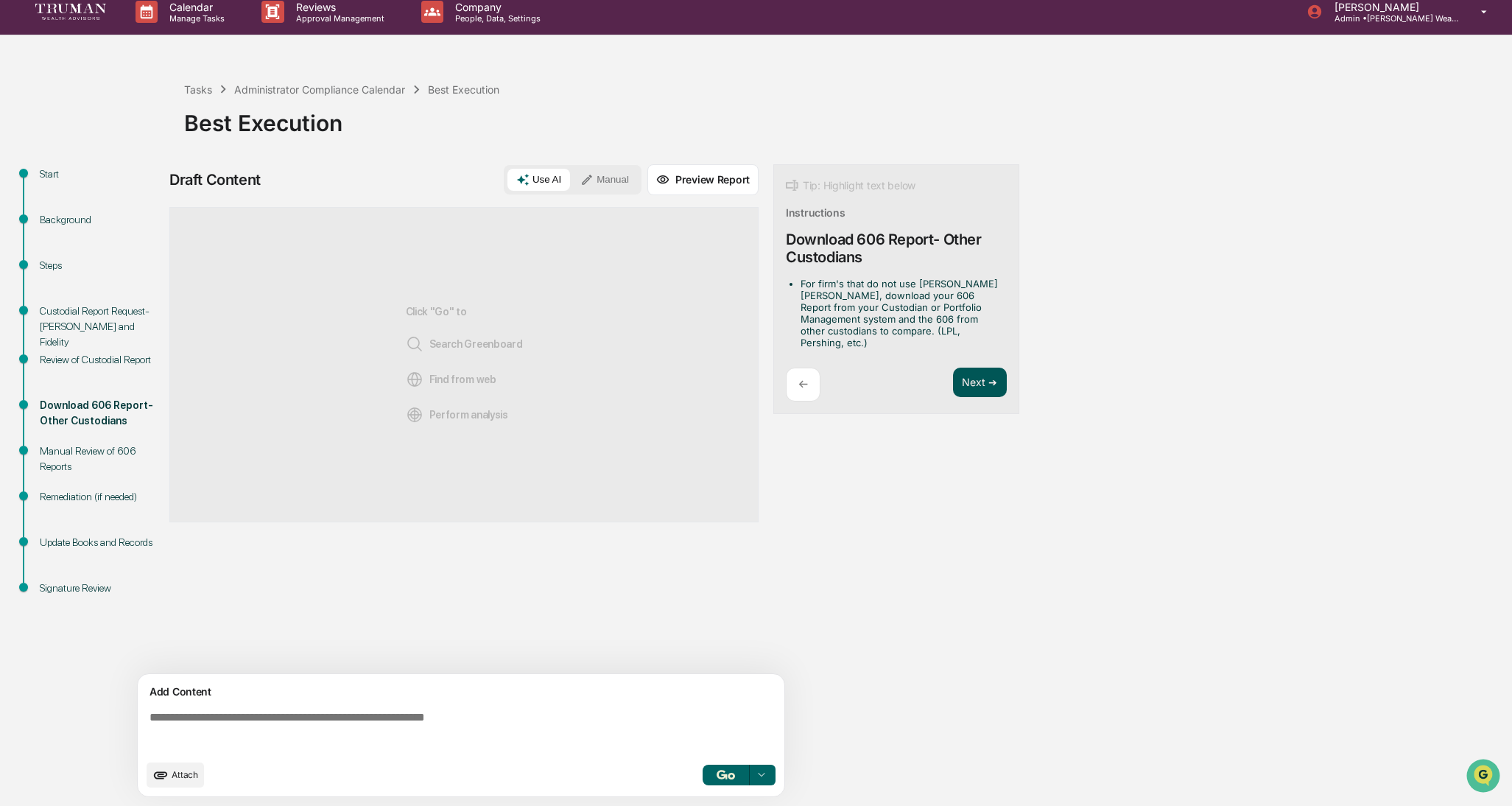
click at [984, 370] on button "Next ➔" at bounding box center [980, 383] width 54 height 30
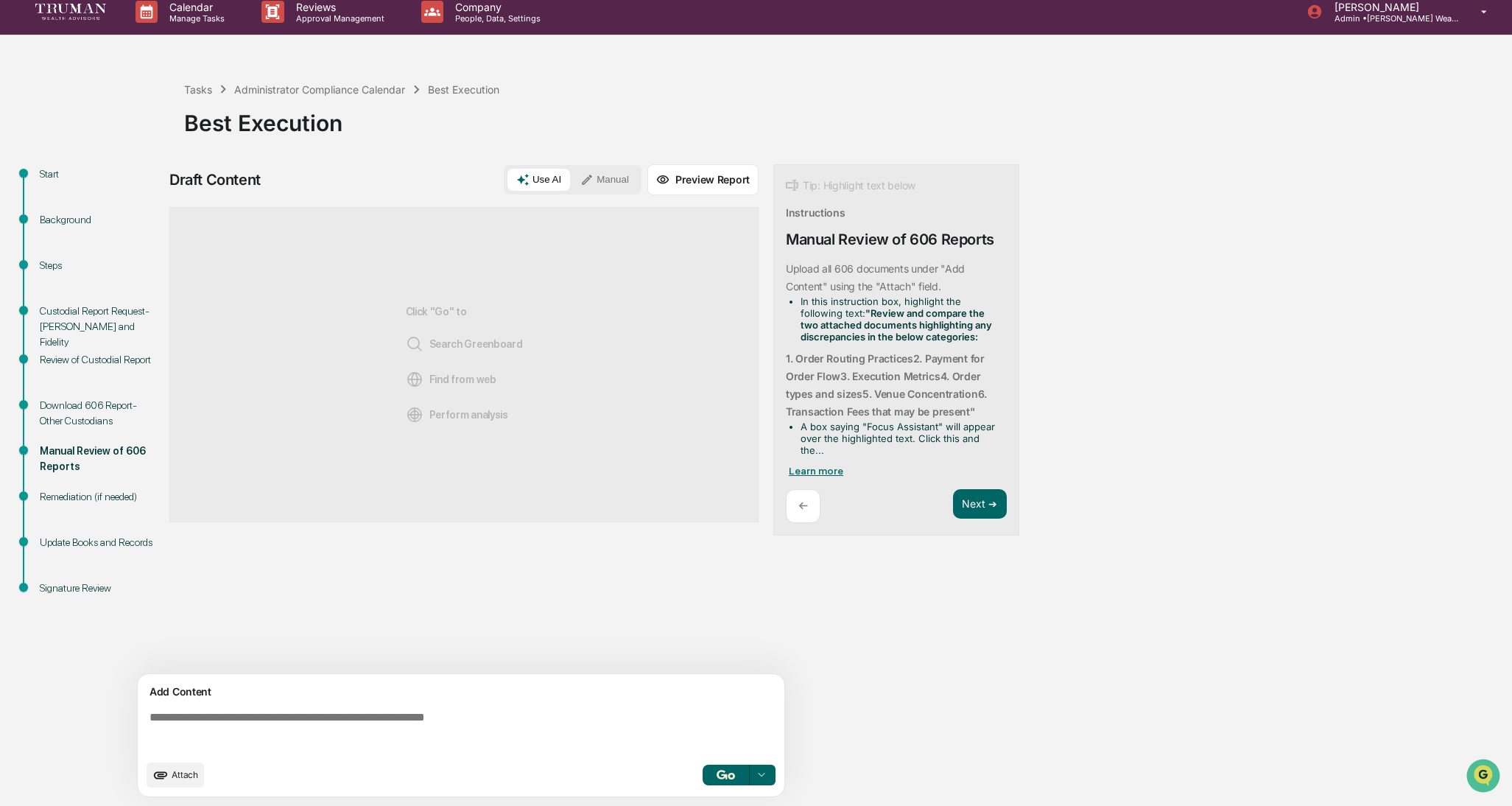
click at [832, 465] on span "Learn more" at bounding box center [816, 470] width 54 height 12
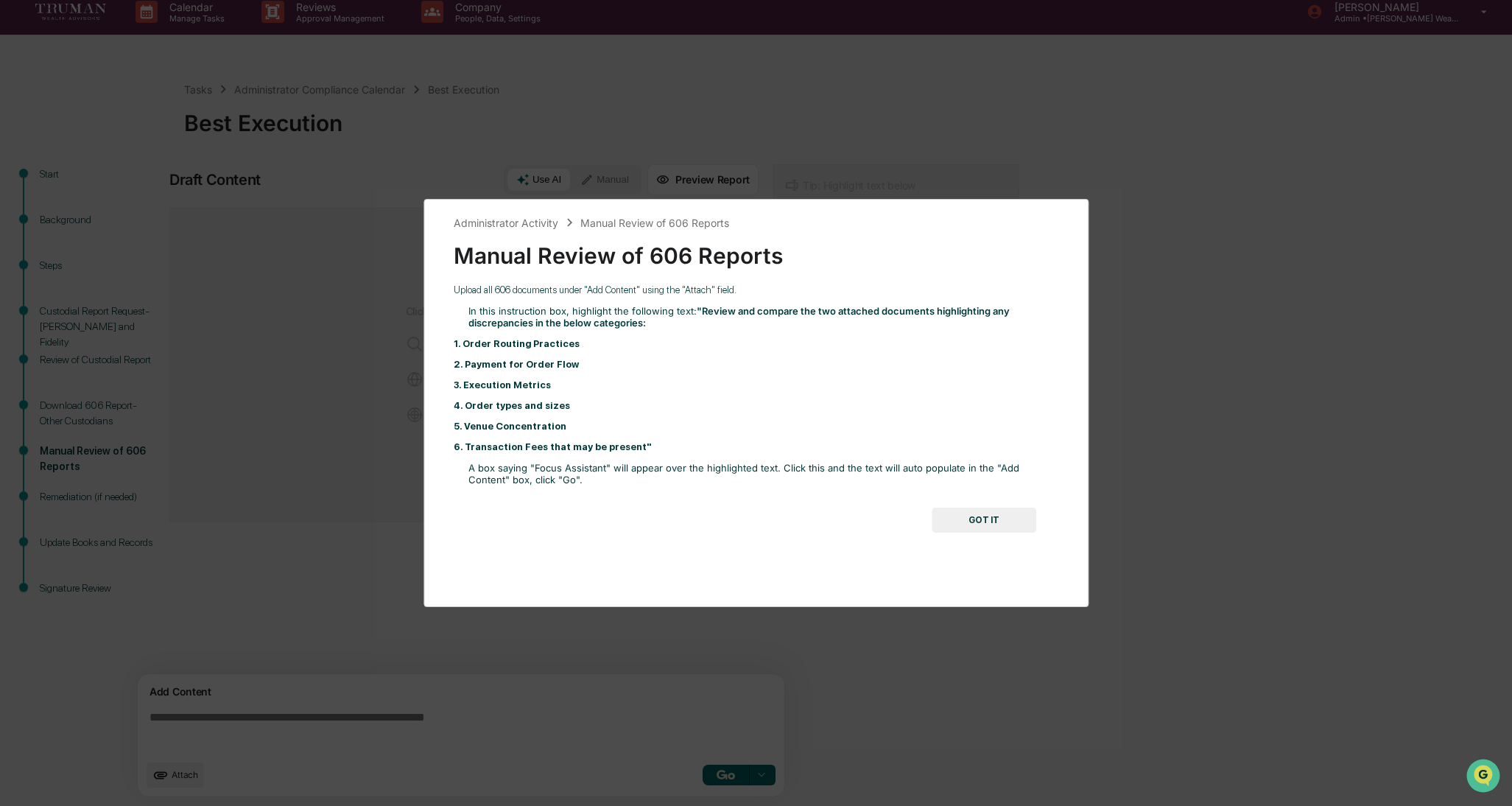
click at [990, 523] on button "GOT IT" at bounding box center [984, 520] width 105 height 25
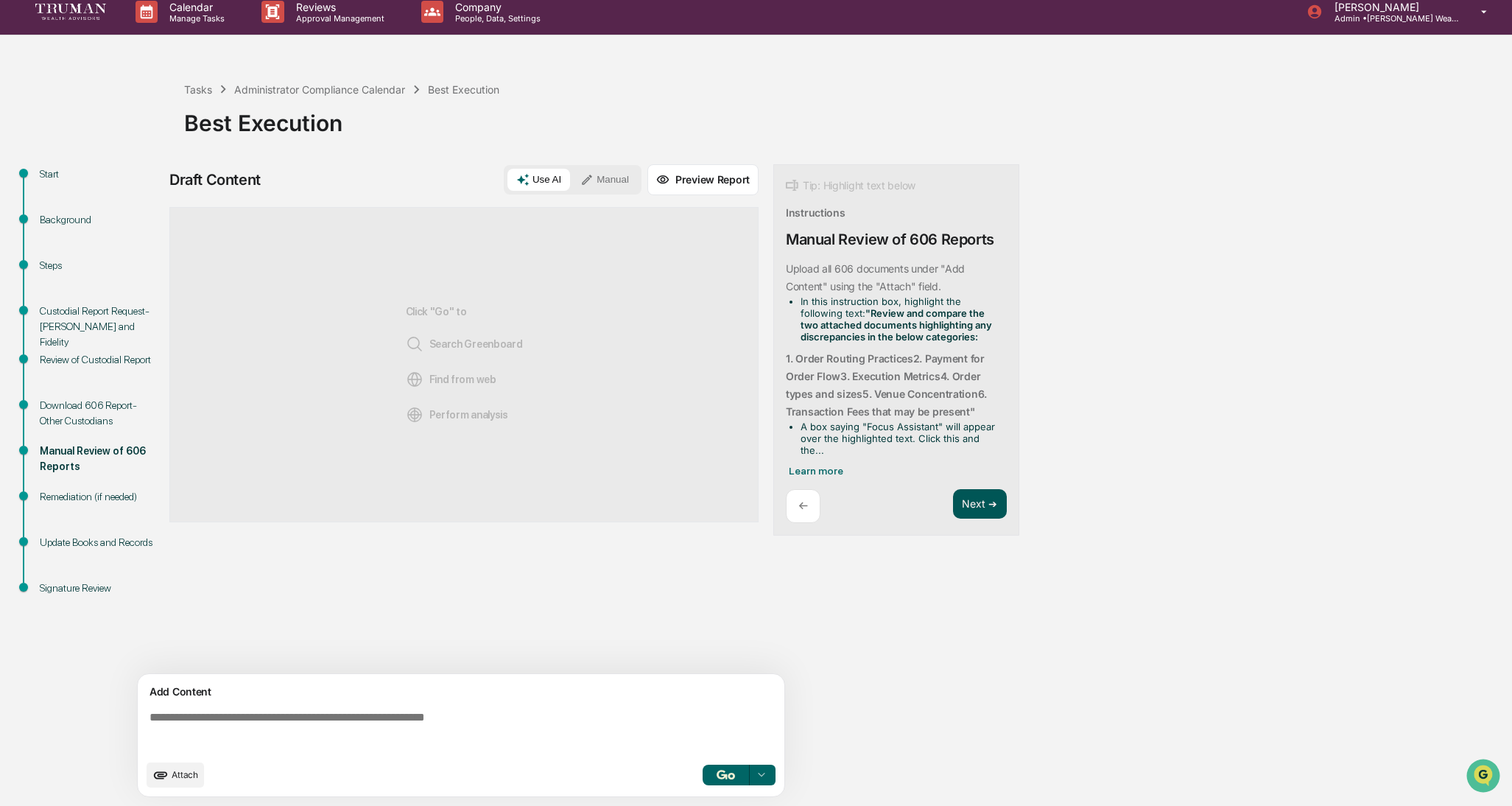
click at [982, 496] on button "Next ➔" at bounding box center [980, 504] width 54 height 30
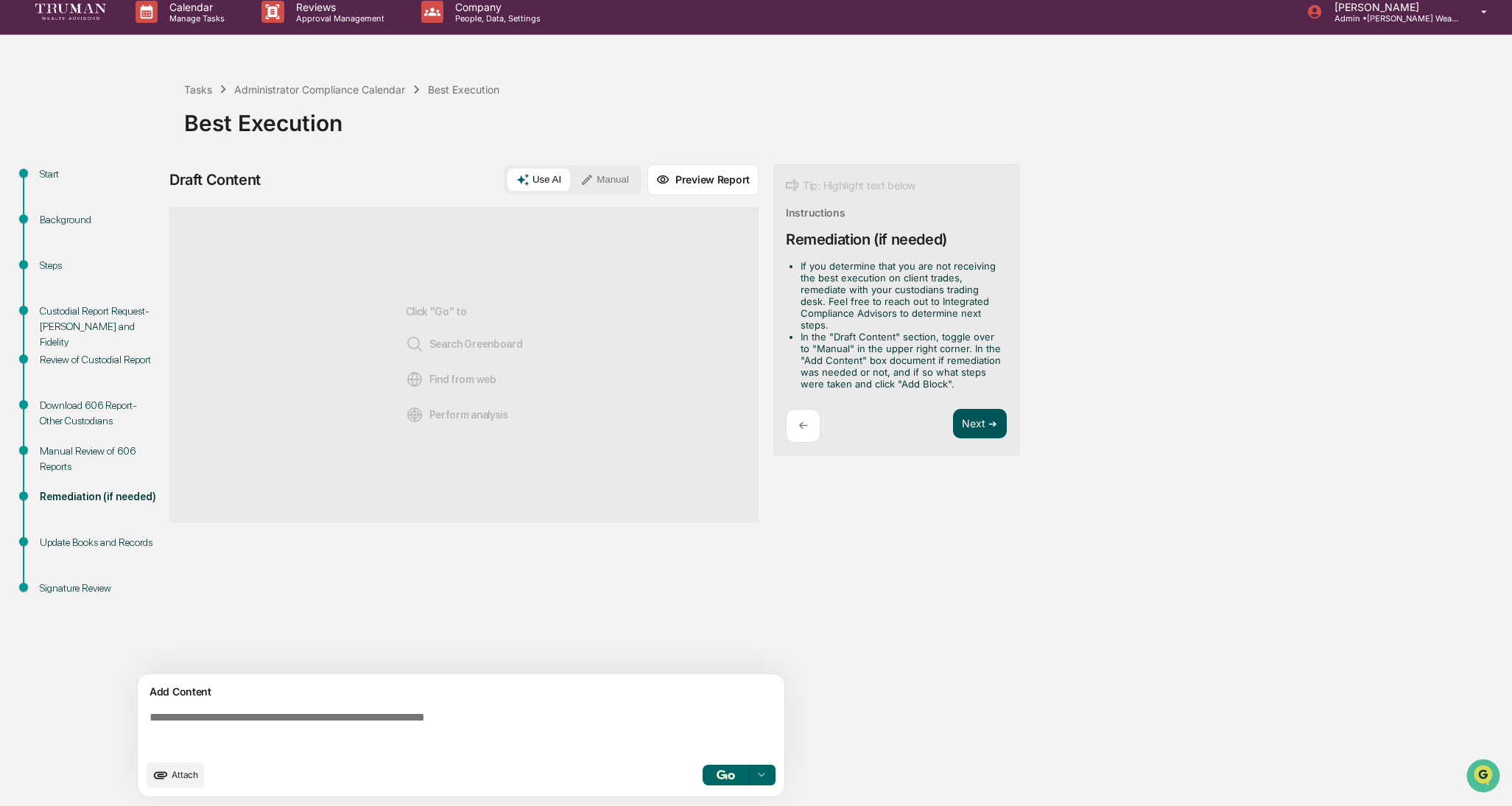
click at [968, 424] on button "Next ➔" at bounding box center [980, 424] width 54 height 30
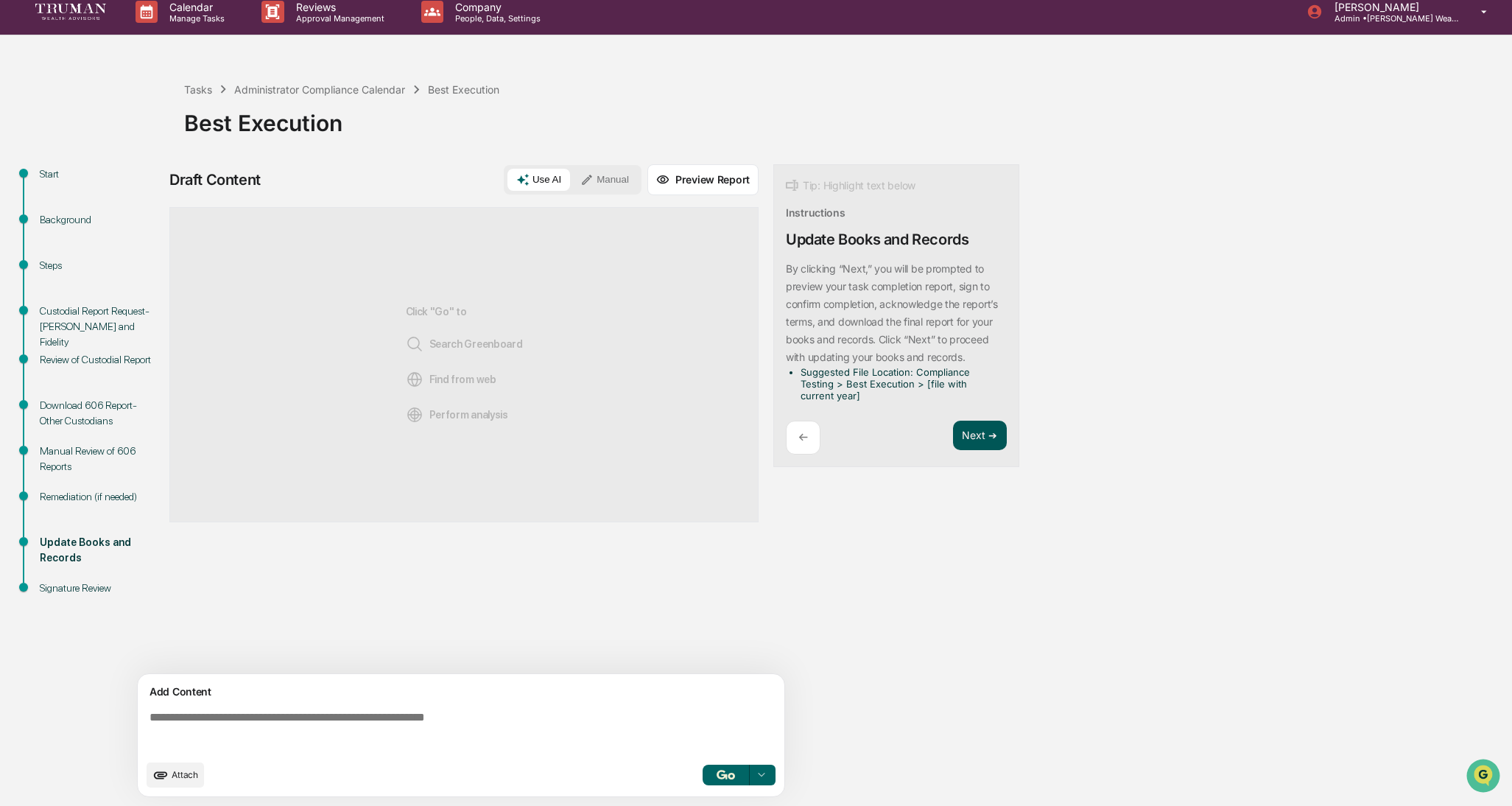
click at [976, 435] on button "Next ➔" at bounding box center [980, 436] width 54 height 30
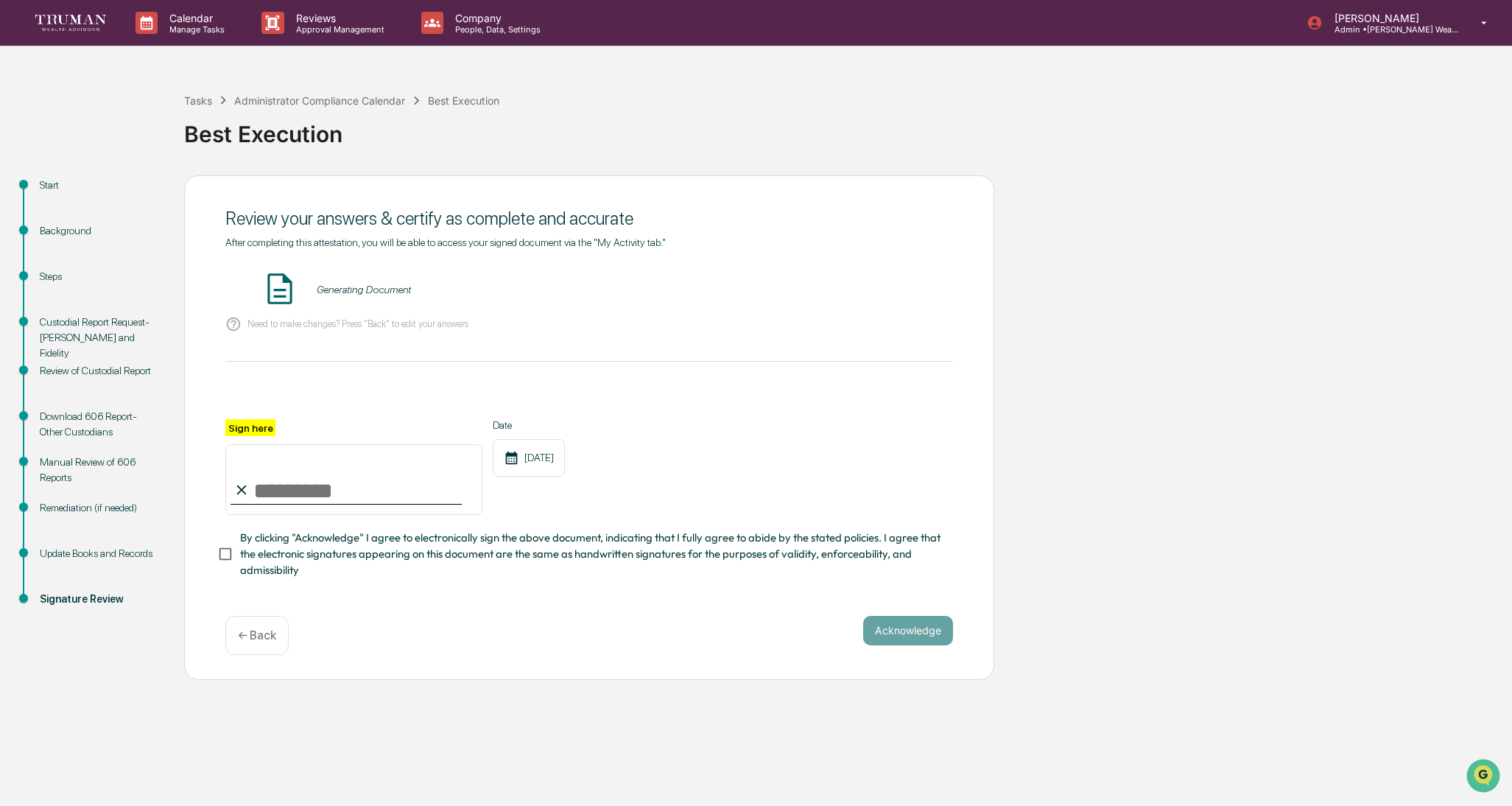
scroll to position [0, 0]
click at [309, 488] on input "Sign here" at bounding box center [354, 480] width 257 height 71
type input "**********"
click at [869, 294] on button "VIEW" at bounding box center [869, 290] width 96 height 25
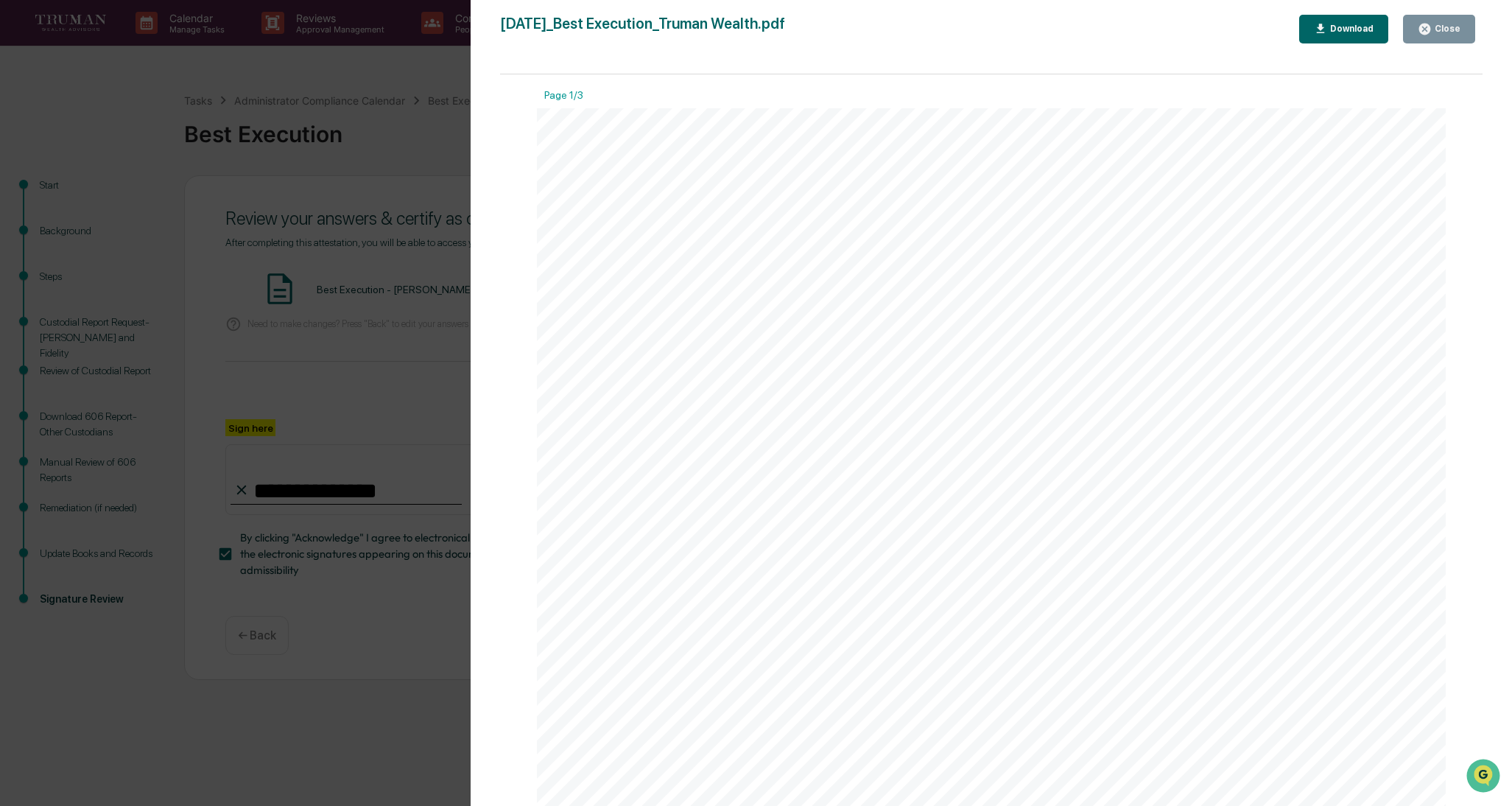
click at [1453, 28] on div "Close" at bounding box center [1446, 28] width 28 height 10
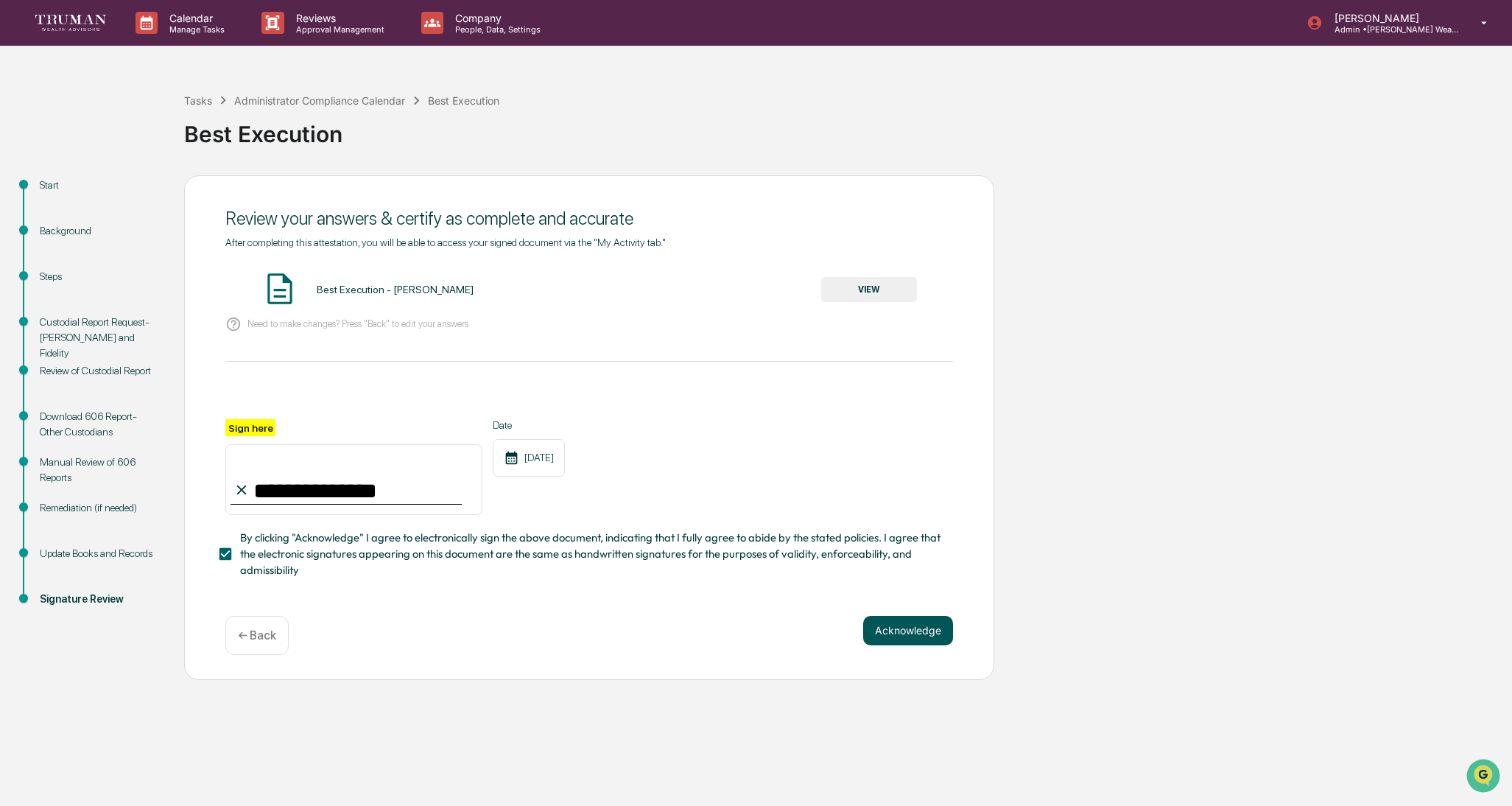
click at [925, 626] on button "Acknowledge" at bounding box center [908, 630] width 90 height 29
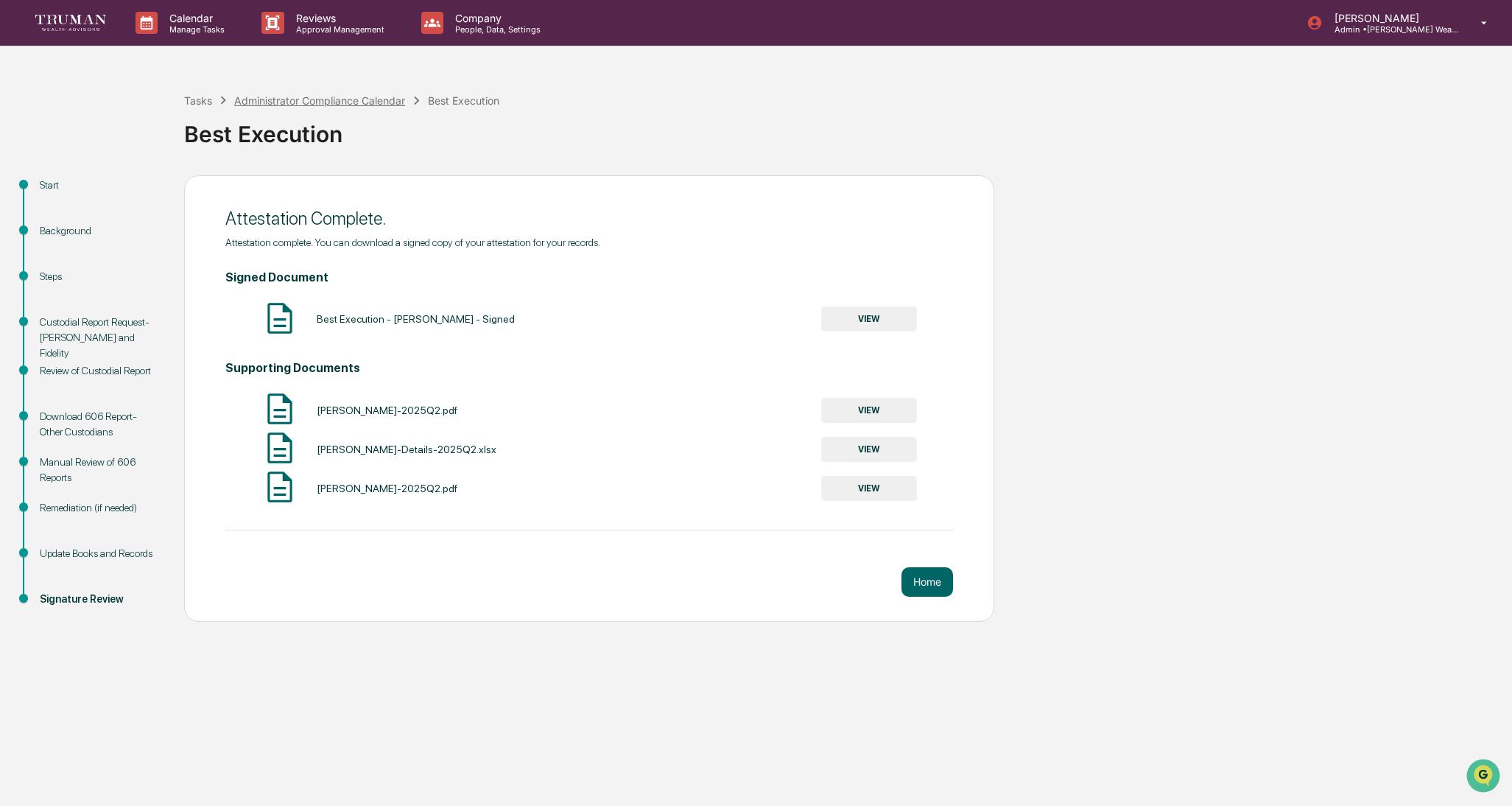
click at [339, 97] on div "Administrator Compliance Calendar" at bounding box center [319, 101] width 171 height 13
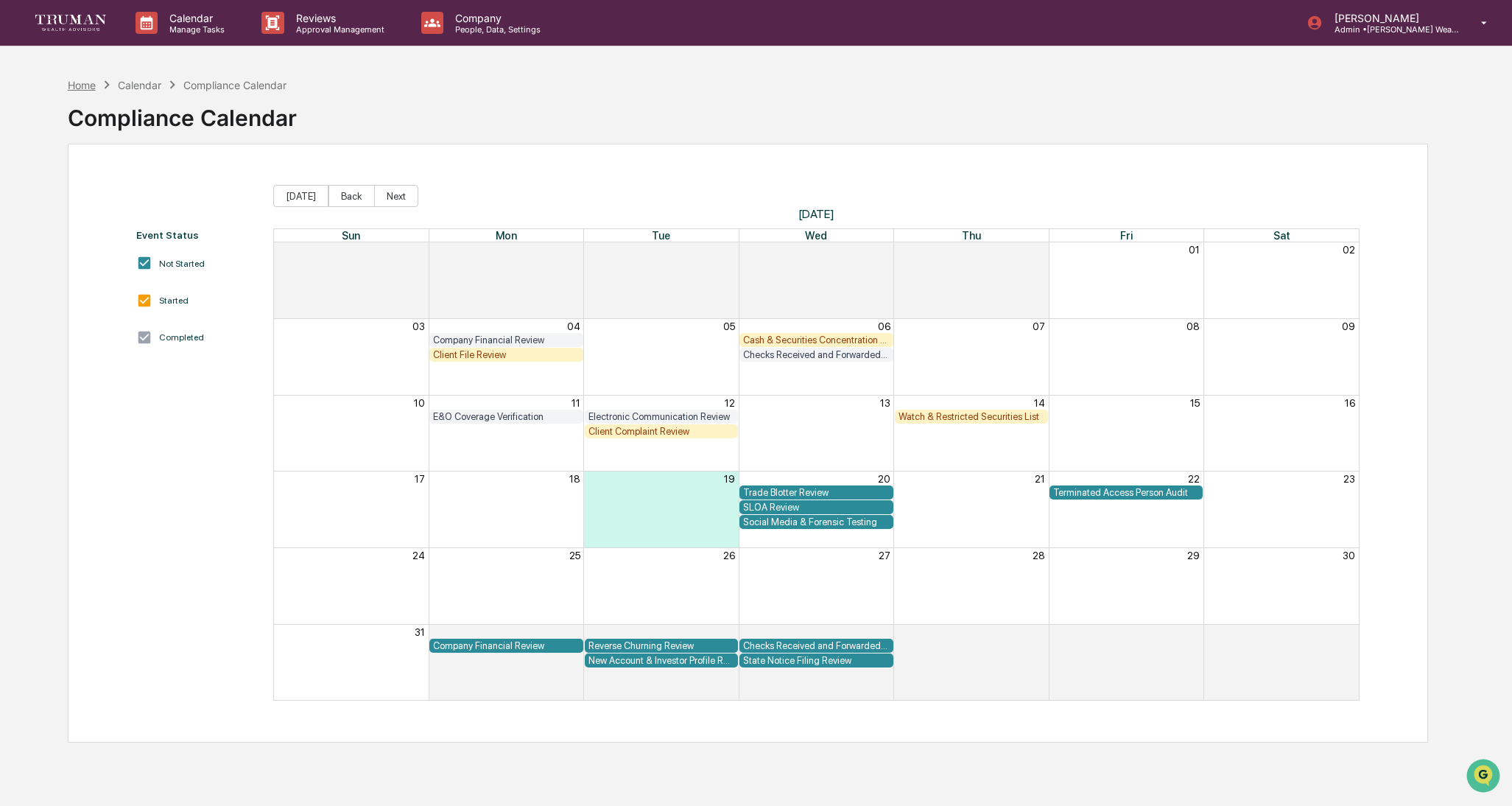
click at [80, 84] on div "Home" at bounding box center [82, 85] width 28 height 13
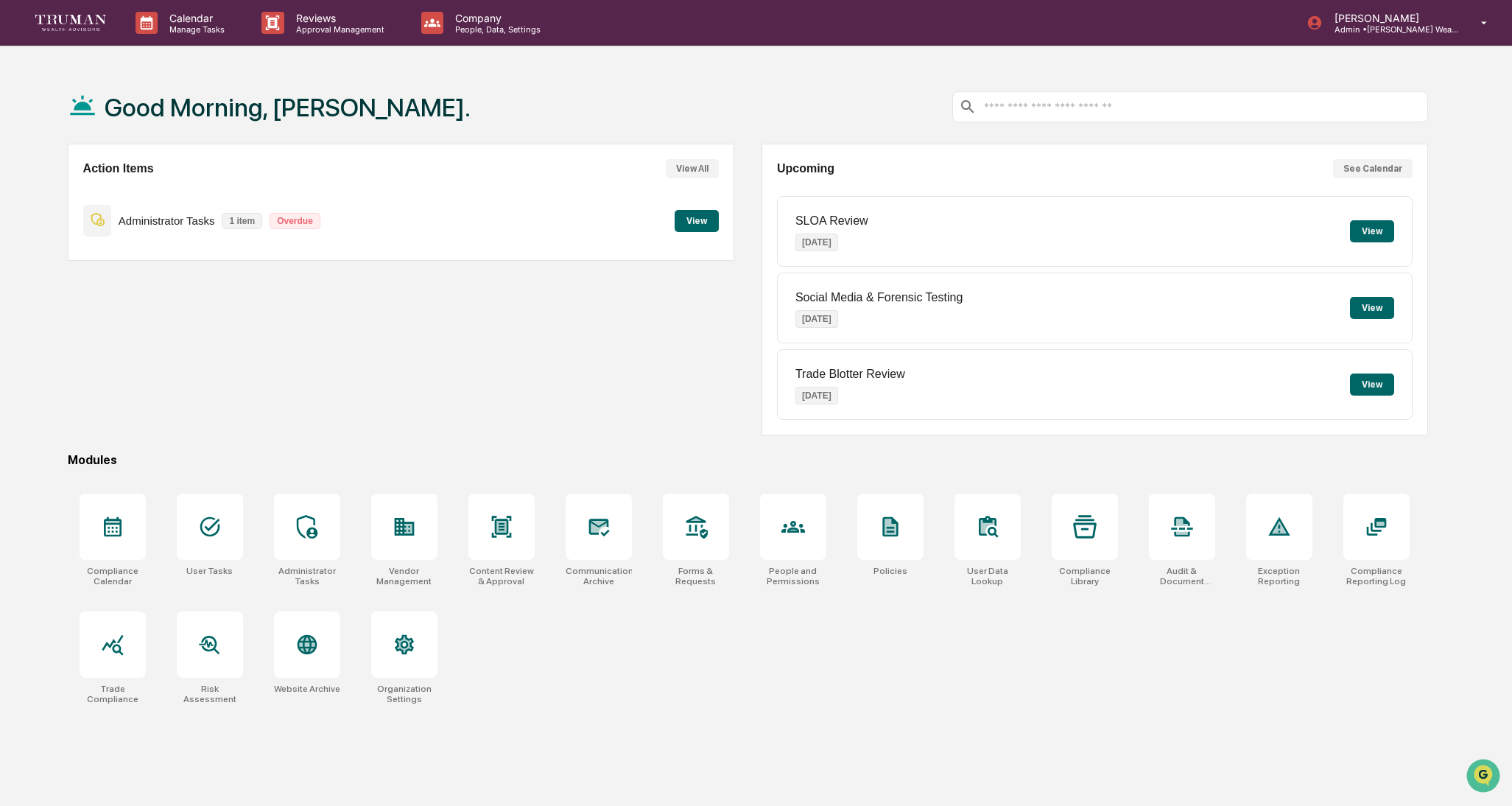
click at [703, 221] on button "View" at bounding box center [697, 221] width 44 height 22
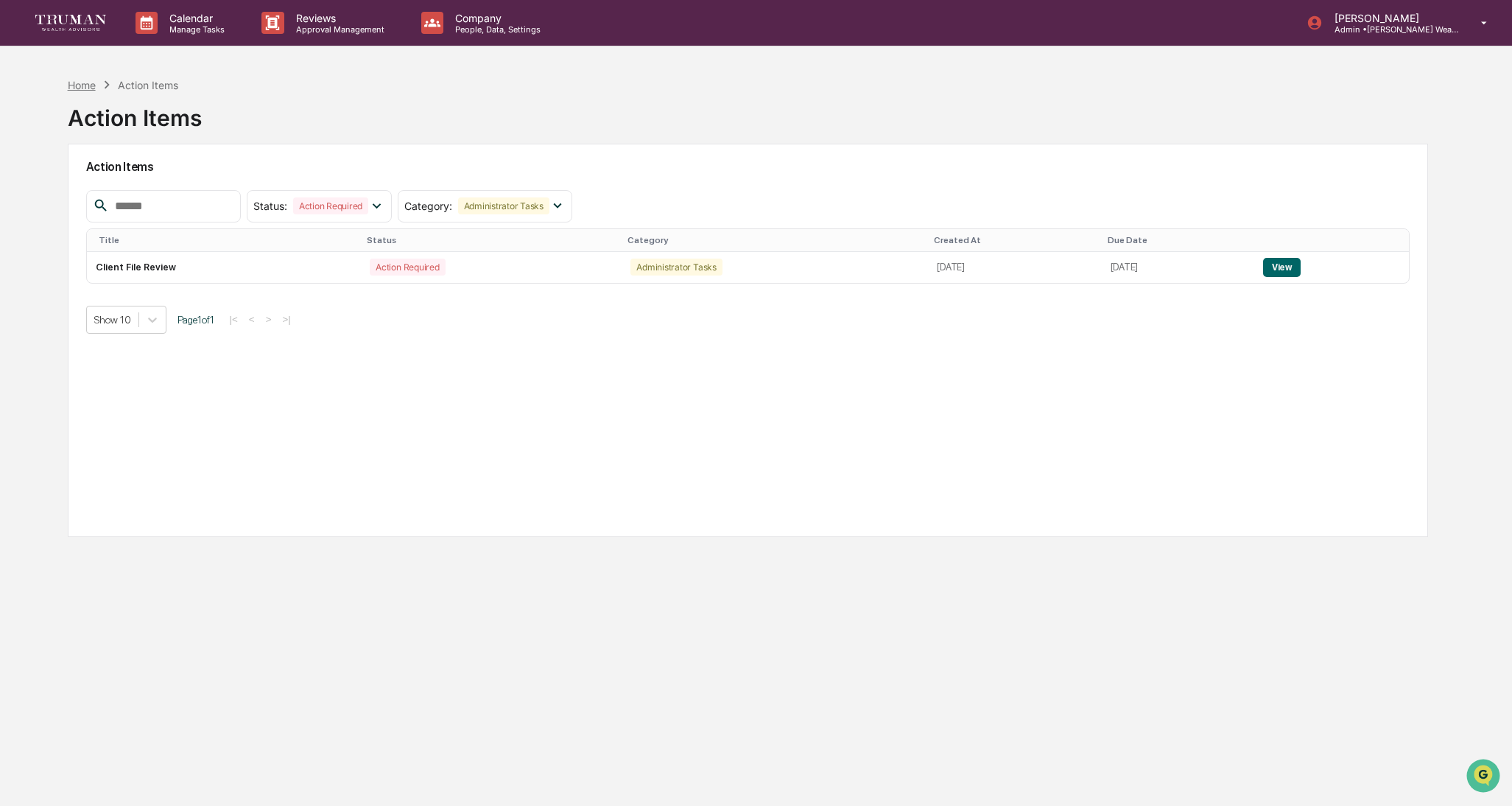
click at [86, 85] on div "Home" at bounding box center [82, 85] width 28 height 13
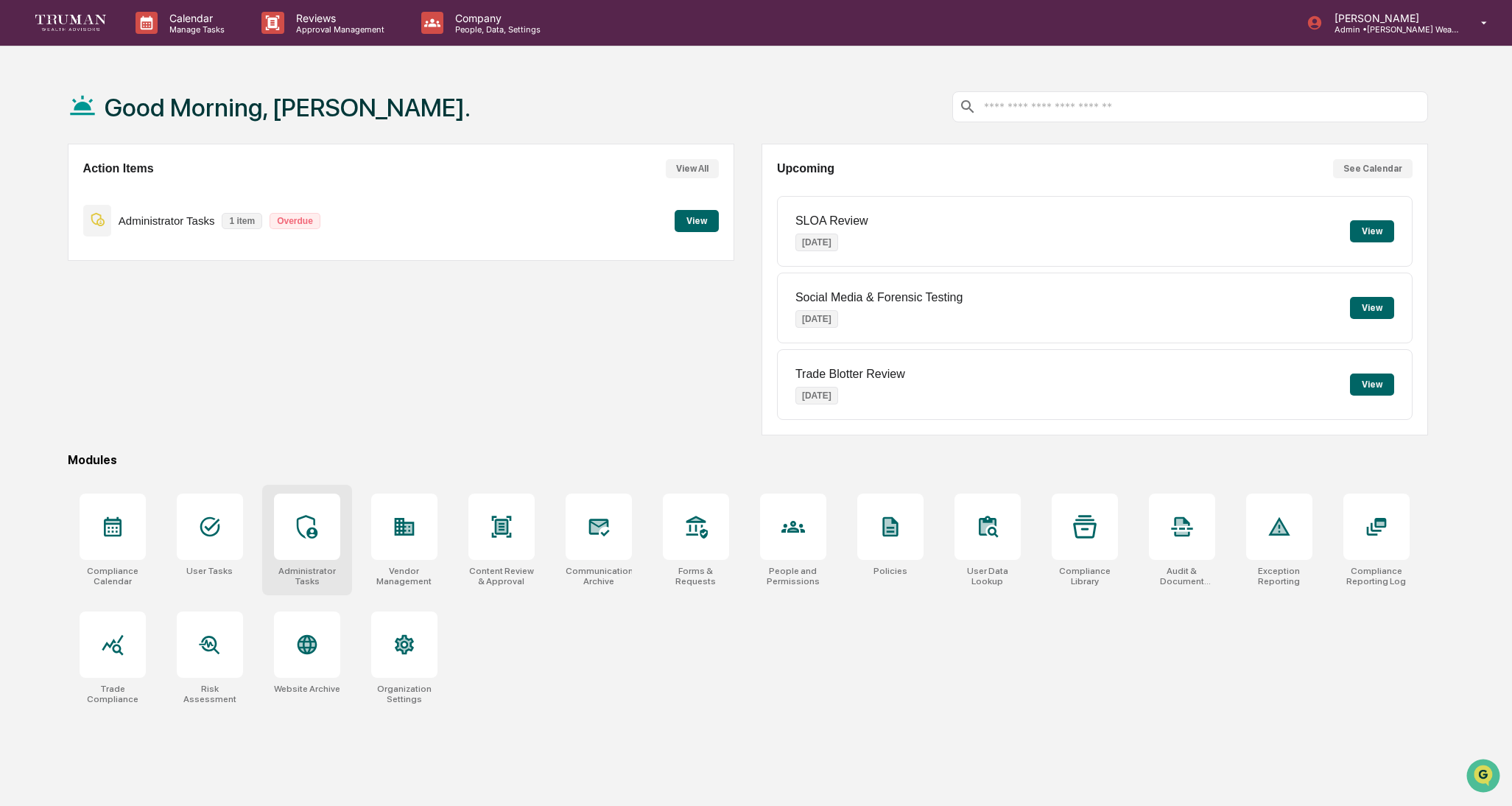
click at [313, 521] on icon at bounding box center [306, 527] width 20 height 24
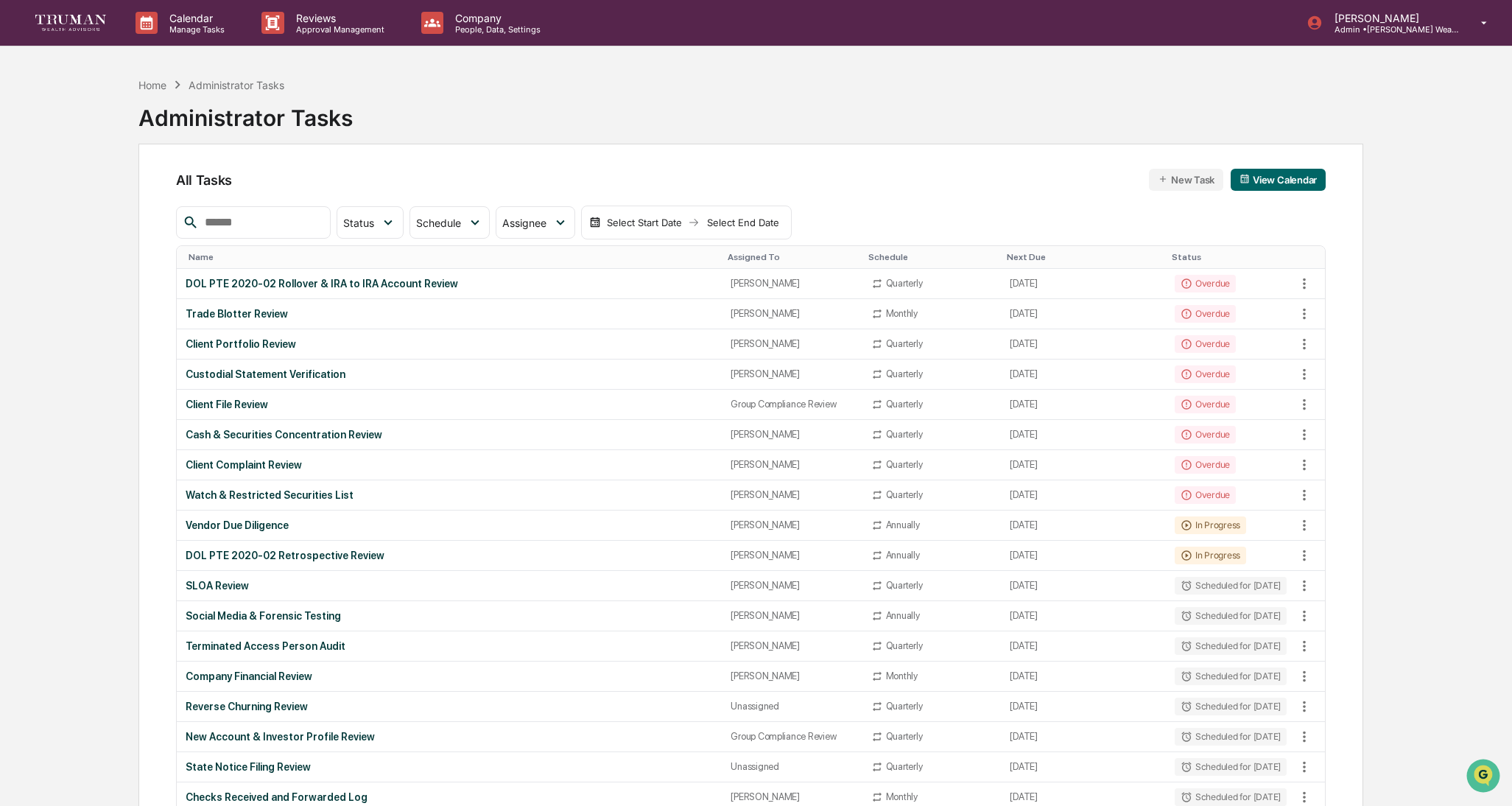
scroll to position [2, 0]
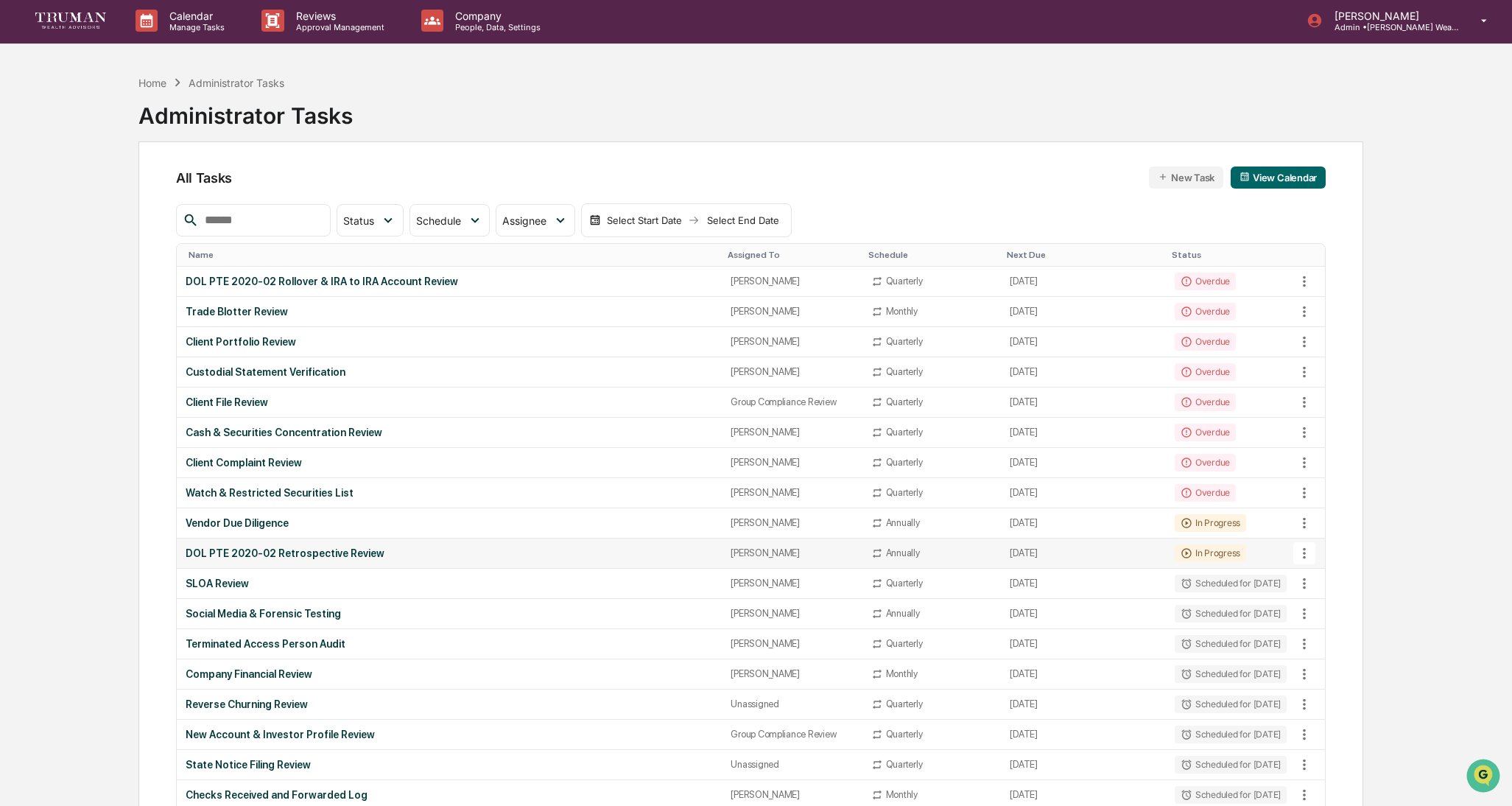
click at [302, 552] on div "DOL PTE 2020-02 Retrospective Review" at bounding box center [450, 553] width 528 height 12
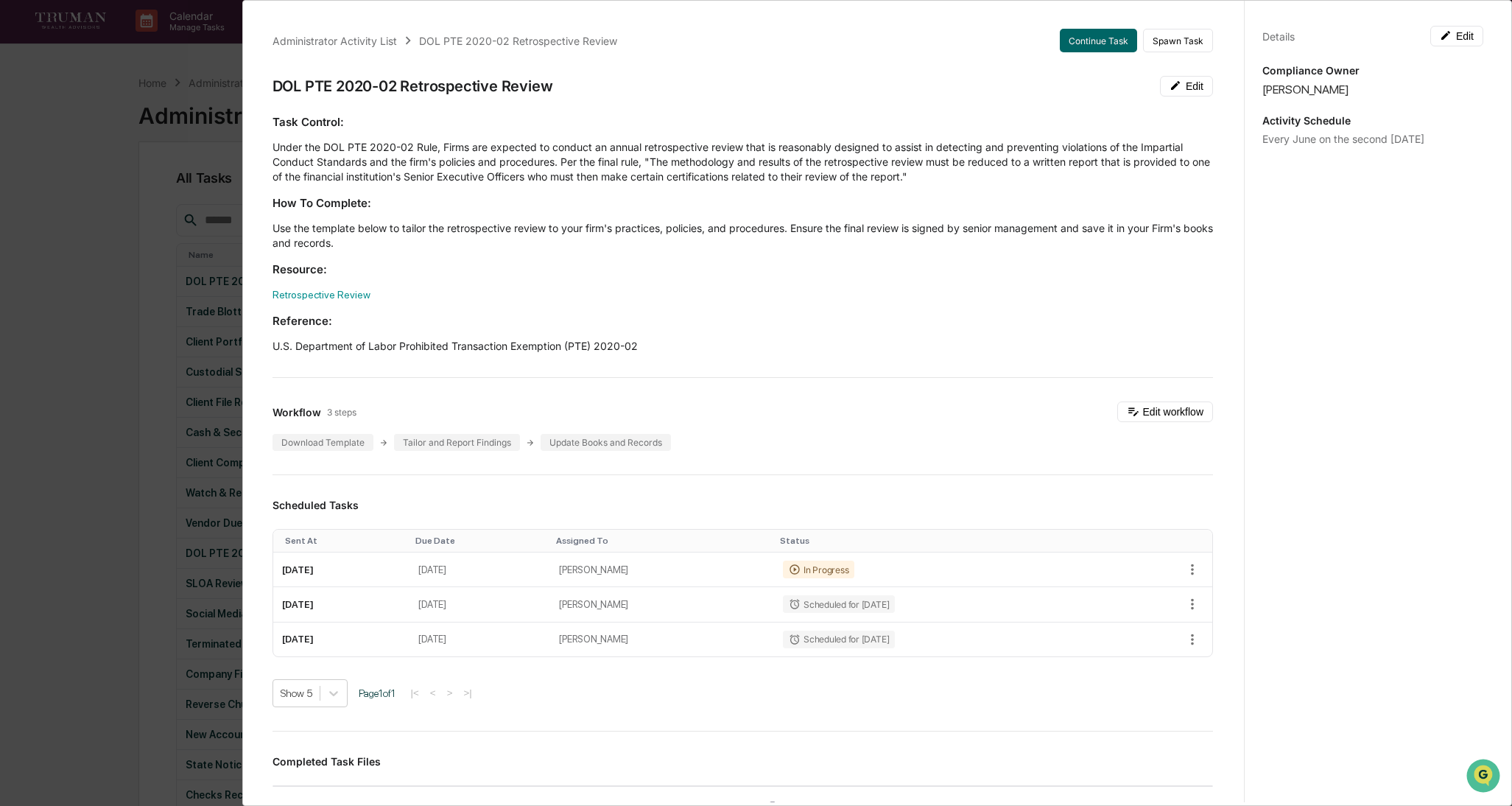
click at [120, 155] on div "Administrator Activity List DOL PTE 2020-02 Retrospective Review Continue Task …" at bounding box center [756, 403] width 1512 height 806
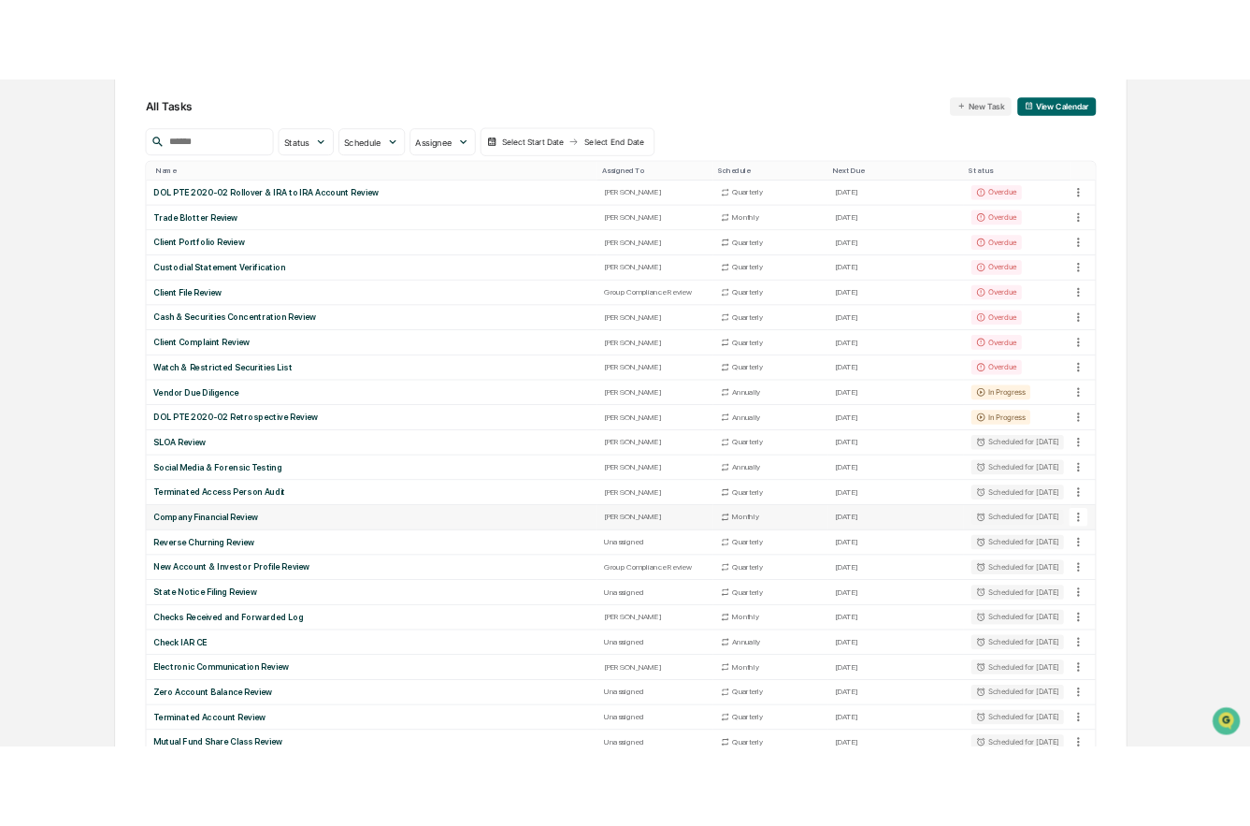
scroll to position [256, 0]
